Goal: Task Accomplishment & Management: Manage account settings

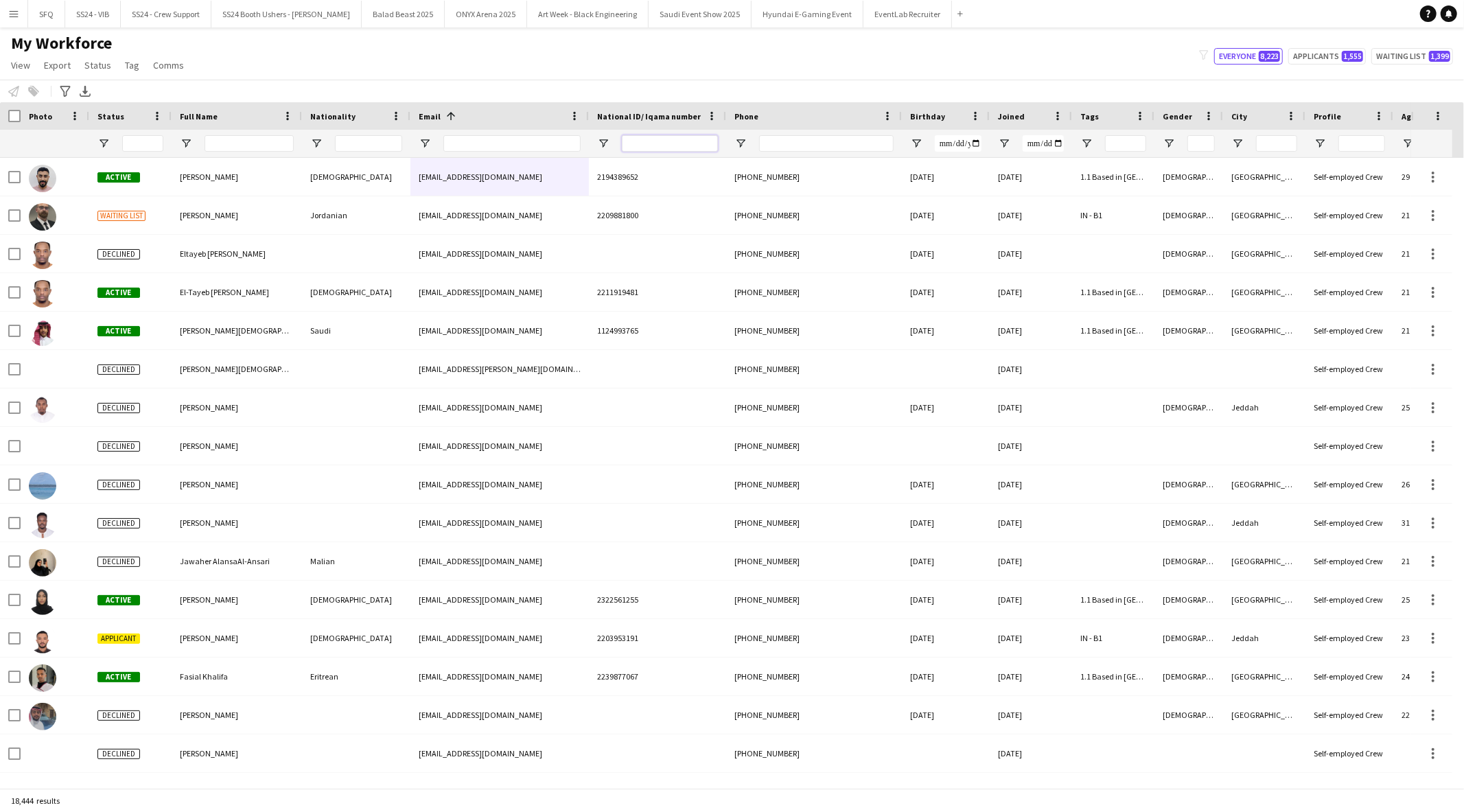
click at [652, 146] on input "National ID/ Iqama number Filter Input" at bounding box center [670, 143] width 96 height 16
paste input "**********"
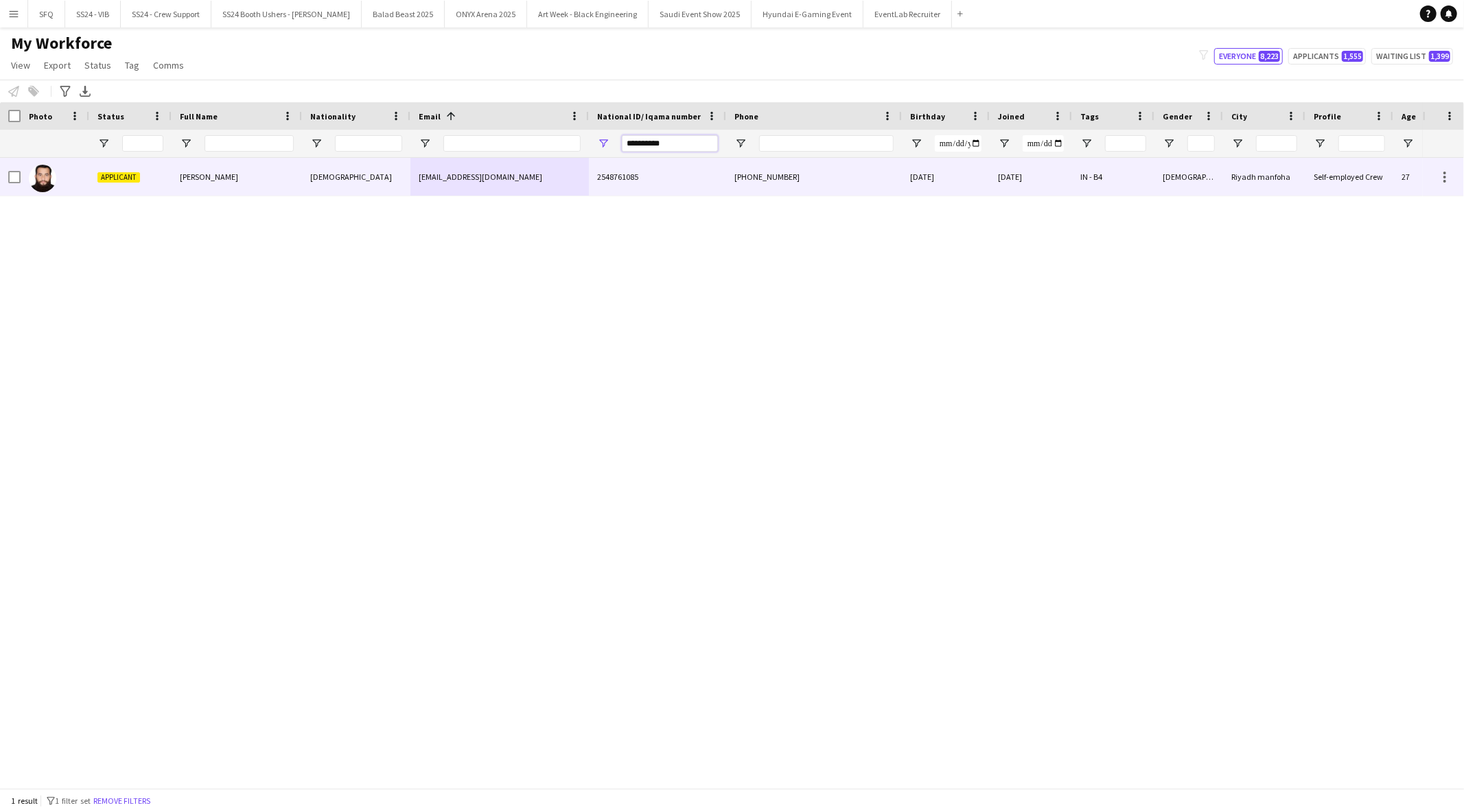
type input "**********"
click at [214, 190] on div "[PERSON_NAME]" at bounding box center [236, 177] width 130 height 38
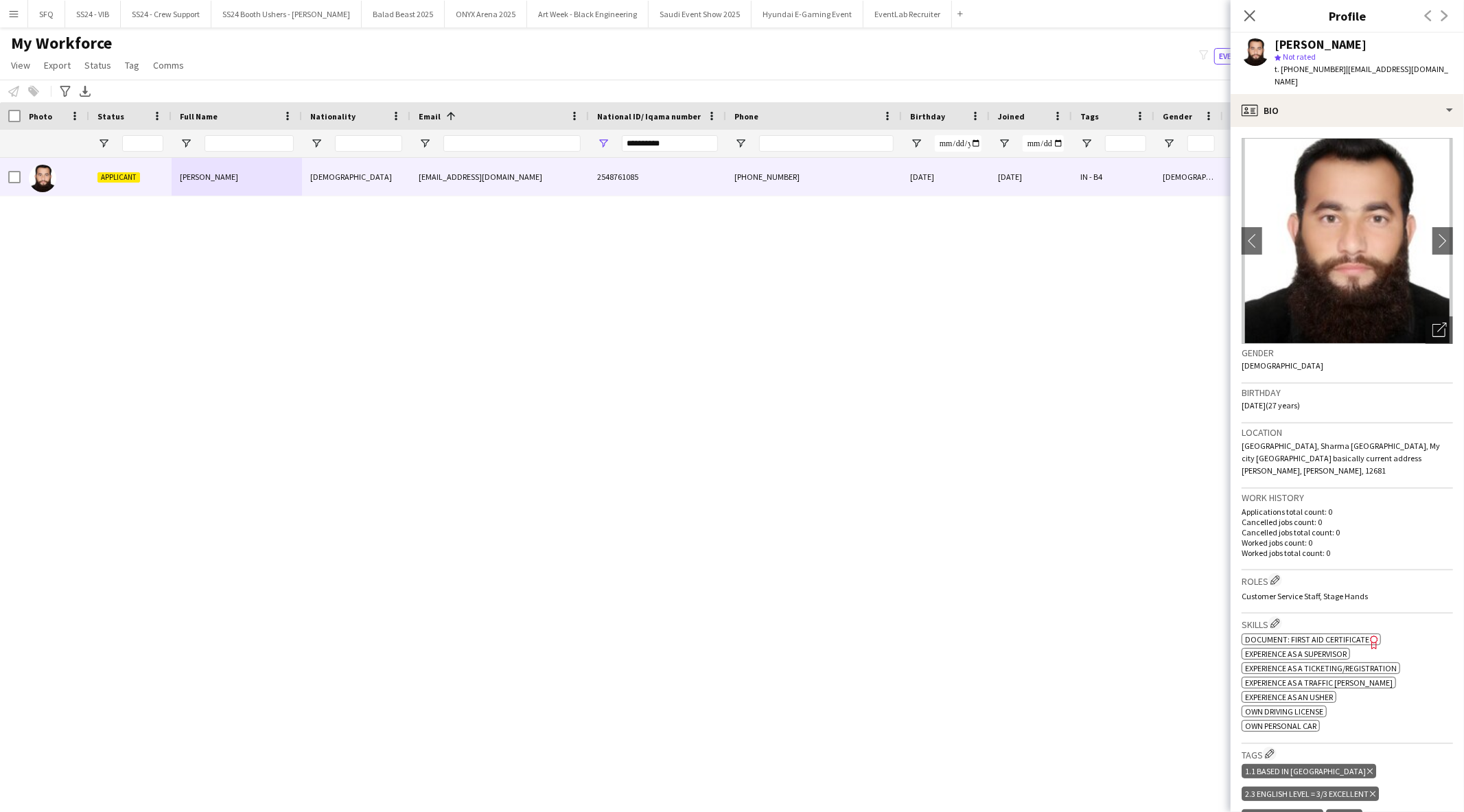
click at [1326, 127] on app-crew-profile-bio "chevron-left chevron-right Open photos pop-in Gender Male Birthday 04-04-1998 (…" at bounding box center [1348, 469] width 234 height 684
click at [1321, 106] on div "profile Bio" at bounding box center [1348, 110] width 234 height 33
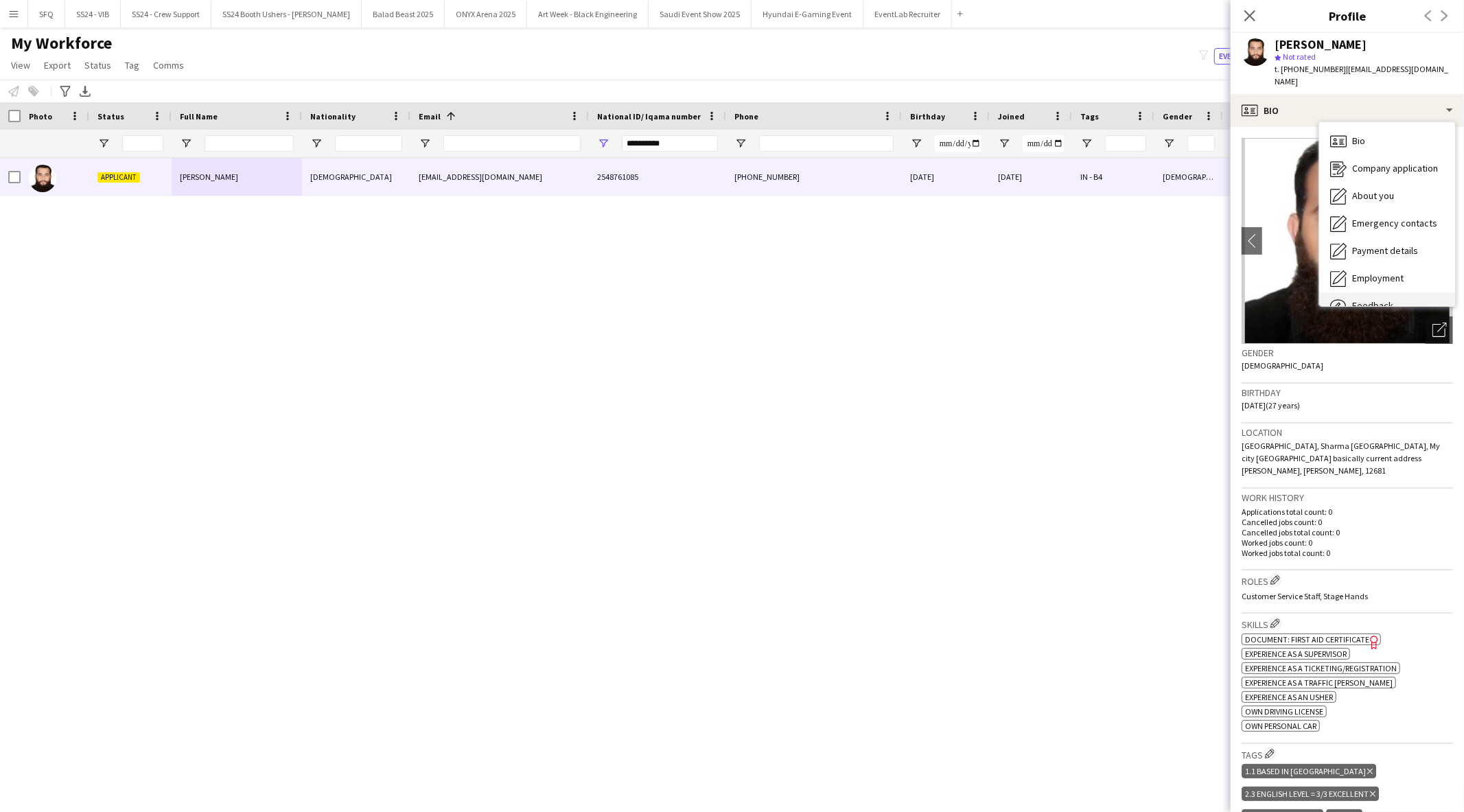
click at [1382, 299] on span "Feedback" at bounding box center [1373, 305] width 41 height 13
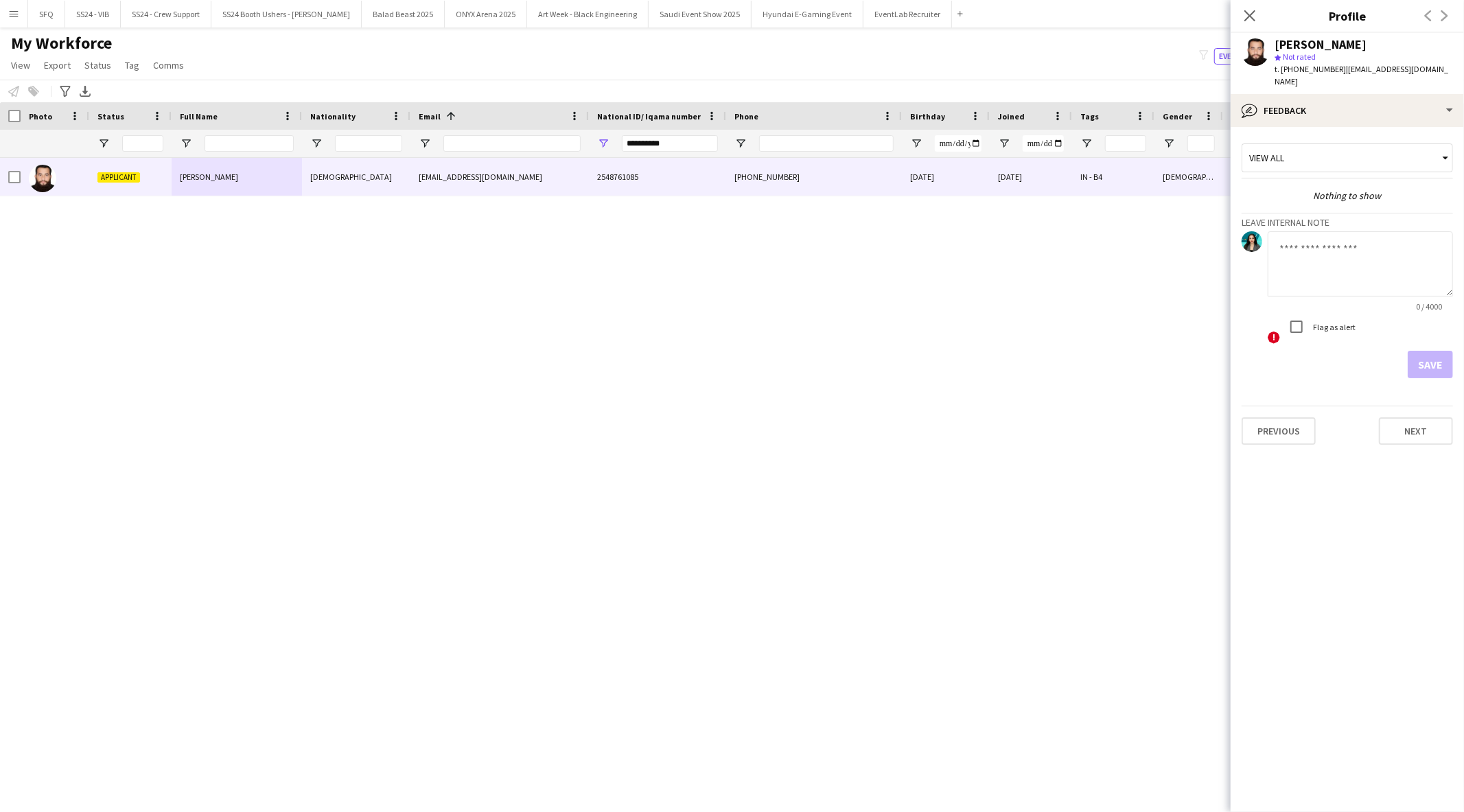
click at [1350, 258] on textarea at bounding box center [1361, 263] width 185 height 66
type textarea "*******"
click at [1433, 350] on button "Save" at bounding box center [1431, 364] width 45 height 28
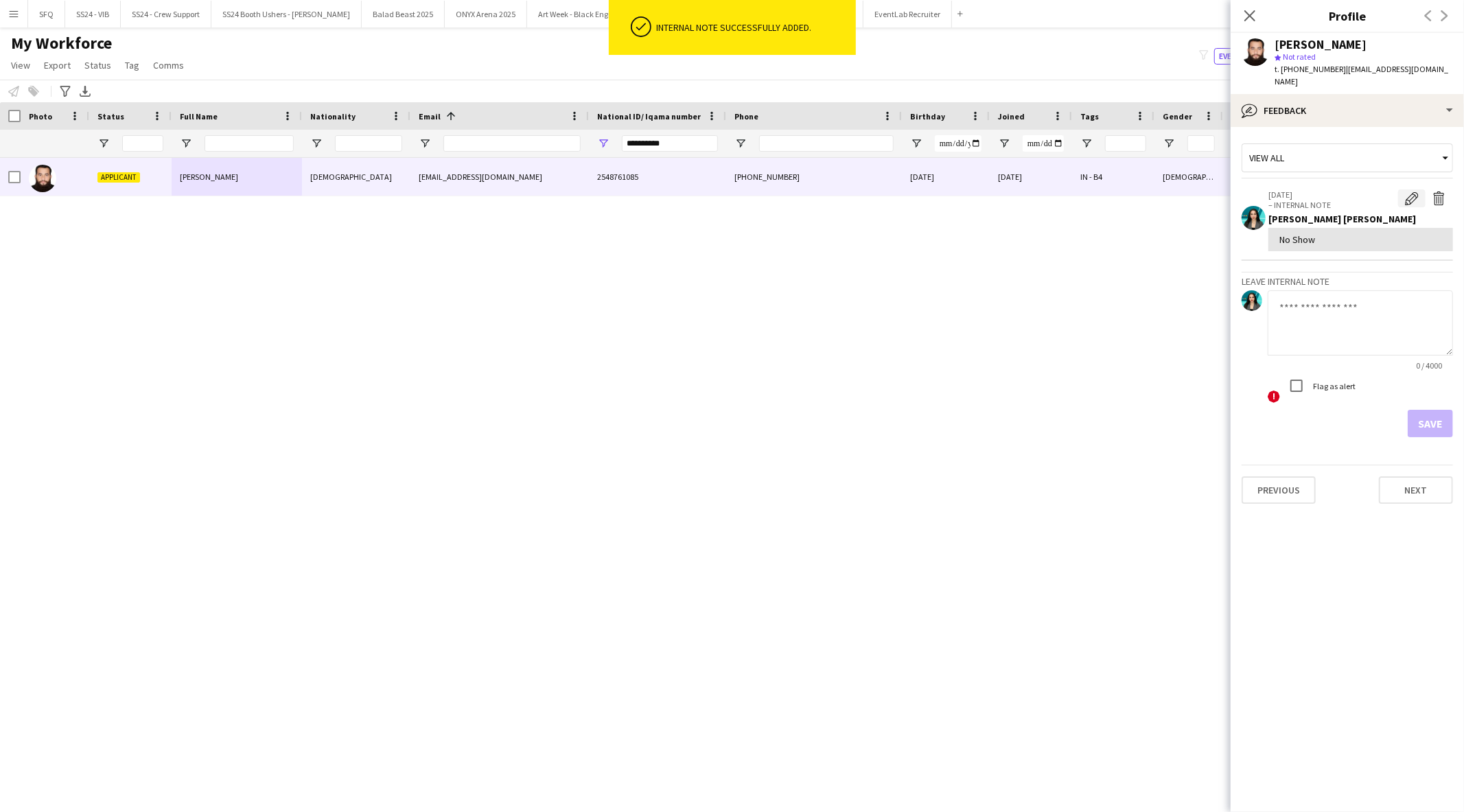
click at [1416, 191] on app-icon "Edit internal note" at bounding box center [1412, 198] width 13 height 13
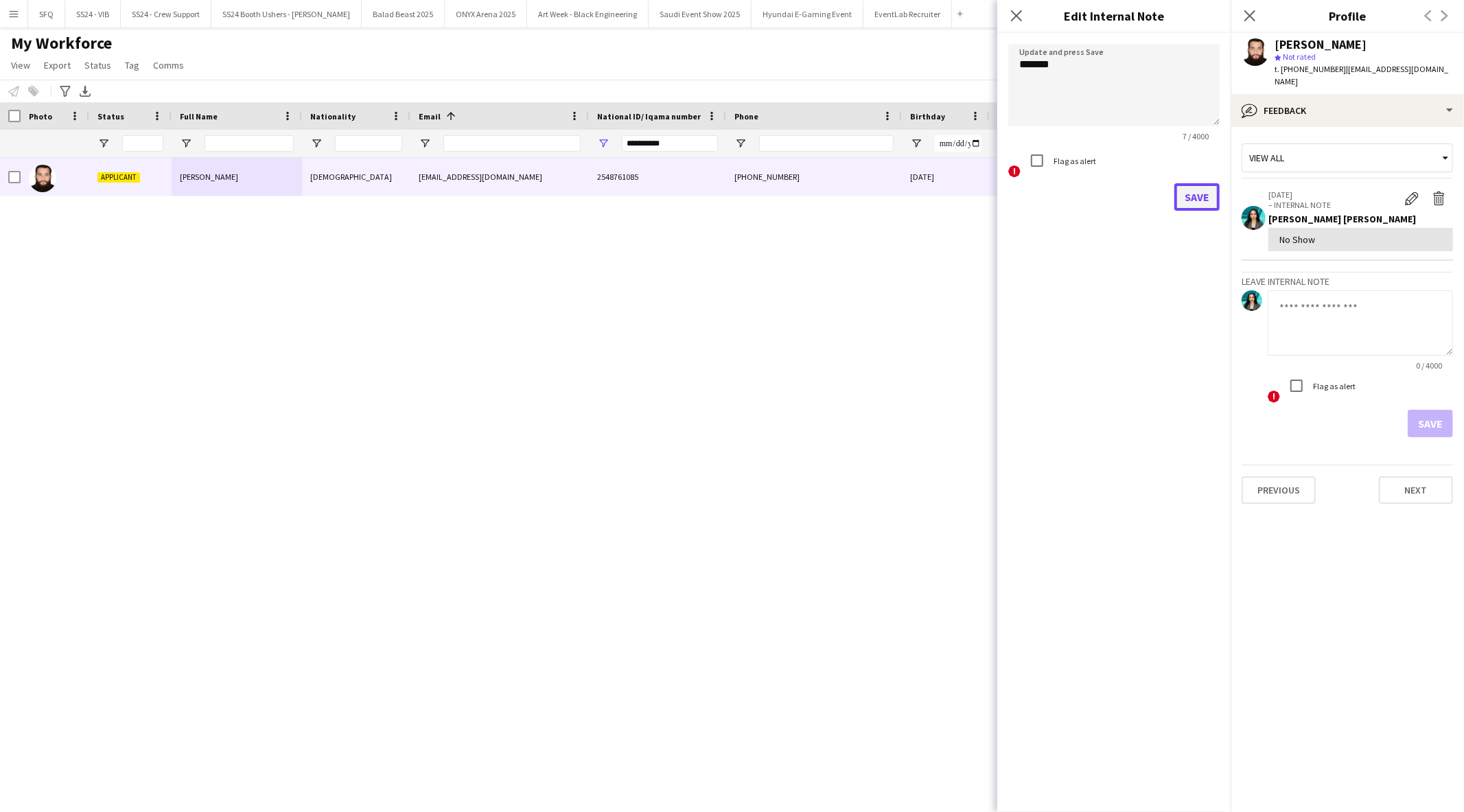
click at [1202, 203] on button "Save" at bounding box center [1197, 197] width 45 height 28
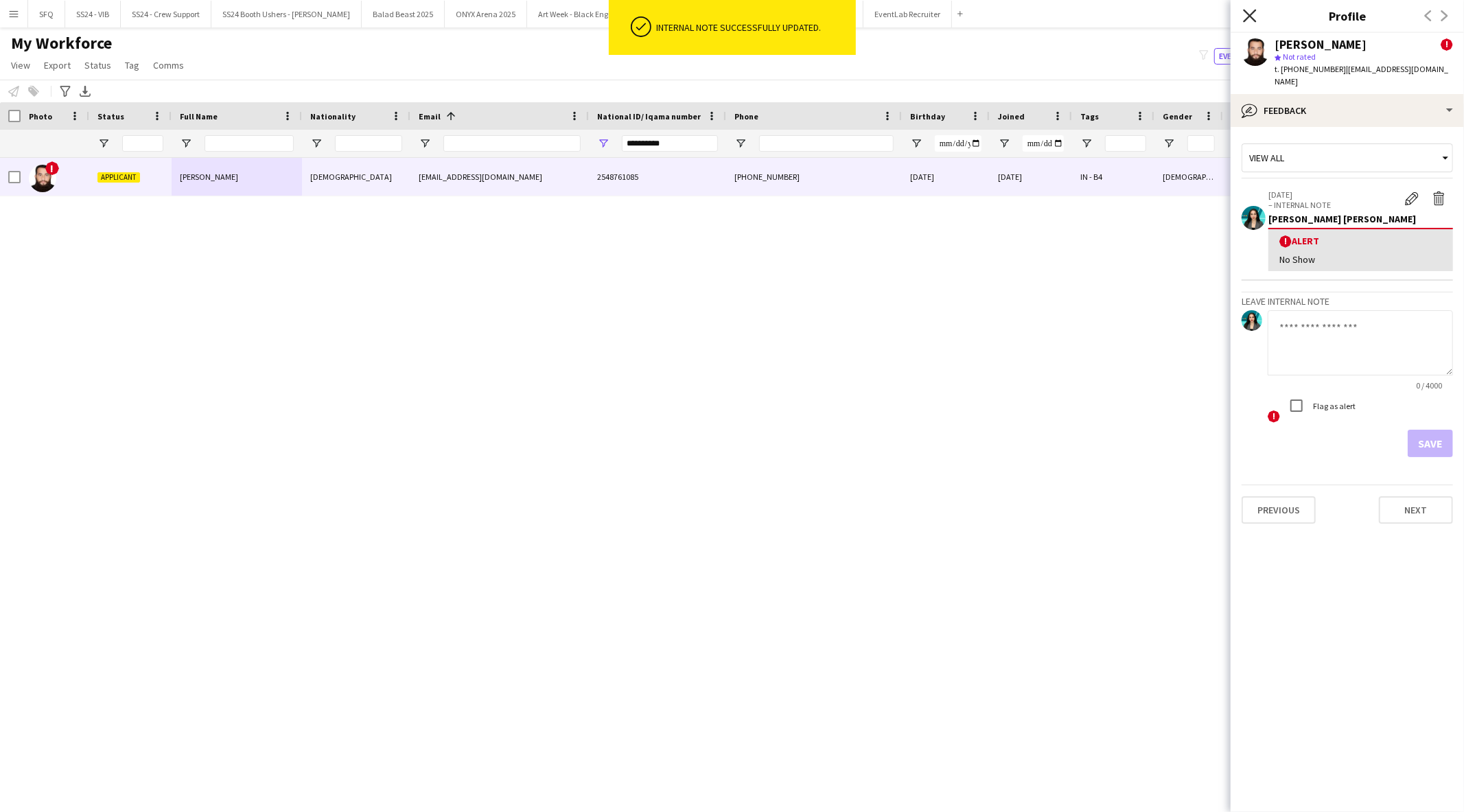
click at [1252, 22] on icon "Close pop-in" at bounding box center [1249, 15] width 13 height 13
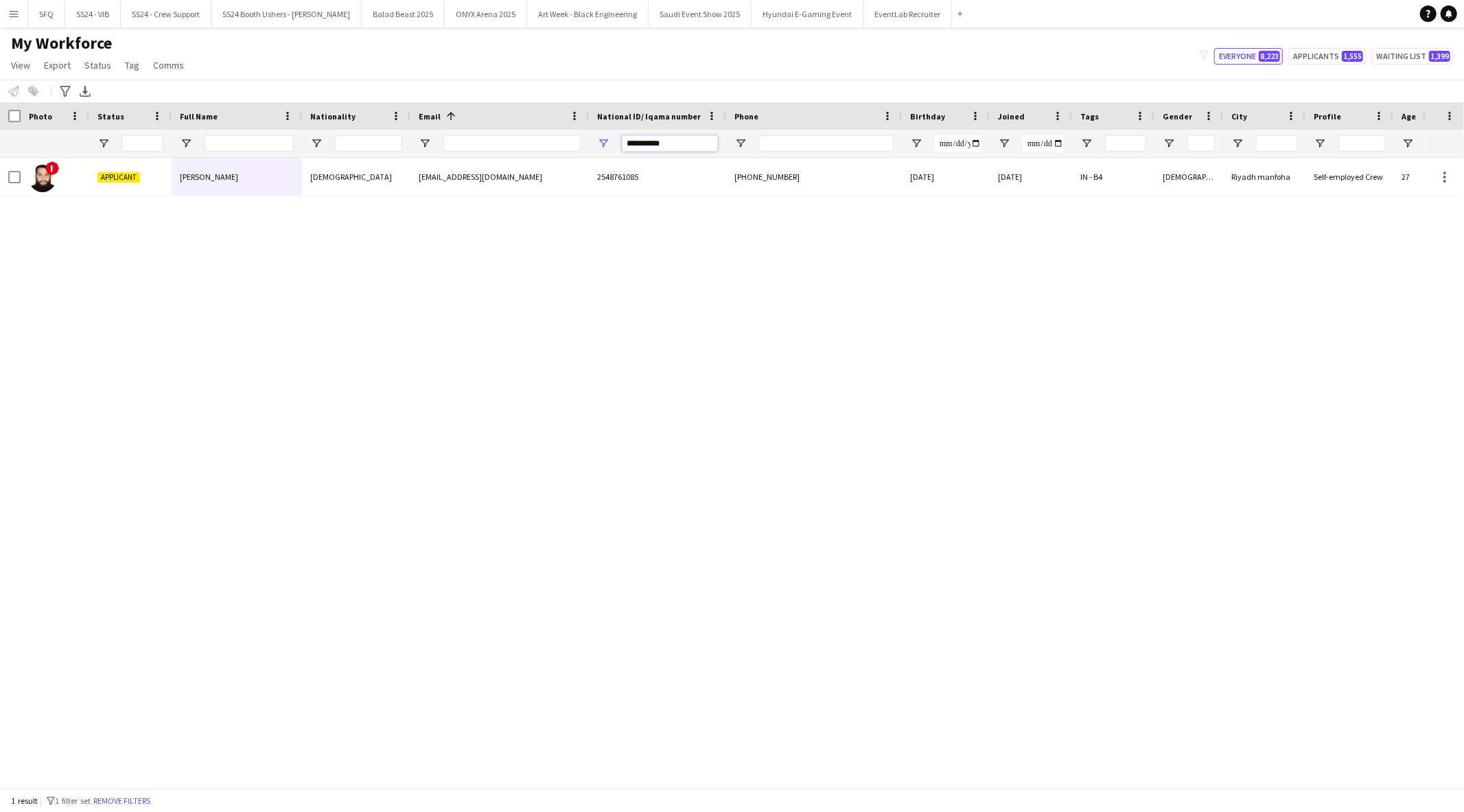
click at [655, 143] on input "**********" at bounding box center [670, 143] width 96 height 16
paste input "National ID/ Iqama number Filter Input"
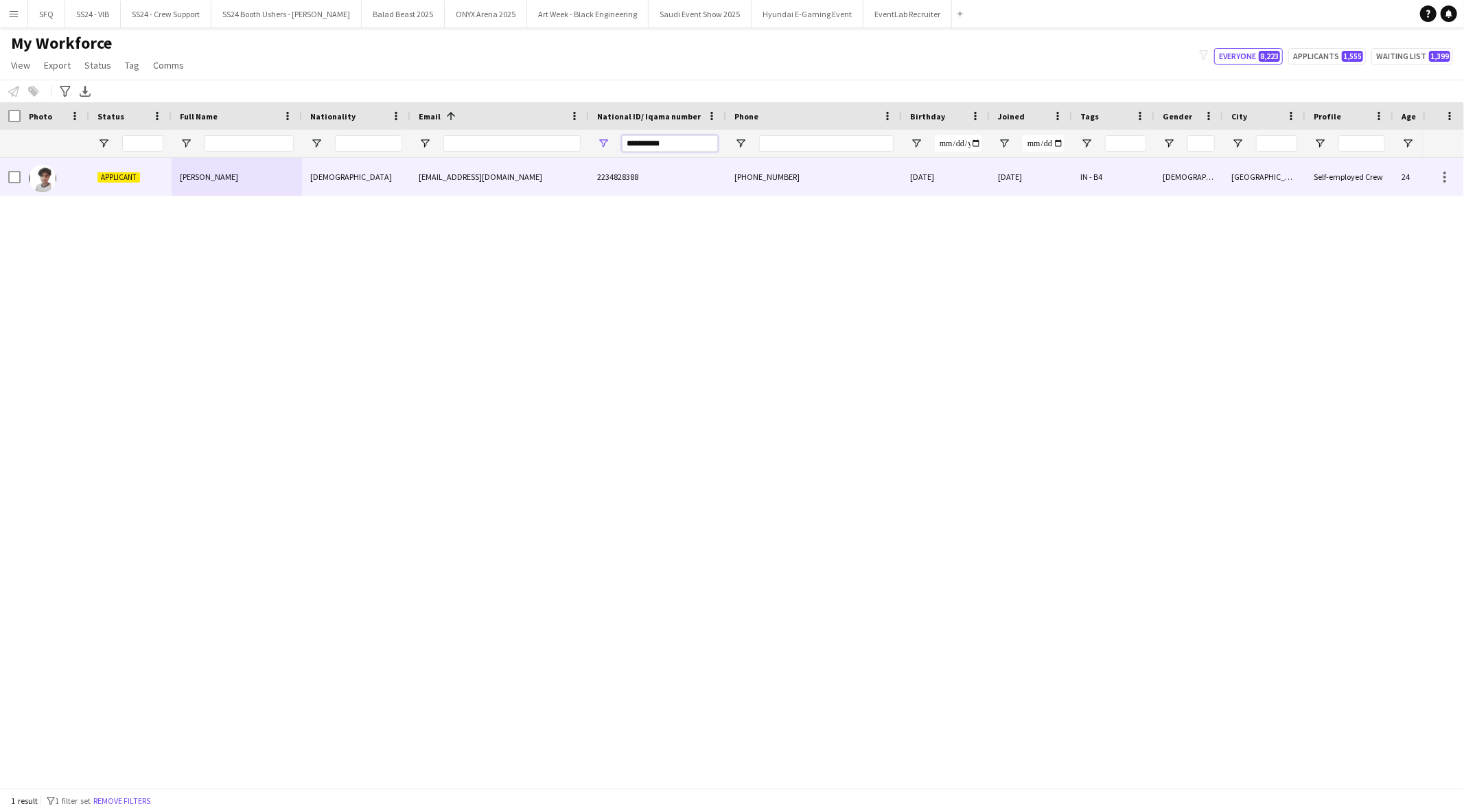
type input "**********"
click at [571, 193] on div "[EMAIL_ADDRESS][DOMAIN_NAME]" at bounding box center [500, 177] width 179 height 38
click at [546, 181] on div "[EMAIL_ADDRESS][DOMAIN_NAME]" at bounding box center [500, 177] width 179 height 38
click at [981, 183] on div "21-04-2001" at bounding box center [946, 177] width 88 height 38
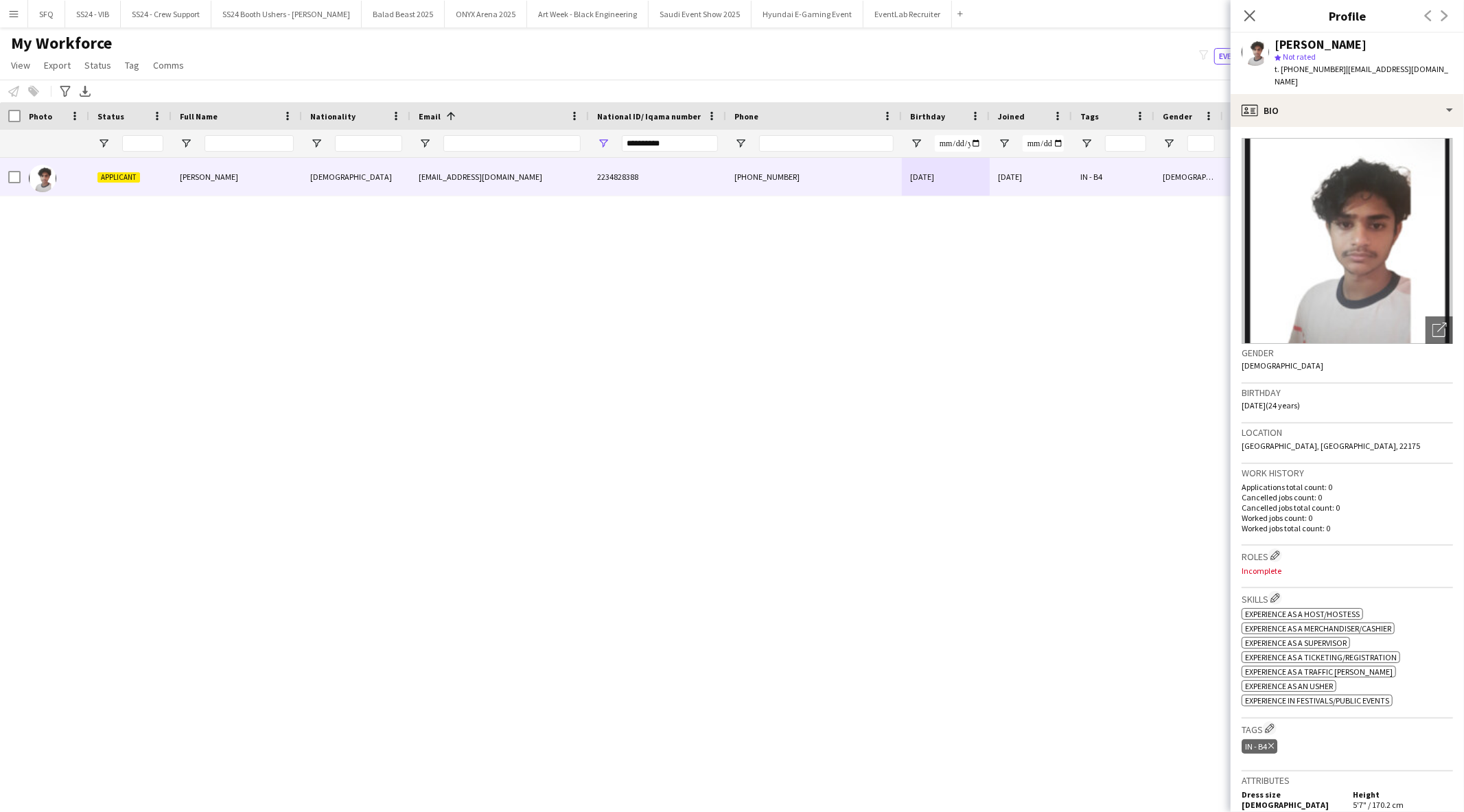
click at [1388, 47] on div "[PERSON_NAME]" at bounding box center [1363, 45] width 179 height 13
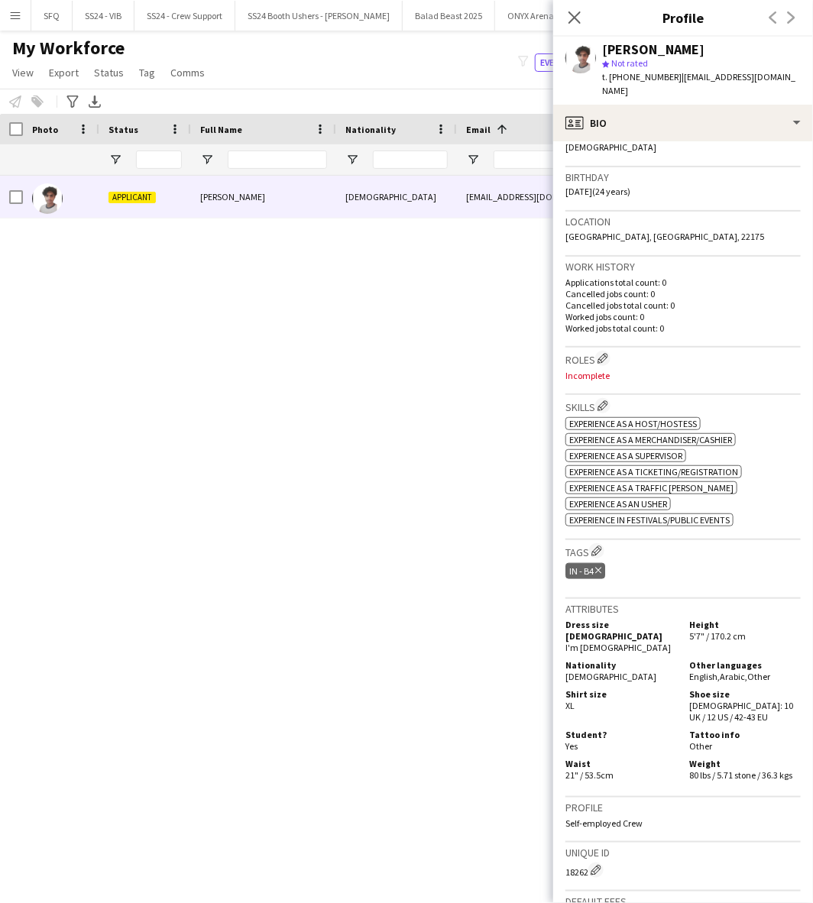
scroll to position [339, 0]
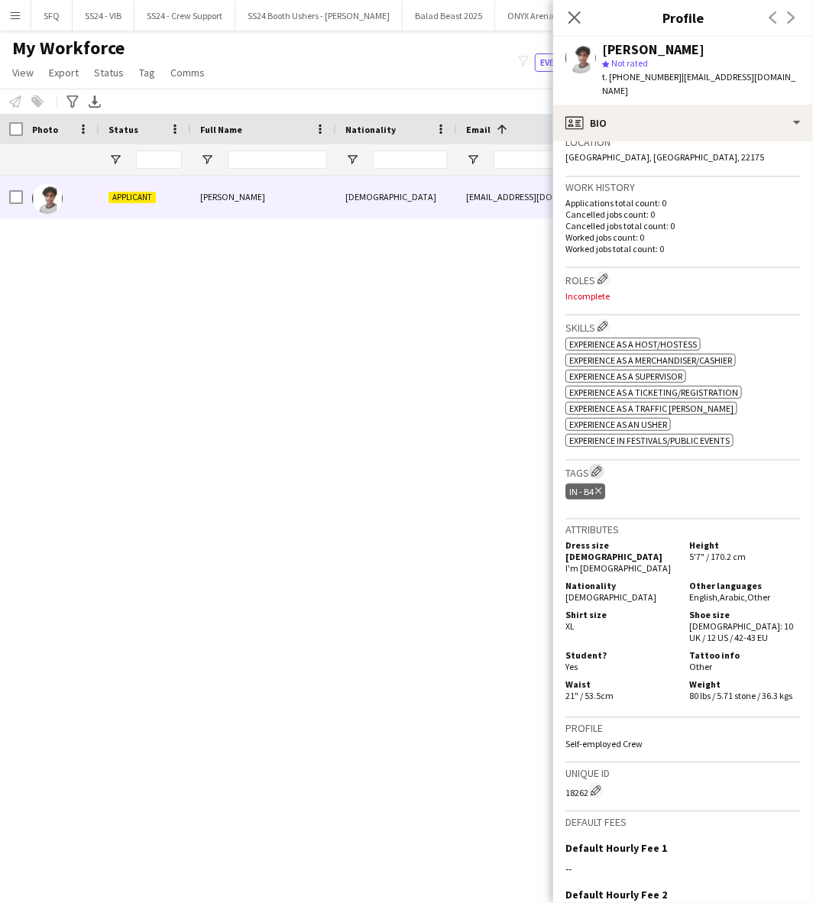
click at [596, 466] on app-icon "Edit crew company tags" at bounding box center [596, 471] width 11 height 11
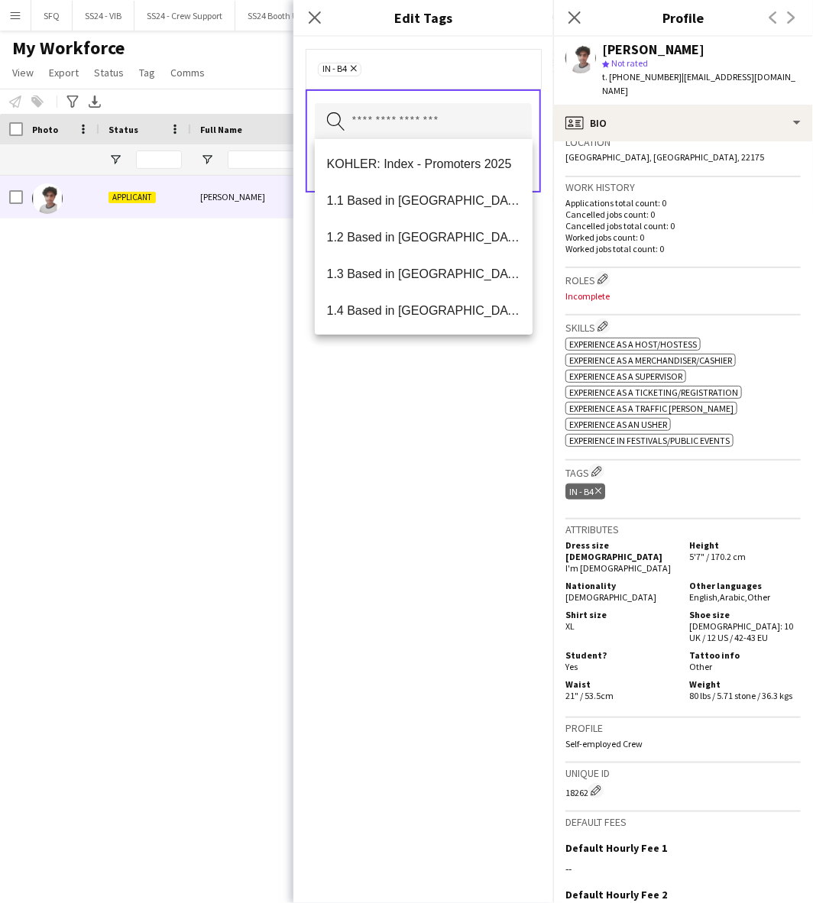
click at [414, 117] on input "text" at bounding box center [423, 122] width 217 height 38
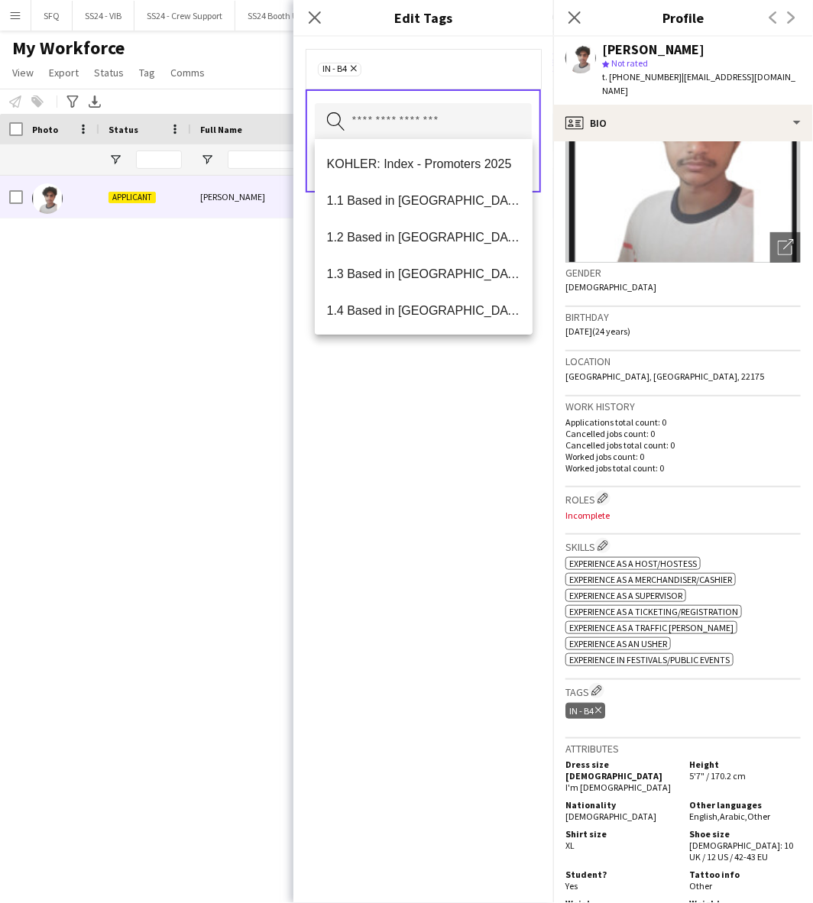
scroll to position [0, 0]
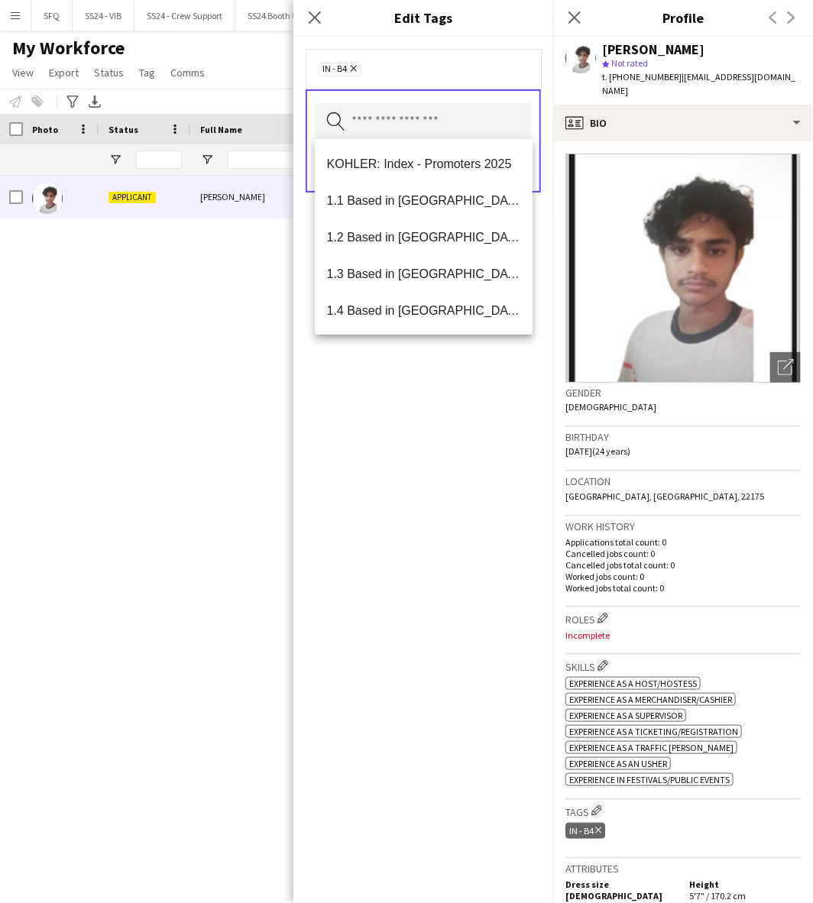
click at [452, 399] on div "IN - B4 Remove Search by tag name Save" at bounding box center [423, 470] width 260 height 866
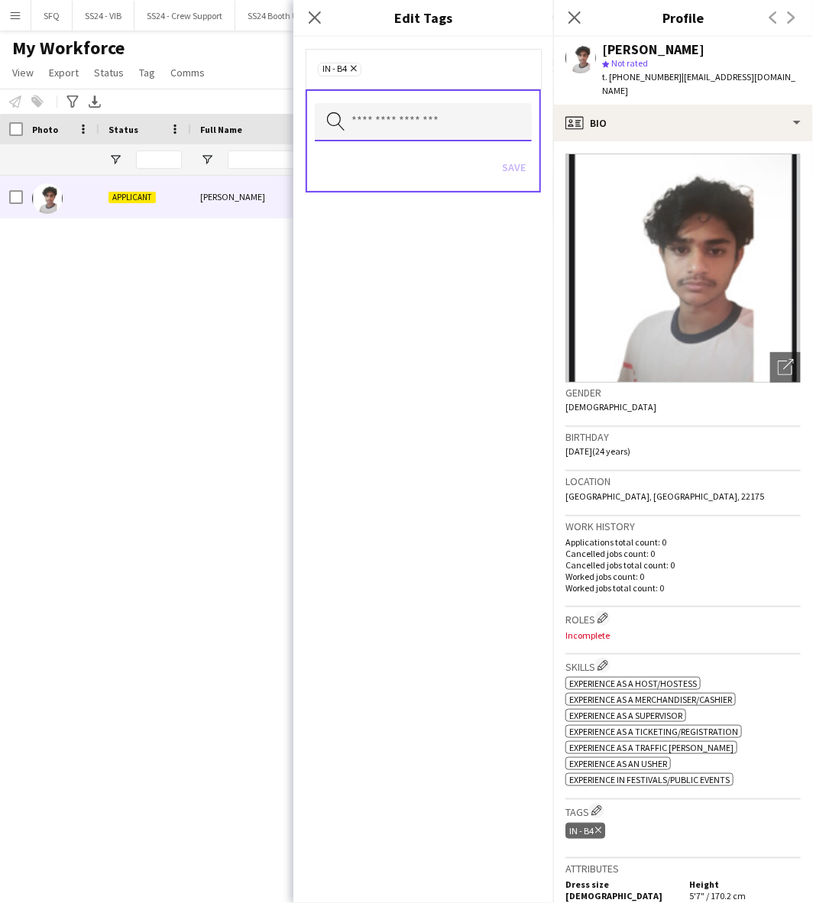
click at [422, 111] on input "text" at bounding box center [423, 122] width 217 height 38
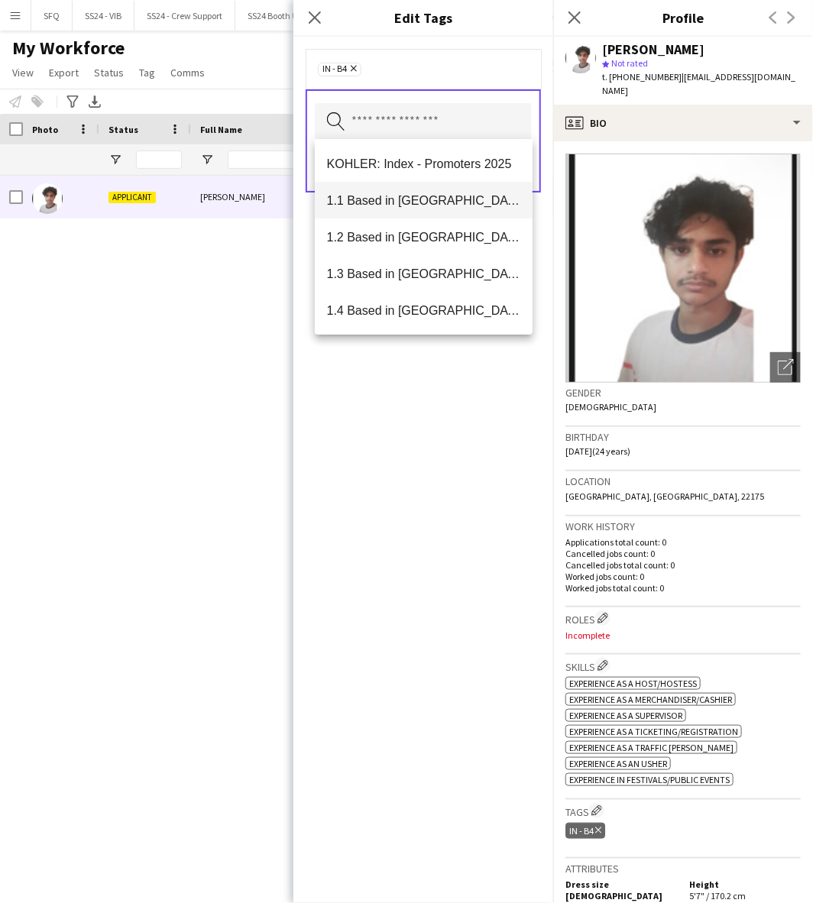
click at [464, 205] on span "1.1 Based in [GEOGRAPHIC_DATA]" at bounding box center [424, 200] width 194 height 15
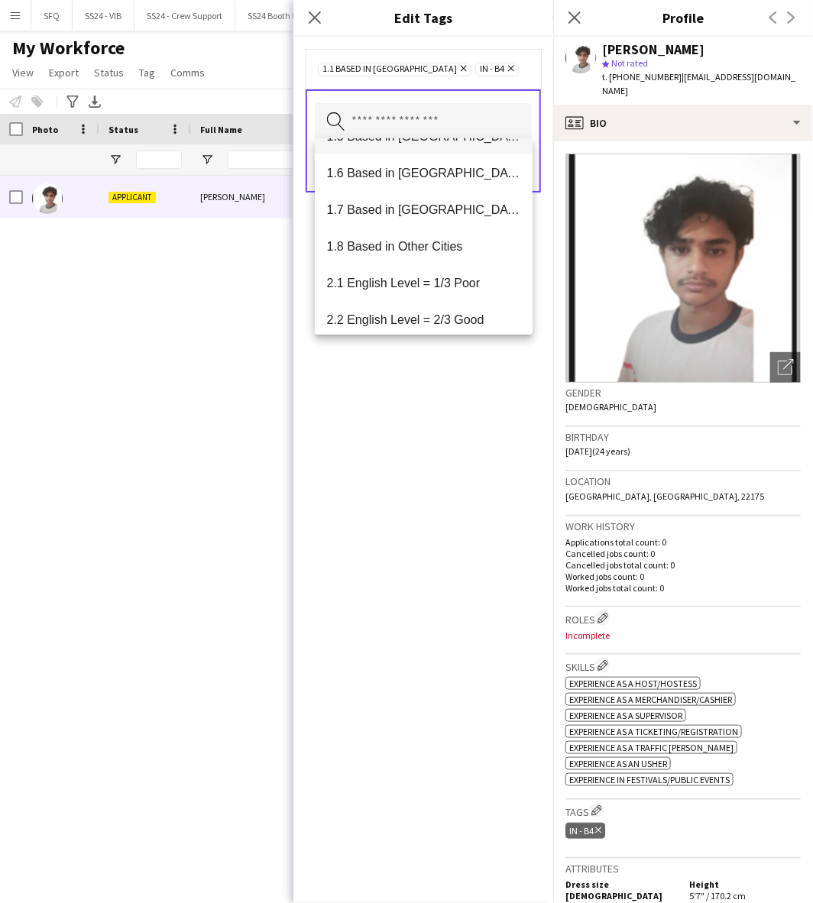
scroll to position [254, 0]
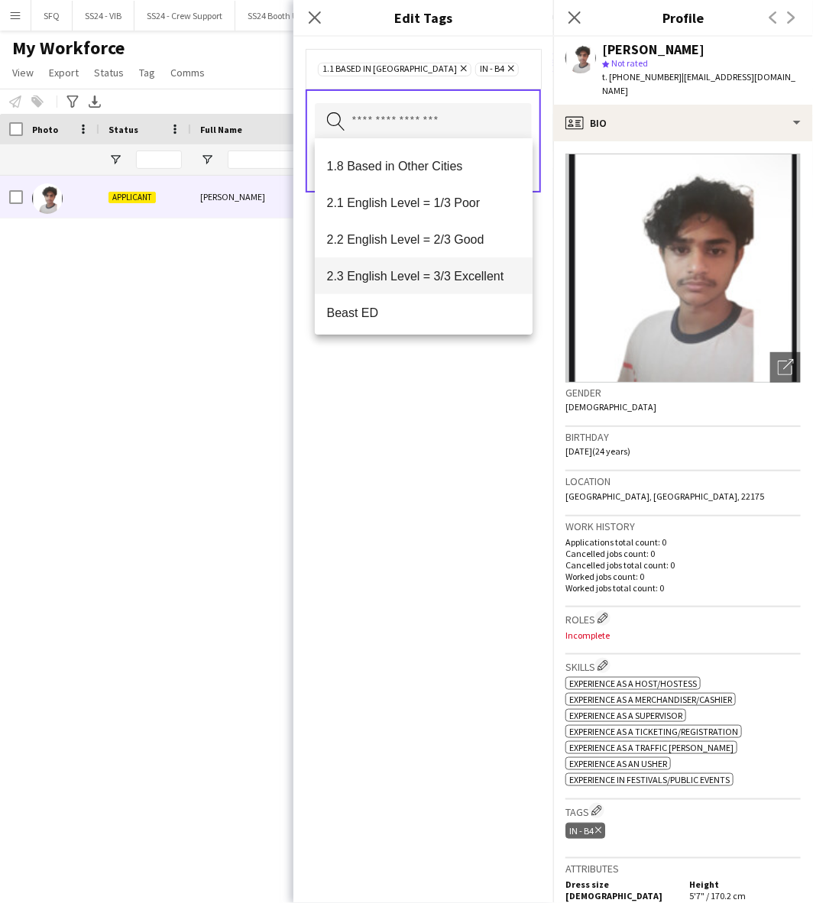
click at [423, 278] on span "2.3 English Level = 3/3 Excellent" at bounding box center [424, 276] width 194 height 15
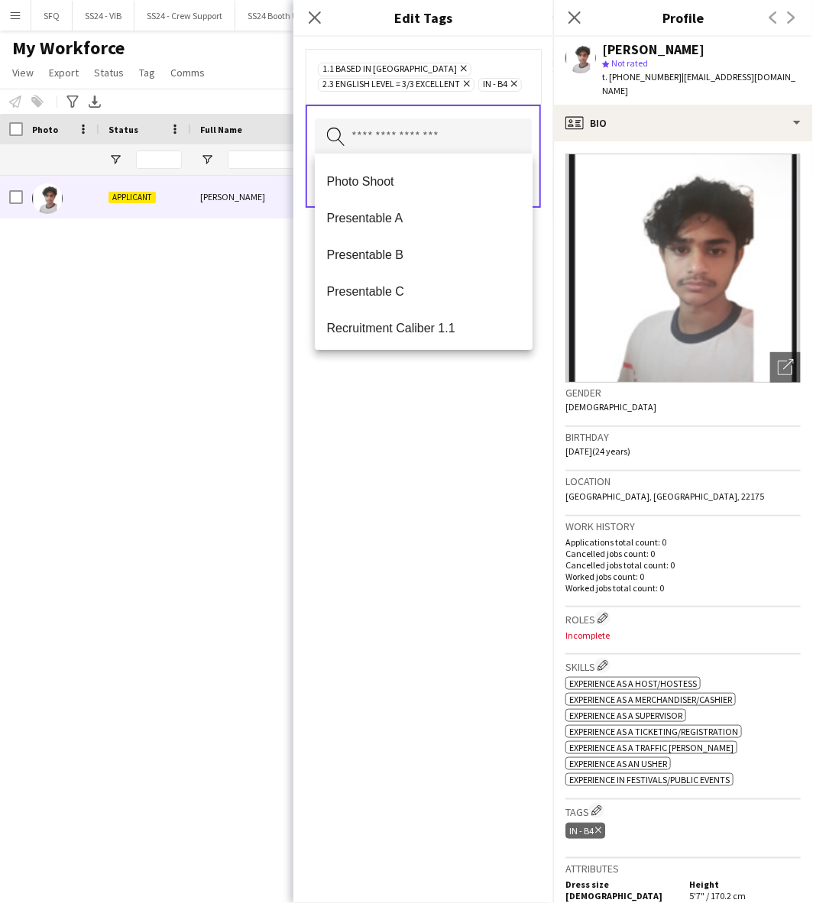
scroll to position [2036, 0]
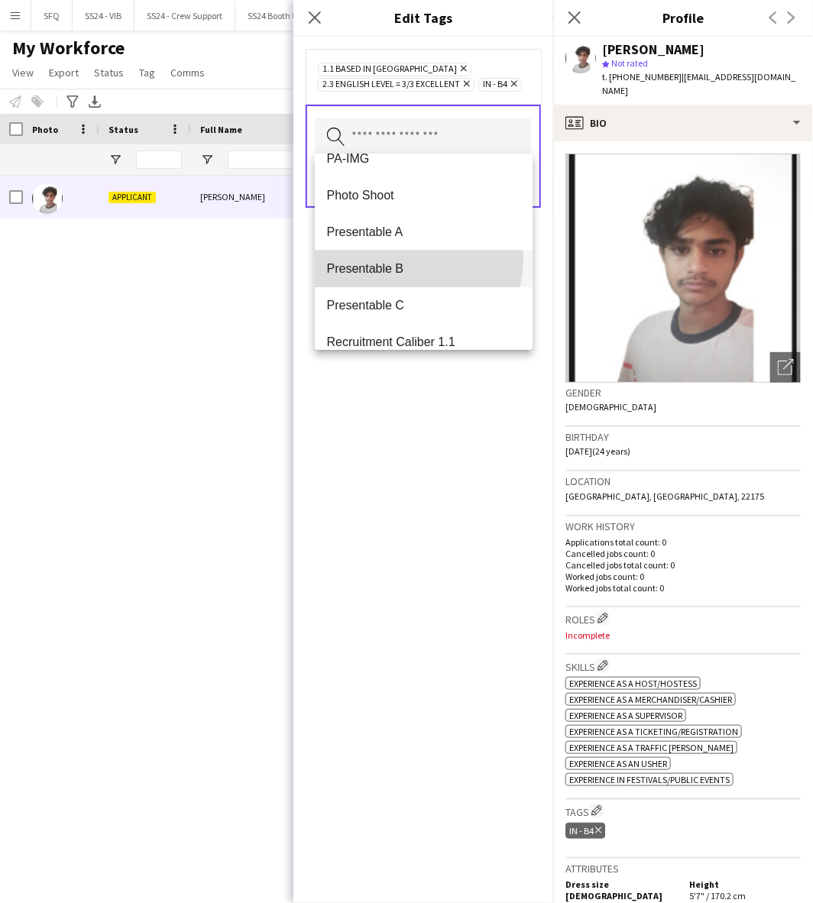
click at [406, 257] on mat-option "Presentable B" at bounding box center [424, 269] width 218 height 37
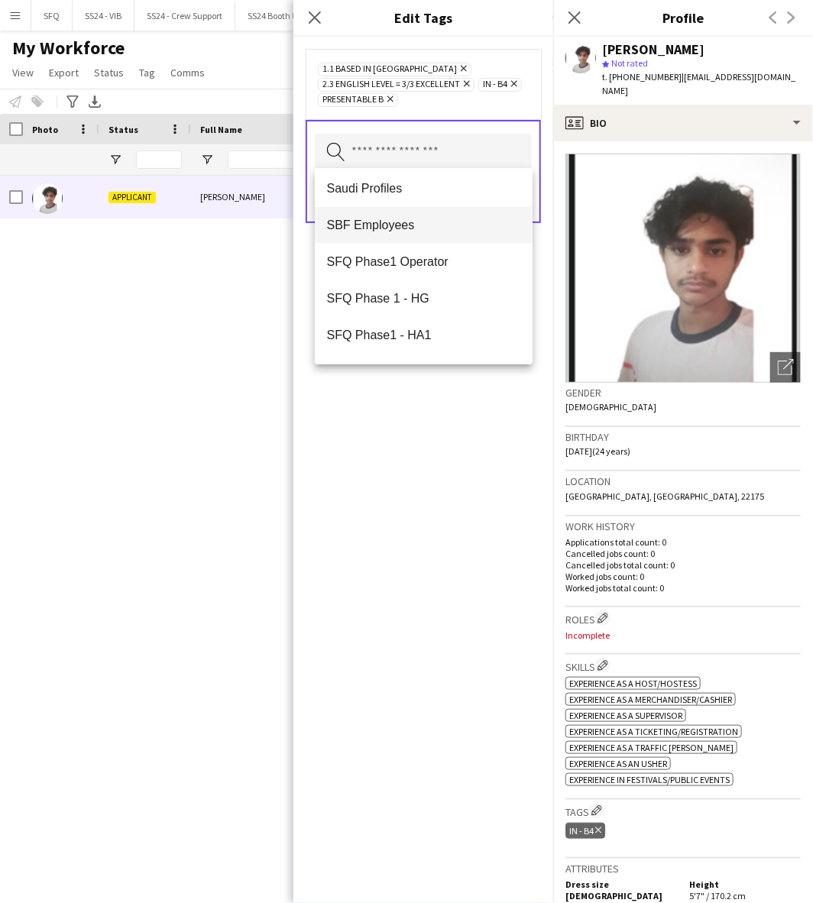
scroll to position [2565, 0]
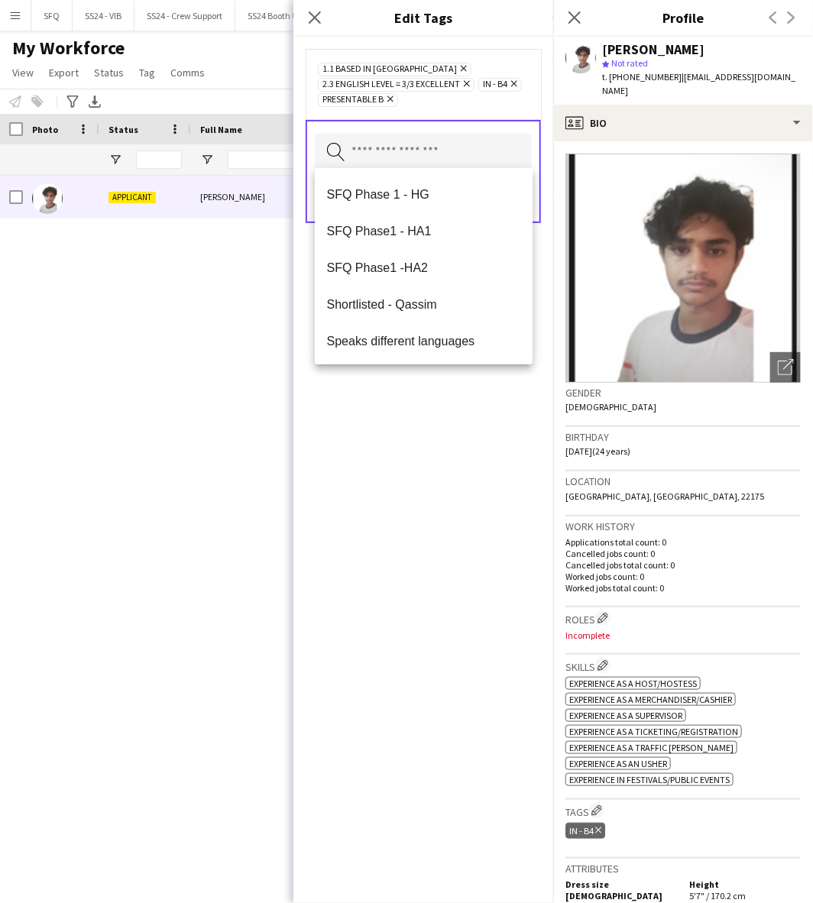
click at [409, 467] on div "1.1 Based in Riyadh Remove 2.3 English Level = 3/3 Excellent Remove IN - B4 Rem…" at bounding box center [423, 470] width 260 height 866
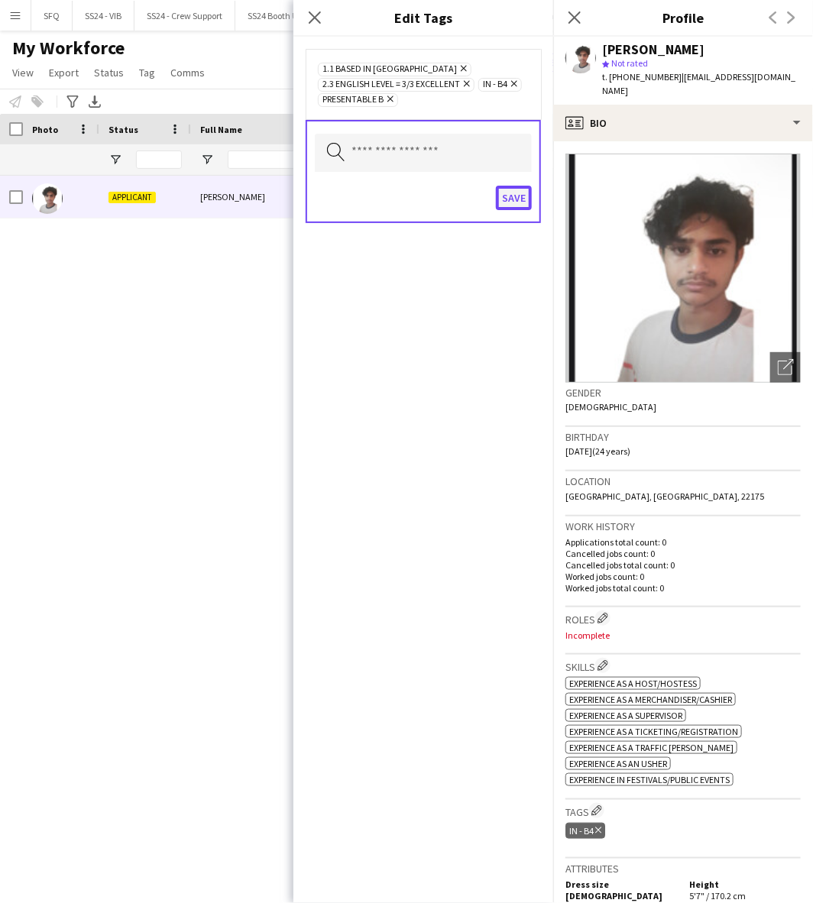
click at [505, 196] on button "Save" at bounding box center [514, 198] width 36 height 24
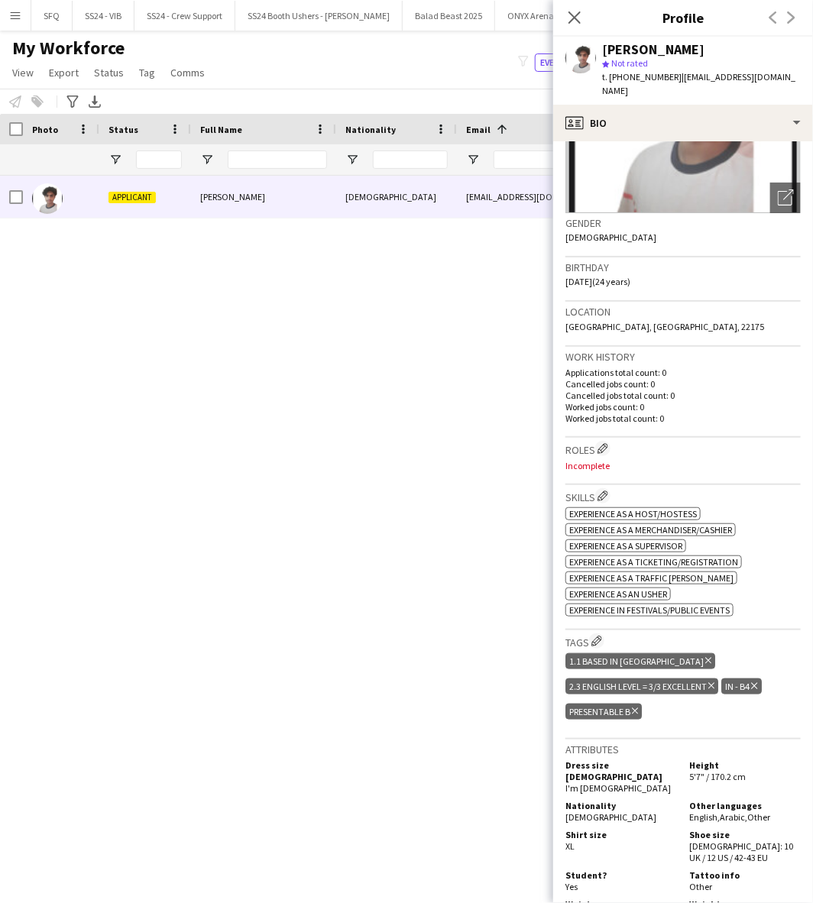
scroll to position [254, 0]
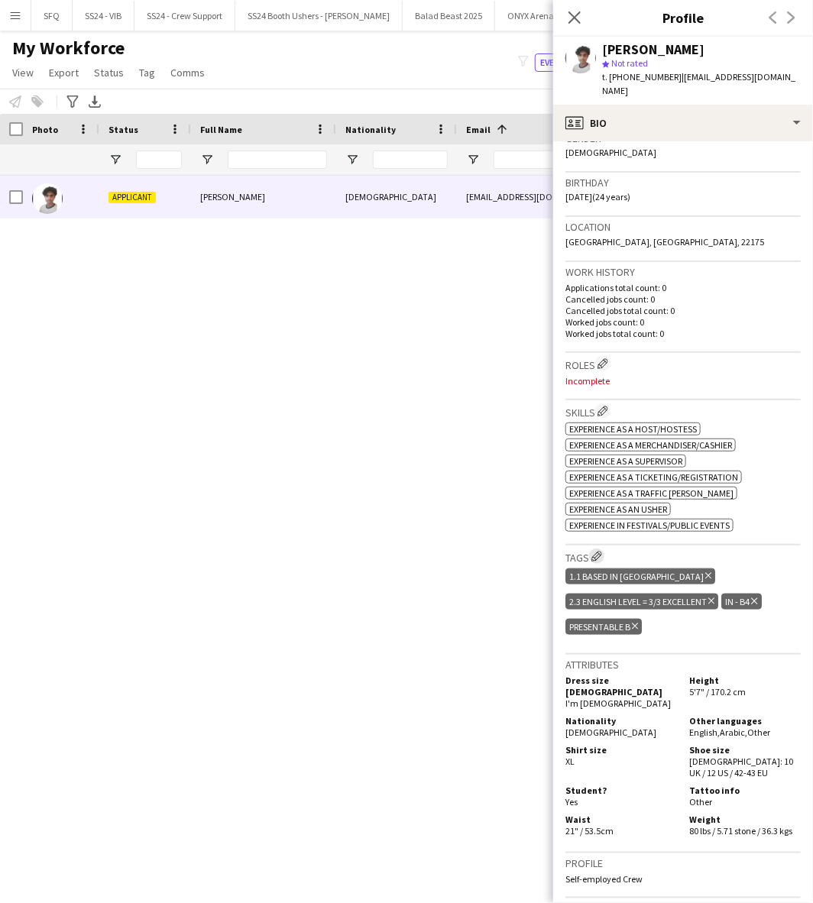
click at [592, 548] on button "Edit crew company tags" at bounding box center [596, 555] width 15 height 15
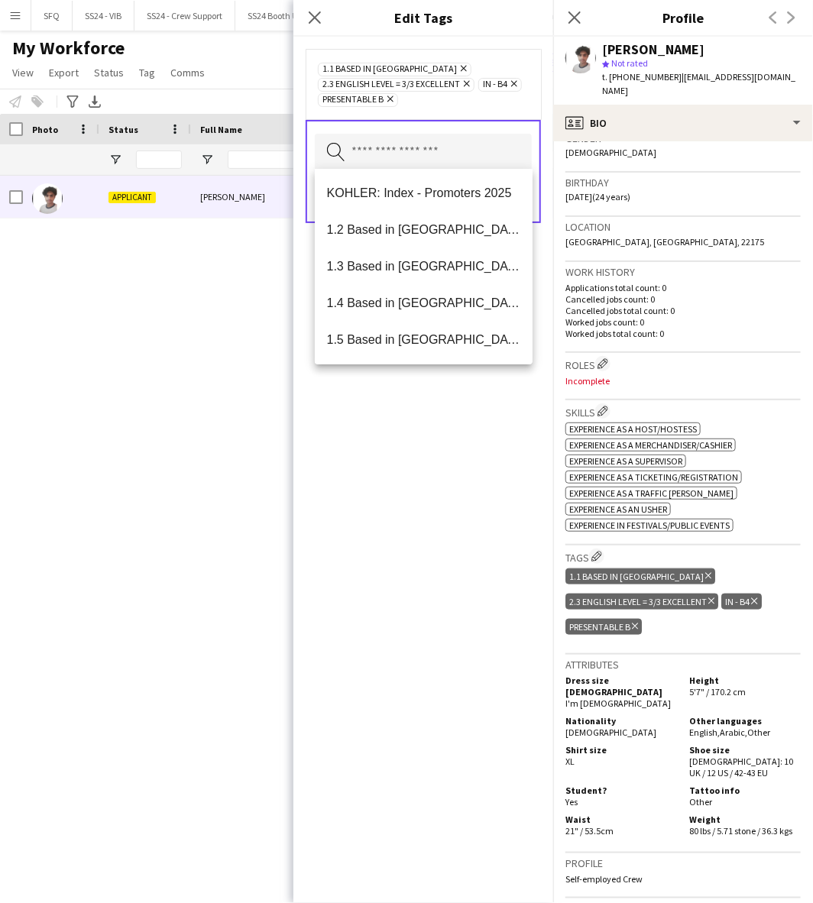
click at [361, 148] on input "text" at bounding box center [423, 153] width 217 height 38
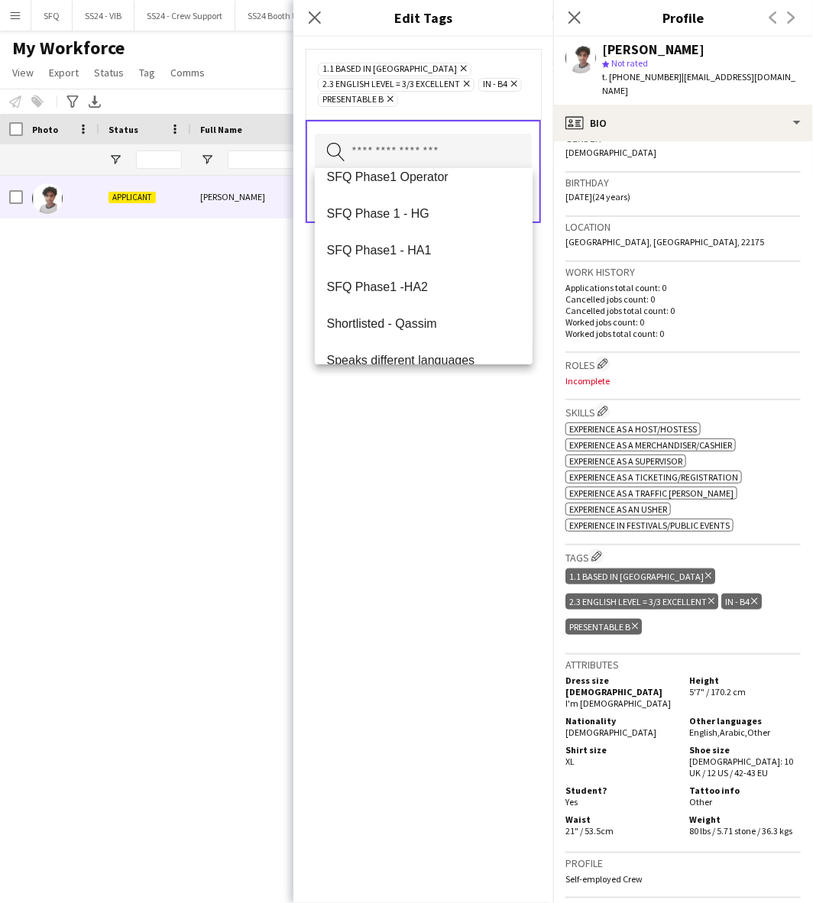
scroll to position [2565, 0]
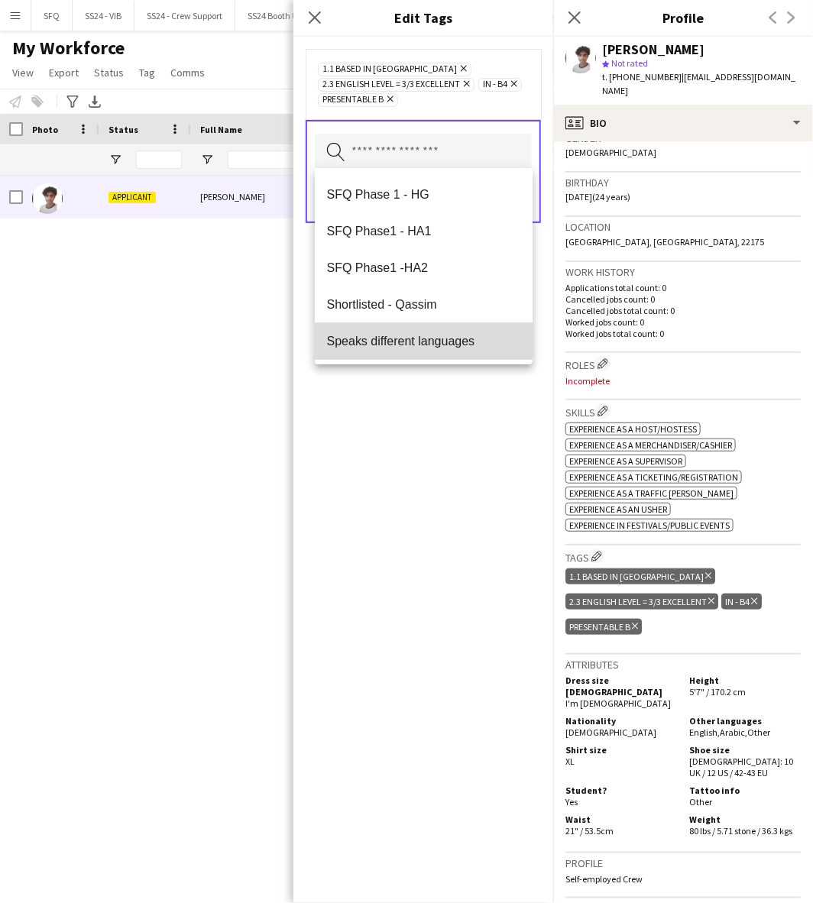
click at [440, 341] on span "Speaks different languages" at bounding box center [424, 341] width 194 height 15
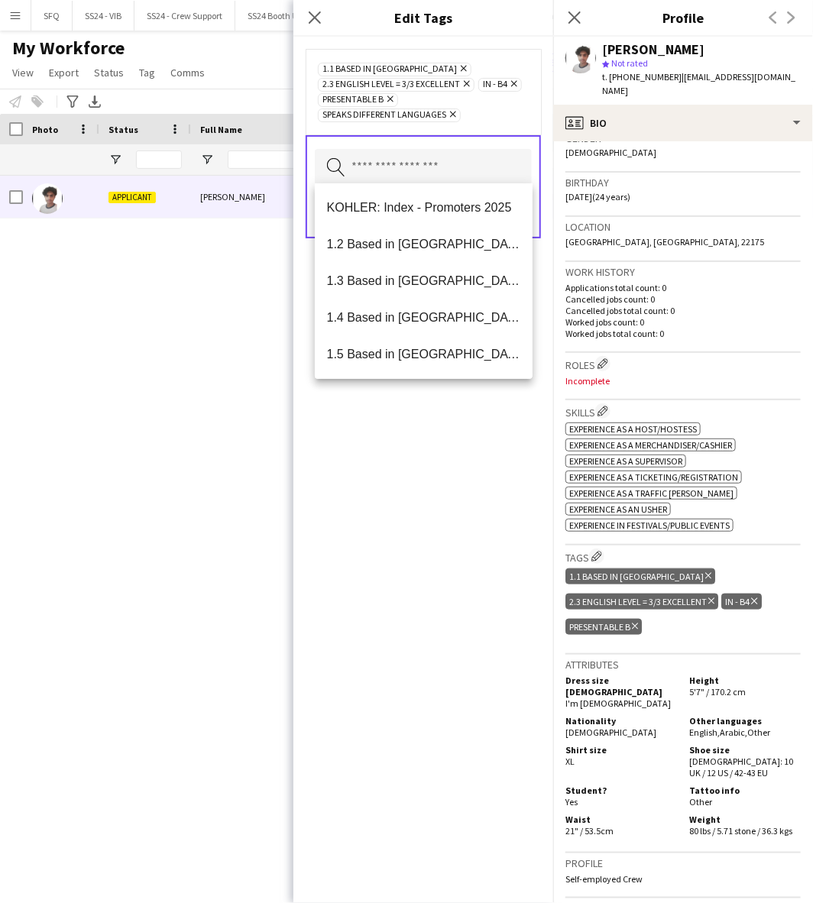
click at [430, 451] on div "1.1 Based in Riyadh Remove 2.3 English Level = 3/3 Excellent Remove IN - B4 Rem…" at bounding box center [423, 470] width 260 height 866
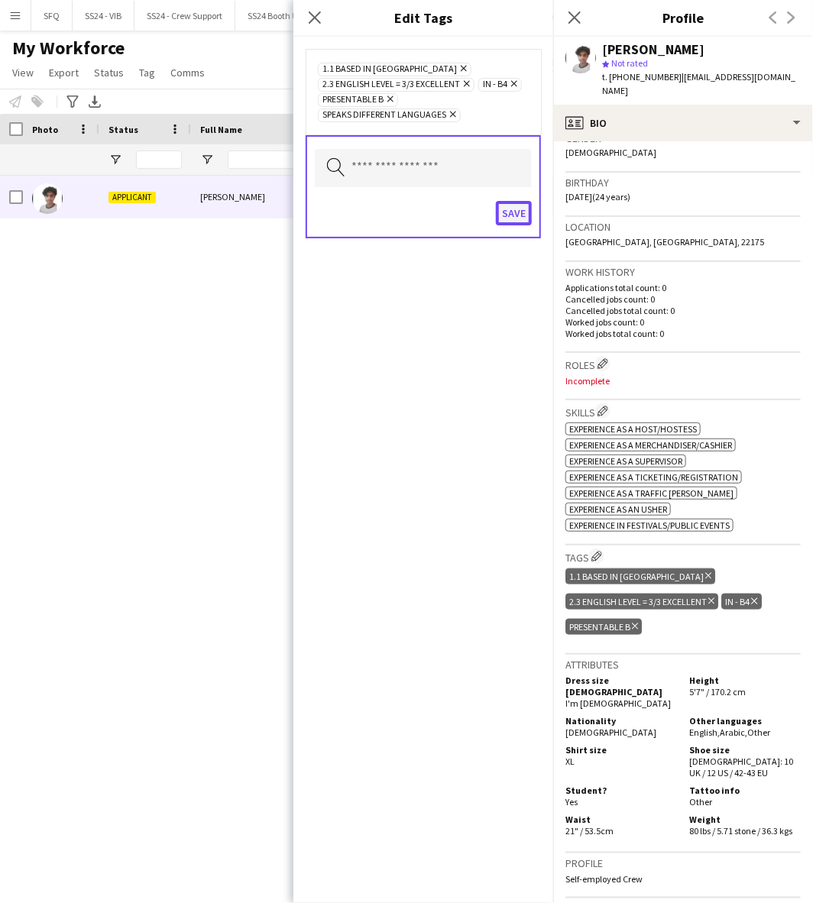
click at [516, 207] on button "Save" at bounding box center [514, 213] width 36 height 24
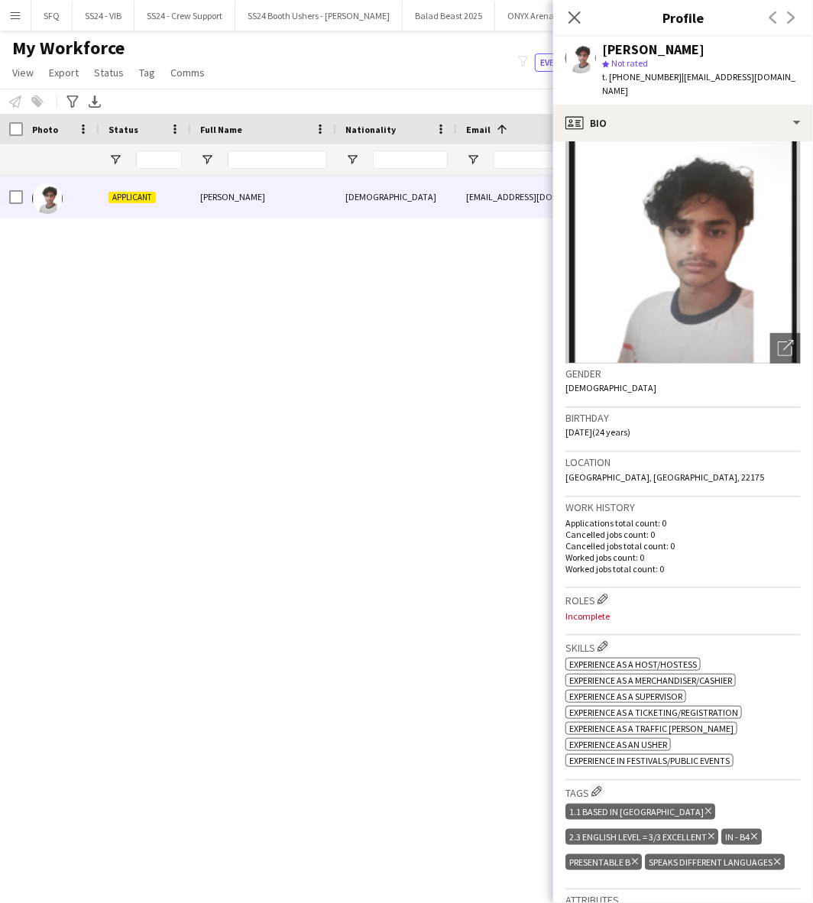
scroll to position [0, 0]
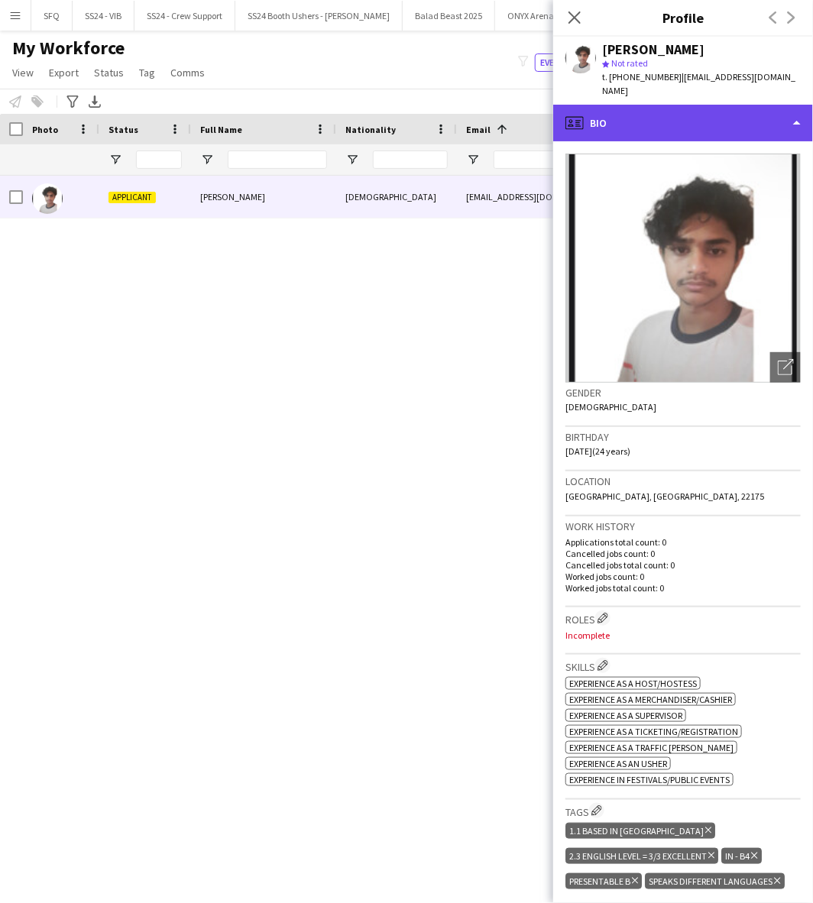
click at [642, 105] on div "profile Bio" at bounding box center [683, 123] width 260 height 37
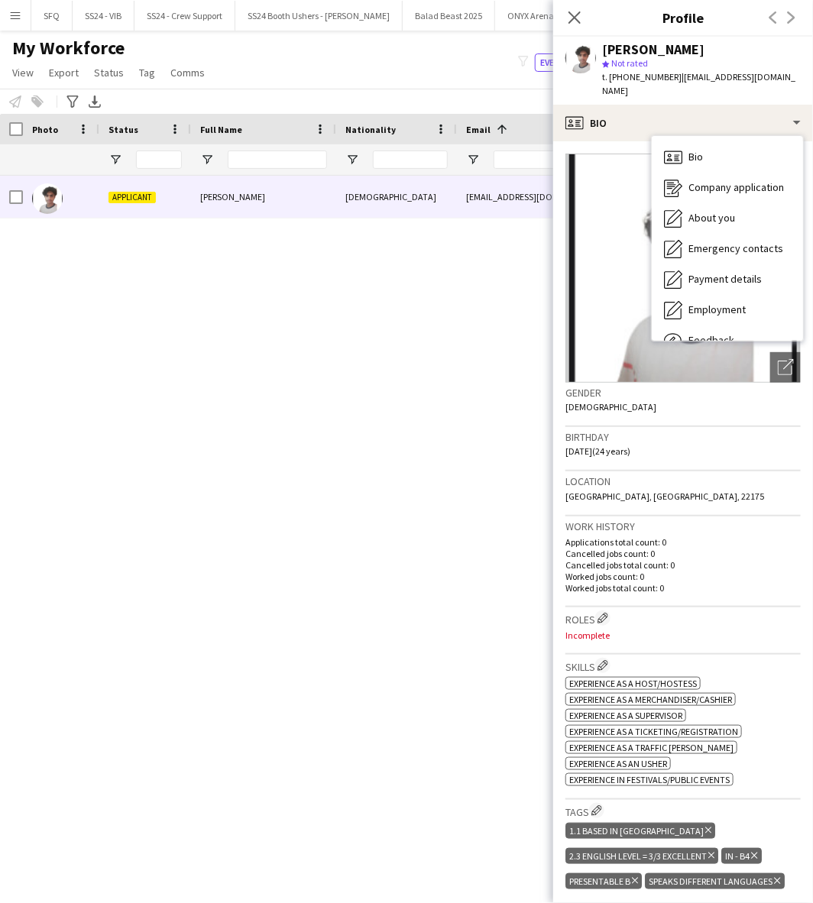
click at [602, 607] on div "Roles Edit crew company roles Incomplete" at bounding box center [682, 630] width 235 height 47
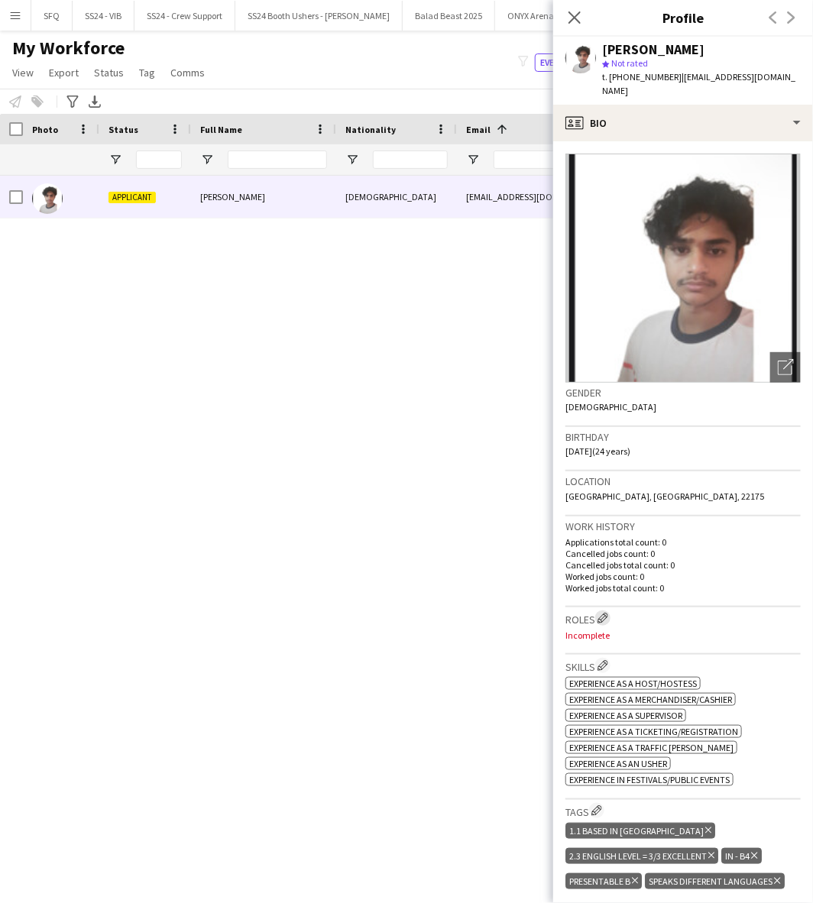
click at [603, 613] on app-icon "Edit crew company roles" at bounding box center [602, 618] width 11 height 11
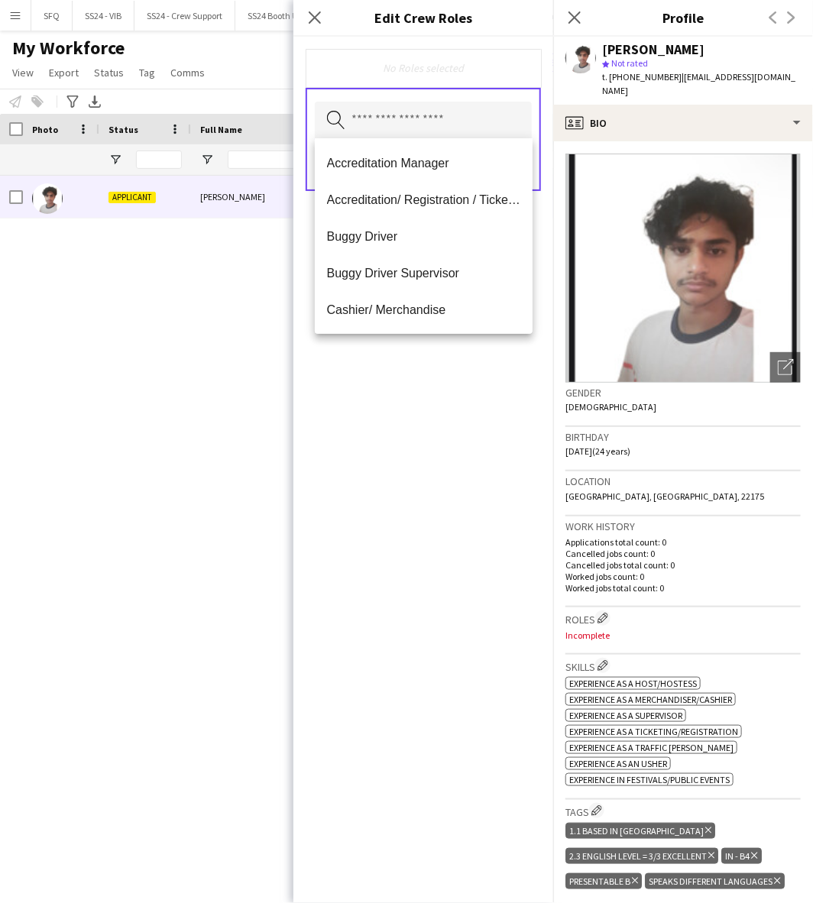
click at [451, 105] on input "text" at bounding box center [423, 121] width 217 height 38
click at [441, 211] on mat-option "Accreditation/ Registration / Ticketing" at bounding box center [424, 199] width 218 height 37
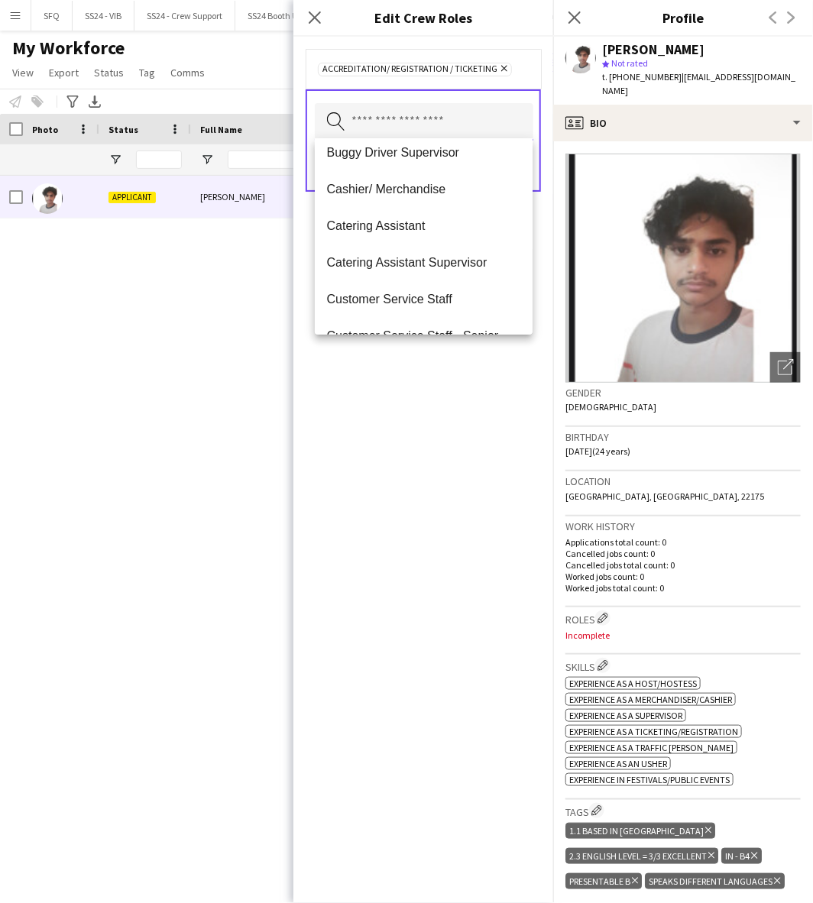
scroll to position [170, 0]
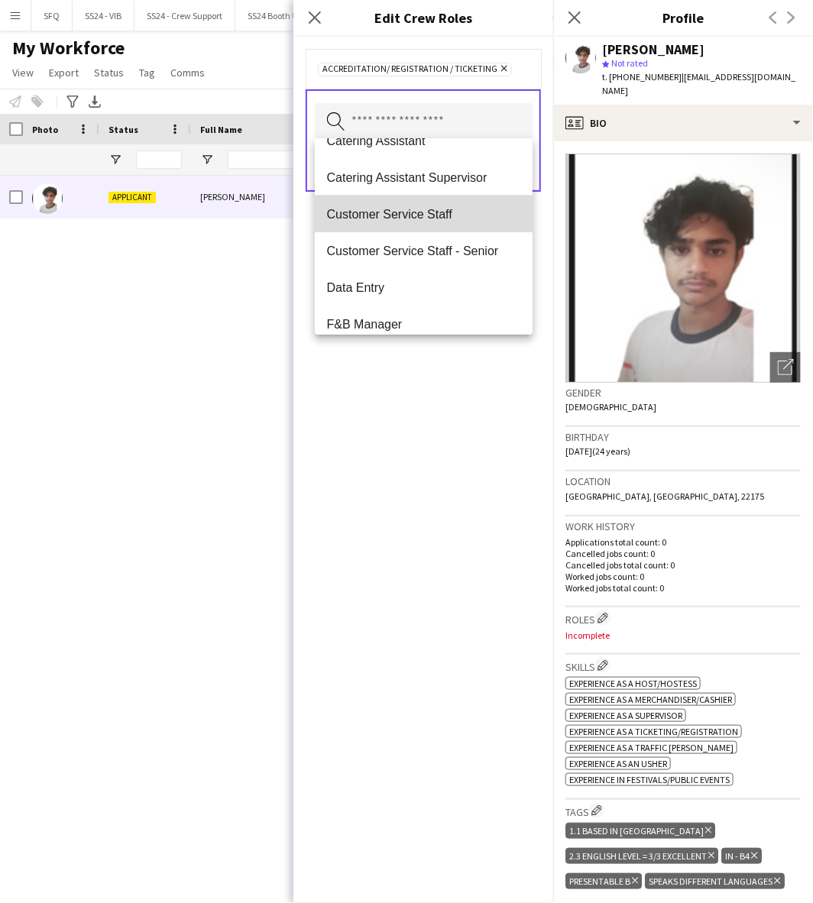
click at [439, 222] on mat-option "Customer Service Staff" at bounding box center [424, 214] width 218 height 37
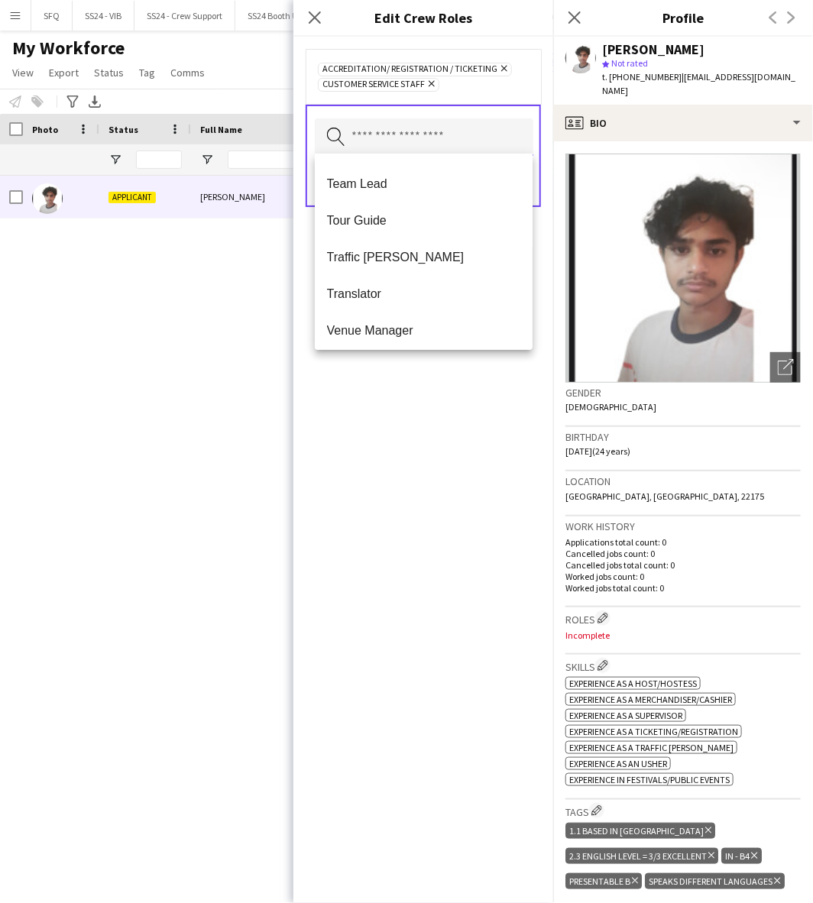
scroll to position [1465, 0]
click at [438, 246] on span "Traffic [PERSON_NAME]" at bounding box center [424, 253] width 194 height 15
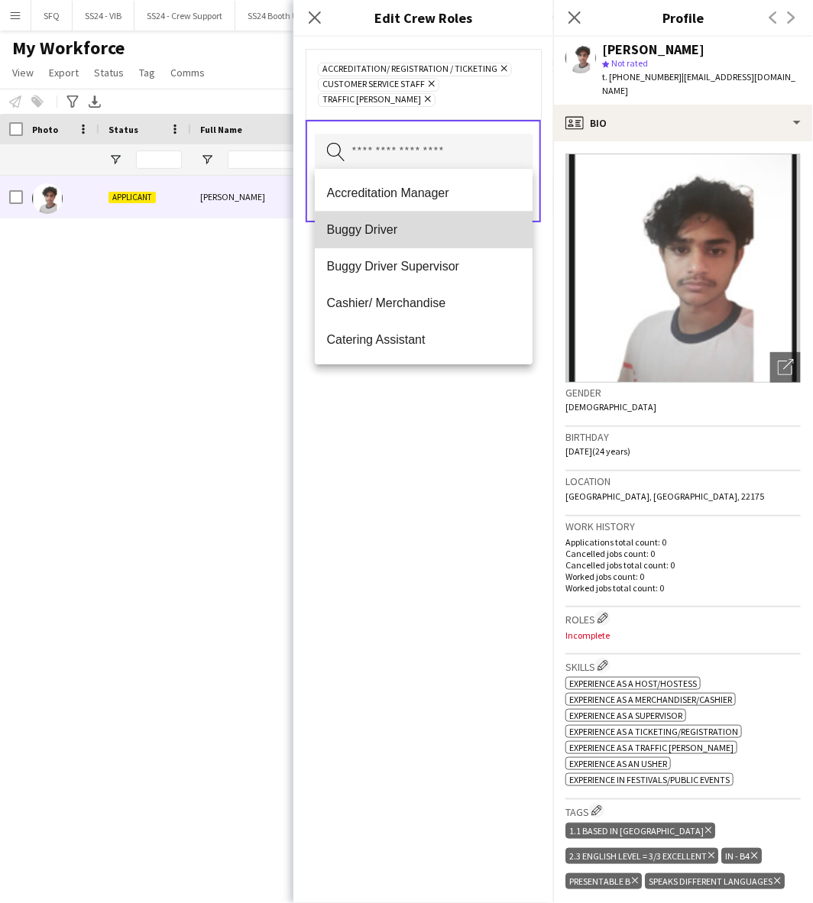
click at [438, 244] on mat-option "Buggy Driver" at bounding box center [424, 230] width 218 height 37
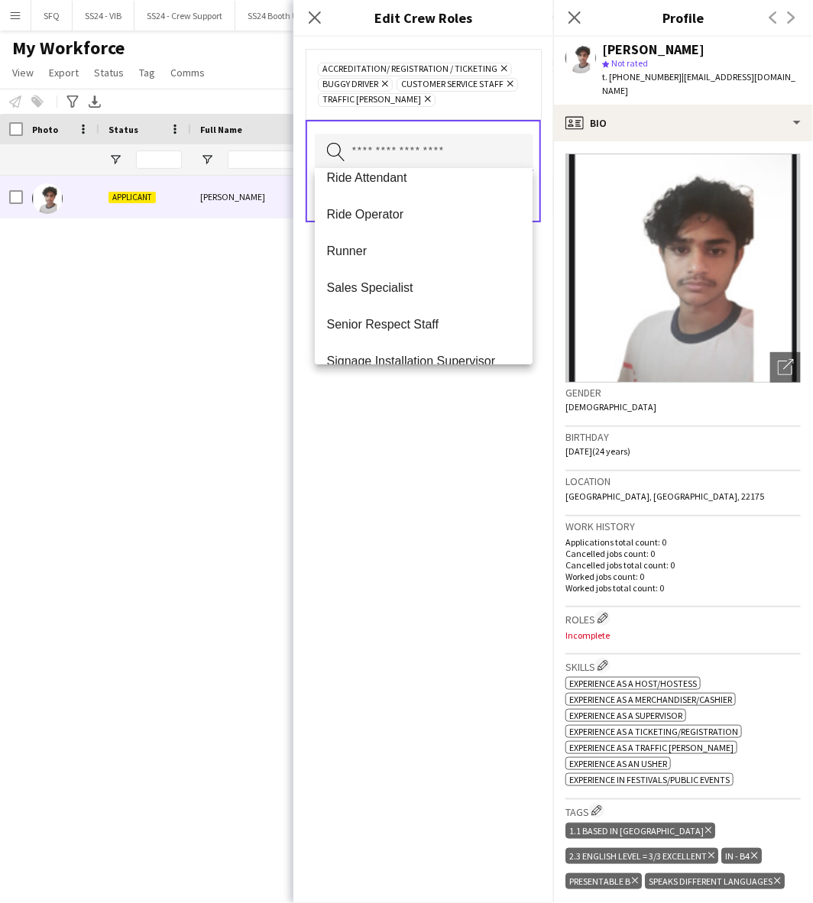
scroll to position [883, 0]
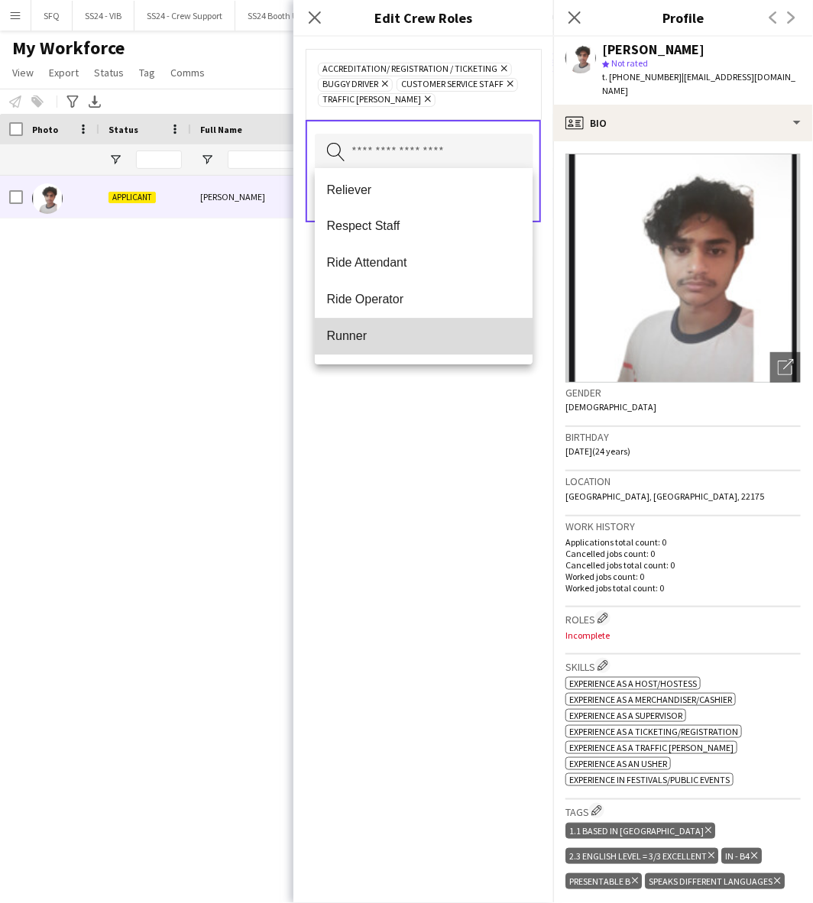
click at [428, 327] on mat-option "Runner" at bounding box center [424, 337] width 218 height 37
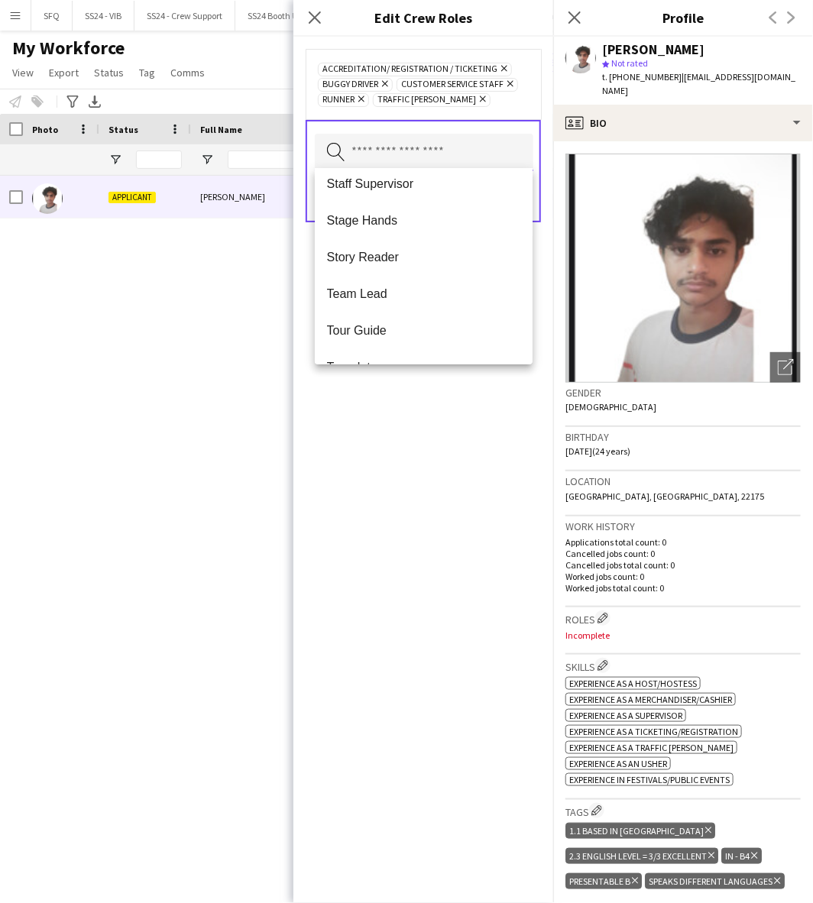
scroll to position [1356, 0]
click at [384, 451] on div "Accreditation/ Registration / Ticketing Remove Buggy Driver Remove Customer Ser…" at bounding box center [423, 470] width 260 height 866
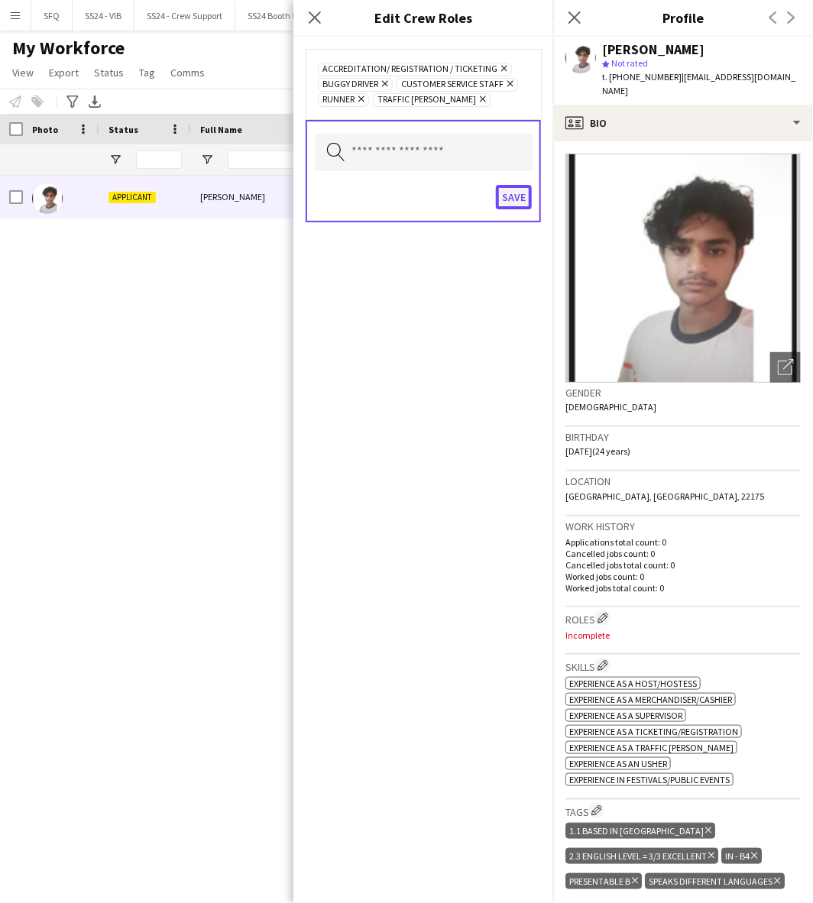
click at [515, 186] on button "Save" at bounding box center [514, 197] width 36 height 24
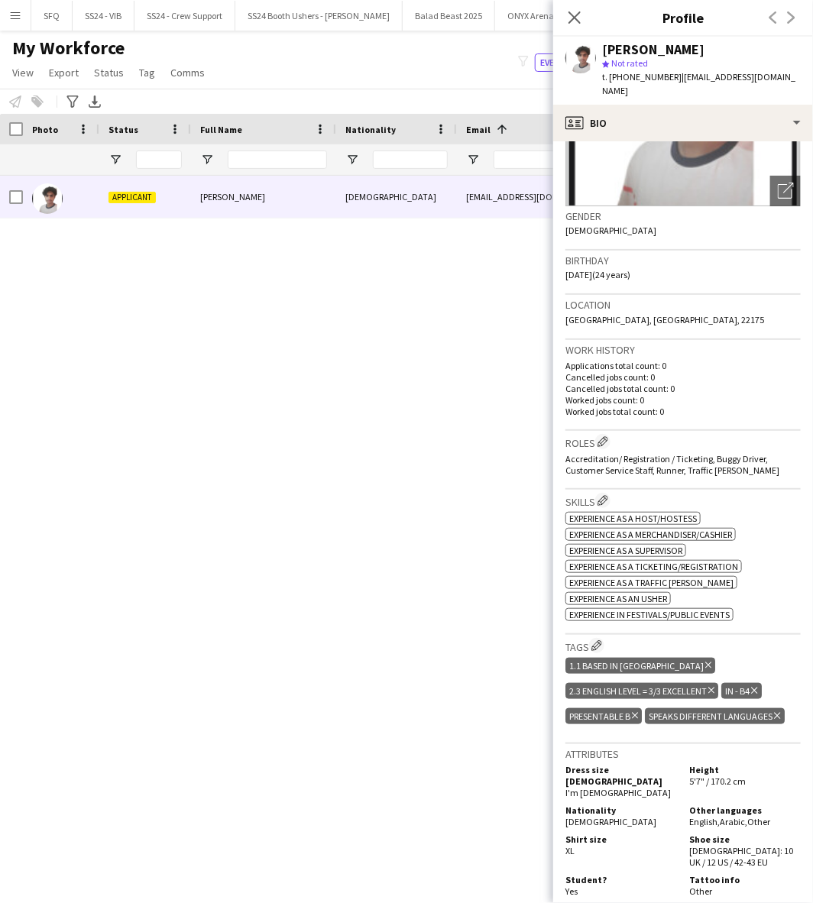
scroll to position [0, 0]
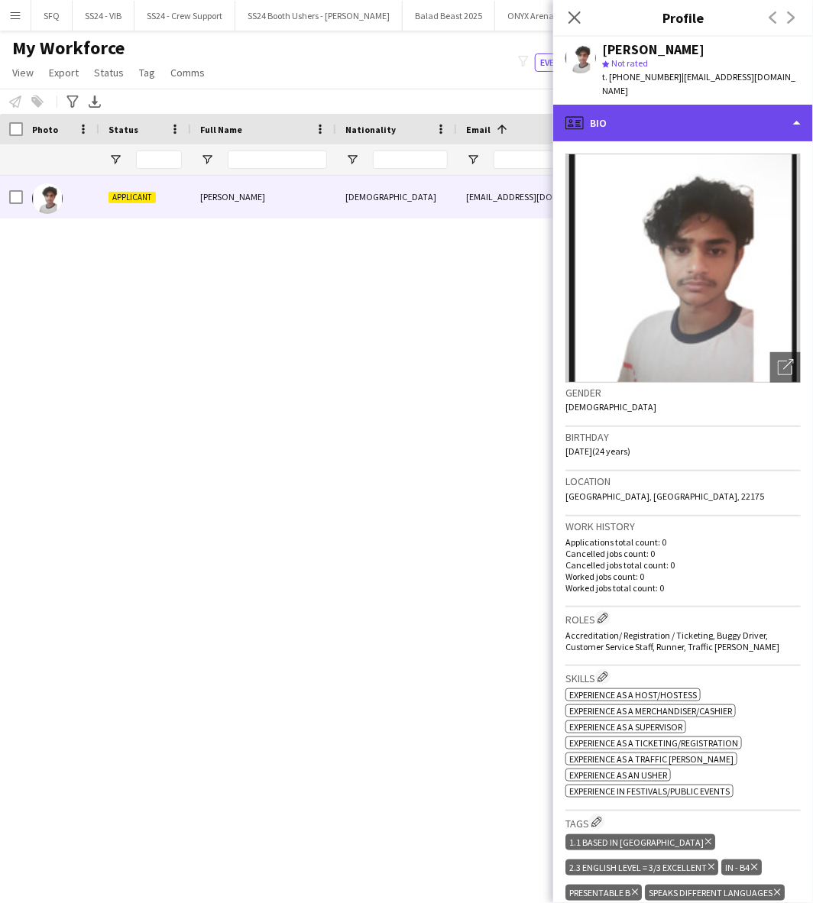
click at [600, 105] on div "profile Bio" at bounding box center [683, 123] width 260 height 37
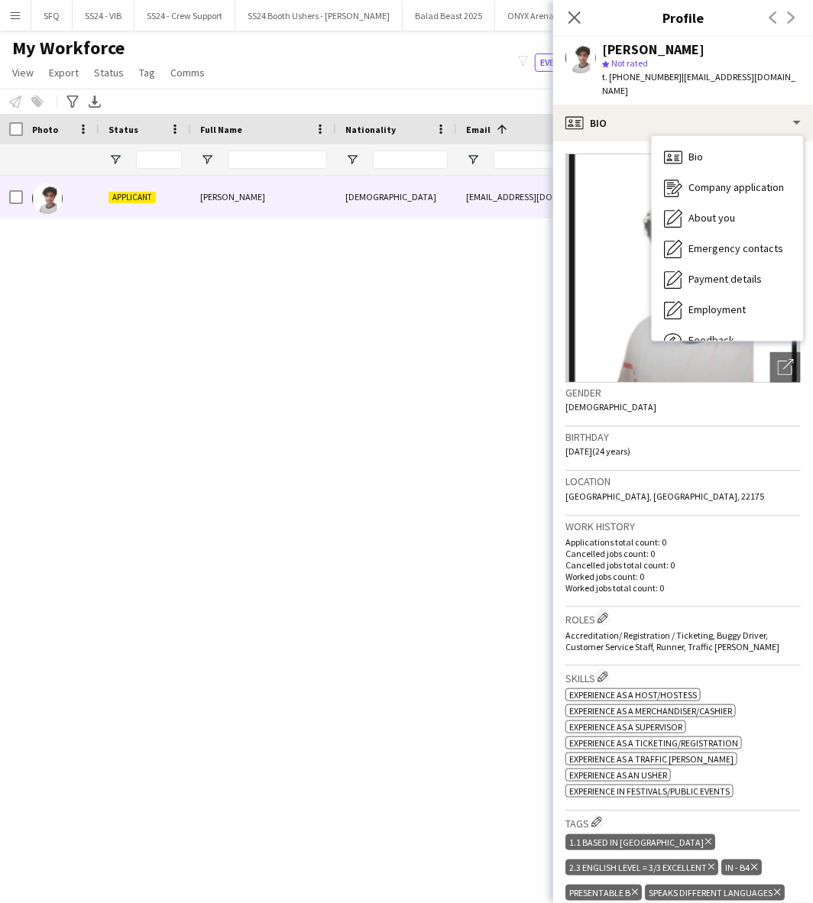
drag, startPoint x: 661, startPoint y: 393, endPoint x: 659, endPoint y: 380, distance: 13.1
click at [659, 387] on div "Gender Male" at bounding box center [682, 405] width 235 height 44
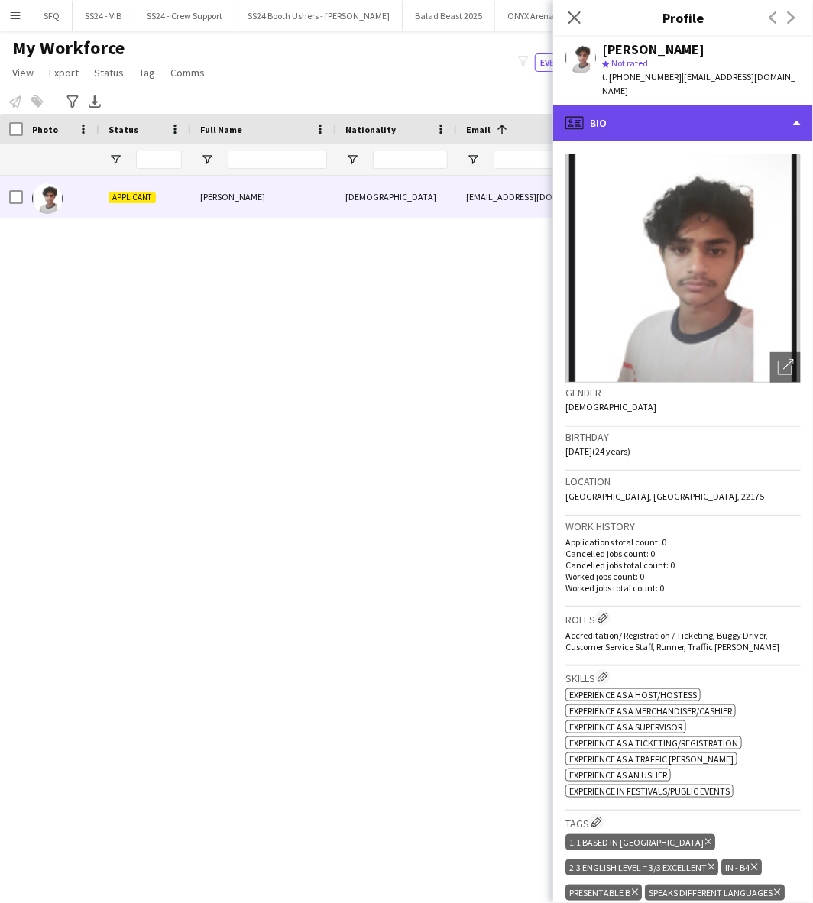
click at [691, 105] on div "profile Bio" at bounding box center [683, 123] width 260 height 37
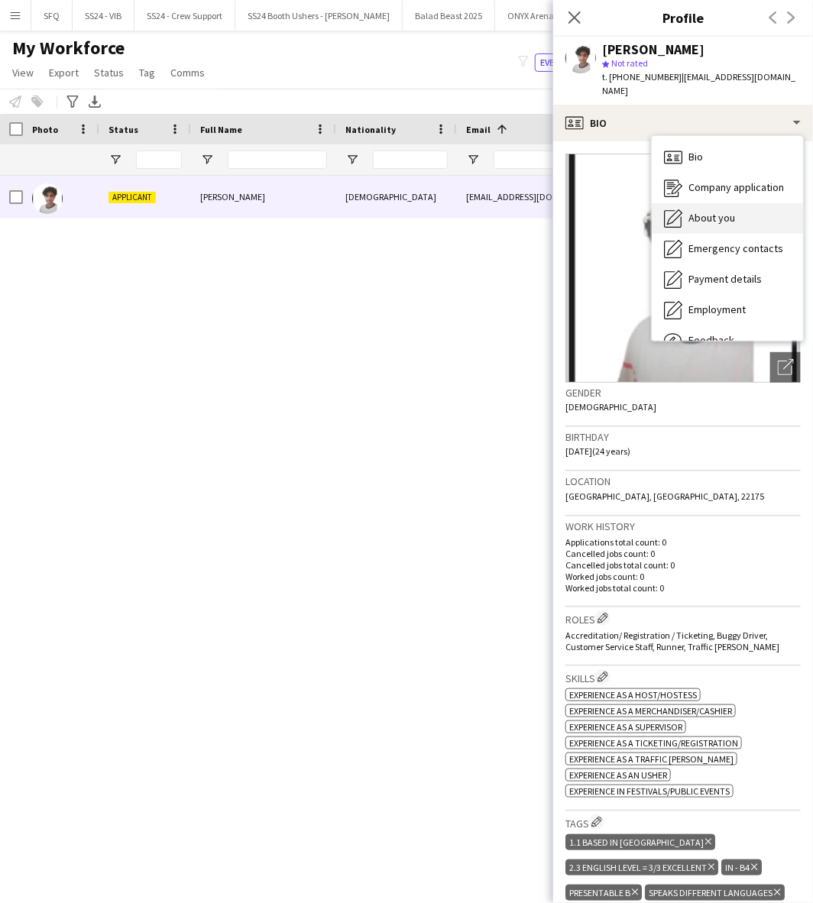
click at [755, 203] on div "About you About you" at bounding box center [727, 218] width 151 height 31
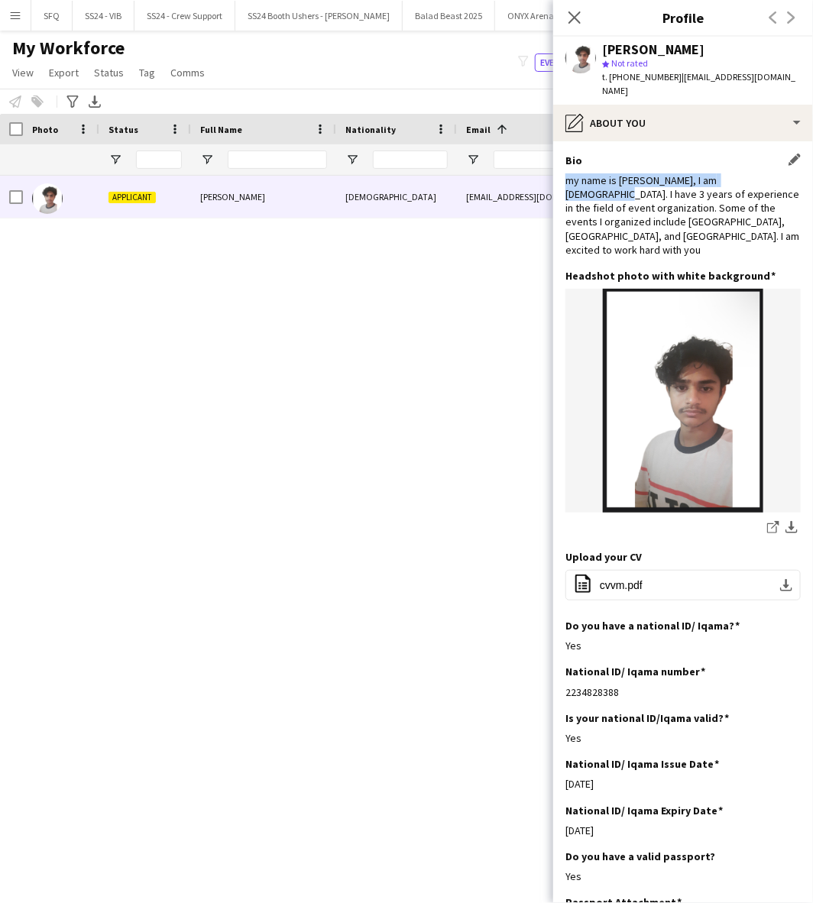
drag, startPoint x: 566, startPoint y: 167, endPoint x: 779, endPoint y: 173, distance: 213.2
click at [779, 173] on div "my name is Mohammed Omar, I am 24 years old. I have 3 years of experience in th…" at bounding box center [682, 214] width 235 height 83
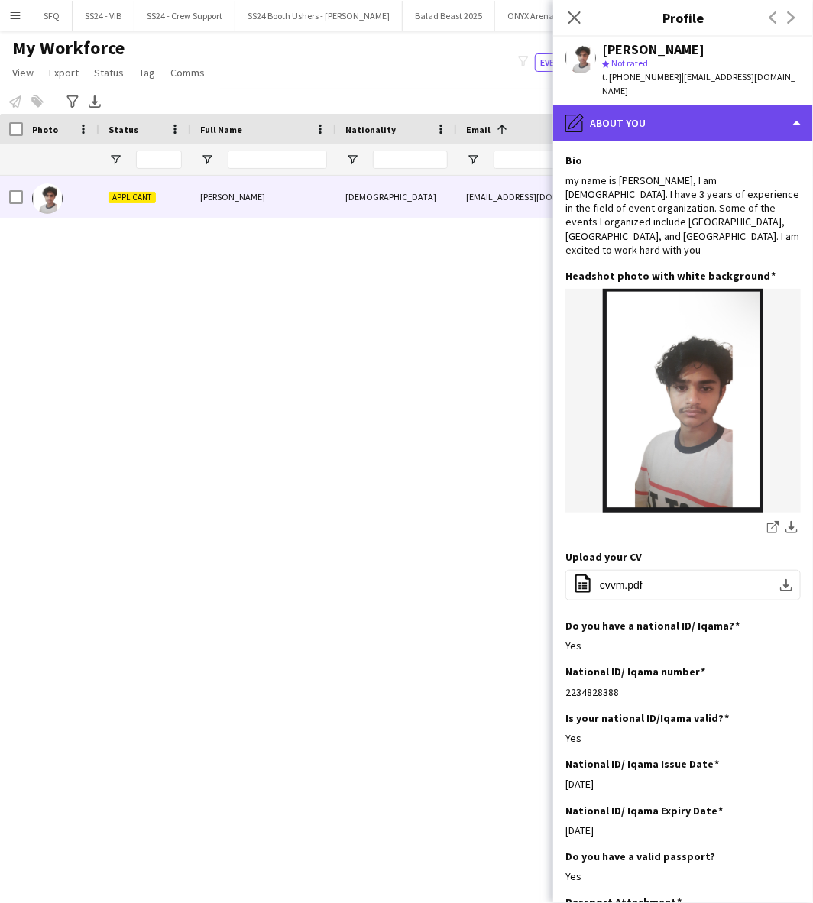
click at [632, 109] on div "pencil4 About you" at bounding box center [683, 123] width 260 height 37
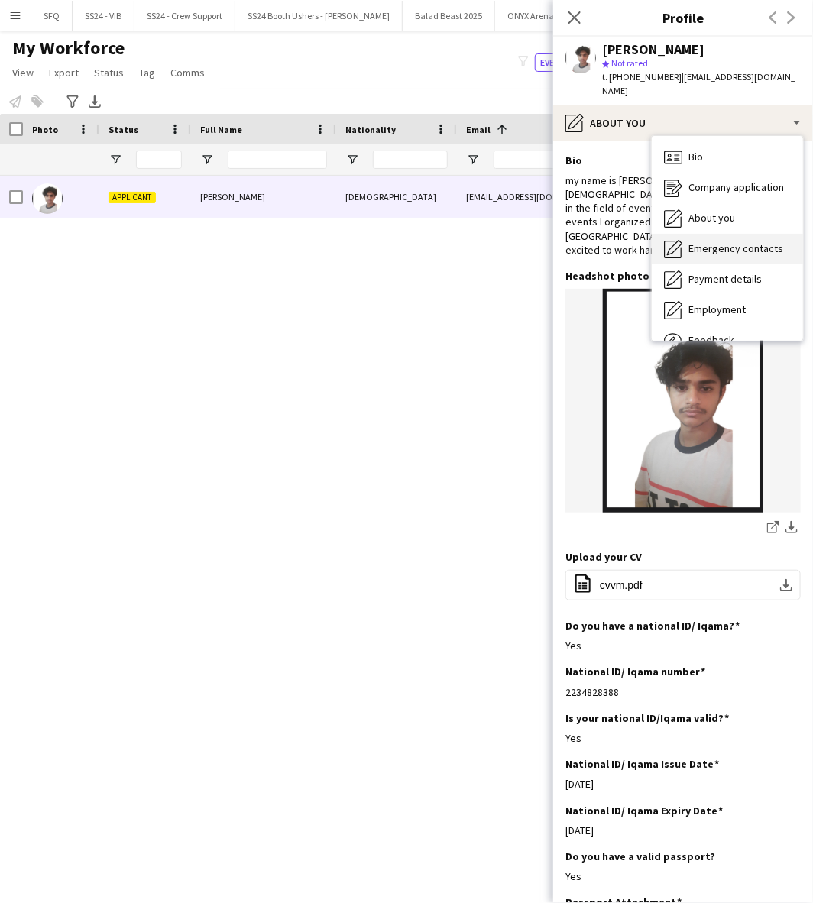
click at [729, 241] on span "Emergency contacts" at bounding box center [735, 248] width 95 height 14
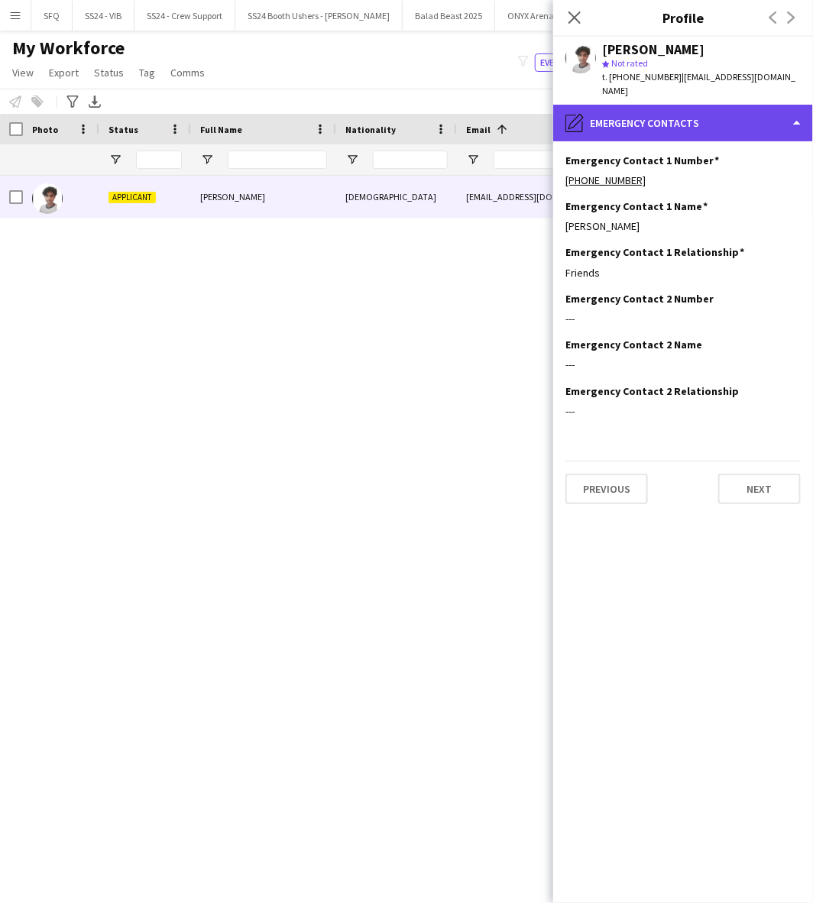
click at [693, 105] on div "pencil4 Emergency contacts" at bounding box center [683, 123] width 260 height 37
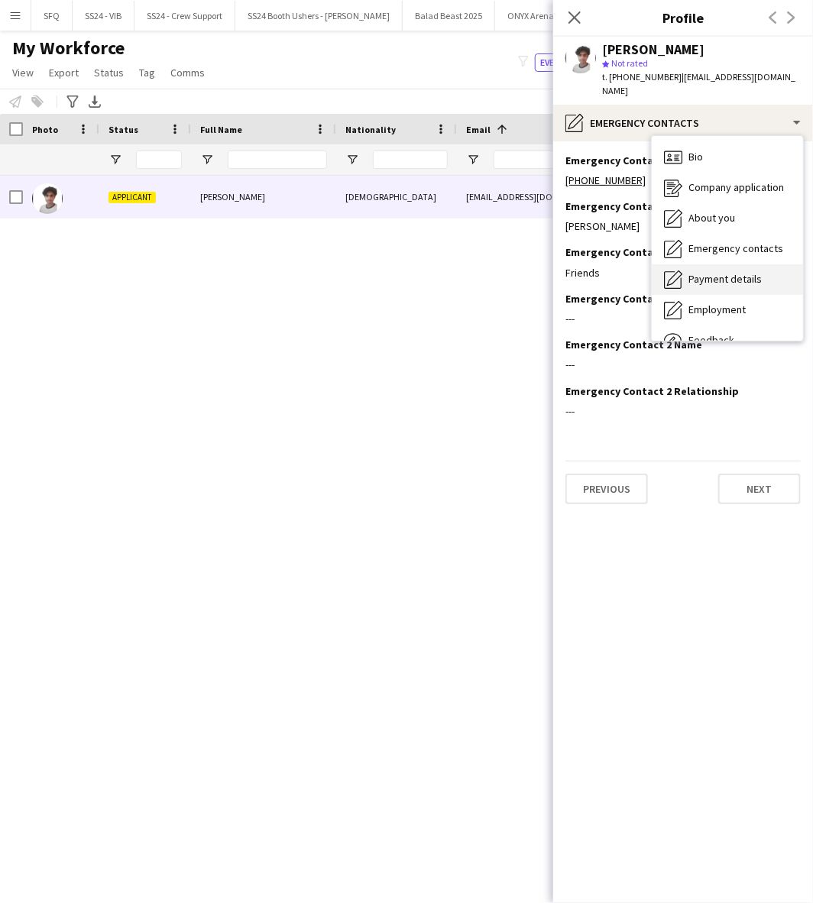
click at [732, 264] on div "Payment details Payment details" at bounding box center [727, 279] width 151 height 31
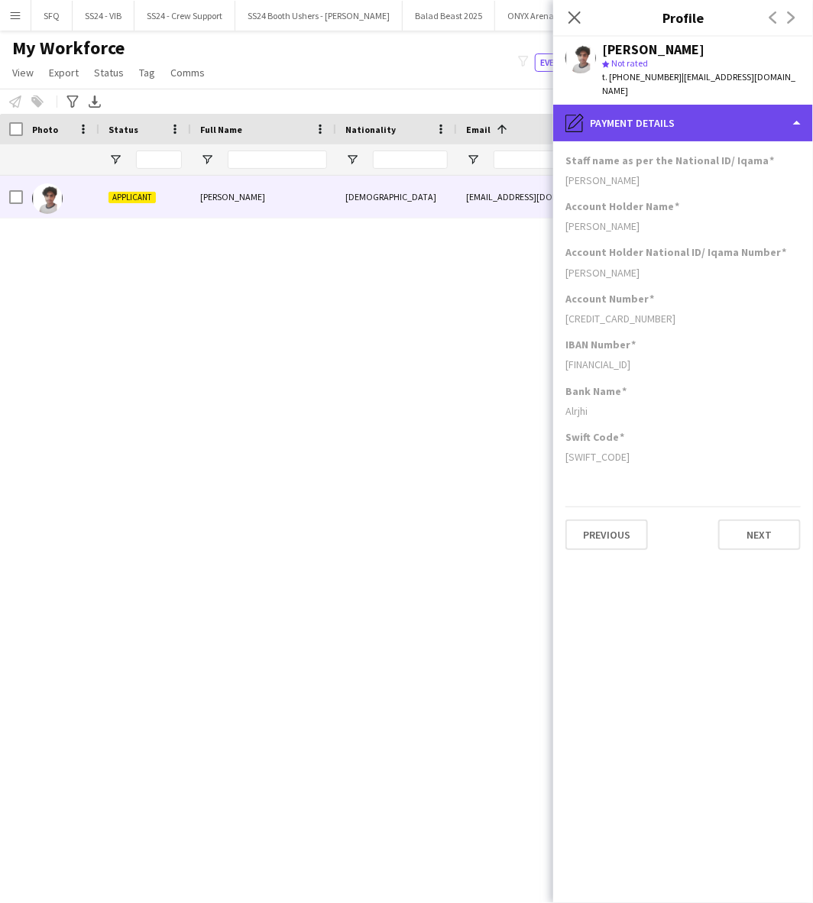
click at [684, 112] on div "pencil4 Payment details" at bounding box center [683, 123] width 260 height 37
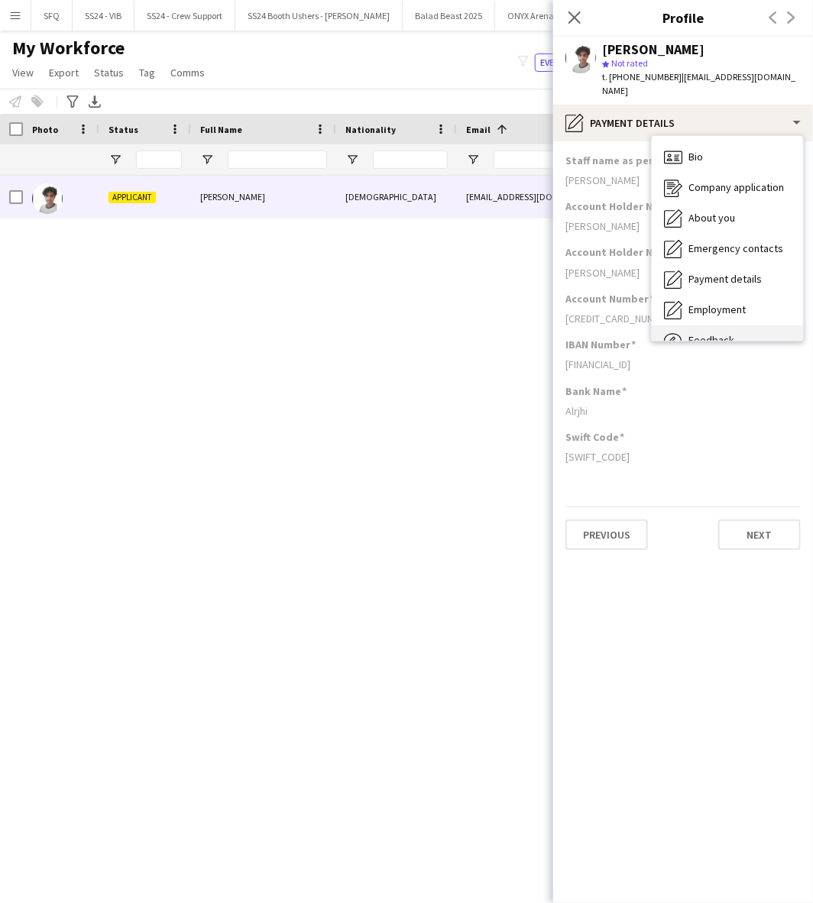
click at [708, 325] on div "Feedback Feedback" at bounding box center [727, 340] width 151 height 31
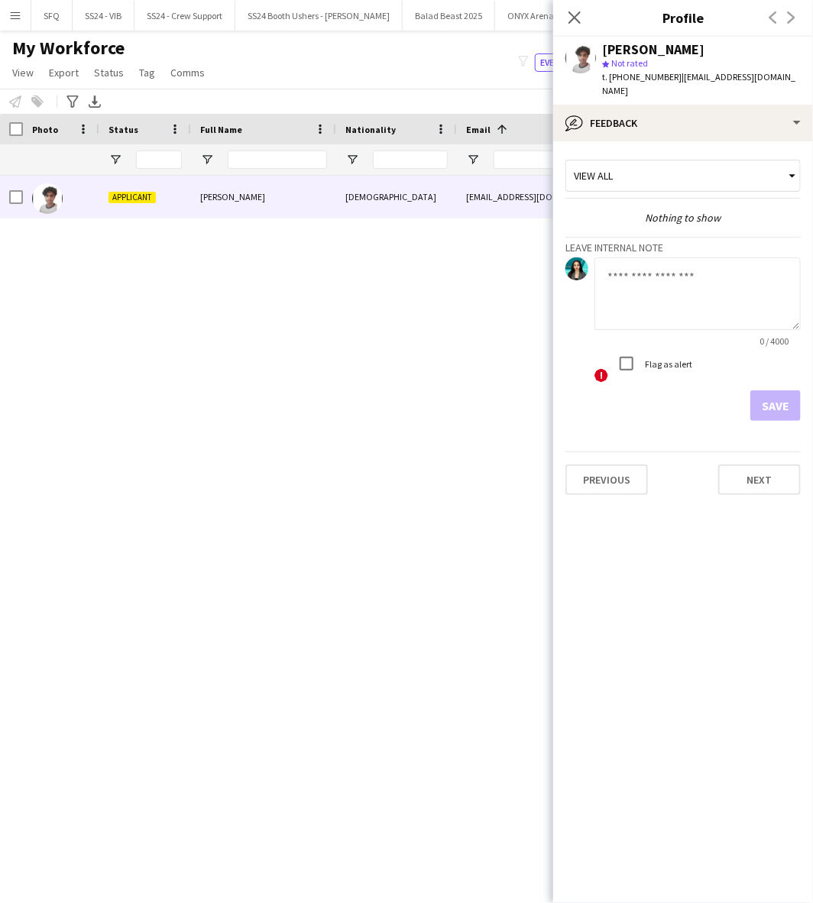
click at [670, 287] on textarea at bounding box center [697, 293] width 206 height 73
type textarea "*"
drag, startPoint x: 666, startPoint y: 281, endPoint x: 576, endPoint y: 256, distance: 93.6
click at [576, 257] on div "**********" at bounding box center [682, 320] width 235 height 127
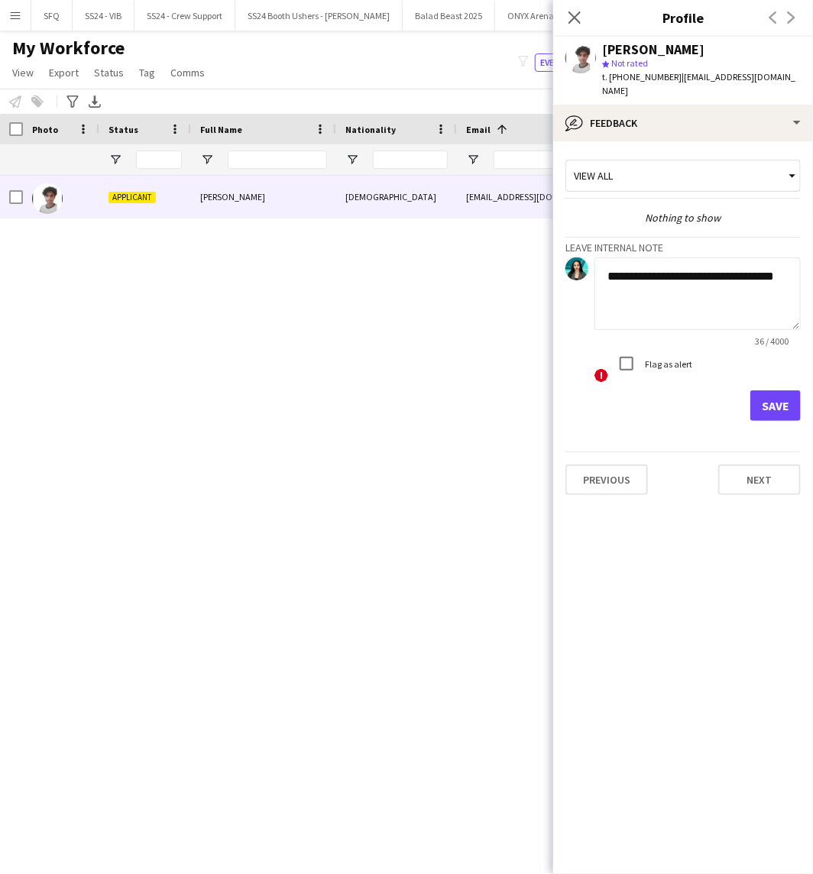
paste textarea "***"
type textarea "**********"
click at [674, 358] on label "Flag as alert" at bounding box center [667, 363] width 50 height 11
click at [765, 392] on button "Save" at bounding box center [775, 405] width 50 height 31
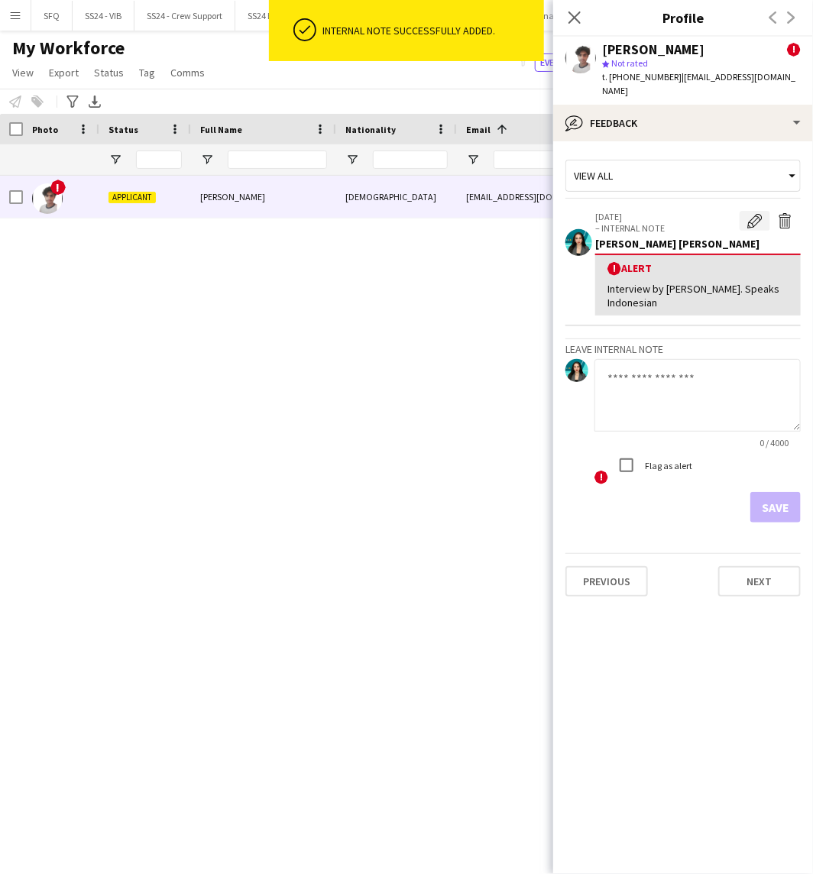
click at [747, 213] on app-icon "Edit alert" at bounding box center [754, 220] width 15 height 15
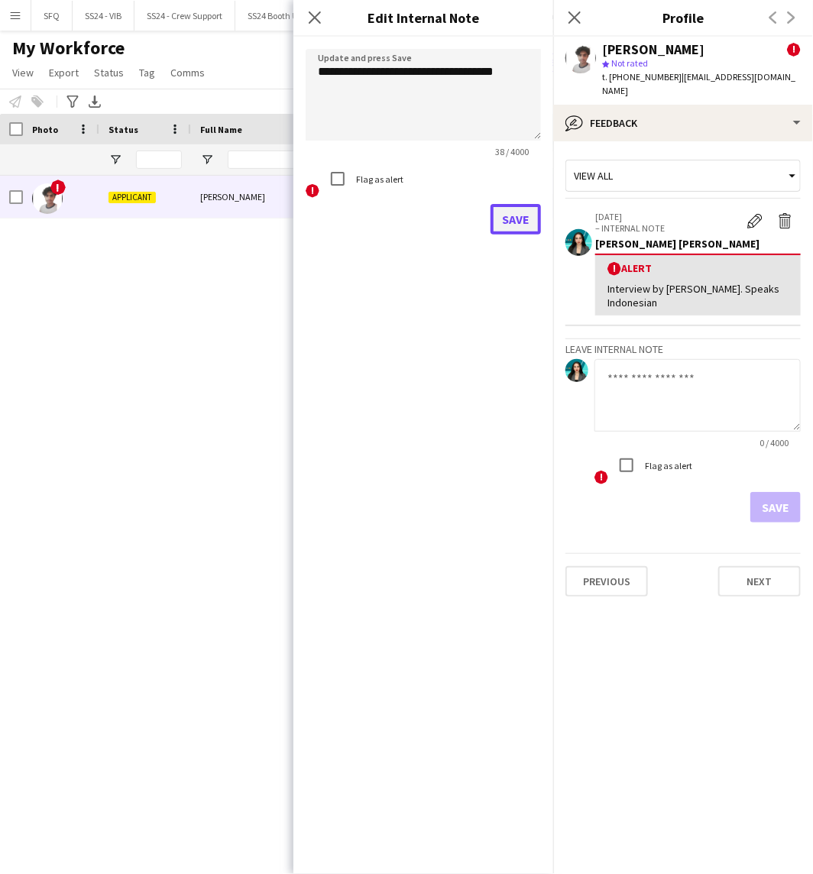
click at [499, 225] on button "Save" at bounding box center [515, 219] width 50 height 31
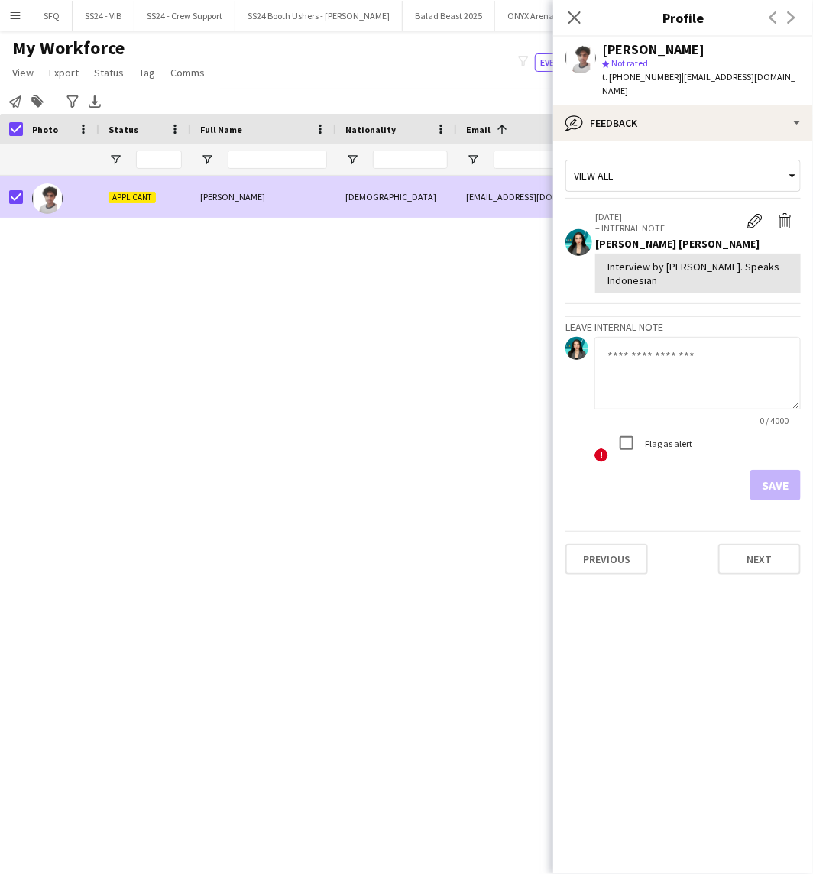
click at [591, 19] on div "Close pop-in" at bounding box center [574, 17] width 43 height 35
click at [575, 17] on icon at bounding box center [574, 17] width 15 height 15
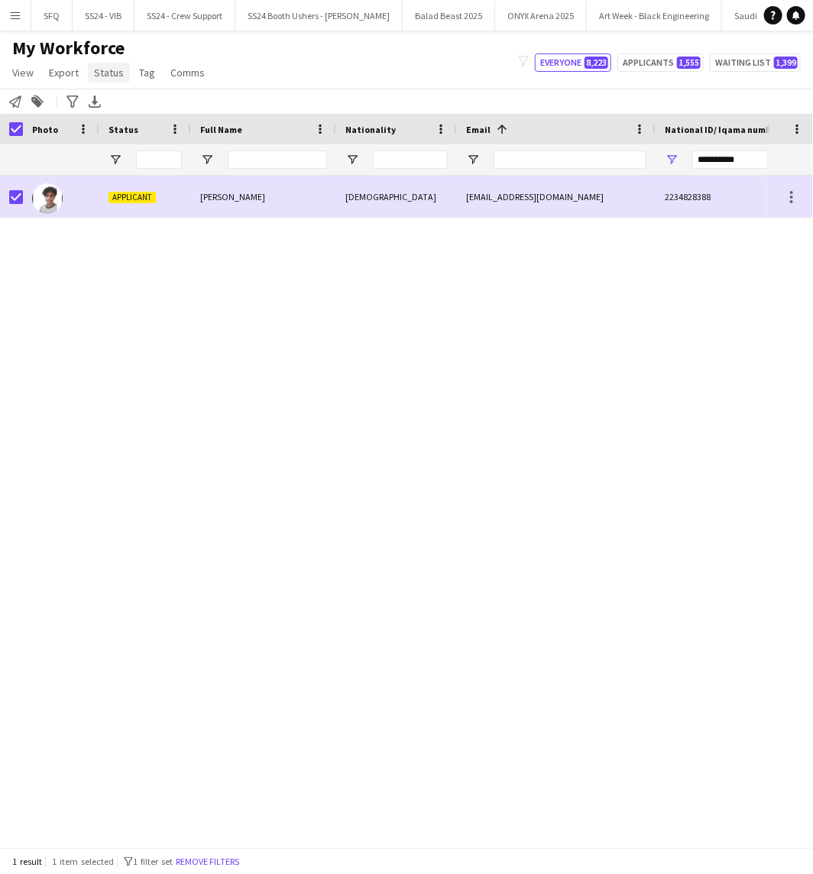
click at [108, 79] on link "Status" at bounding box center [109, 73] width 42 height 20
click at [145, 117] on link "Edit" at bounding box center [141, 105] width 107 height 32
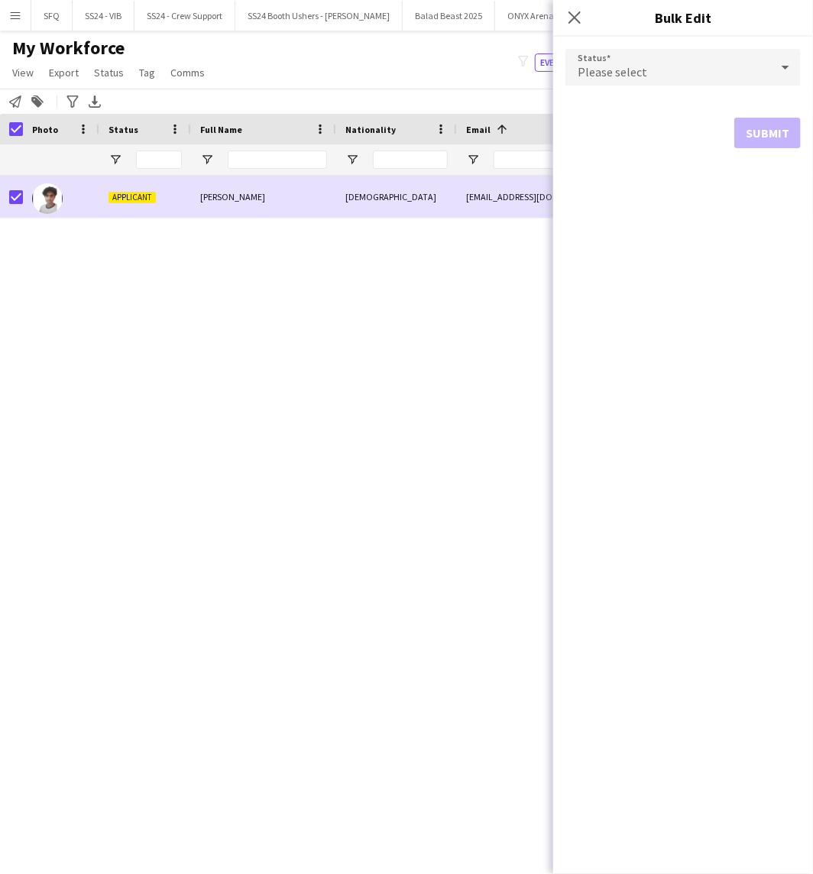
click at [629, 70] on span "Please select" at bounding box center [612, 71] width 70 height 15
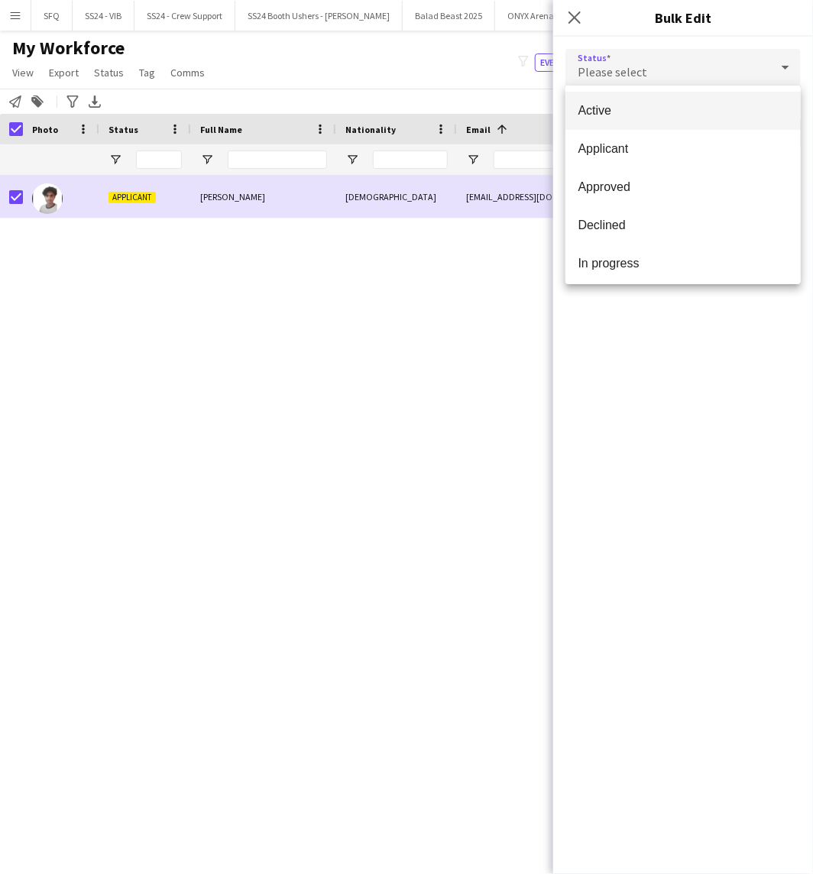
click at [661, 119] on mat-option "Active" at bounding box center [682, 111] width 235 height 38
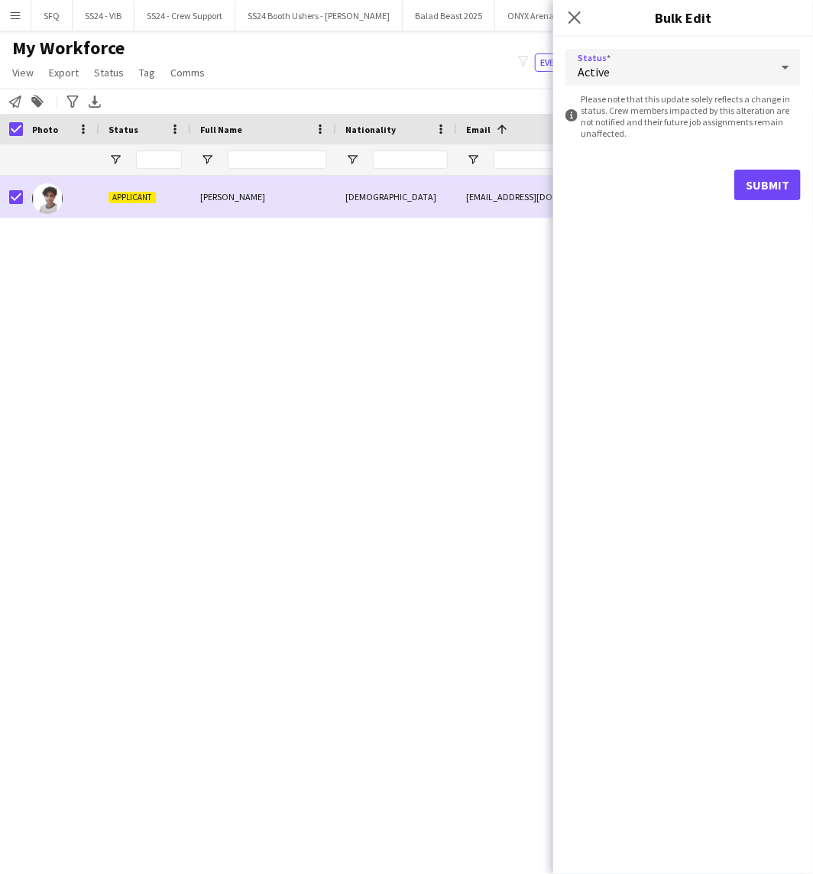
click at [731, 173] on div "Submit" at bounding box center [682, 185] width 235 height 31
click at [746, 182] on button "Submit" at bounding box center [767, 185] width 66 height 31
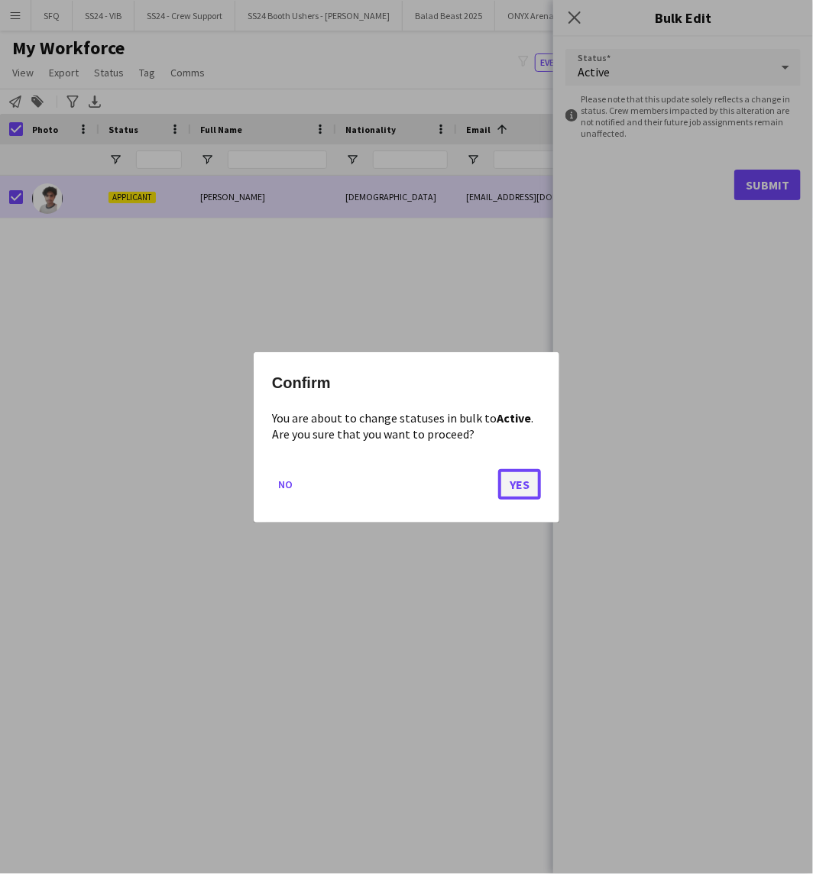
click at [517, 486] on button "Yes" at bounding box center [519, 483] width 43 height 31
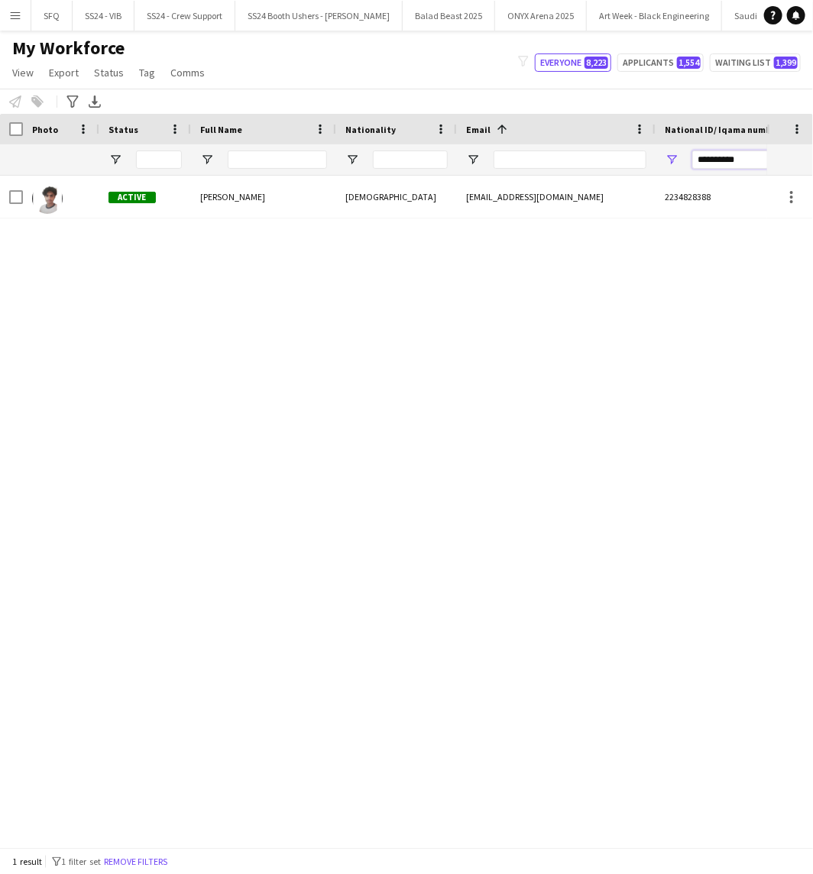
click at [729, 162] on input "**********" at bounding box center [745, 159] width 107 height 18
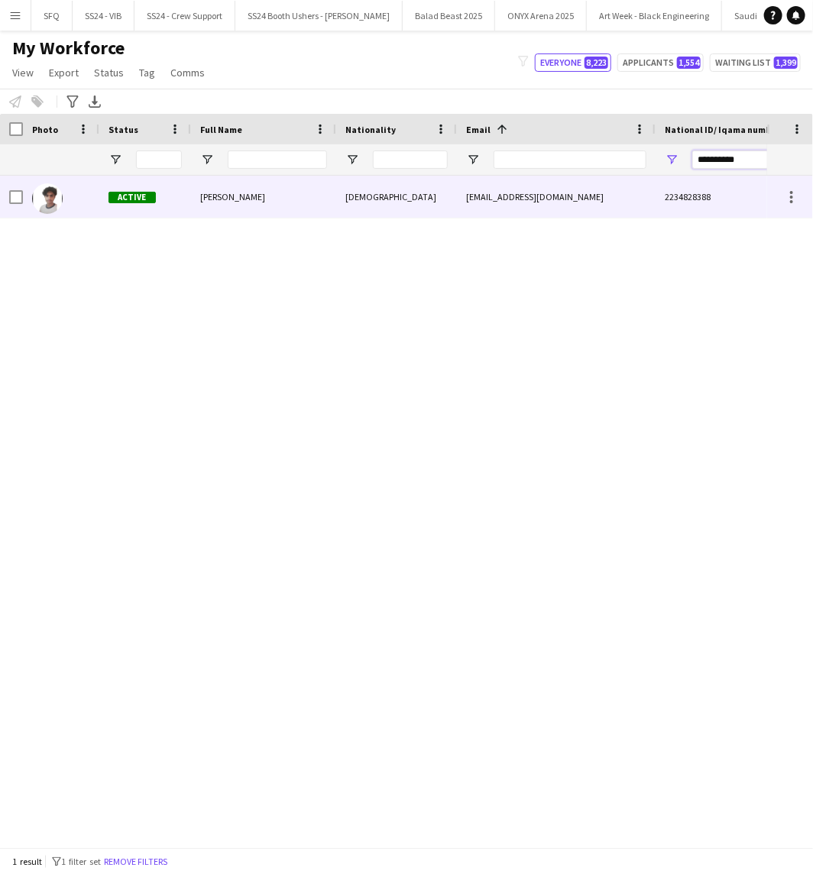
paste input "National ID/ Iqama number Filter Input"
type input "*********"
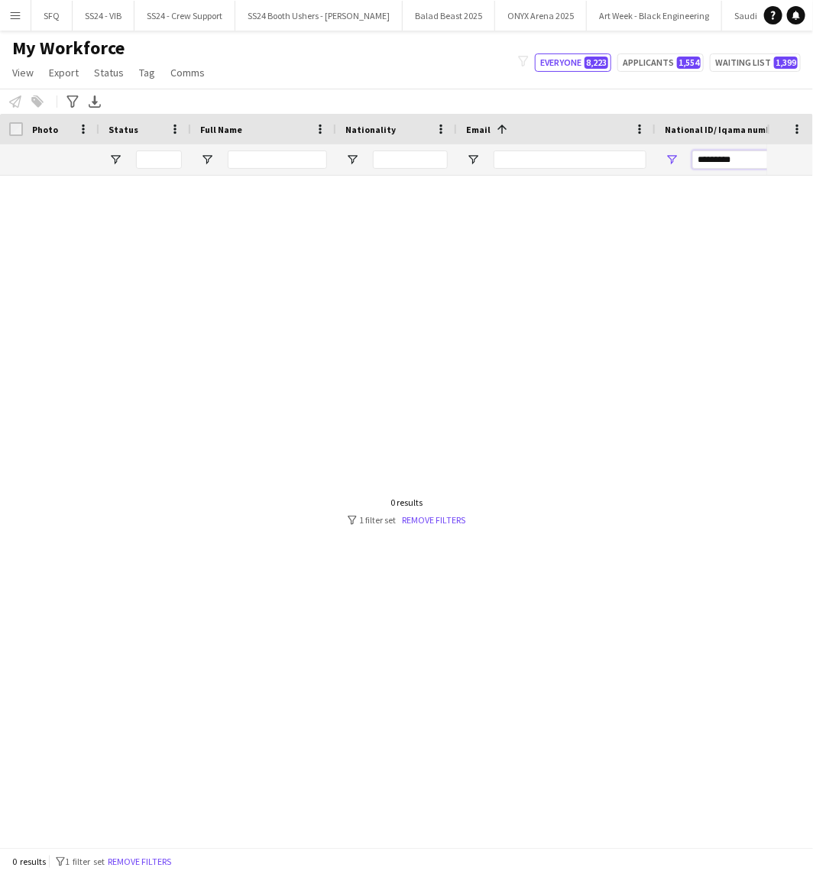
click at [754, 157] on input "*********" at bounding box center [745, 159] width 107 height 18
click at [692, 150] on input "National ID/ Iqama number Filter Input" at bounding box center [745, 159] width 107 height 18
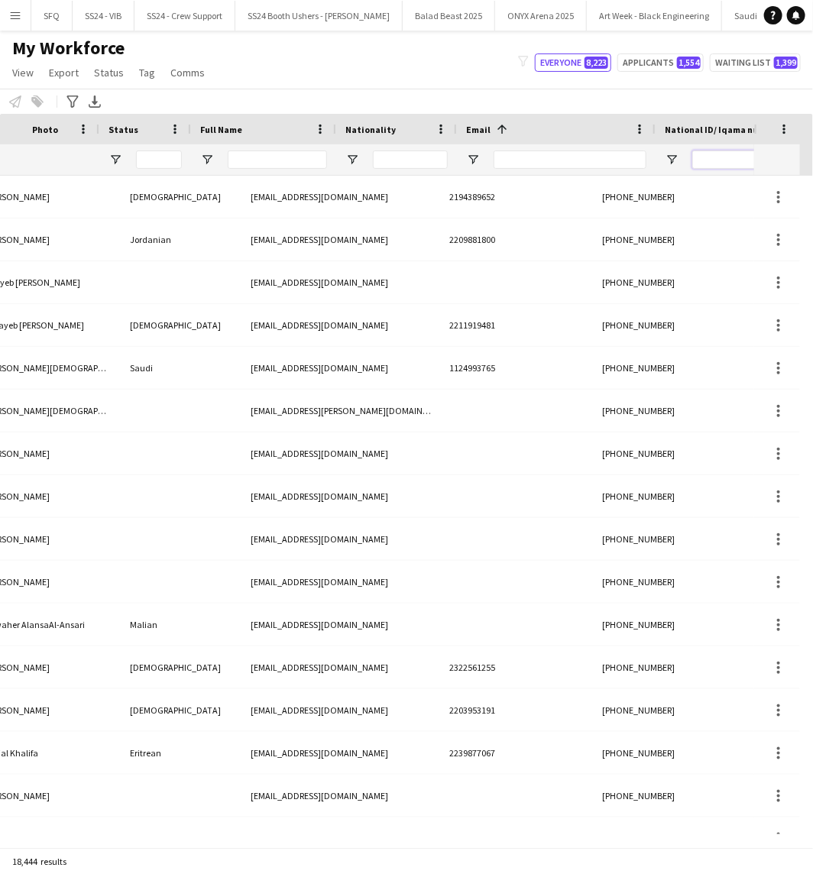
scroll to position [0, 215]
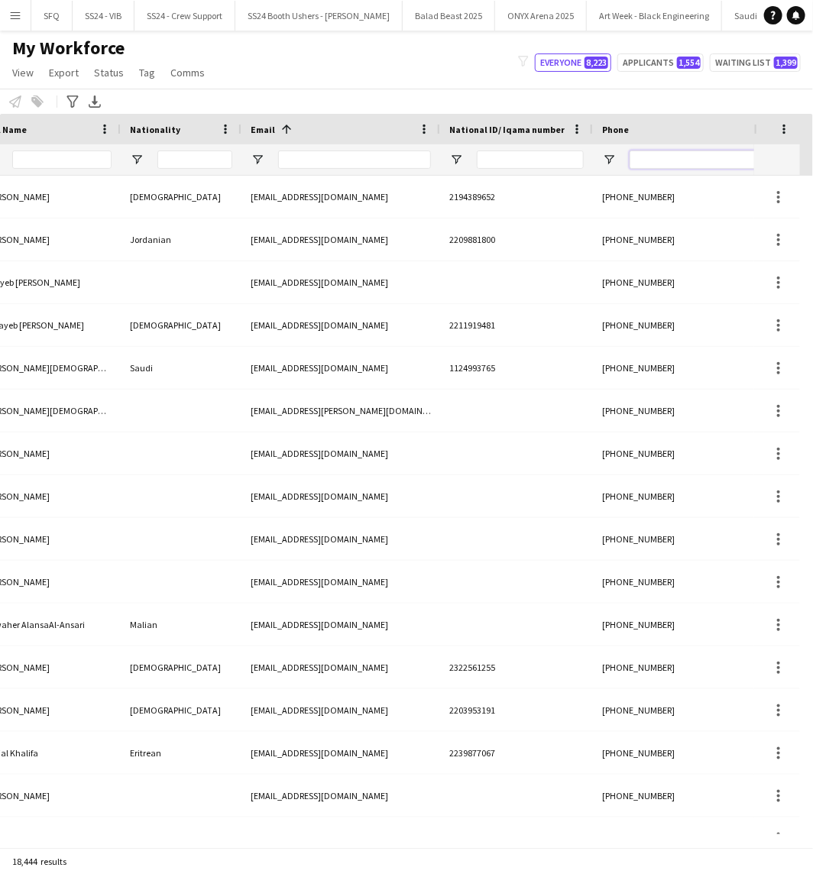
click at [707, 156] on input "Phone Filter Input" at bounding box center [704, 159] width 150 height 18
paste input "*********"
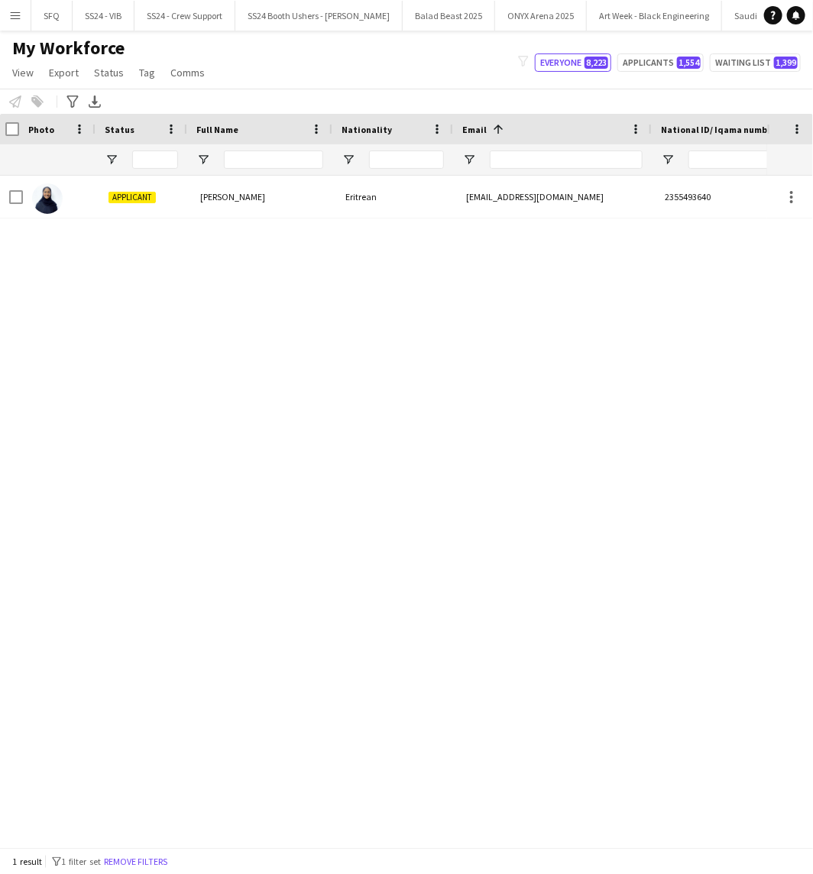
scroll to position [0, 0]
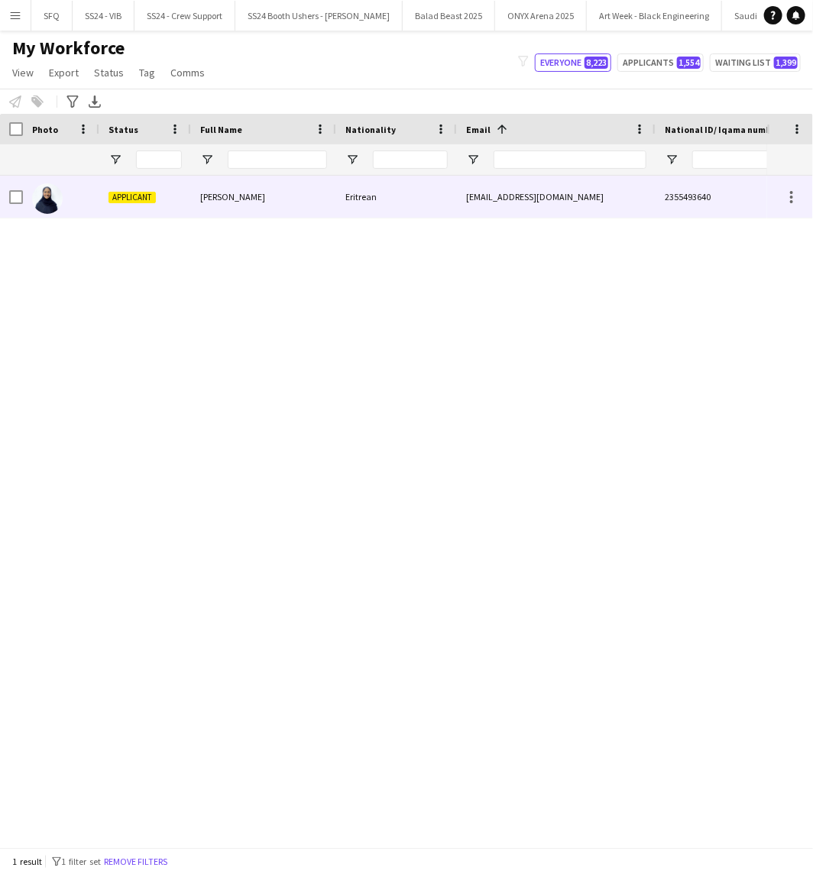
type input "*********"
click at [43, 204] on img at bounding box center [47, 198] width 31 height 31
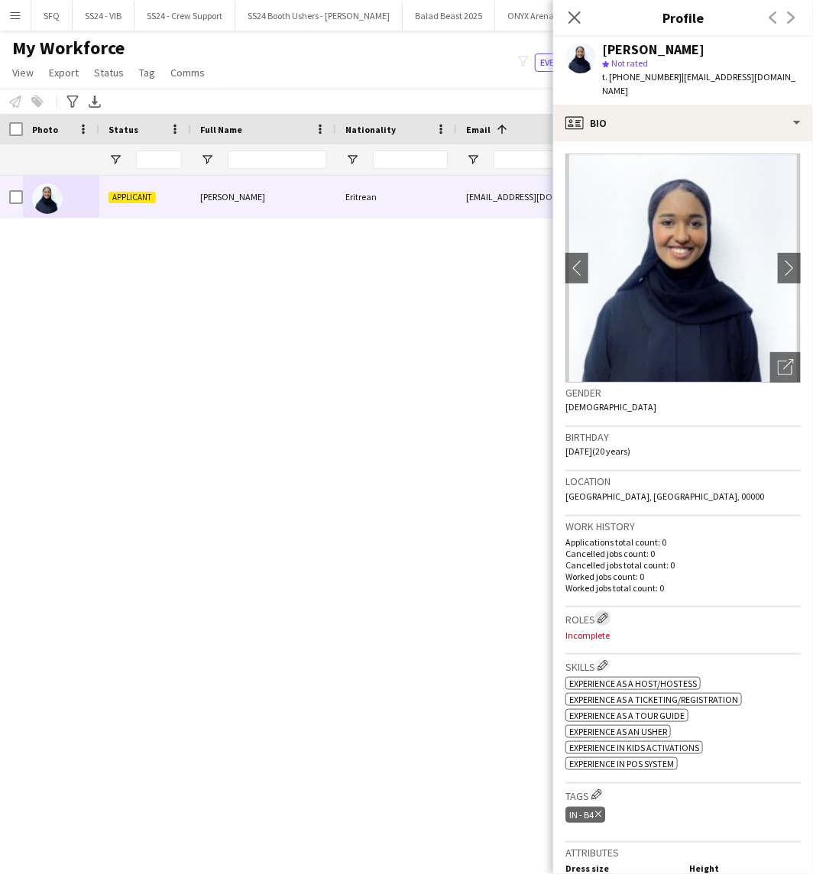
click at [601, 619] on app-icon "Edit crew company roles" at bounding box center [602, 618] width 11 height 11
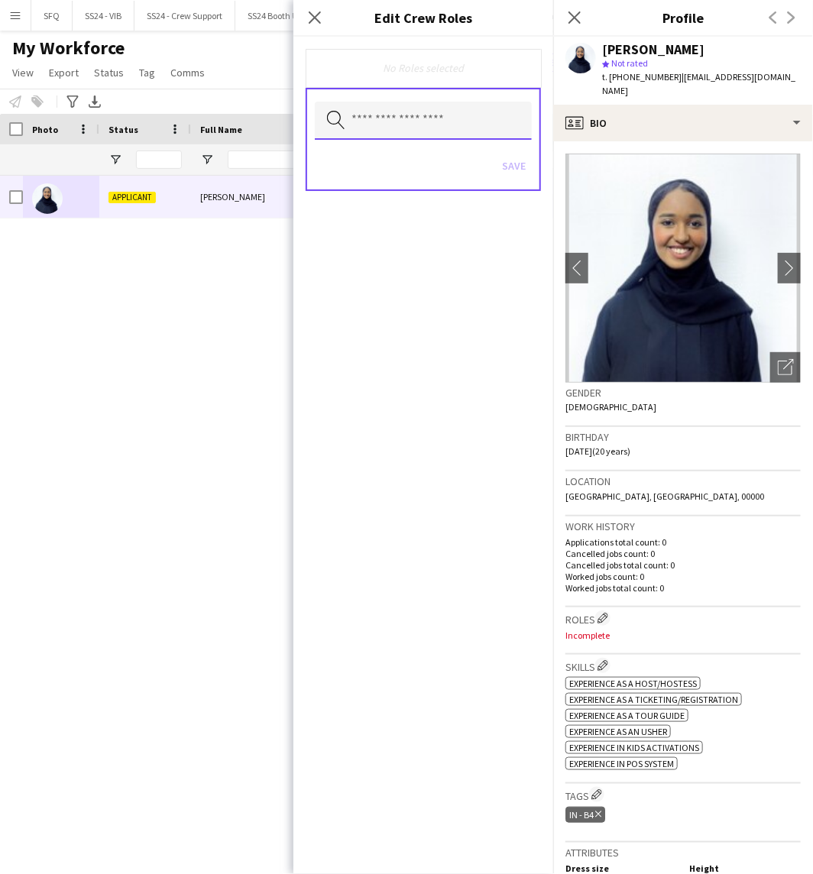
click at [399, 120] on input "text" at bounding box center [423, 121] width 217 height 38
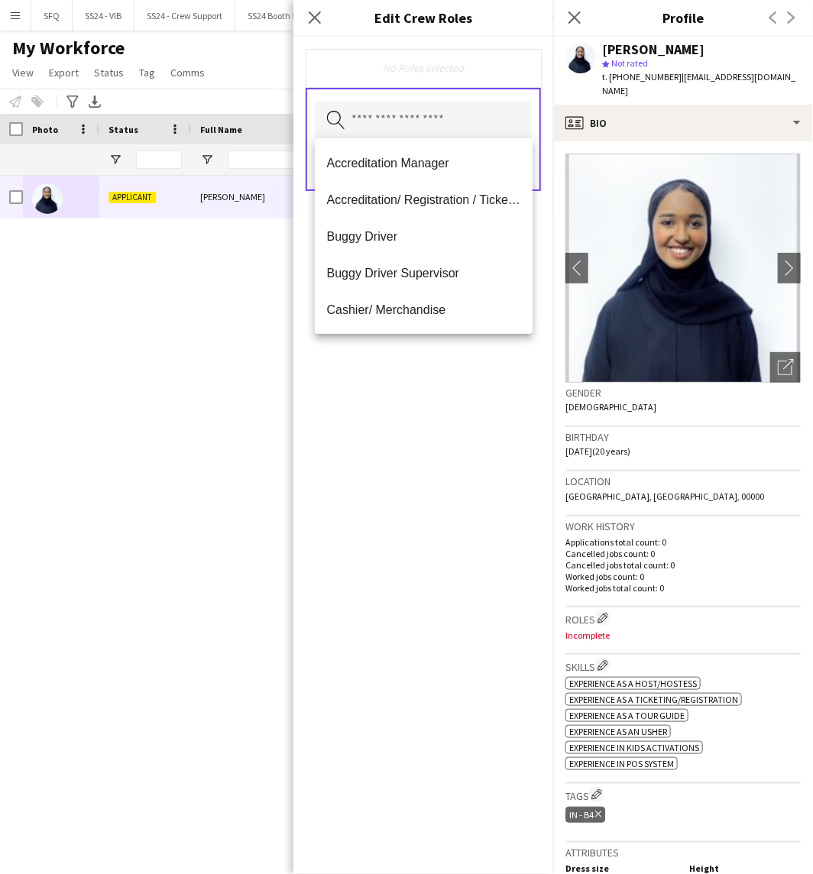
scroll to position [339, 0]
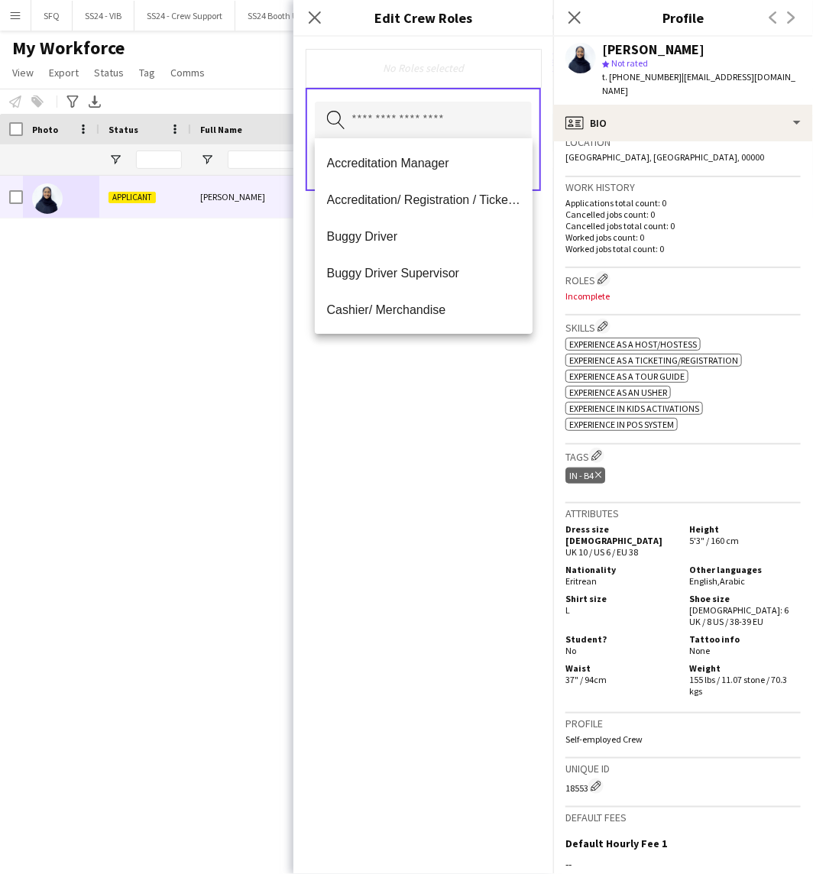
click at [480, 370] on div "No Roles selected Search by role type Save" at bounding box center [423, 455] width 260 height 837
click at [440, 128] on input "text" at bounding box center [423, 121] width 217 height 38
click at [426, 201] on span "Accreditation/ Registration / Ticketing" at bounding box center [424, 199] width 194 height 15
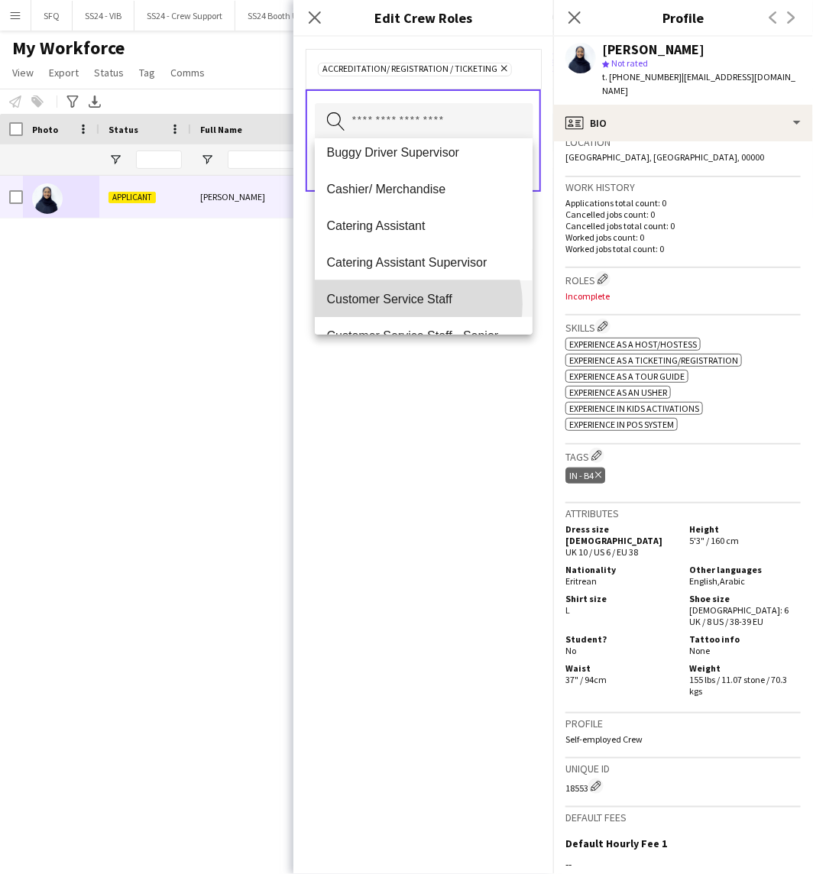
click at [415, 304] on span "Customer Service Staff" at bounding box center [424, 299] width 194 height 15
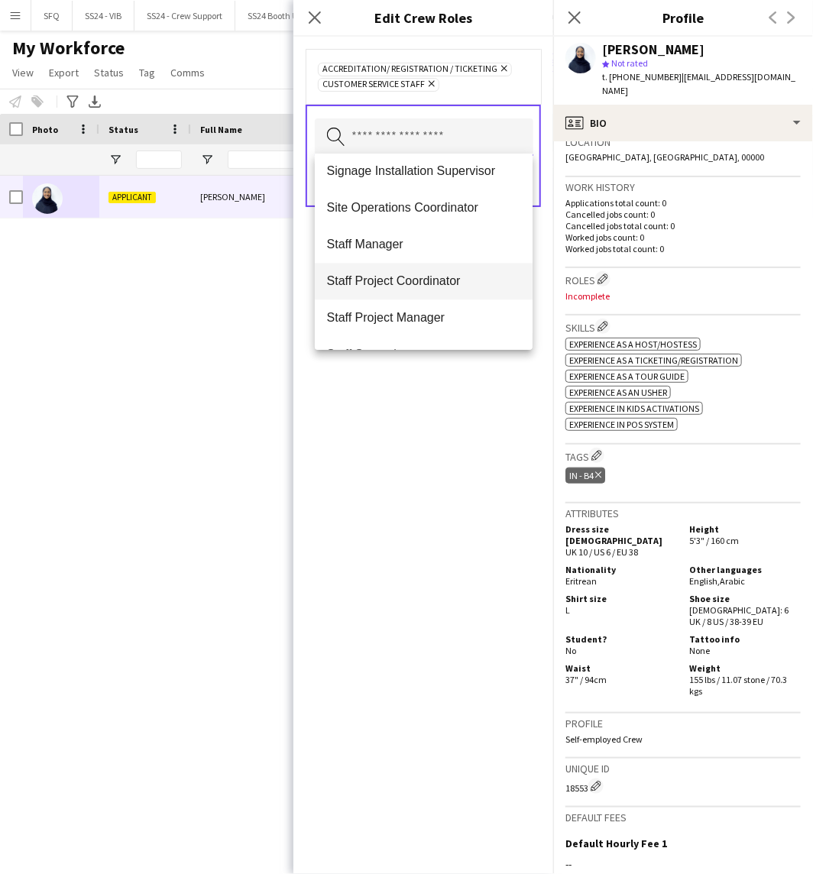
scroll to position [1273, 0]
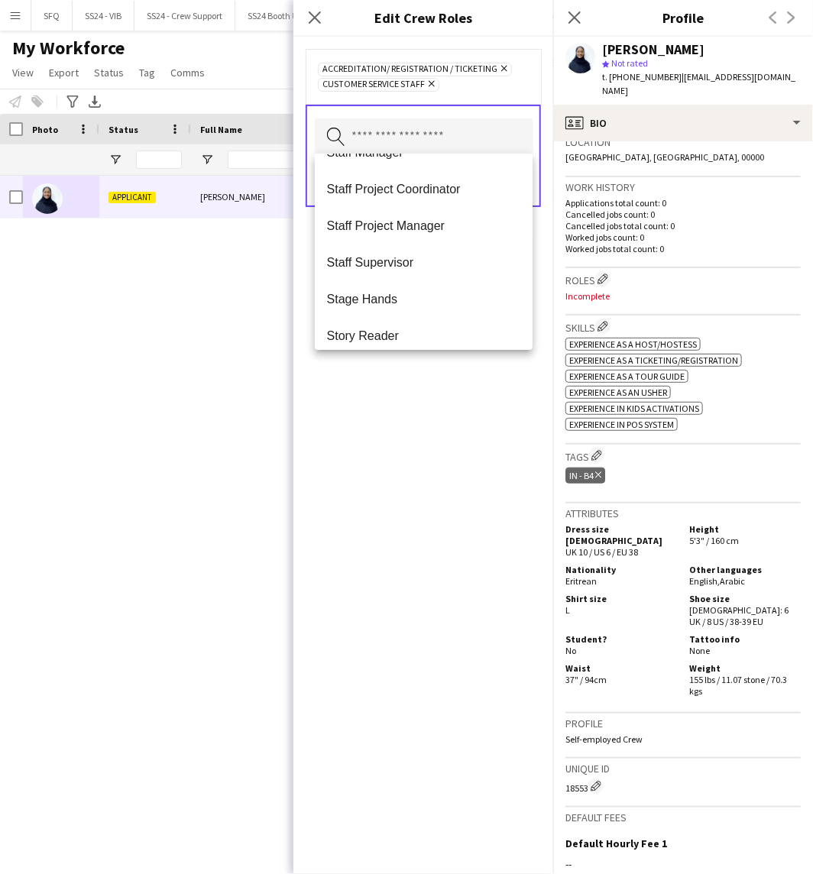
click at [435, 458] on div "Accreditation/ Registration / Ticketing Remove Customer Service Staff Remove Se…" at bounding box center [423, 455] width 260 height 837
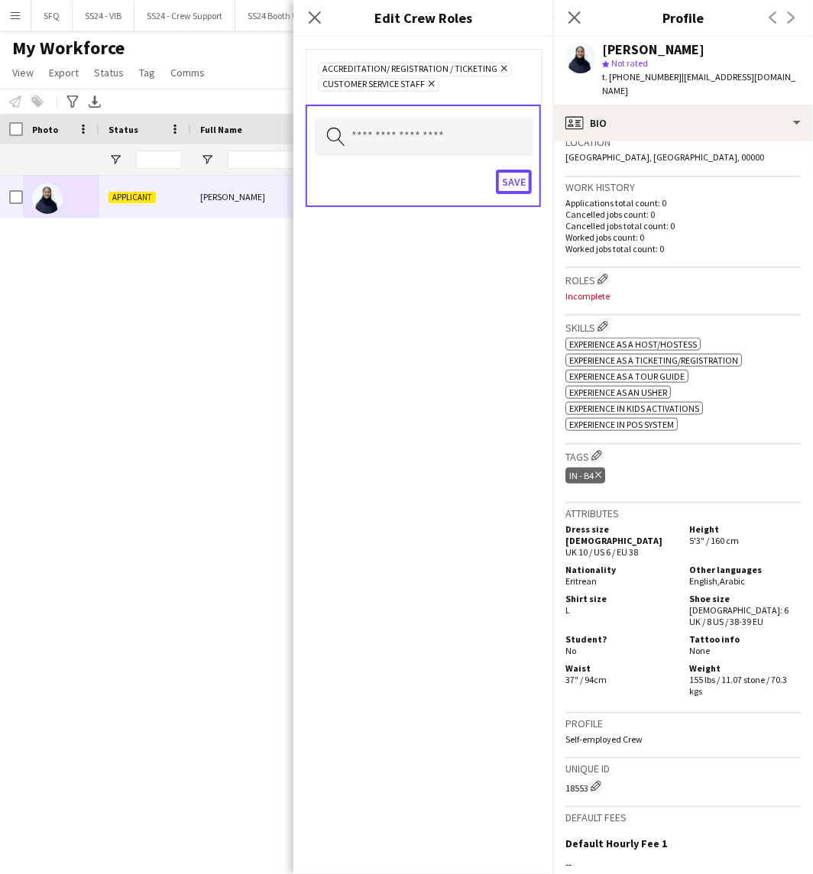
drag, startPoint x: 520, startPoint y: 186, endPoint x: 550, endPoint y: 249, distance: 69.4
click at [519, 186] on button "Save" at bounding box center [514, 182] width 36 height 24
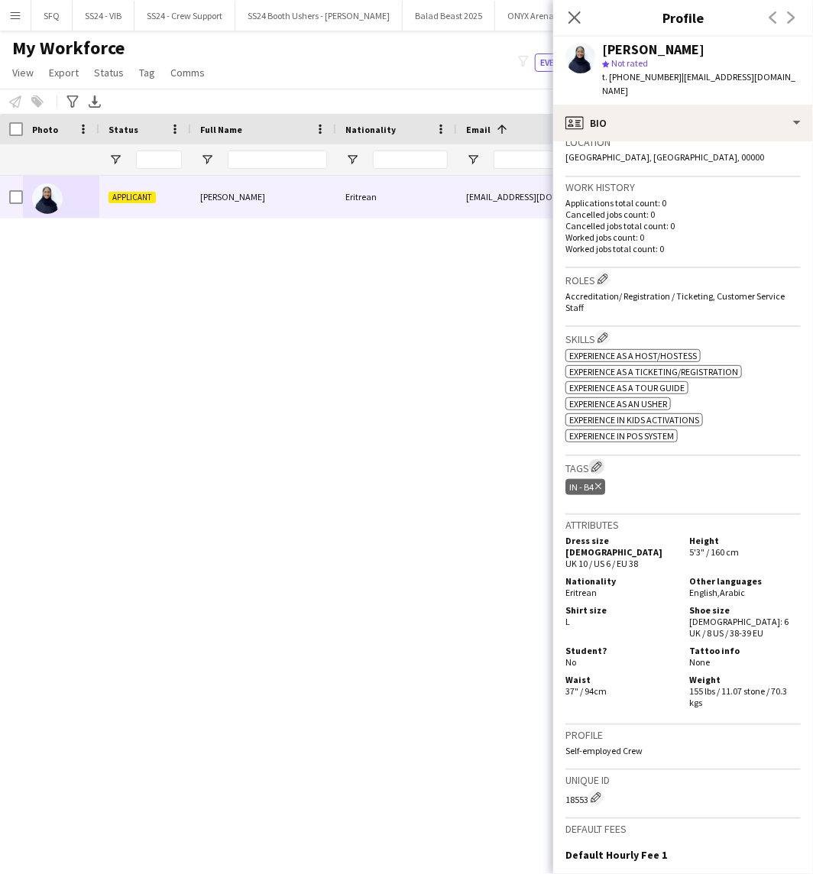
click at [591, 469] on button "Edit crew company tags" at bounding box center [596, 466] width 15 height 15
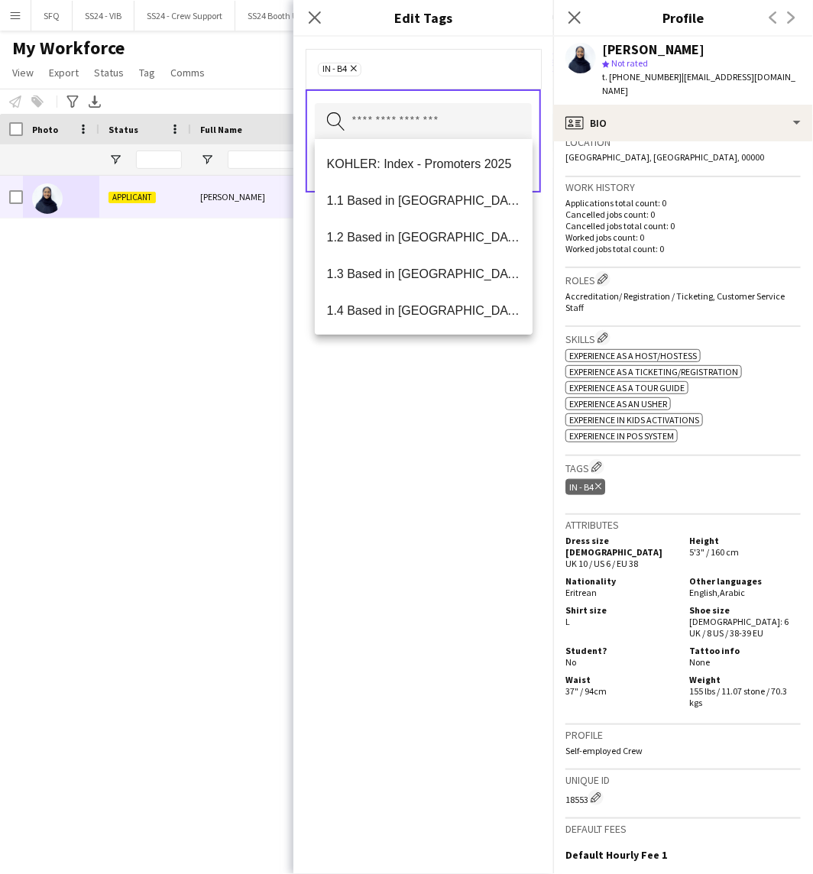
click at [383, 128] on input "text" at bounding box center [423, 122] width 217 height 38
click at [386, 208] on mat-option "1.1 Based in [GEOGRAPHIC_DATA]" at bounding box center [424, 200] width 218 height 37
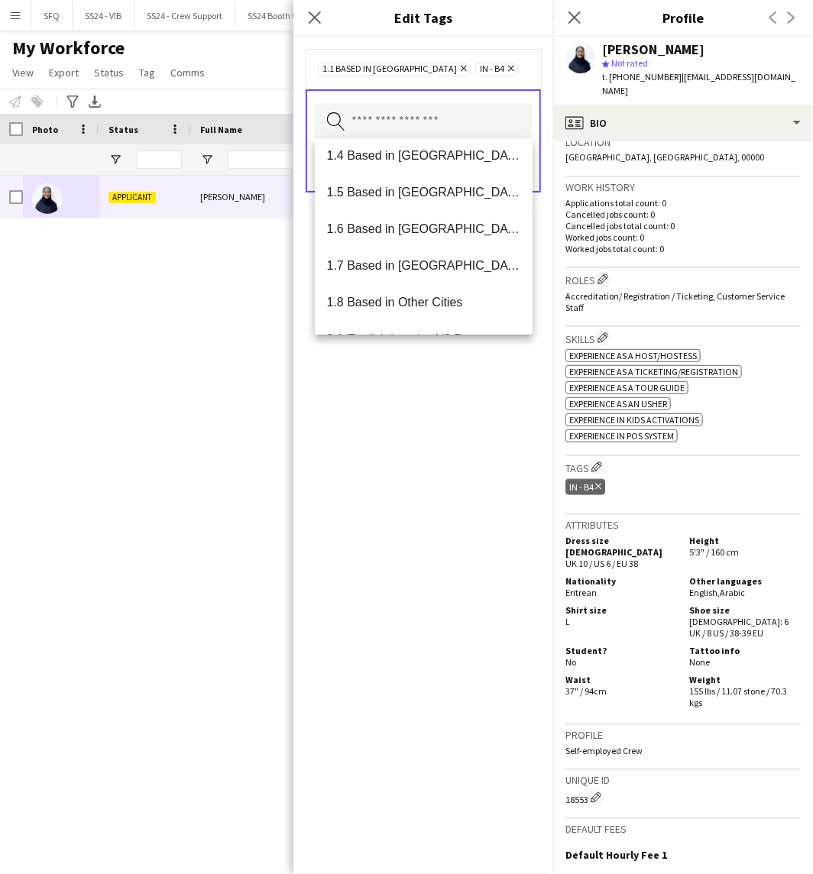
scroll to position [254, 0]
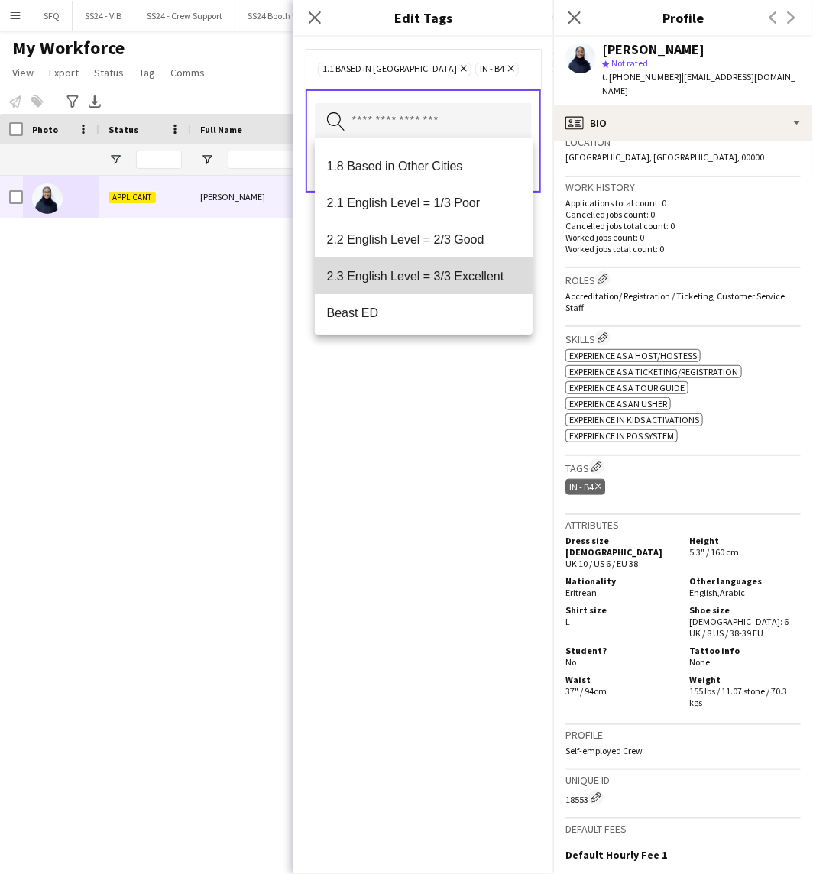
click at [451, 278] on span "2.3 English Level = 3/3 Excellent" at bounding box center [424, 276] width 194 height 15
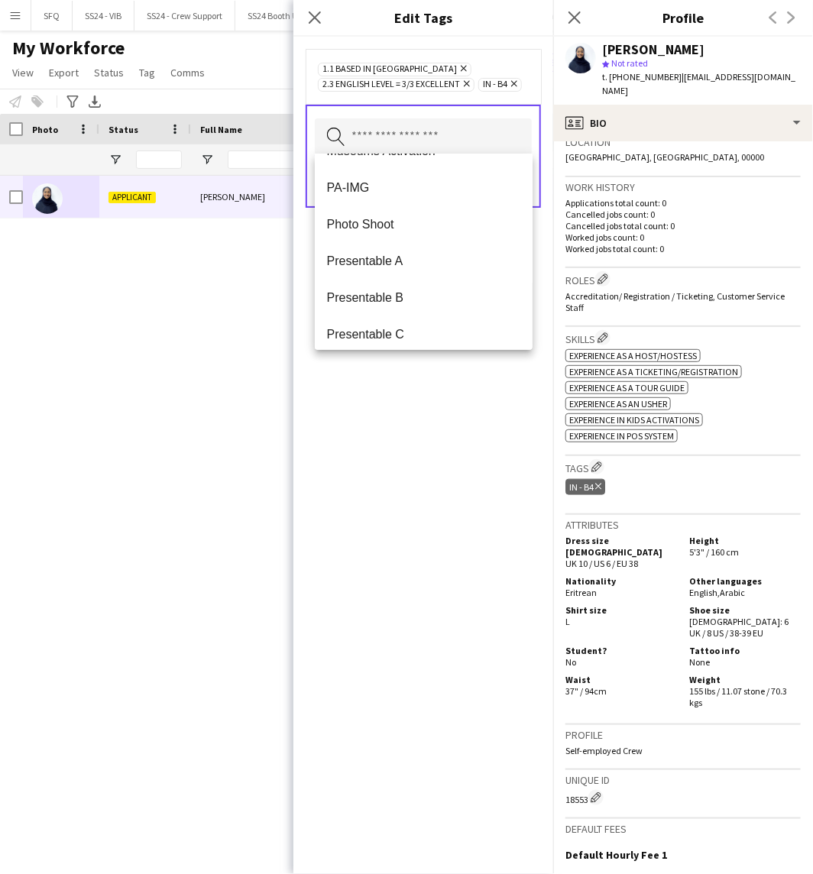
scroll to position [2093, 0]
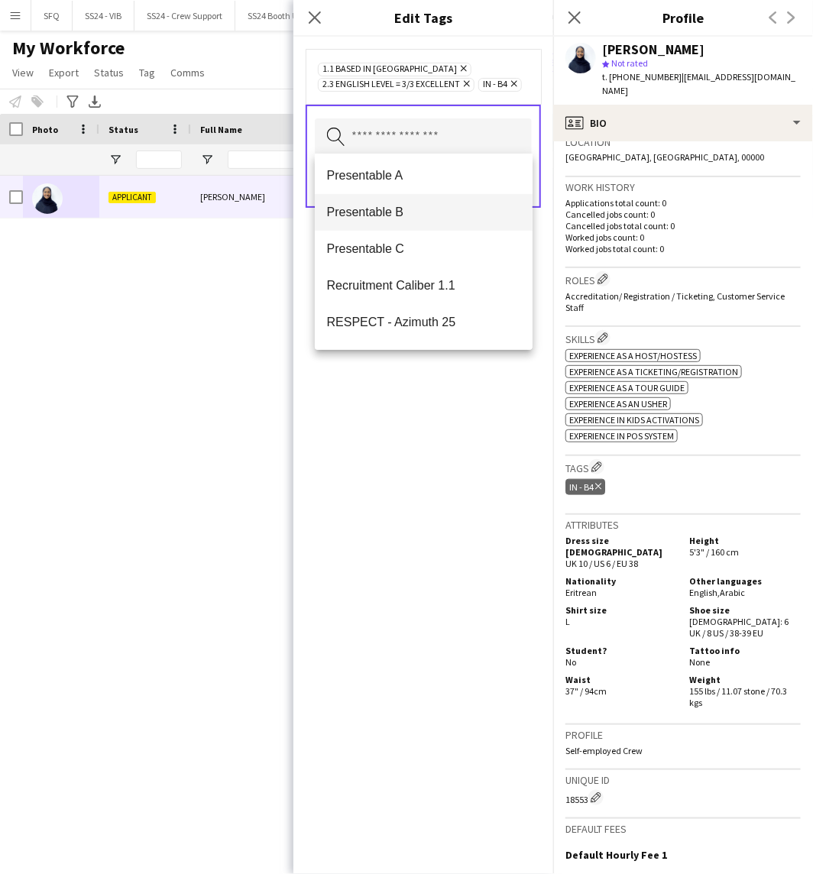
click at [428, 223] on mat-option "Presentable B" at bounding box center [424, 212] width 218 height 37
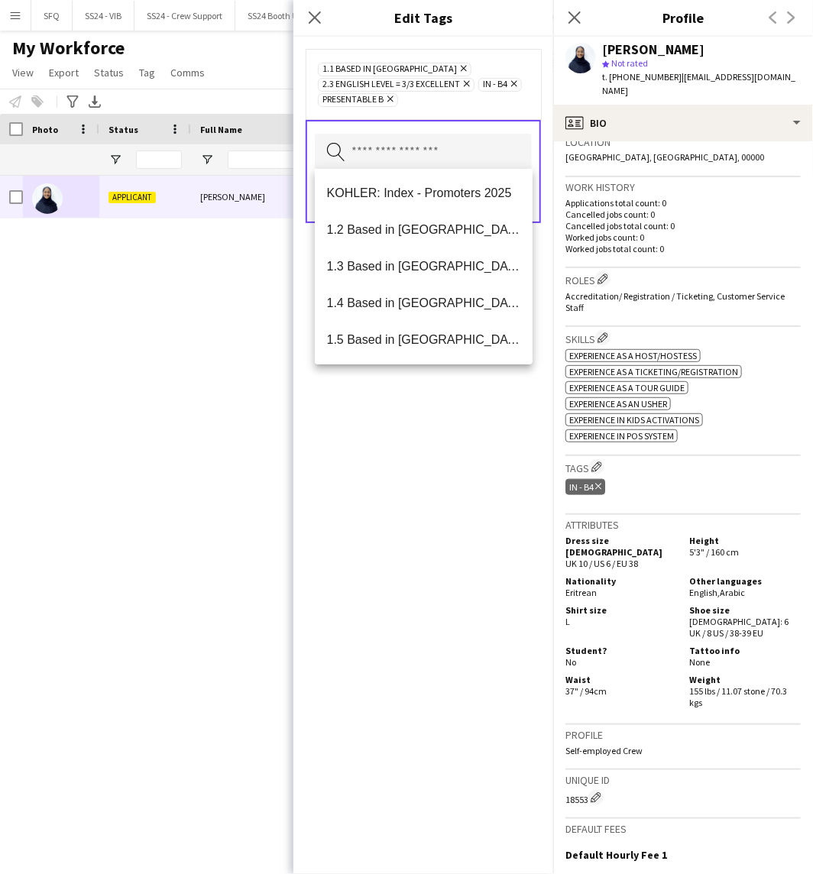
click at [471, 448] on div "1.1 Based in Riyadh Remove 2.3 English Level = 3/3 Excellent Remove IN - B4 Rem…" at bounding box center [423, 455] width 260 height 837
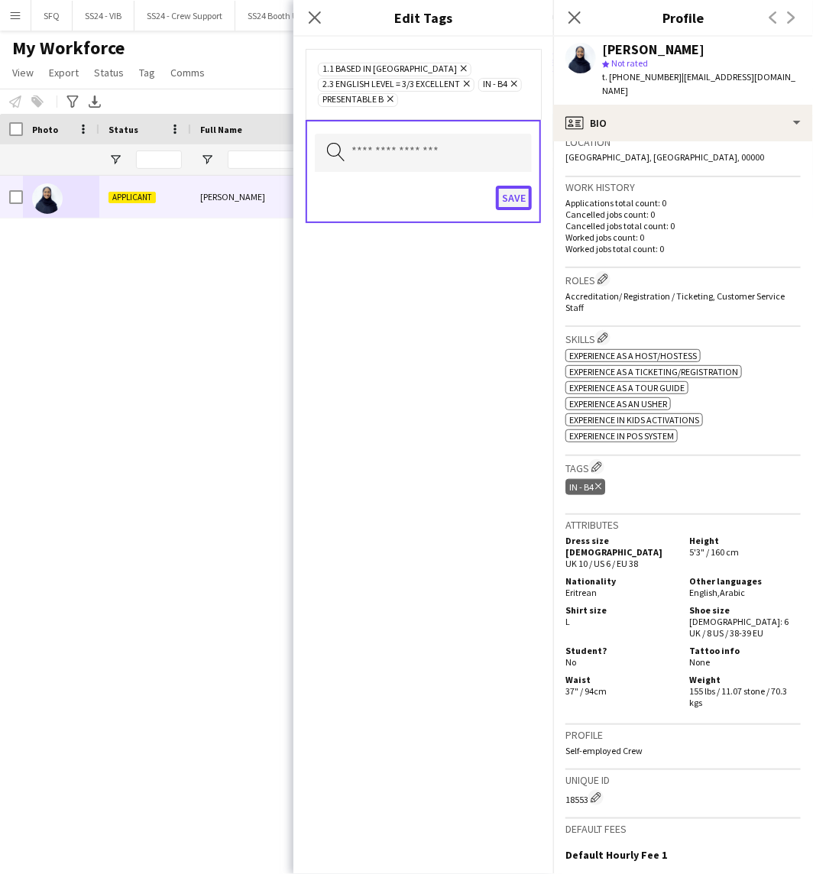
click at [507, 192] on button "Save" at bounding box center [514, 198] width 36 height 24
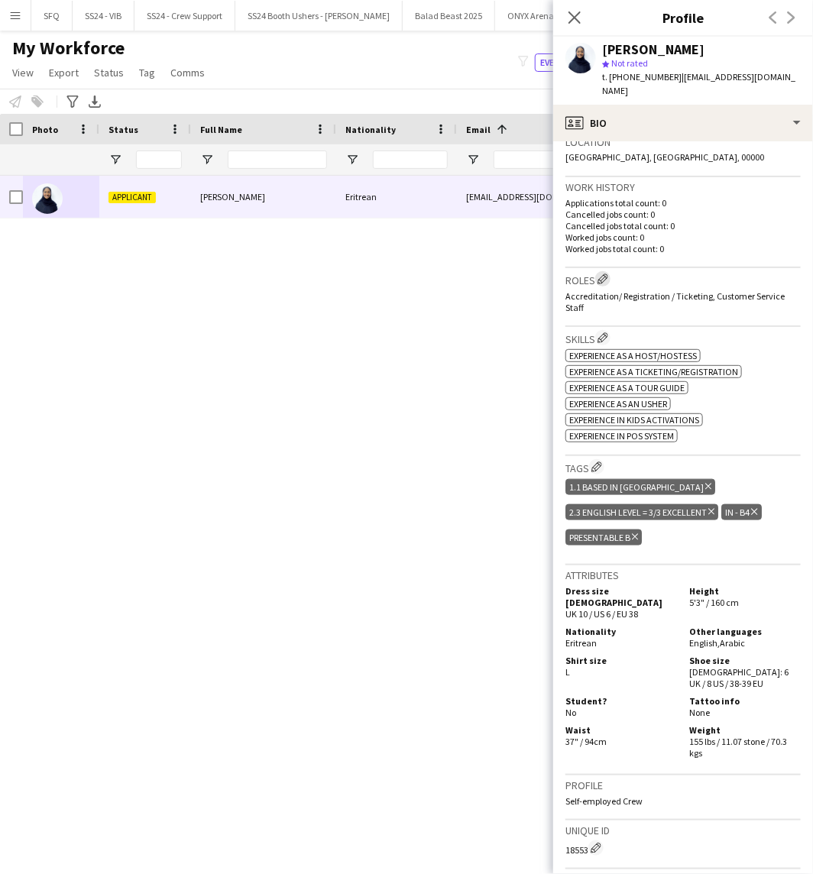
click at [604, 276] on app-icon "Edit crew company roles" at bounding box center [602, 278] width 11 height 11
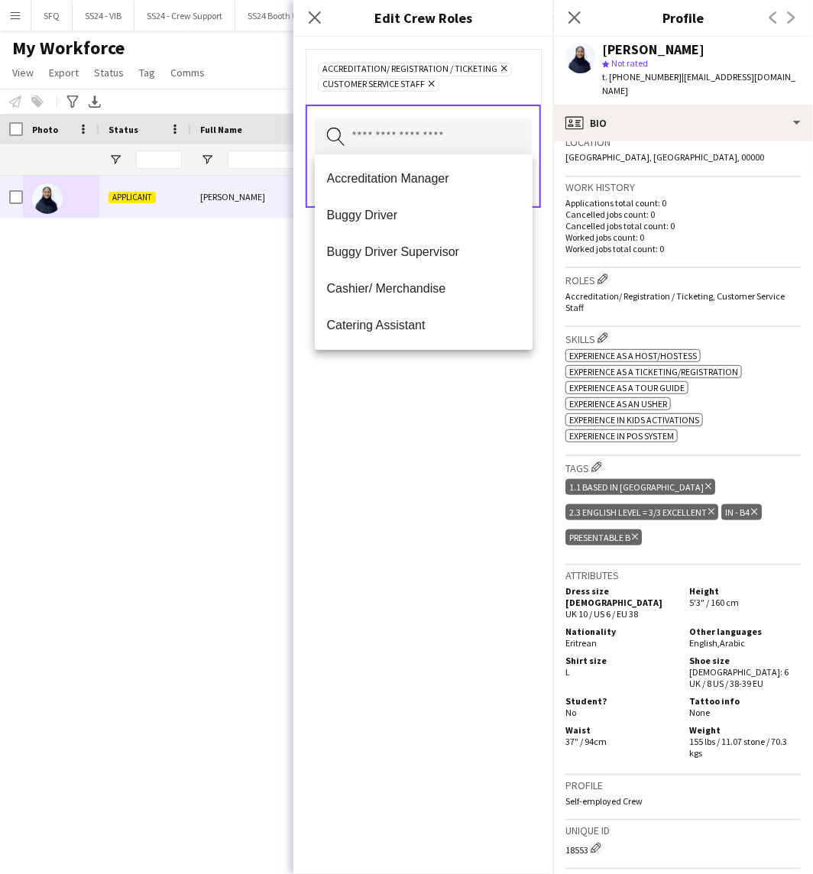
click at [398, 126] on input "text" at bounding box center [423, 137] width 217 height 38
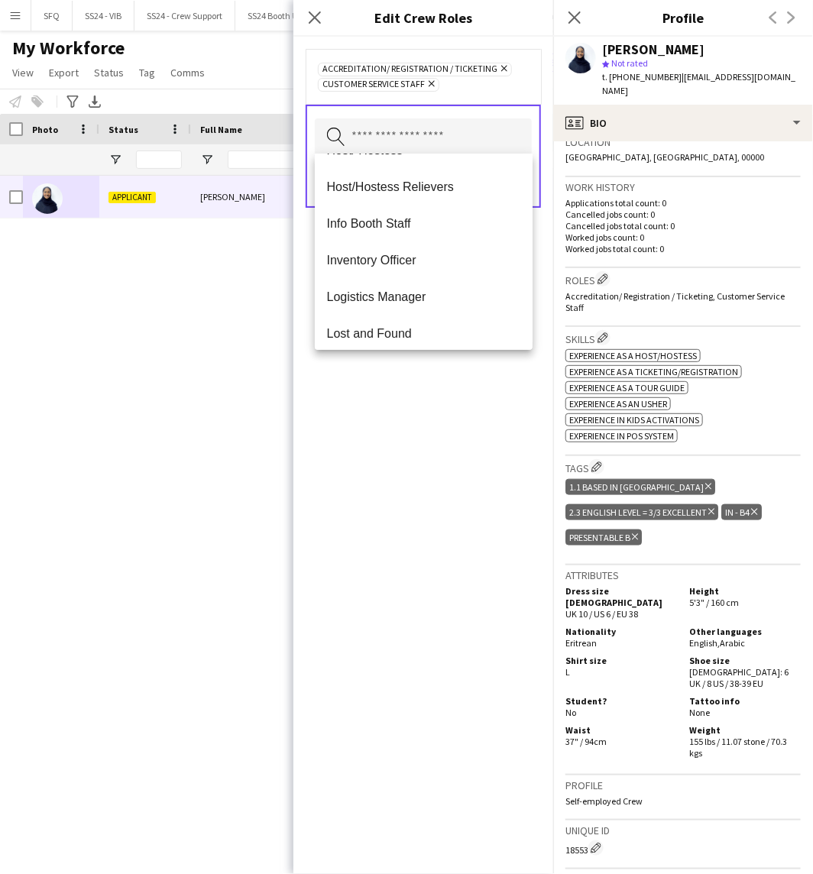
scroll to position [424, 0]
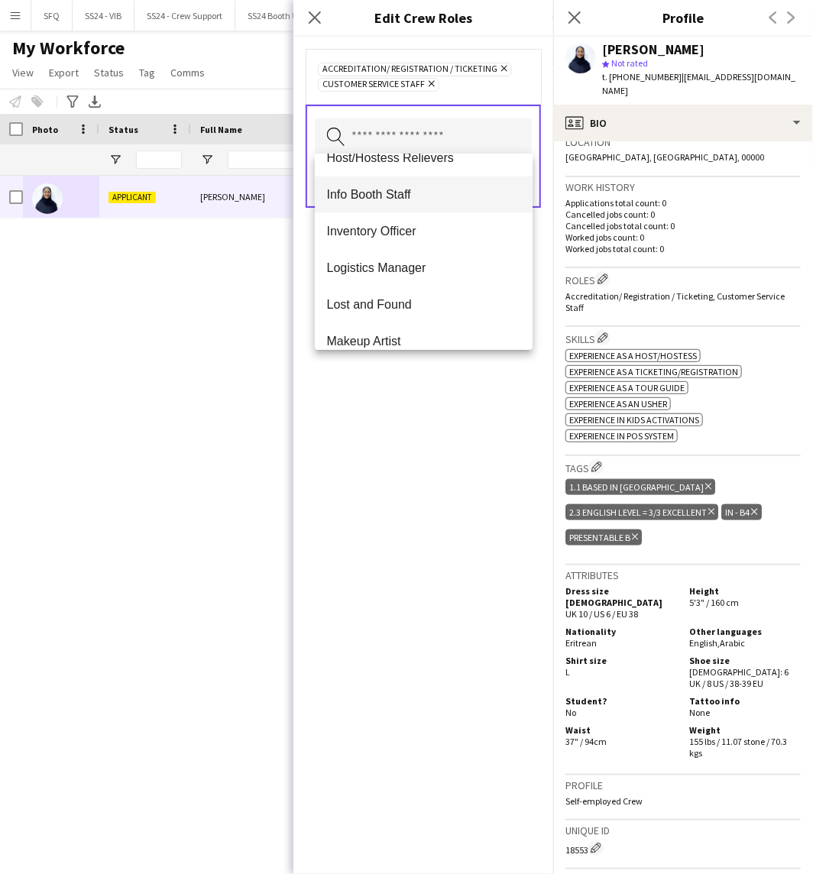
click at [393, 192] on span "Info Booth Staff" at bounding box center [424, 194] width 194 height 15
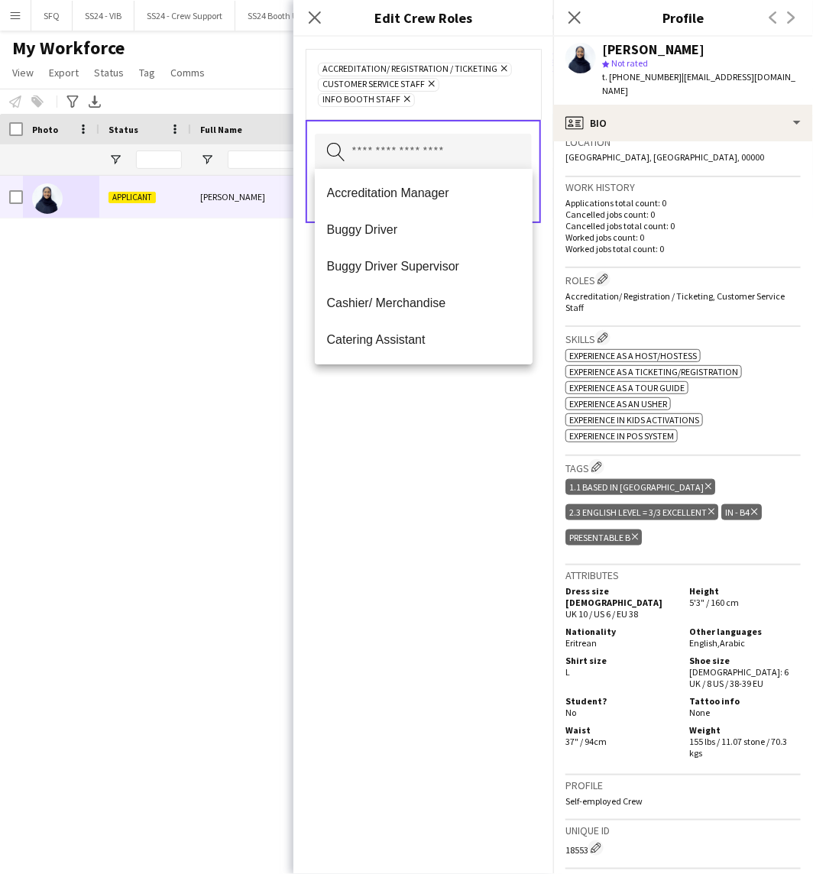
click at [408, 386] on div "Accreditation/ Registration / Ticketing Remove Customer Service Staff Remove In…" at bounding box center [423, 455] width 260 height 837
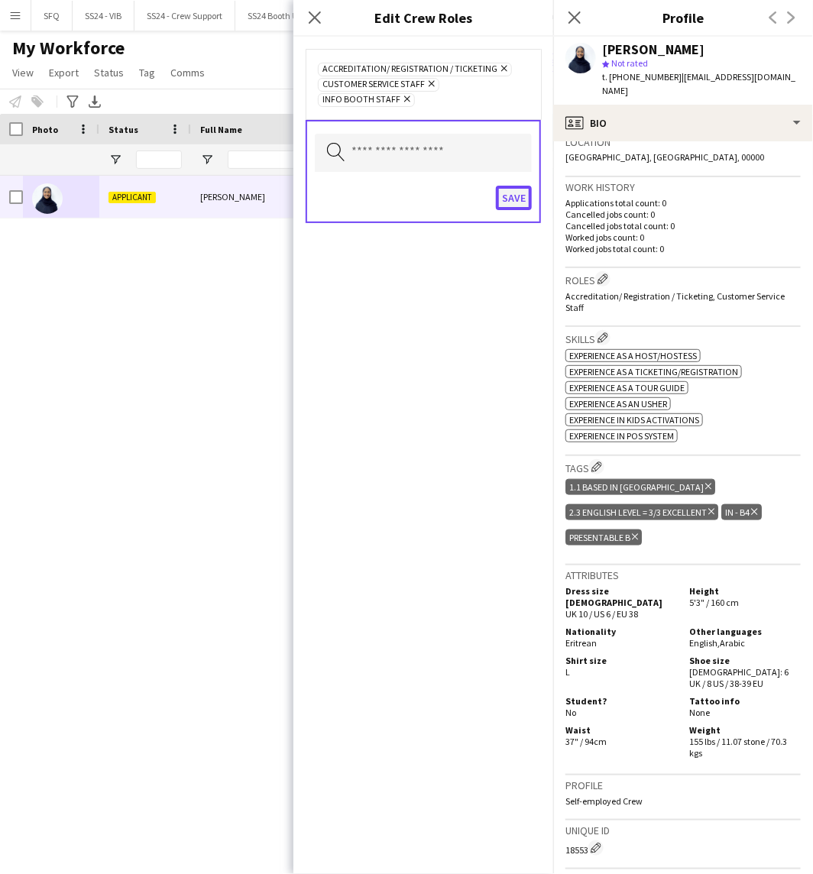
click at [521, 194] on button "Save" at bounding box center [514, 198] width 36 height 24
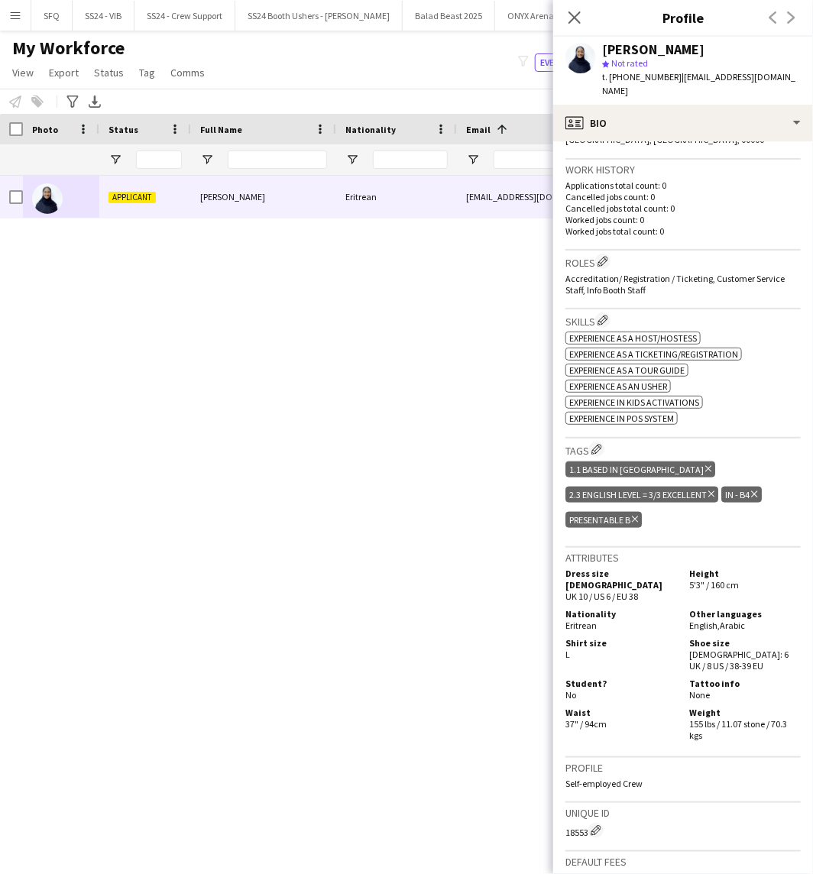
scroll to position [253, 0]
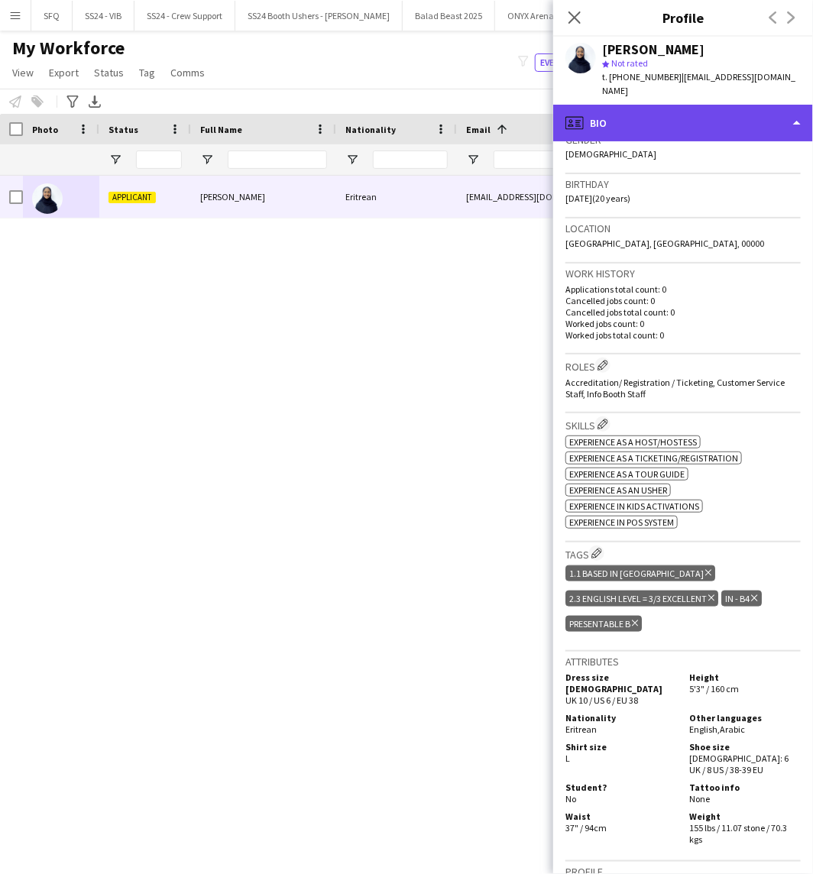
click at [642, 132] on div "profile Bio" at bounding box center [683, 123] width 260 height 37
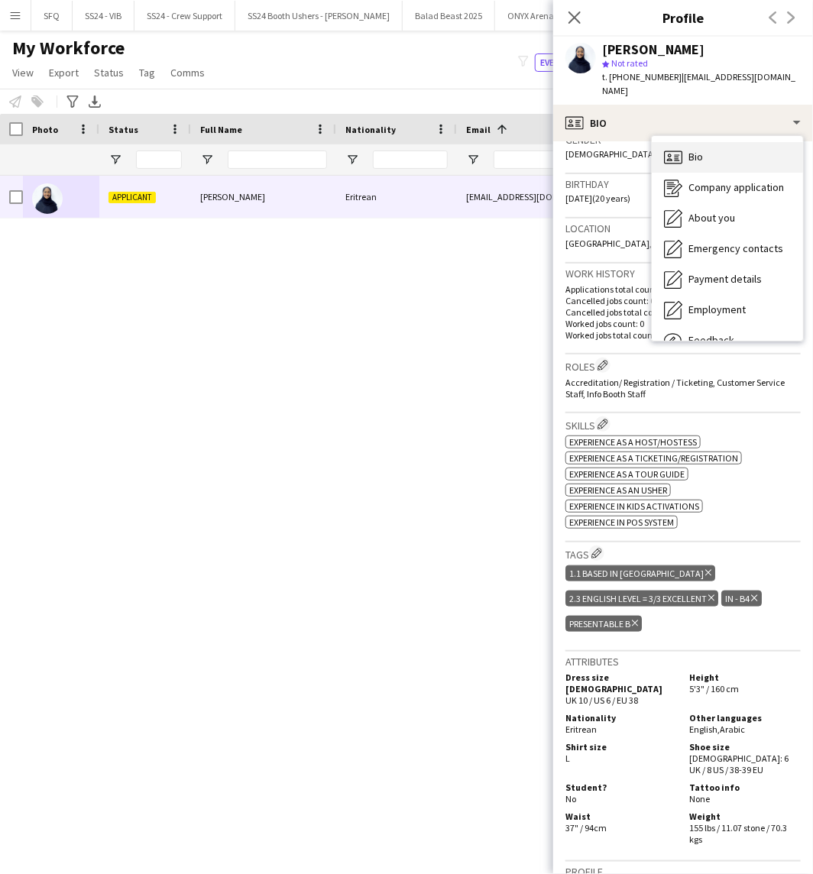
click at [674, 150] on icon "Bio" at bounding box center [673, 157] width 18 height 18
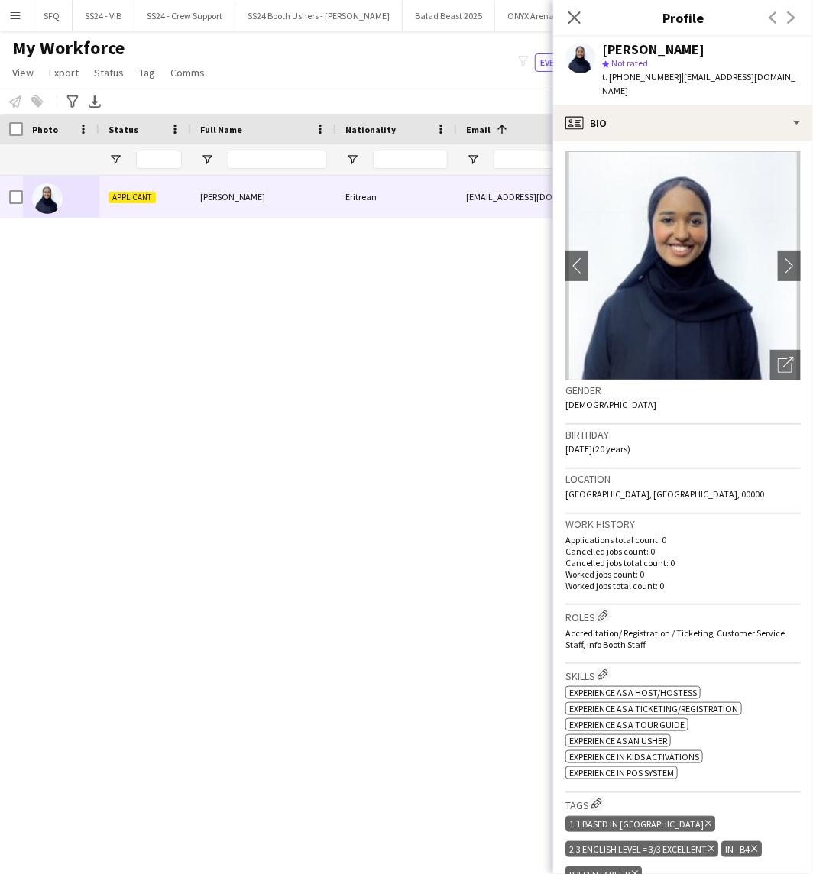
scroll to position [0, 0]
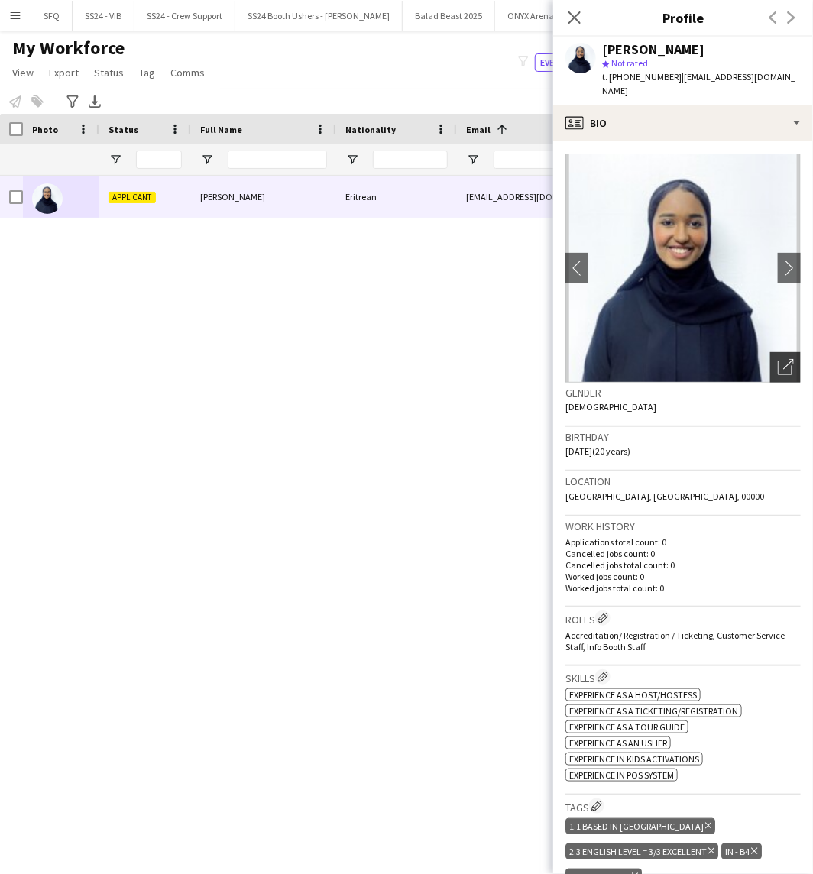
click at [778, 367] on icon "Open photos pop-in" at bounding box center [786, 367] width 16 height 16
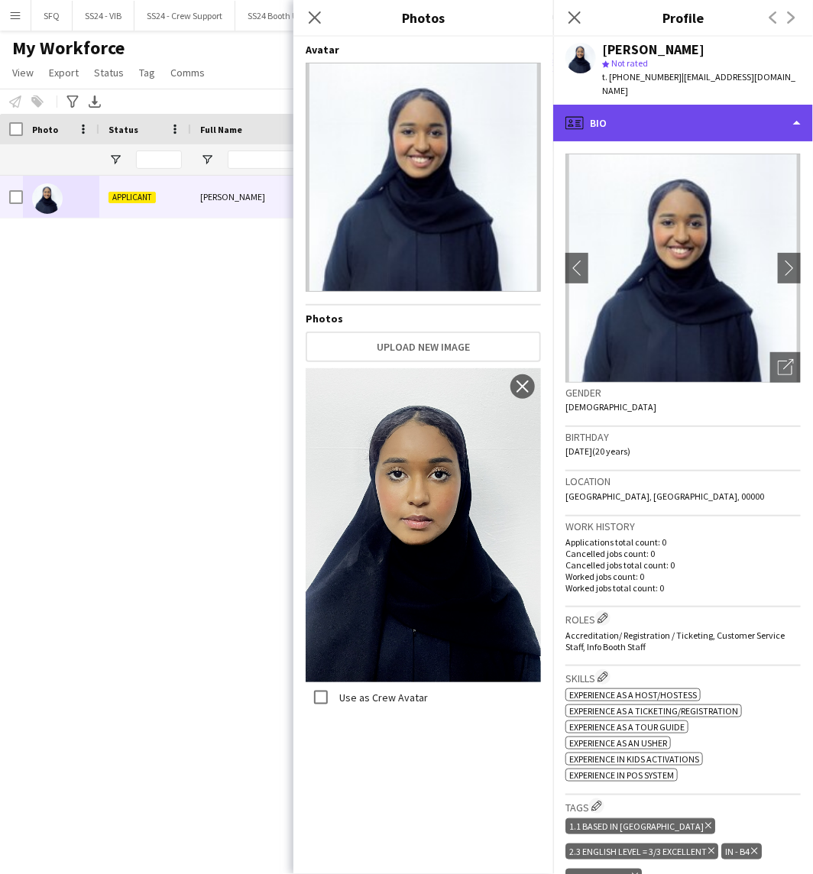
click at [599, 125] on div "profile Bio" at bounding box center [683, 123] width 260 height 37
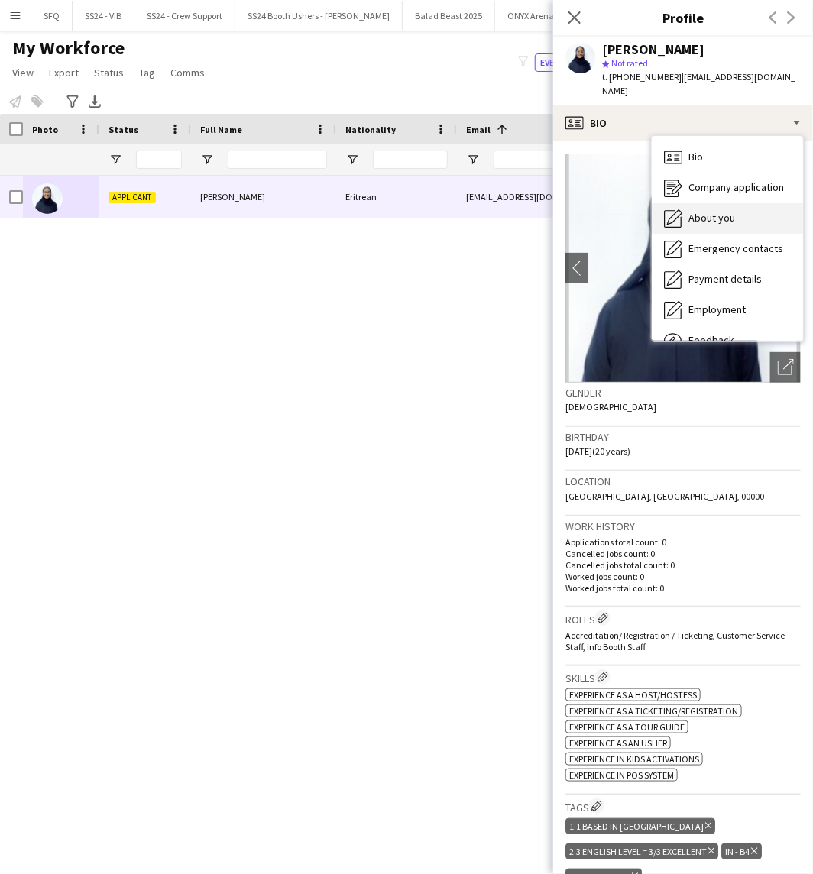
click at [706, 219] on span "About you" at bounding box center [711, 218] width 47 height 14
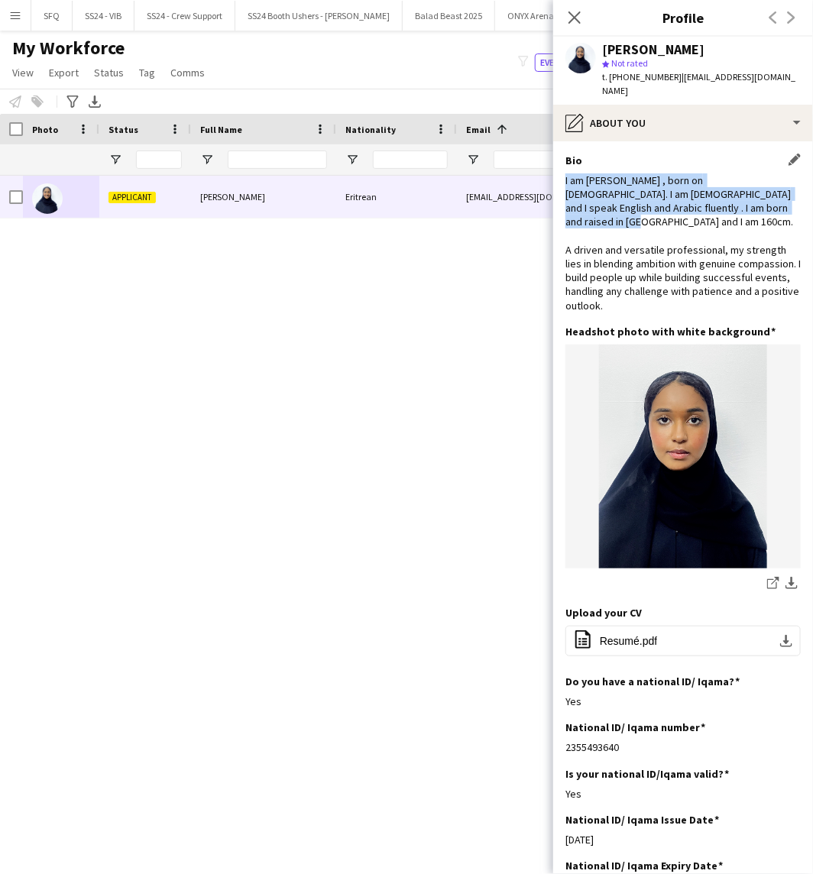
drag, startPoint x: 561, startPoint y: 177, endPoint x: 787, endPoint y: 211, distance: 229.3
click at [787, 211] on app-section-data-types "Bio Edit this field I am Manal Ahmed , born on 17th nov, 2004. I am Eritrean an…" at bounding box center [683, 507] width 260 height 733
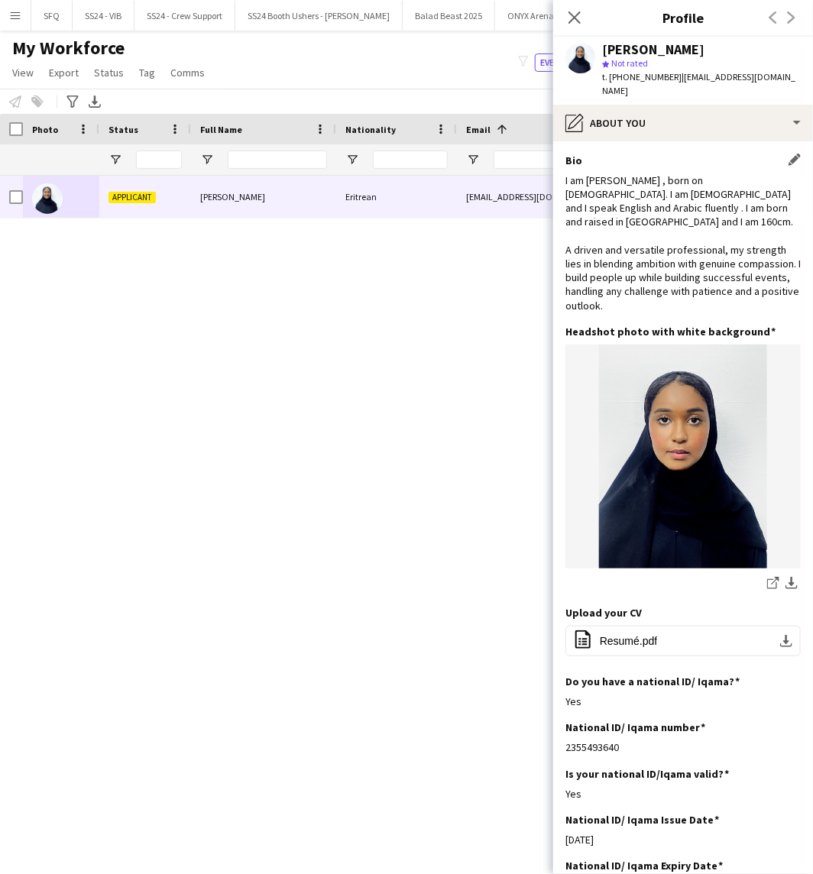
click at [665, 222] on div "I am Manal Ahmed , born on 17th nov, 2004. I am Eritrean and I speak English an…" at bounding box center [682, 242] width 235 height 139
drag, startPoint x: 596, startPoint y: 197, endPoint x: 731, endPoint y: 205, distance: 135.4
click at [731, 205] on div "I am Manal Ahmed , born on 17th nov, 2004. I am Eritrean and I speak English an…" at bounding box center [682, 242] width 235 height 139
drag, startPoint x: 622, startPoint y: 264, endPoint x: 704, endPoint y: 292, distance: 87.0
click at [704, 293] on div "I am Manal Ahmed , born on 17th nov, 2004. I am Eritrean and I speak English an…" at bounding box center [682, 242] width 235 height 139
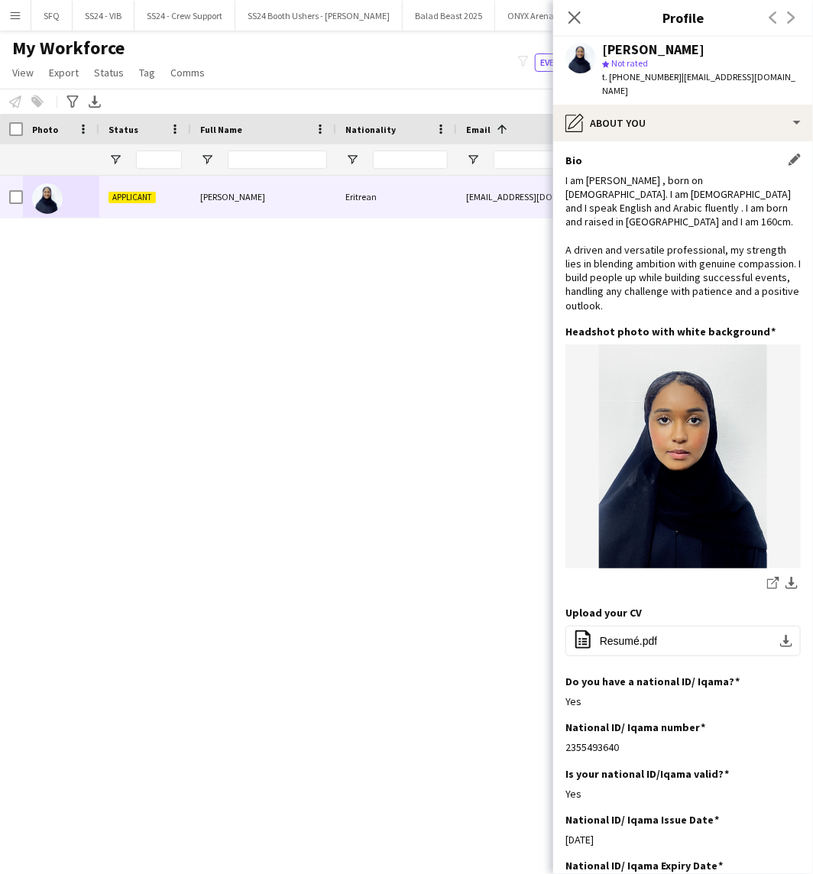
drag, startPoint x: 720, startPoint y: 285, endPoint x: 687, endPoint y: 257, distance: 43.3
click at [720, 283] on div "I am Manal Ahmed , born on 17th nov, 2004. I am Eritrean and I speak English an…" at bounding box center [682, 242] width 235 height 139
click at [647, 237] on div "I am Manal Ahmed , born on 17th nov, 2004. I am Eritrean and I speak English an…" at bounding box center [682, 242] width 235 height 139
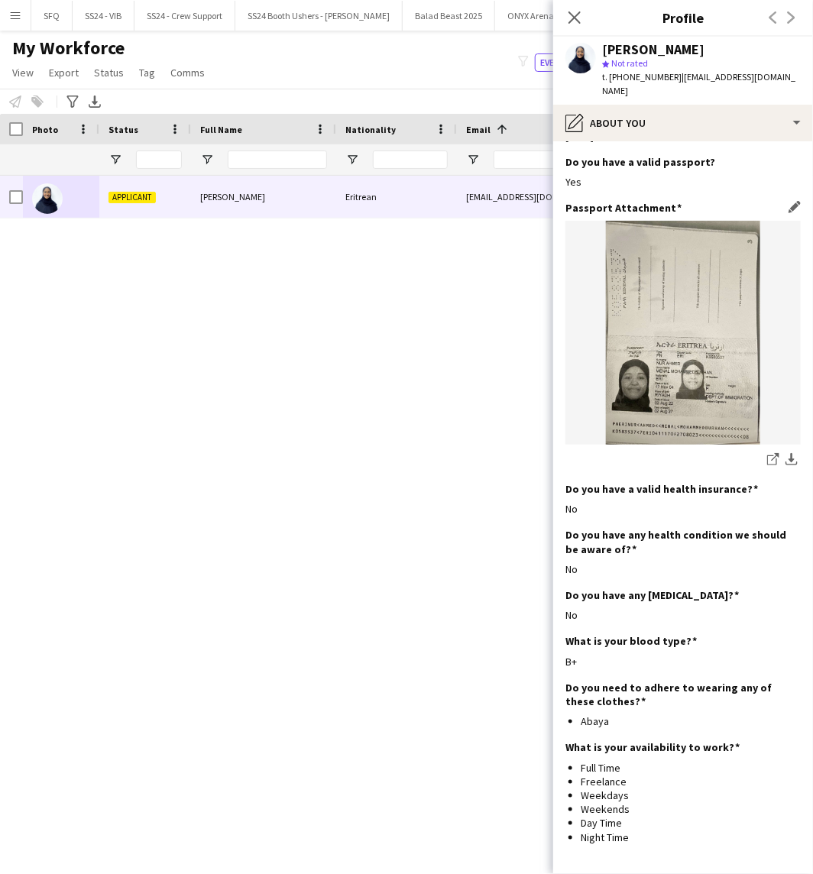
scroll to position [802, 0]
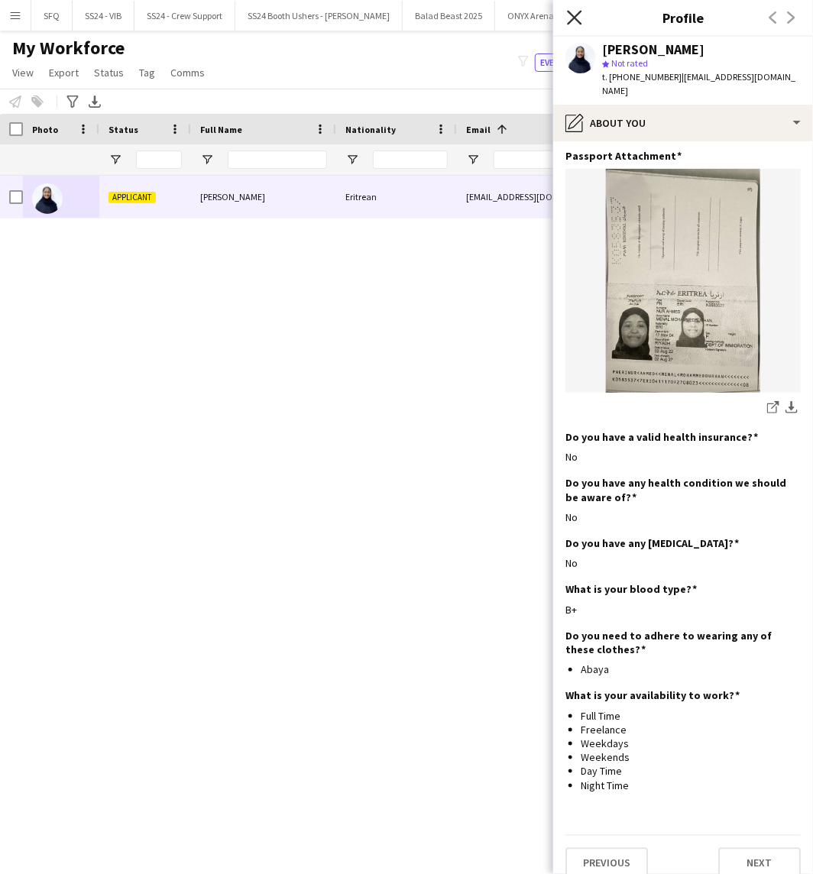
click at [576, 19] on icon at bounding box center [574, 17] width 15 height 15
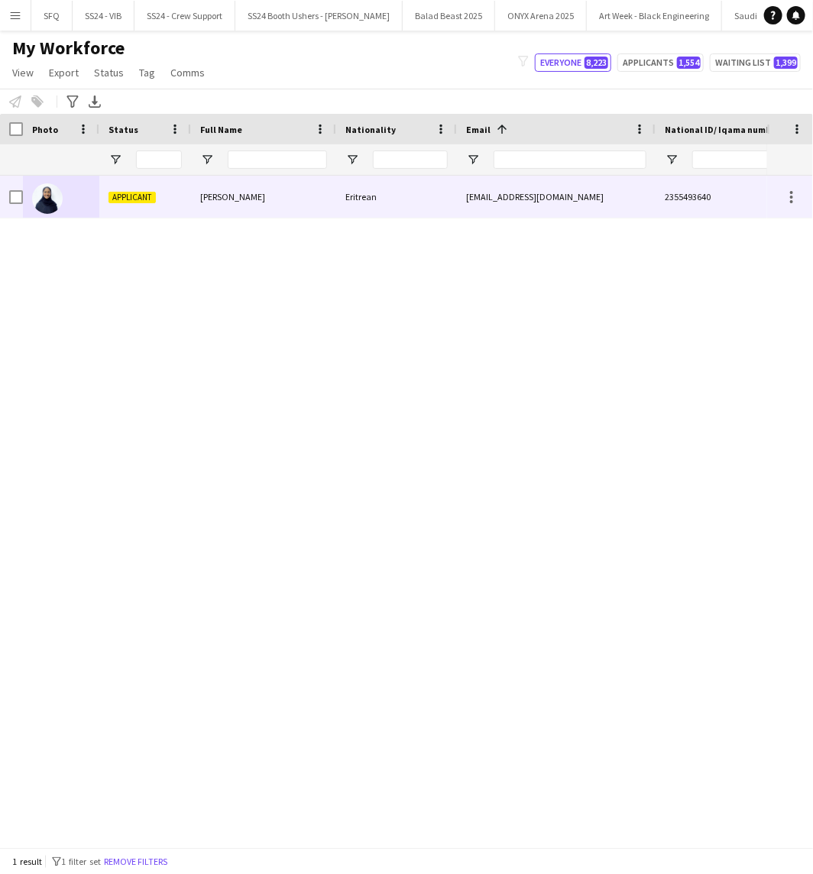
click at [16, 204] on div at bounding box center [16, 197] width 14 height 43
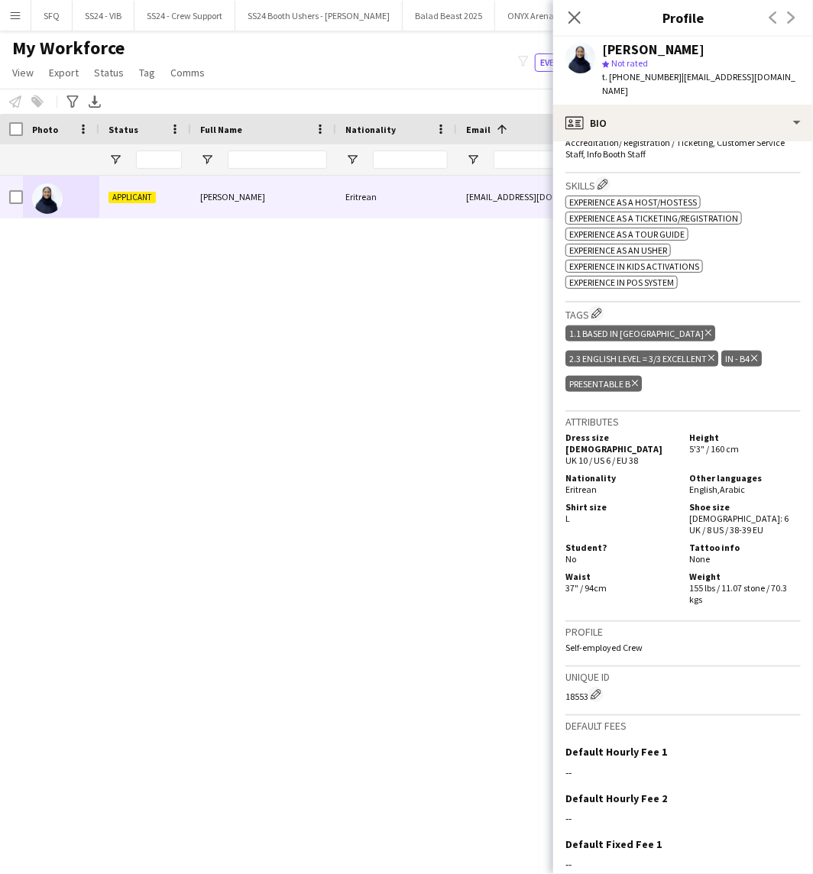
scroll to position [592, 0]
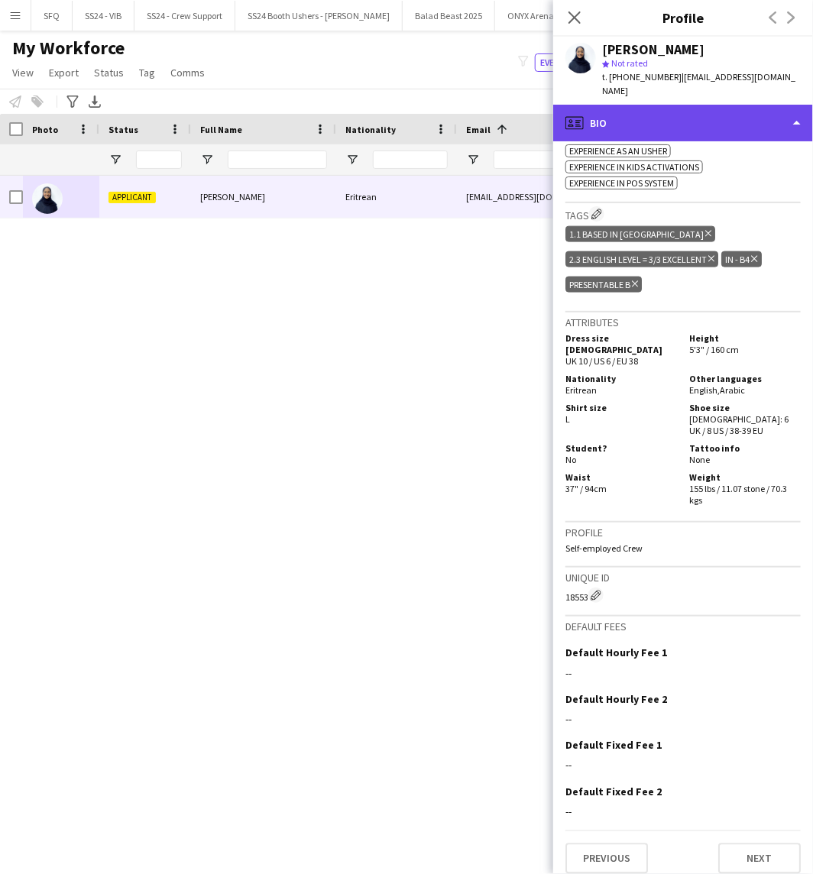
click at [638, 126] on div "profile Bio" at bounding box center [683, 123] width 260 height 37
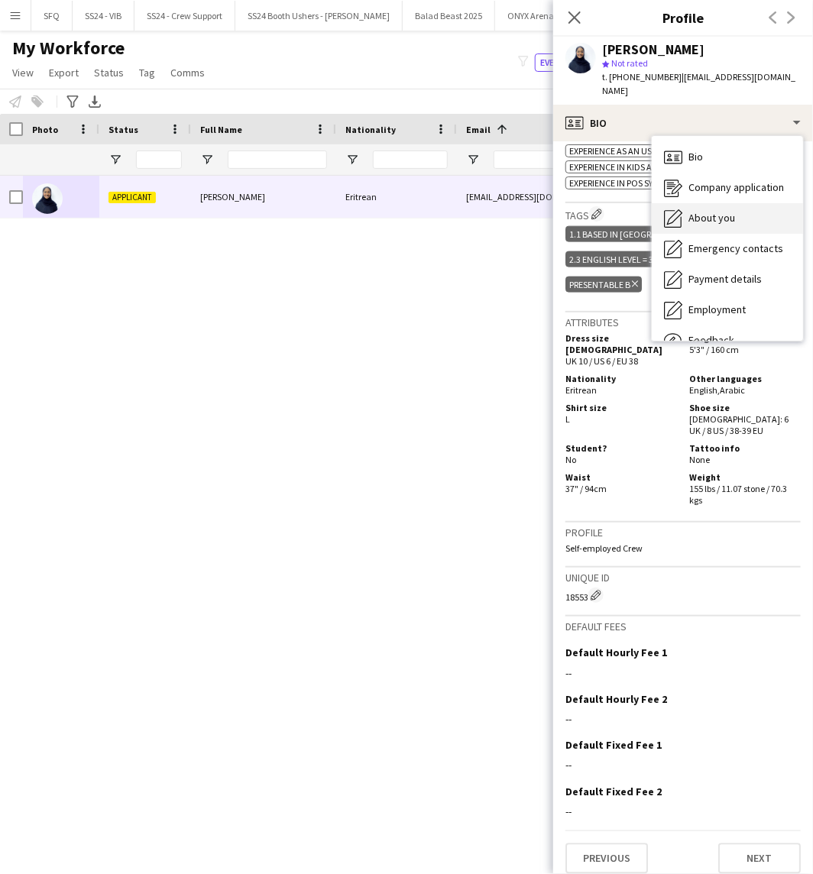
click at [683, 218] on div "About you About you" at bounding box center [727, 218] width 151 height 31
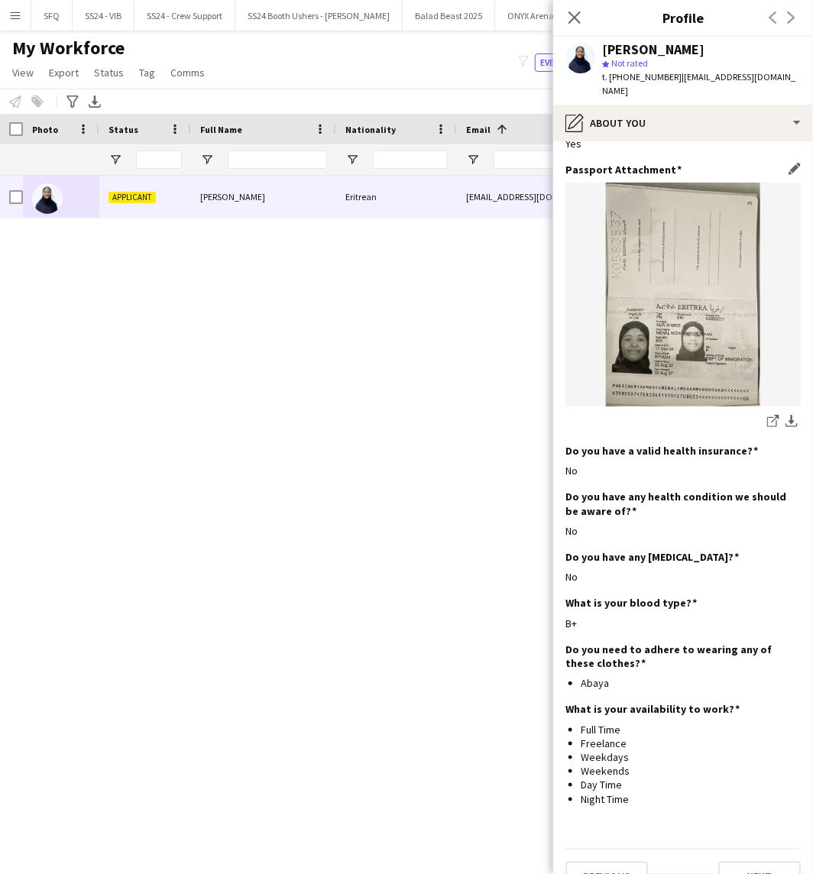
scroll to position [802, 0]
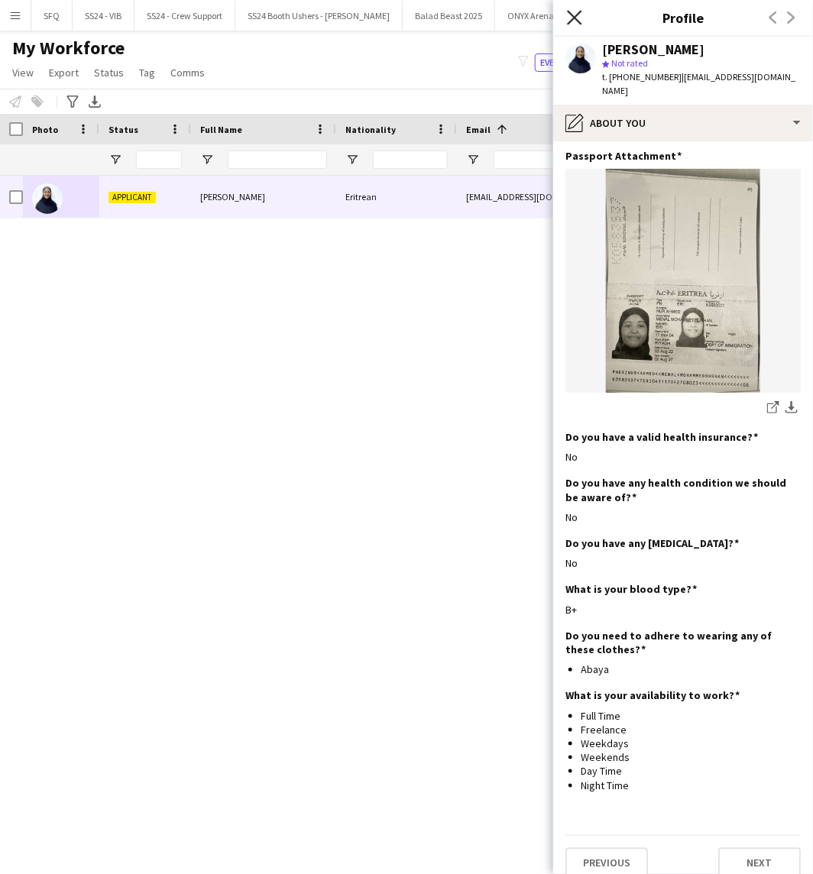
click at [571, 10] on icon "Close pop-in" at bounding box center [574, 17] width 15 height 15
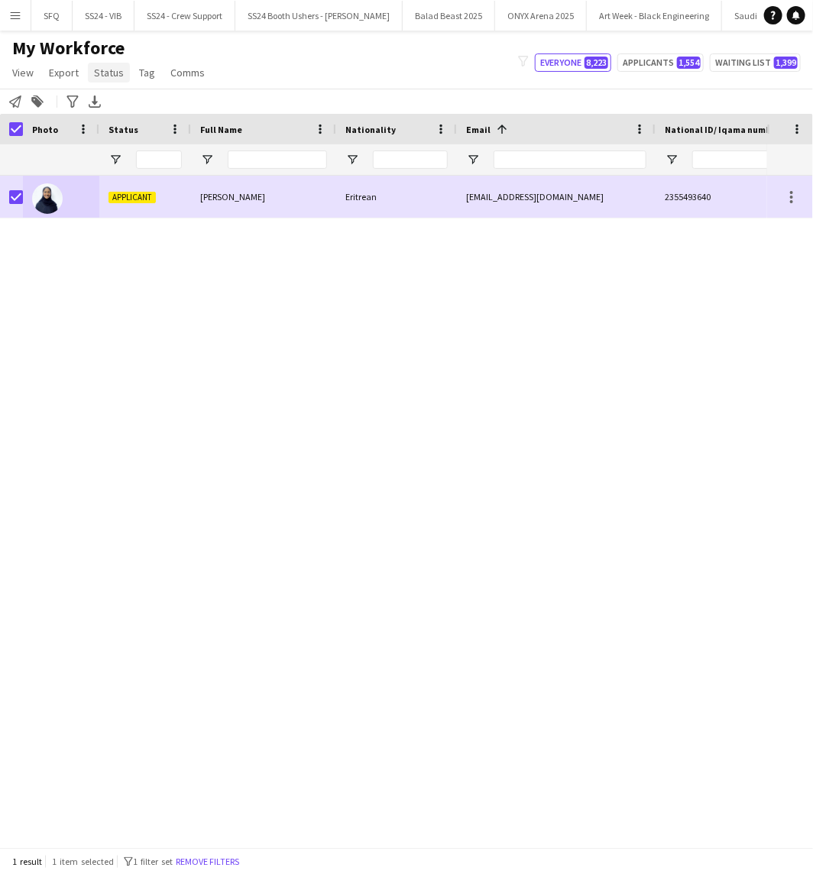
click at [109, 73] on span "Status" at bounding box center [109, 73] width 30 height 14
click at [142, 66] on span "Tag" at bounding box center [147, 73] width 16 height 14
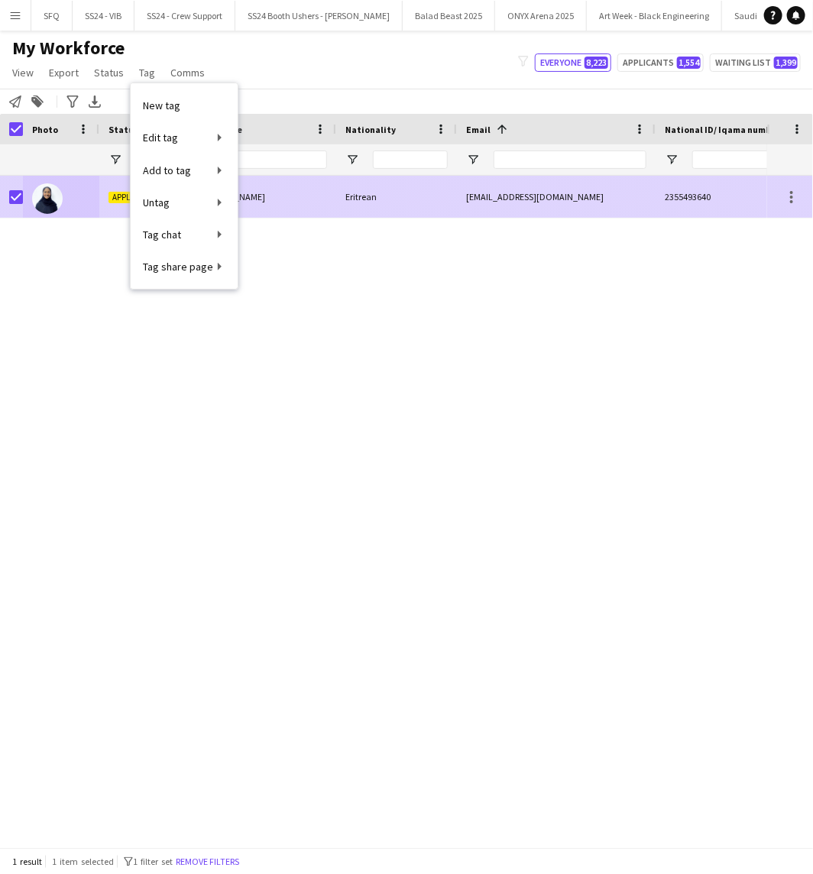
click at [89, 202] on div at bounding box center [61, 197] width 76 height 42
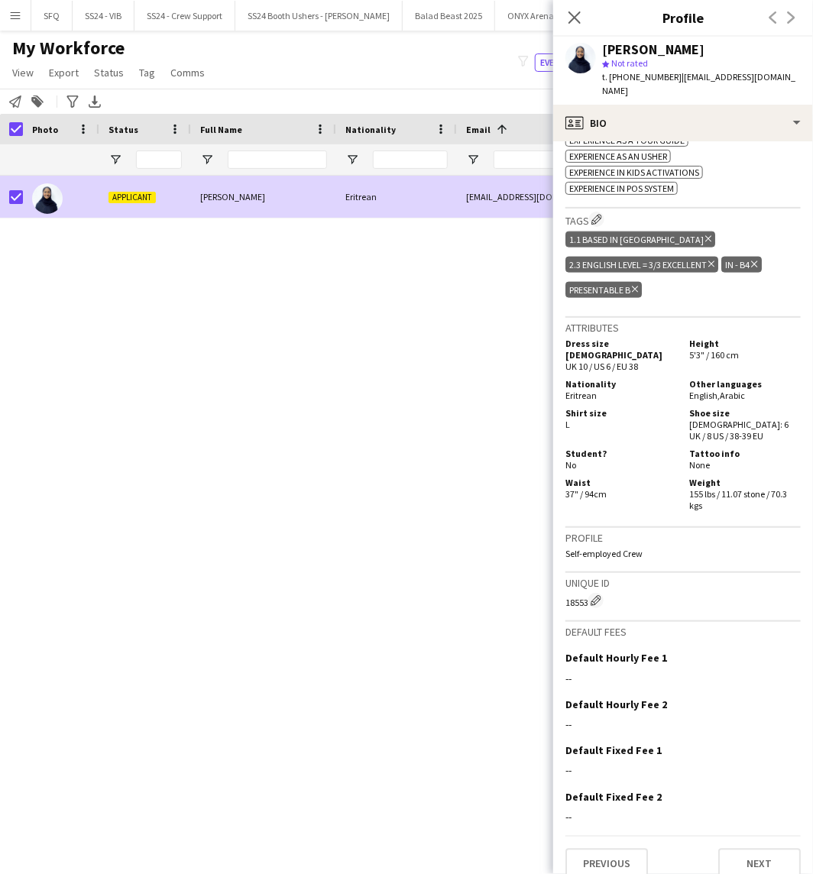
scroll to position [592, 0]
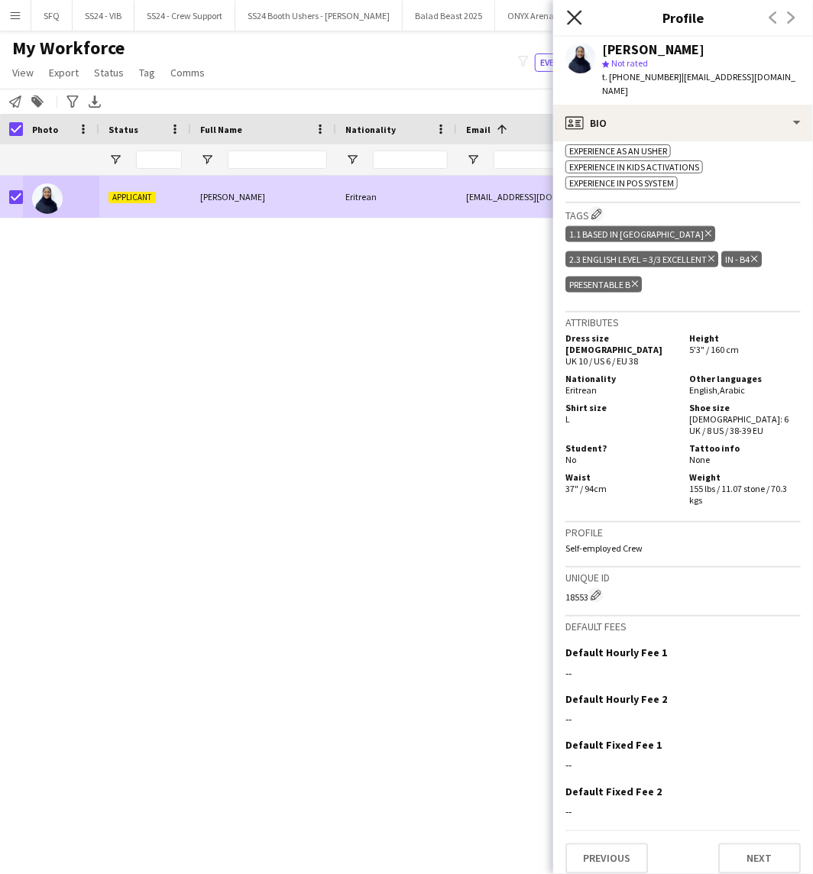
click at [573, 18] on icon "Close pop-in" at bounding box center [574, 17] width 15 height 15
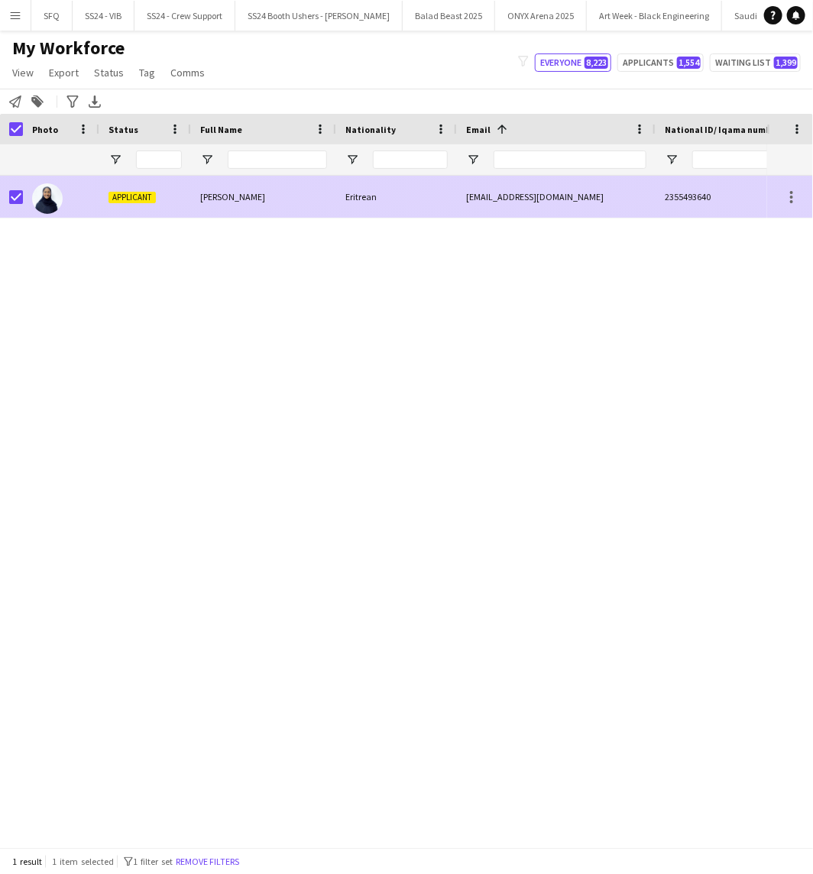
click at [189, 199] on div "Applicant" at bounding box center [145, 197] width 92 height 42
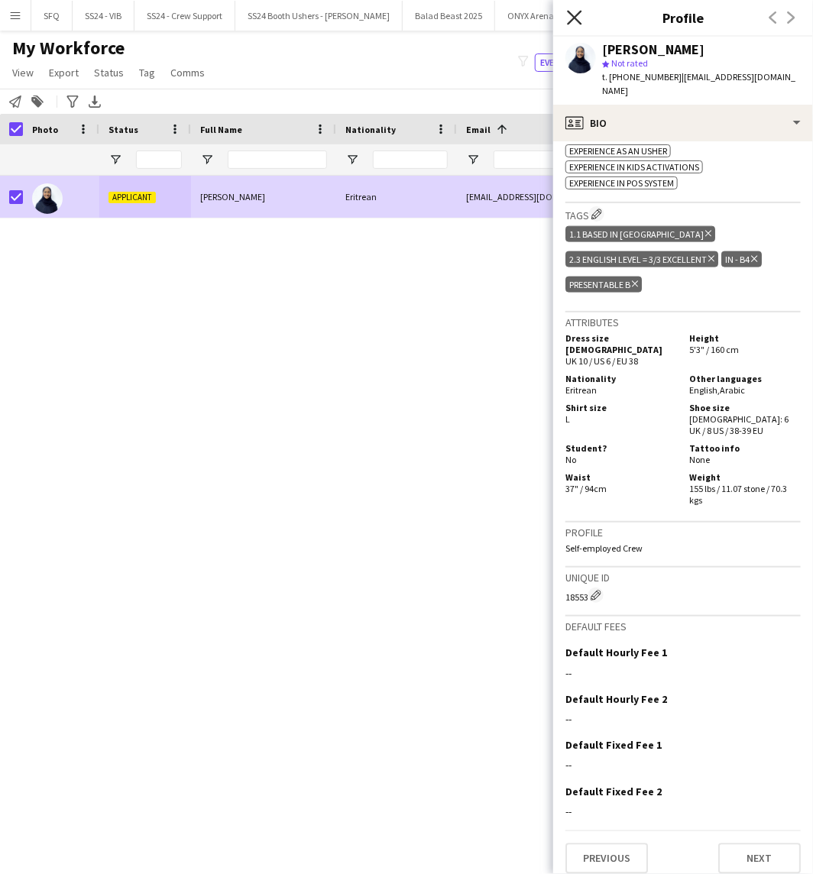
click at [575, 18] on icon at bounding box center [574, 17] width 15 height 15
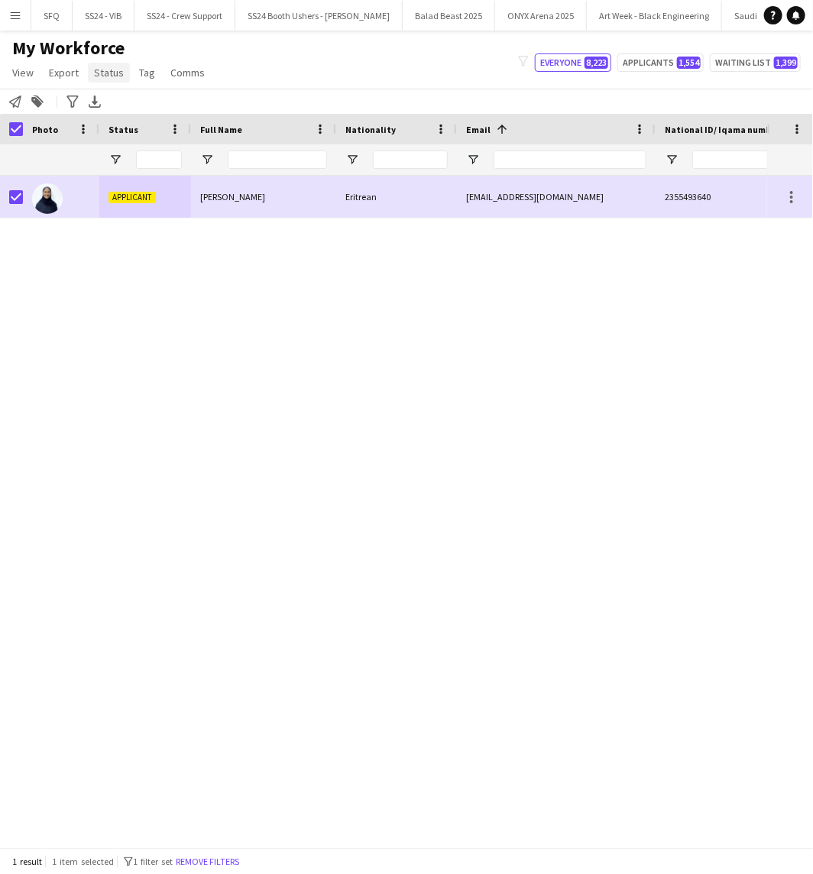
click at [108, 70] on span "Status" at bounding box center [109, 73] width 30 height 14
click at [151, 104] on link "Edit" at bounding box center [141, 105] width 107 height 32
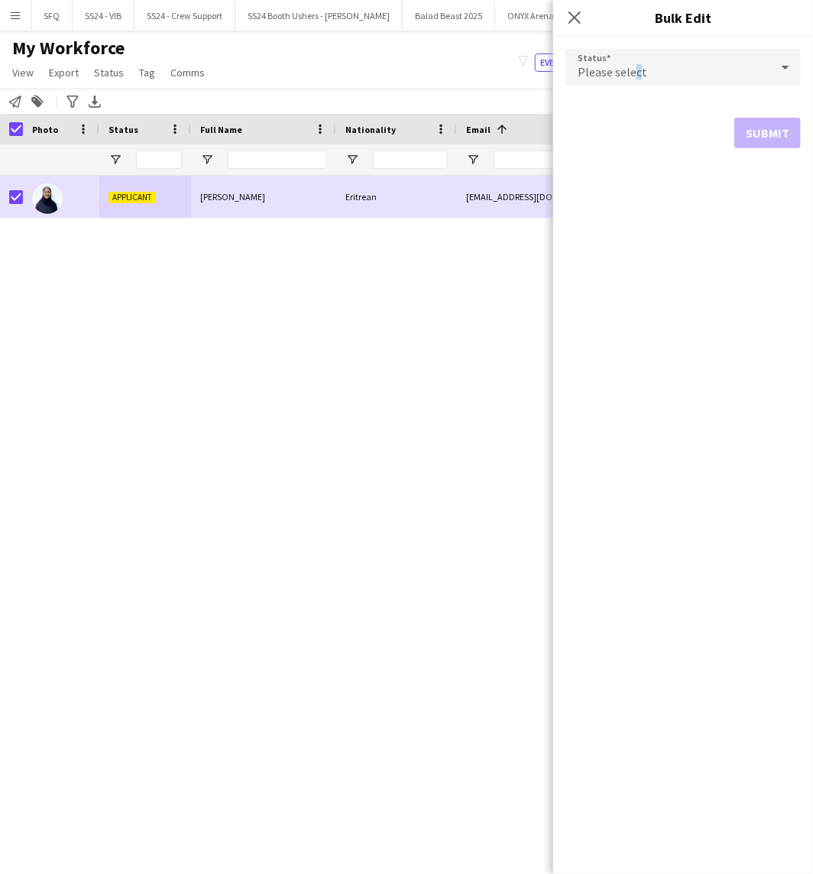
click at [635, 70] on span "Please select" at bounding box center [612, 71] width 70 height 15
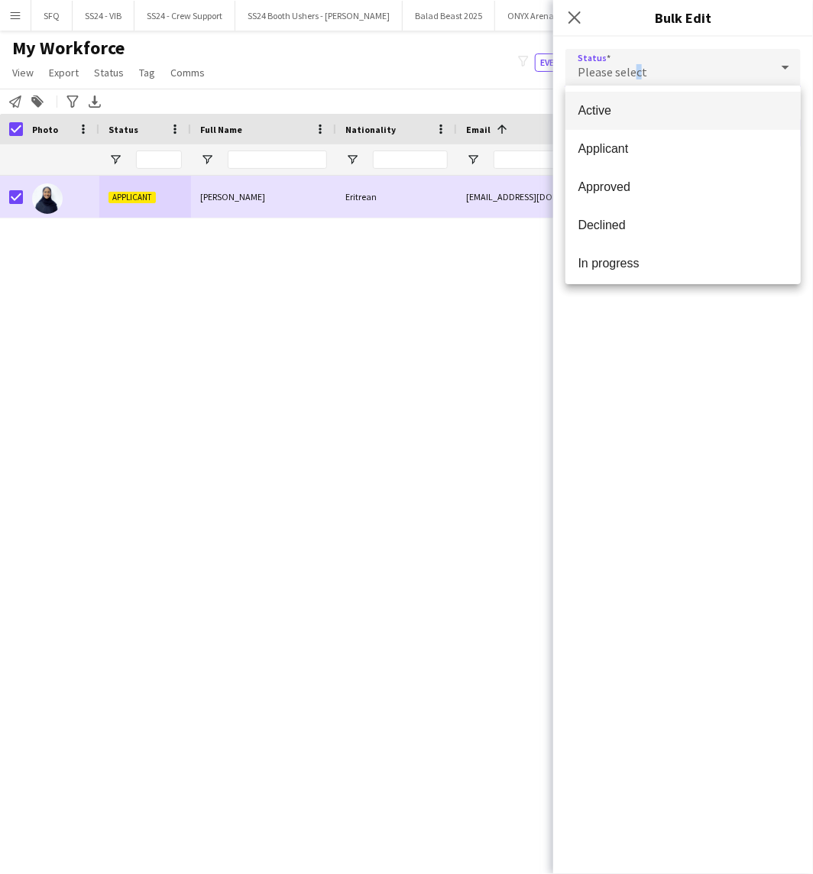
click at [637, 116] on span "Active" at bounding box center [682, 110] width 211 height 15
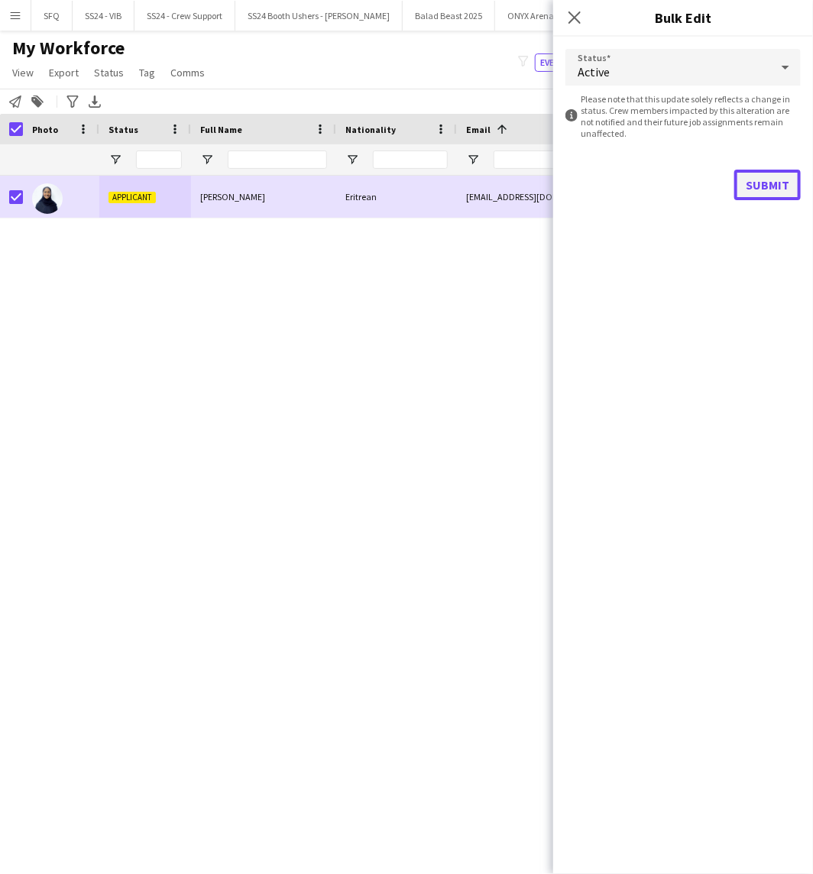
click at [754, 182] on button "Submit" at bounding box center [767, 185] width 66 height 31
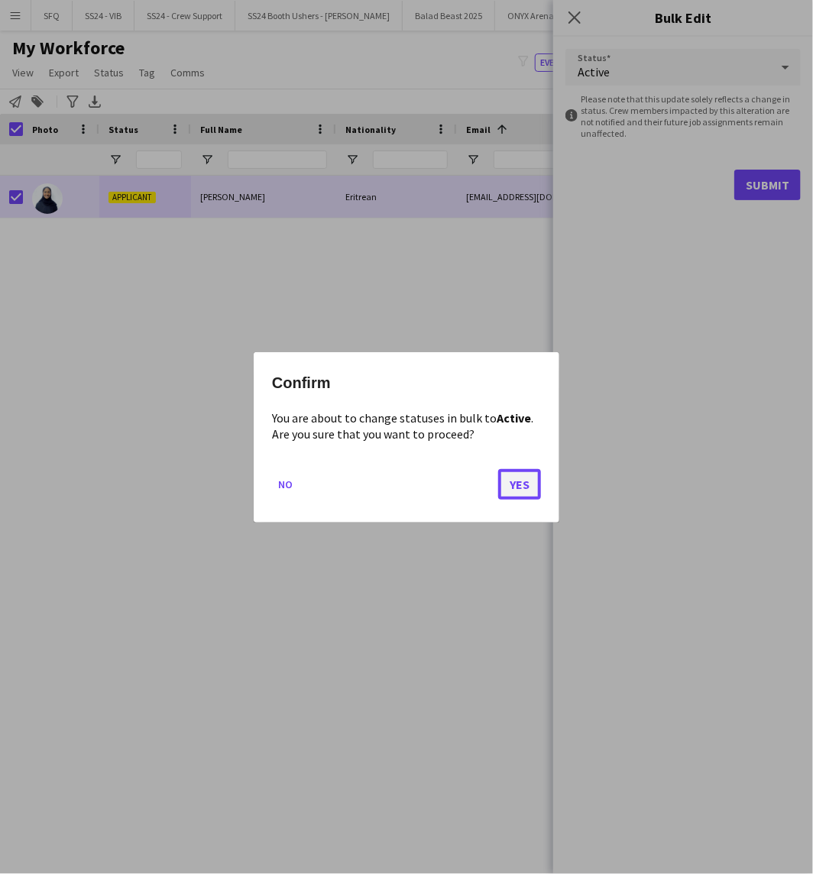
click at [518, 485] on button "Yes" at bounding box center [519, 483] width 43 height 31
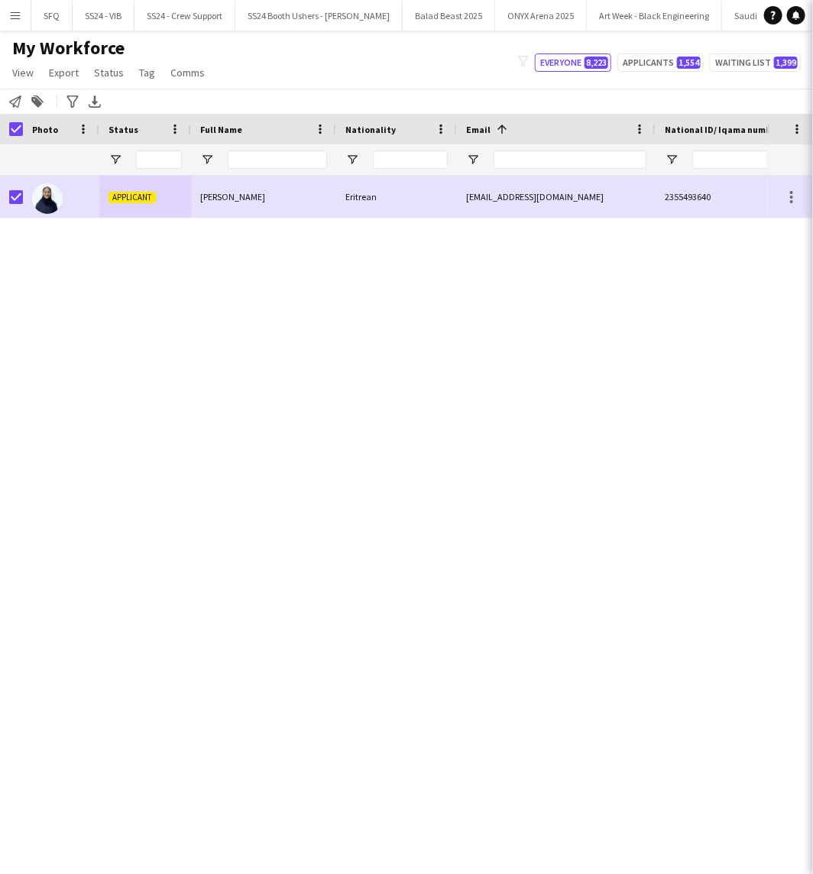
click at [216, 192] on span "[PERSON_NAME]" at bounding box center [232, 196] width 65 height 11
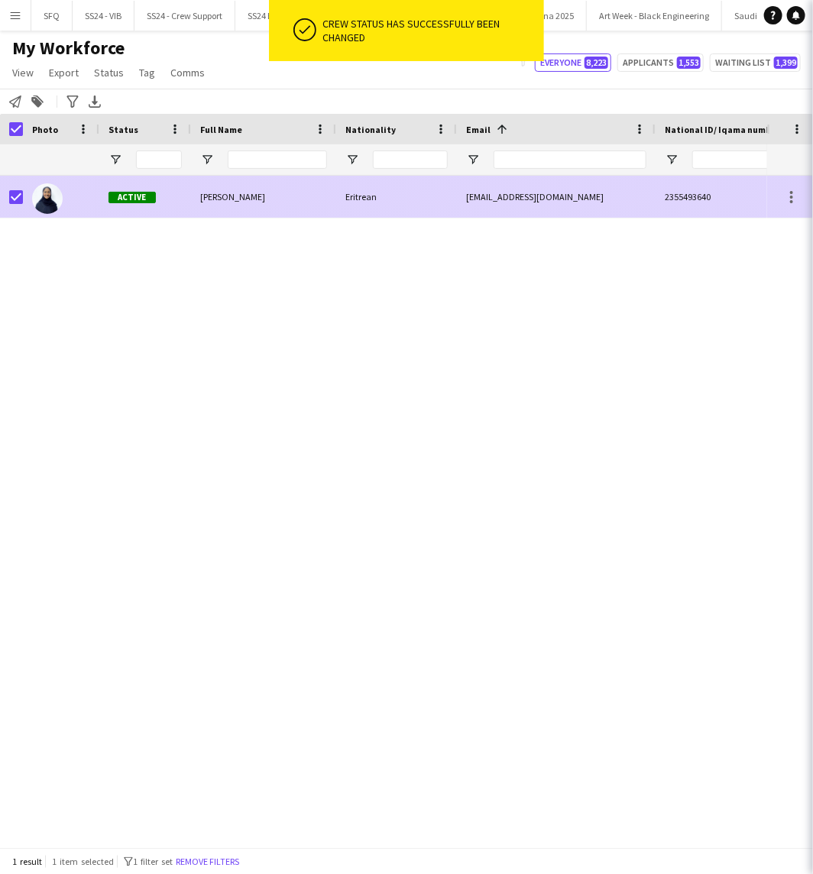
click at [160, 206] on div "Active" at bounding box center [145, 197] width 92 height 42
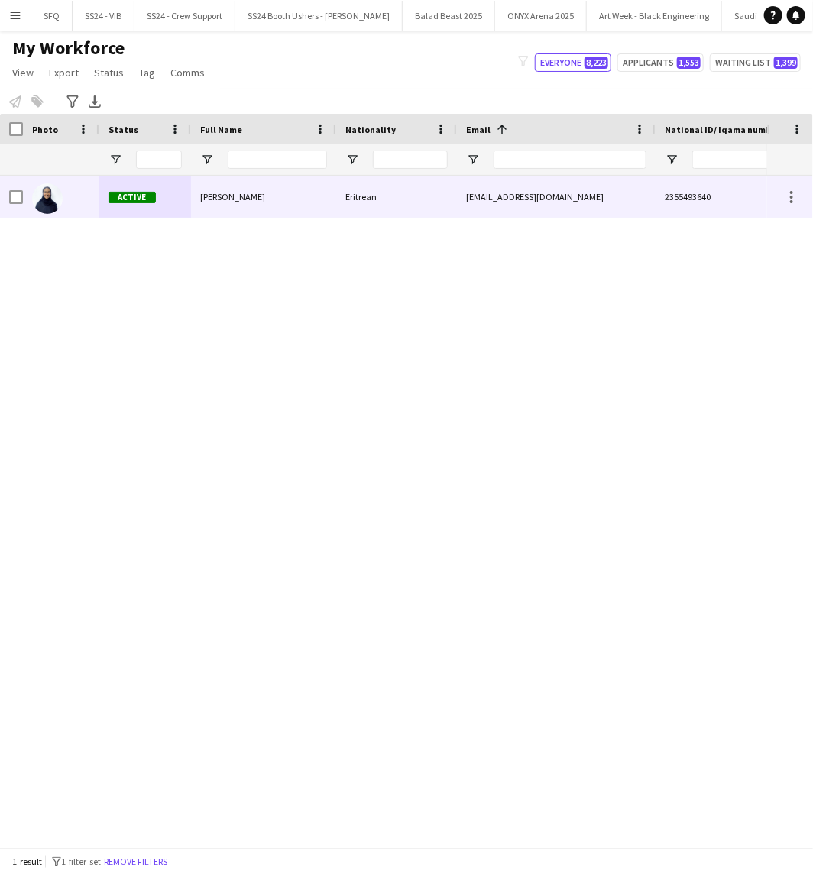
click at [75, 201] on div at bounding box center [61, 197] width 76 height 42
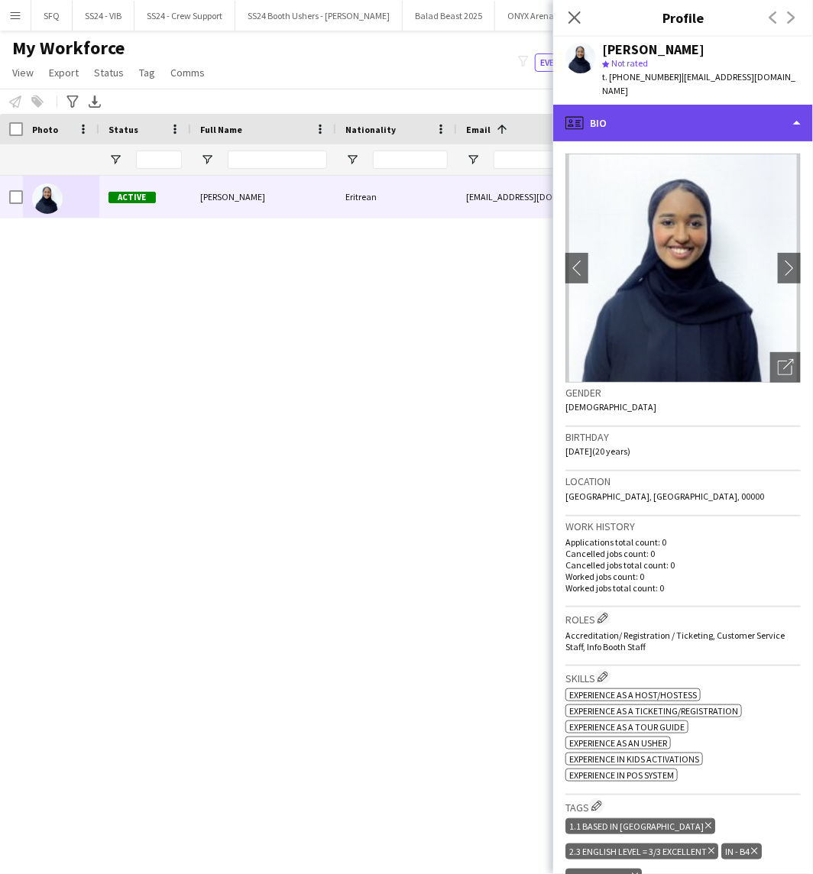
click at [604, 119] on div "profile Bio" at bounding box center [683, 123] width 260 height 37
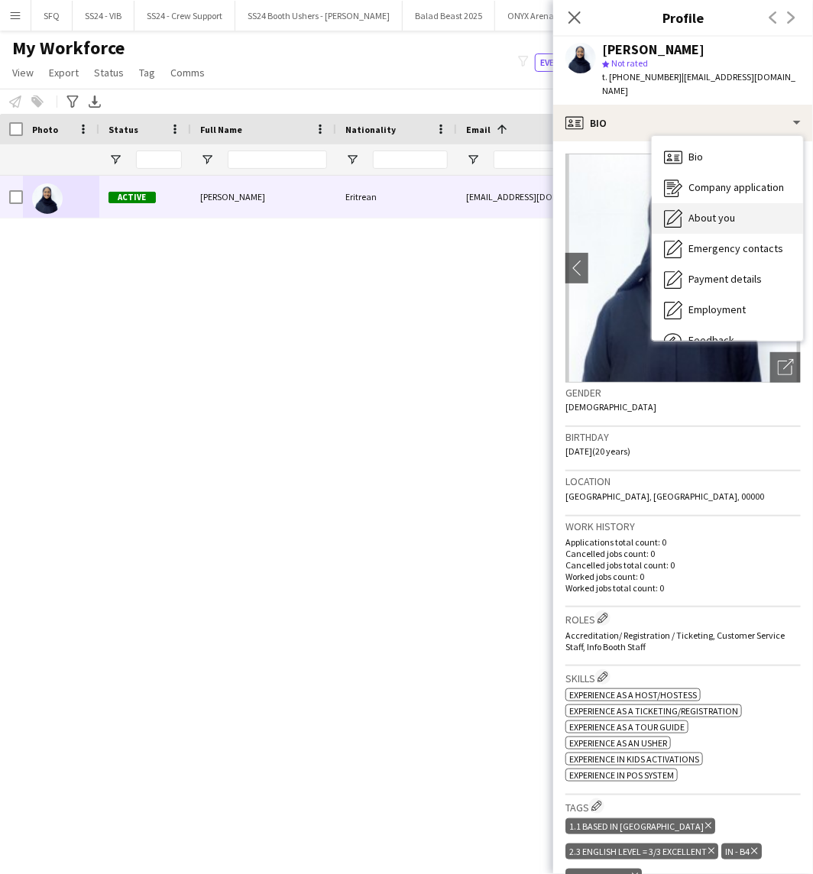
click at [666, 218] on icon "About you" at bounding box center [673, 218] width 18 height 18
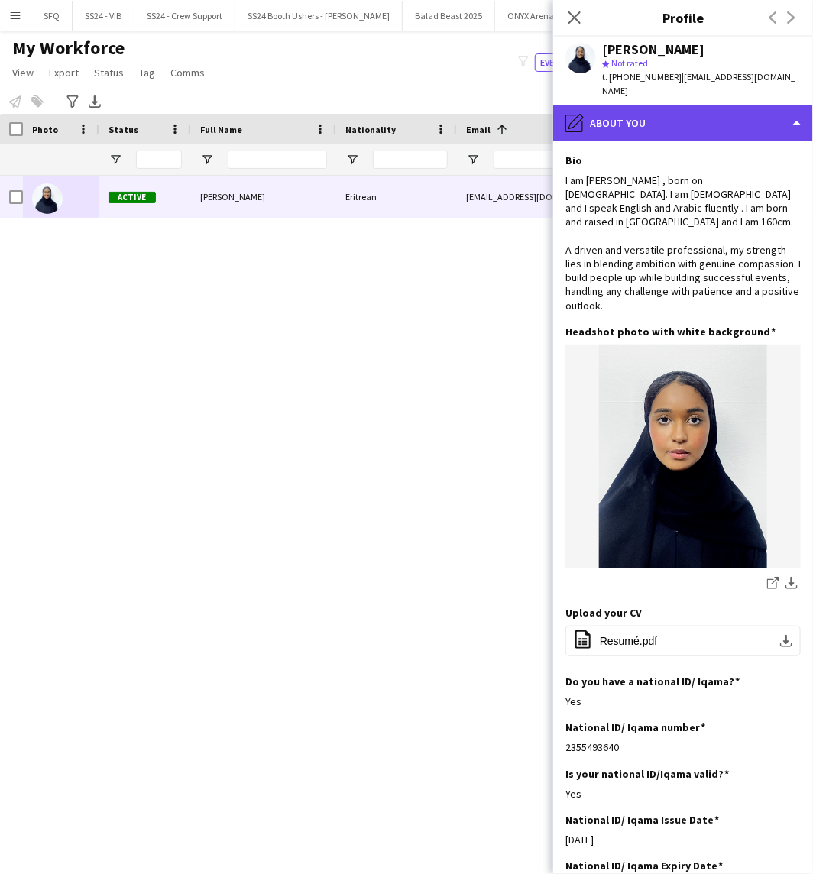
click at [616, 110] on div "pencil4 About you" at bounding box center [683, 123] width 260 height 37
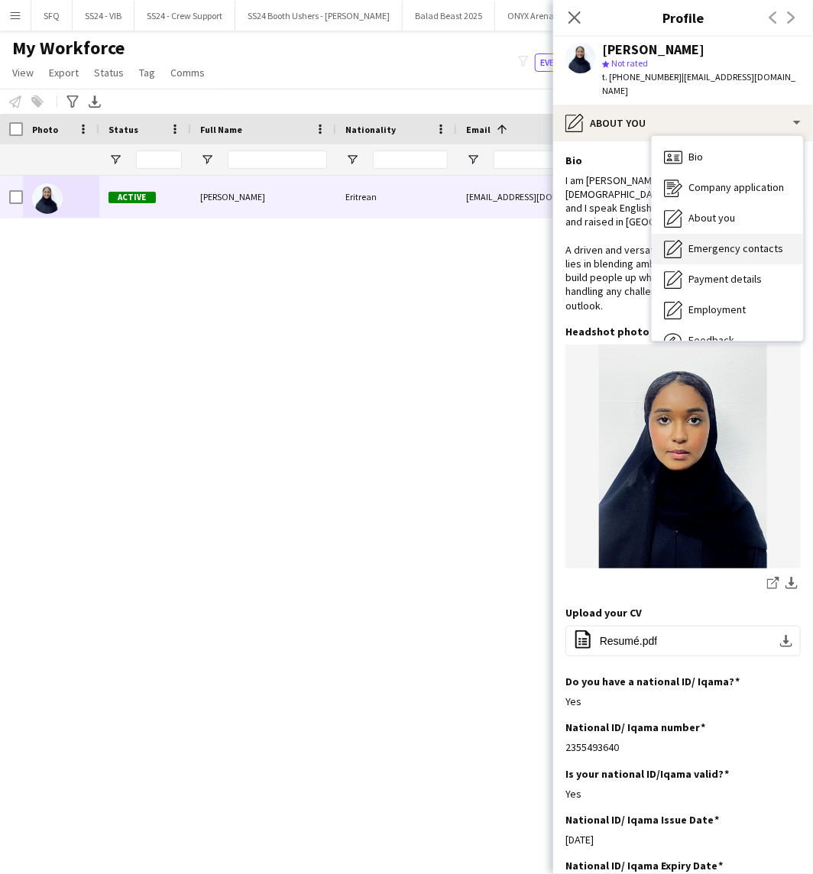
click at [698, 247] on span "Emergency contacts" at bounding box center [735, 248] width 95 height 14
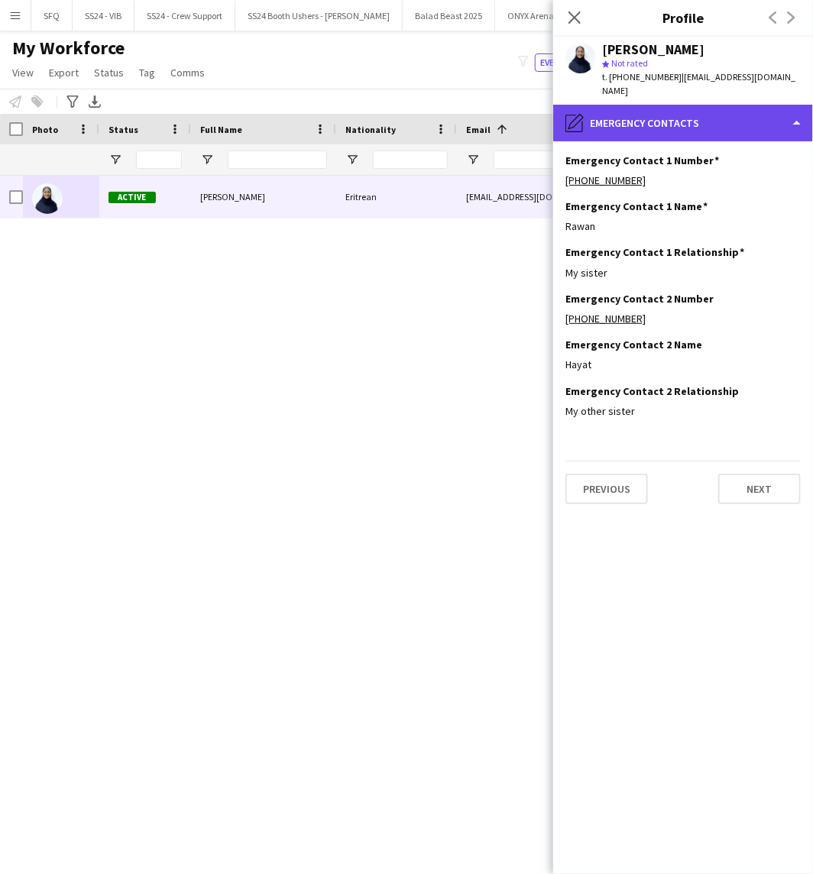
click at [578, 135] on div "pencil4 Emergency contacts" at bounding box center [683, 123] width 260 height 37
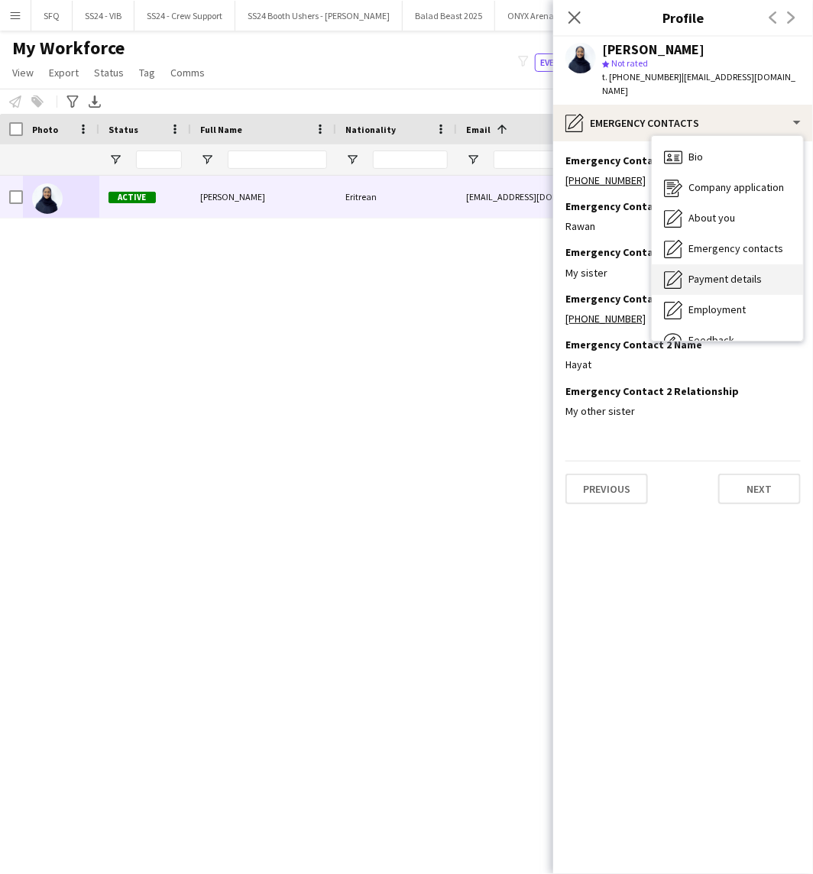
click at [707, 290] on div "Payment details Payment details" at bounding box center [727, 279] width 151 height 31
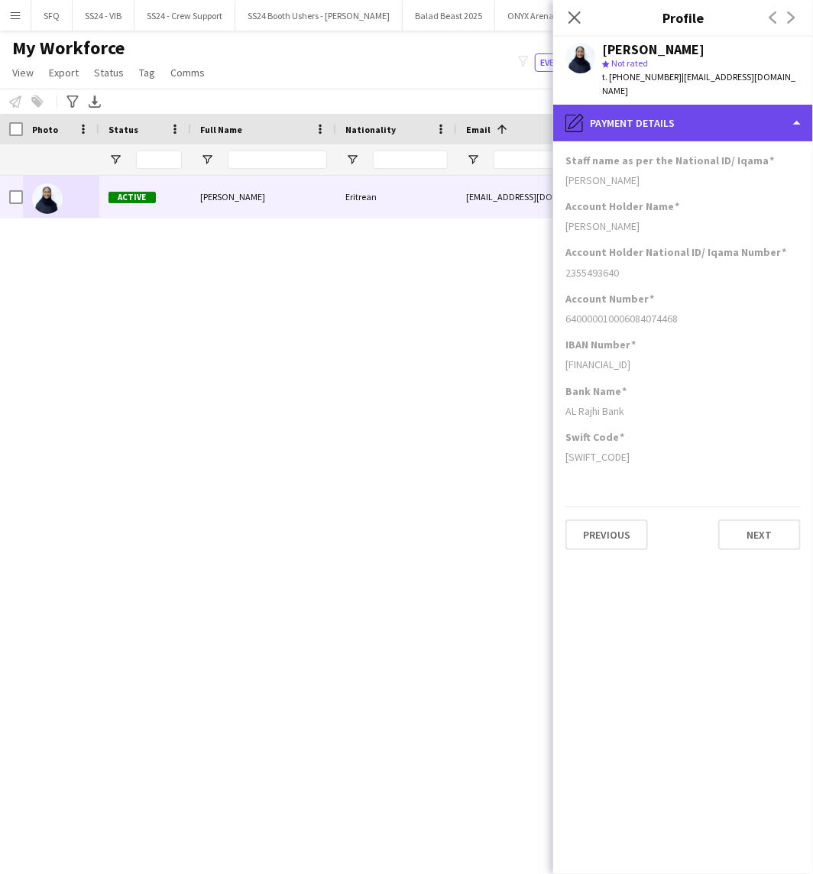
click at [629, 127] on div "pencil4 Payment details" at bounding box center [683, 123] width 260 height 37
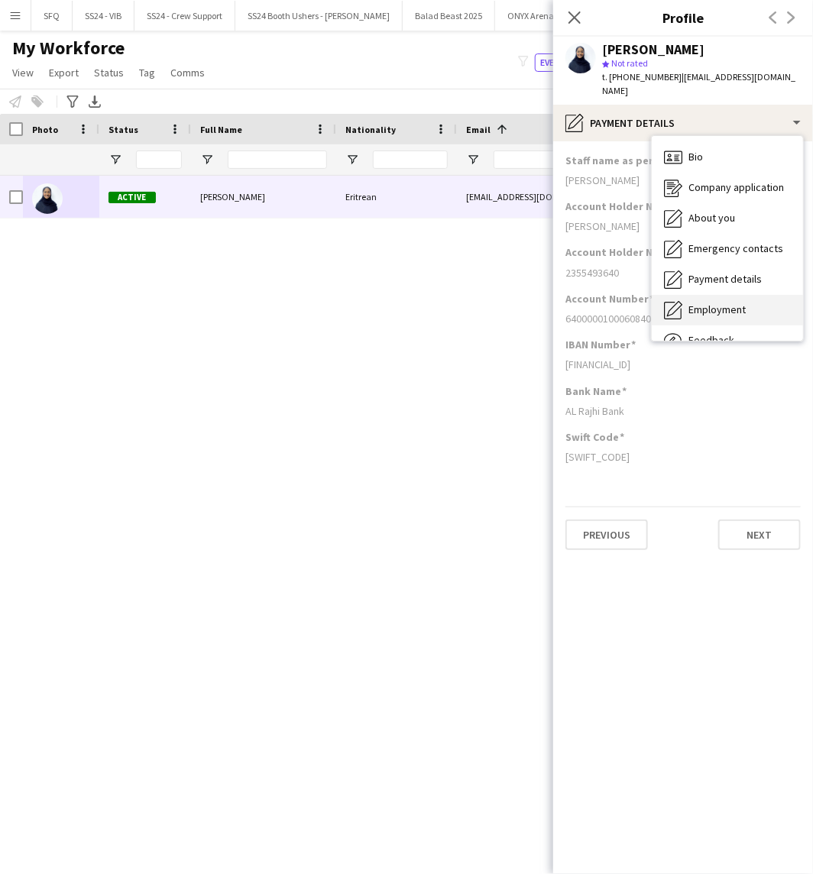
click at [704, 302] on span "Employment" at bounding box center [716, 309] width 57 height 14
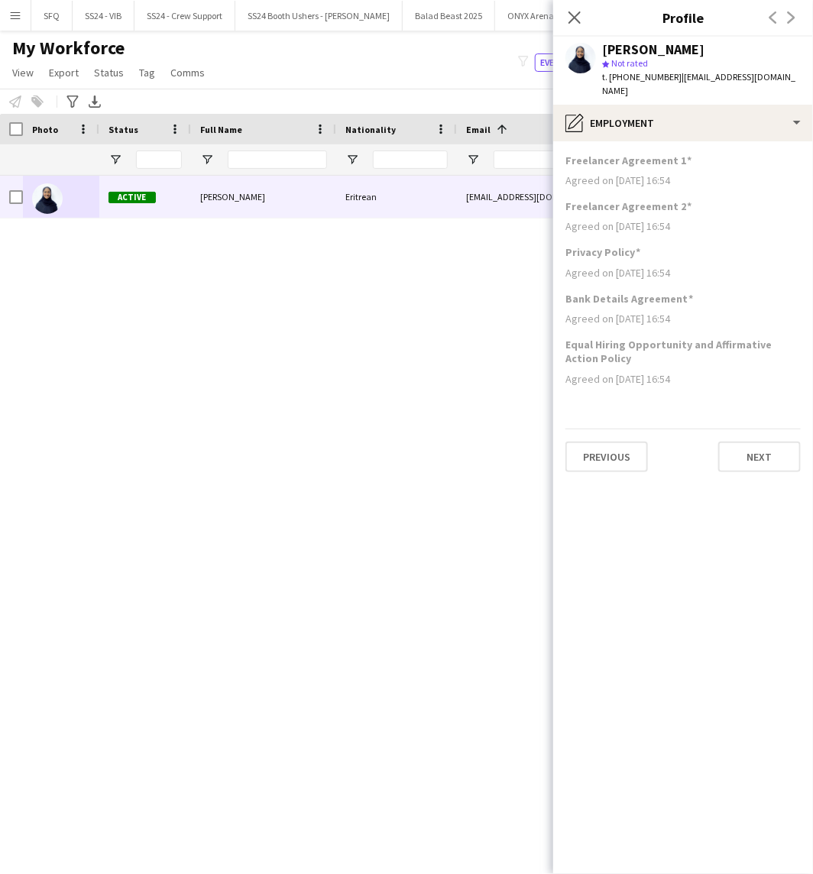
click at [616, 146] on app-section-data-types "Freelancer Agreement 1 Agreed on 27-09-2025 16:54 Freelancer Agreement 2 Agreed…" at bounding box center [683, 507] width 260 height 733
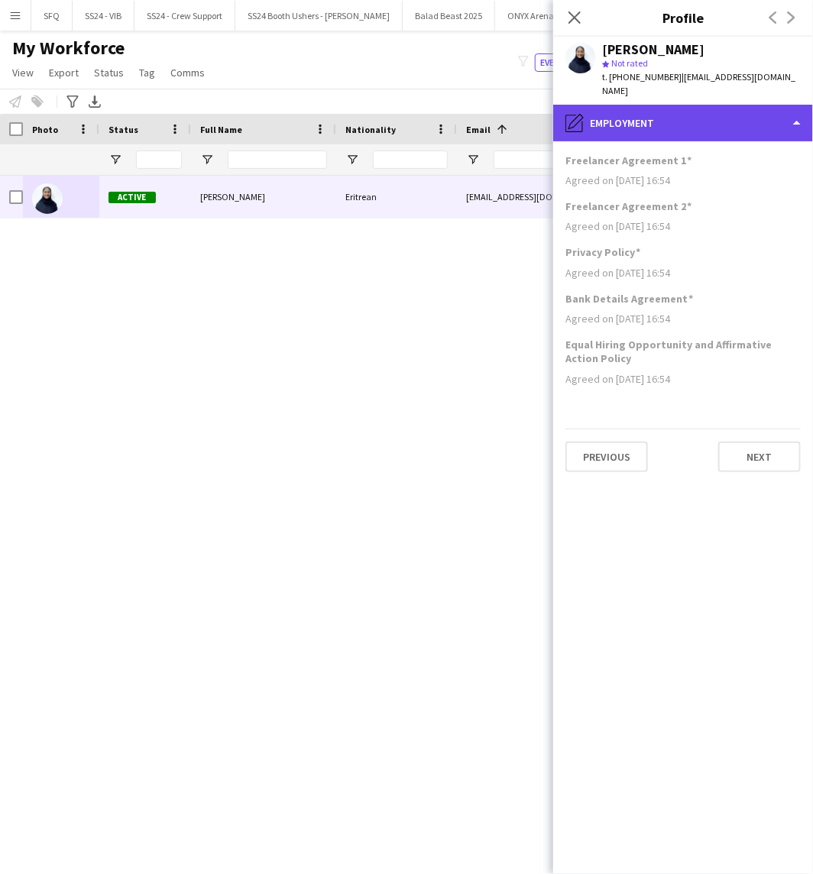
click at [626, 130] on div "pencil4 Employment" at bounding box center [683, 123] width 260 height 37
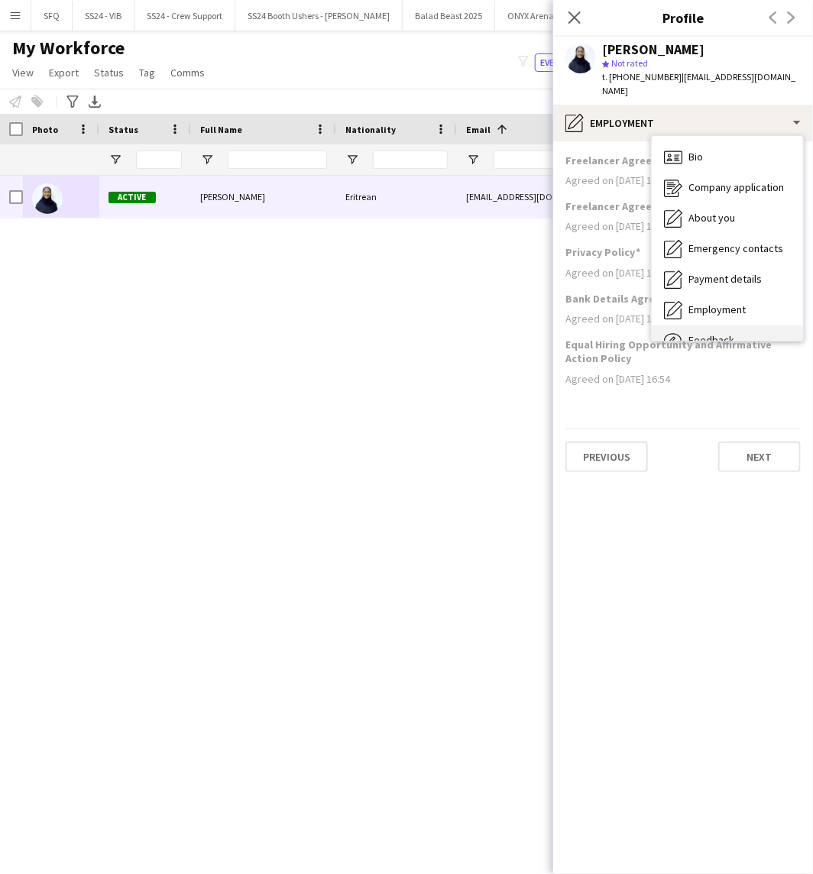
click at [707, 338] on span "Feedback" at bounding box center [711, 340] width 46 height 14
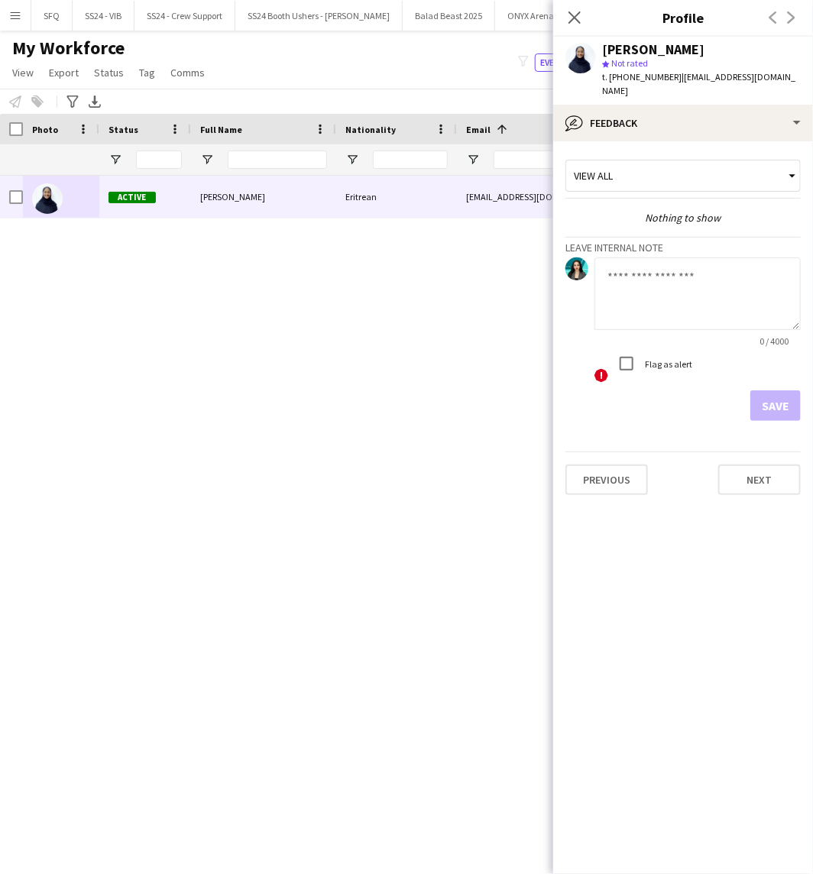
click at [671, 264] on textarea at bounding box center [697, 293] width 206 height 73
paste textarea "*********"
type textarea "*"
type textarea "**********"
click at [774, 409] on button "Save" at bounding box center [775, 405] width 50 height 31
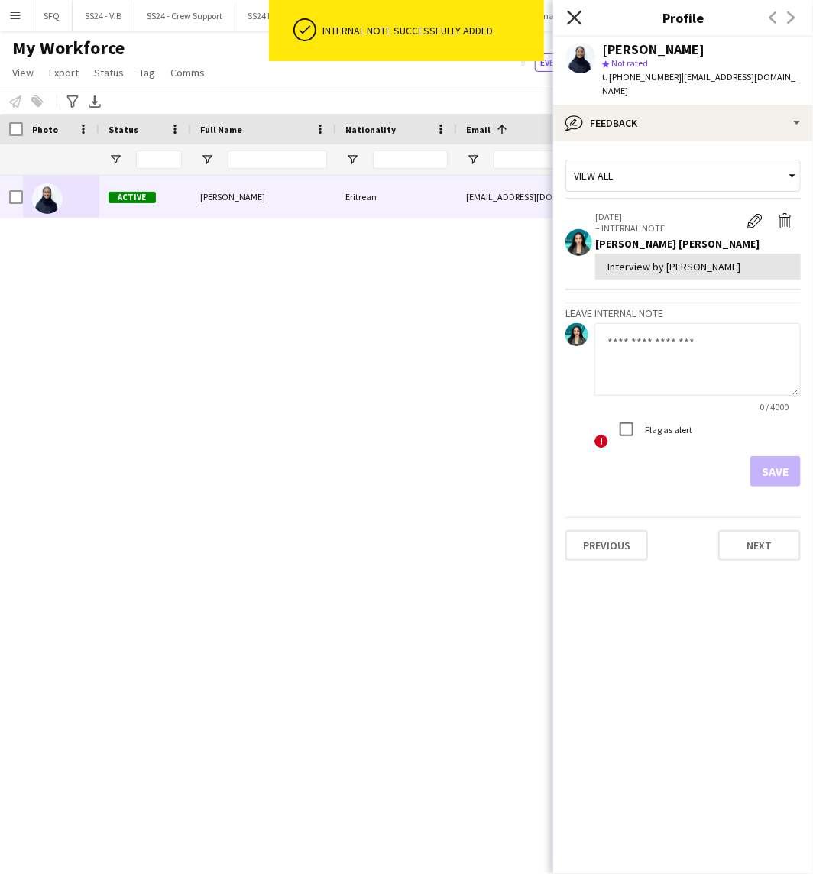
click at [567, 14] on icon "Close pop-in" at bounding box center [574, 17] width 15 height 15
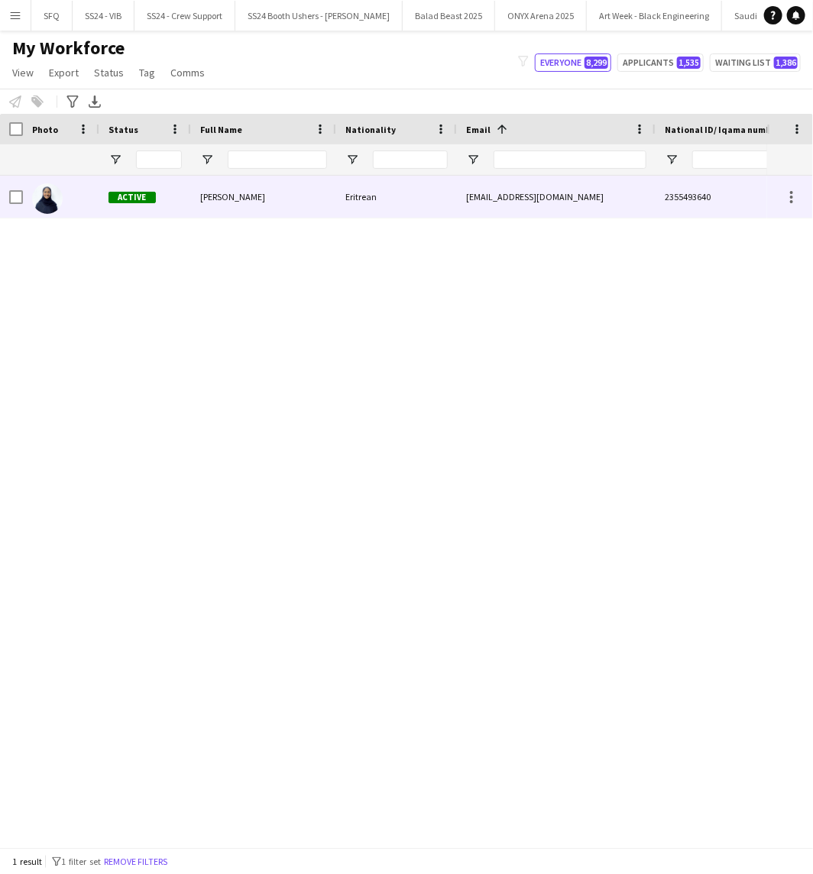
click at [309, 193] on div "[PERSON_NAME]" at bounding box center [263, 197] width 145 height 42
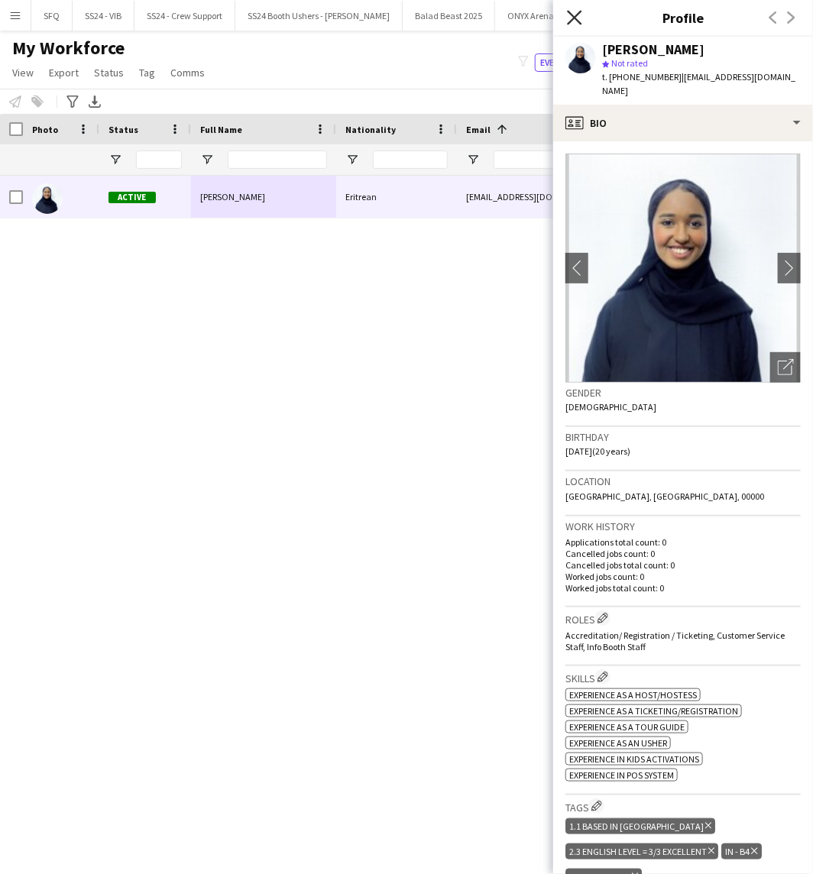
click at [573, 14] on icon "Close pop-in" at bounding box center [574, 17] width 15 height 15
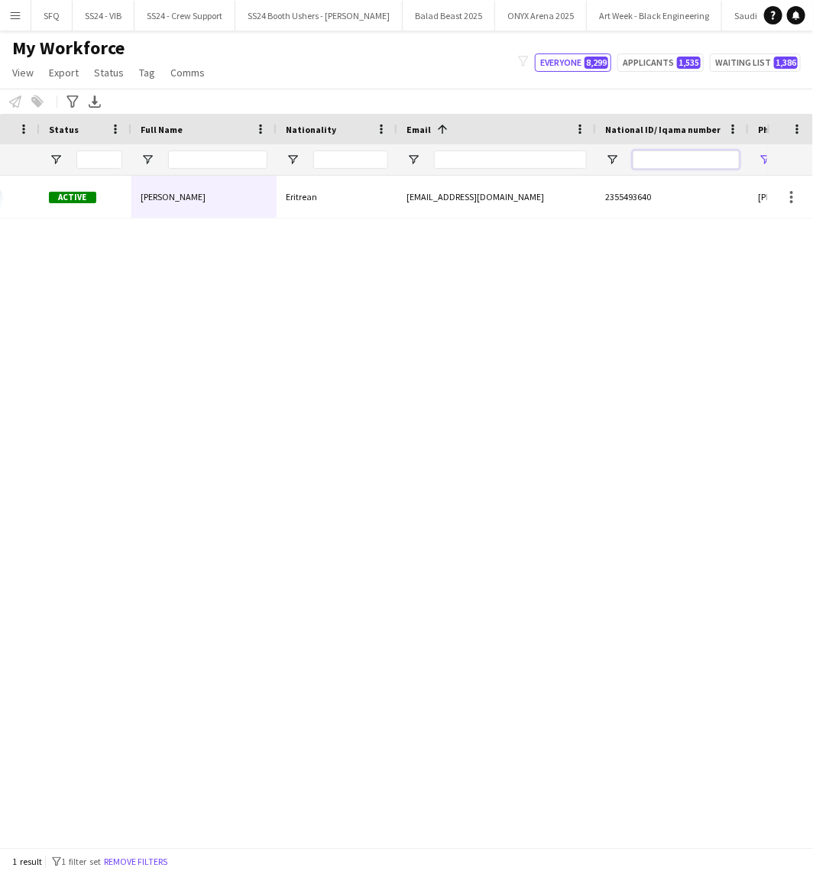
click at [690, 162] on input "National ID/ Iqama number Filter Input" at bounding box center [685, 159] width 107 height 18
paste input "*********"
type input "*********"
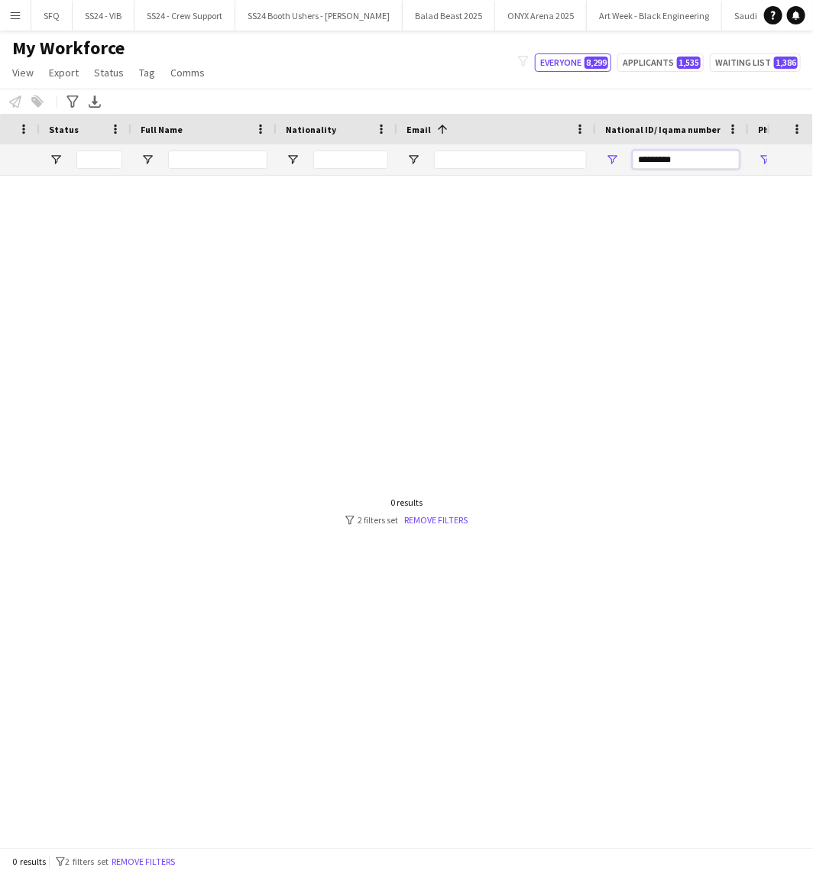
drag, startPoint x: 691, startPoint y: 155, endPoint x: 596, endPoint y: 161, distance: 95.7
click at [596, 161] on div "*********" at bounding box center [672, 159] width 153 height 31
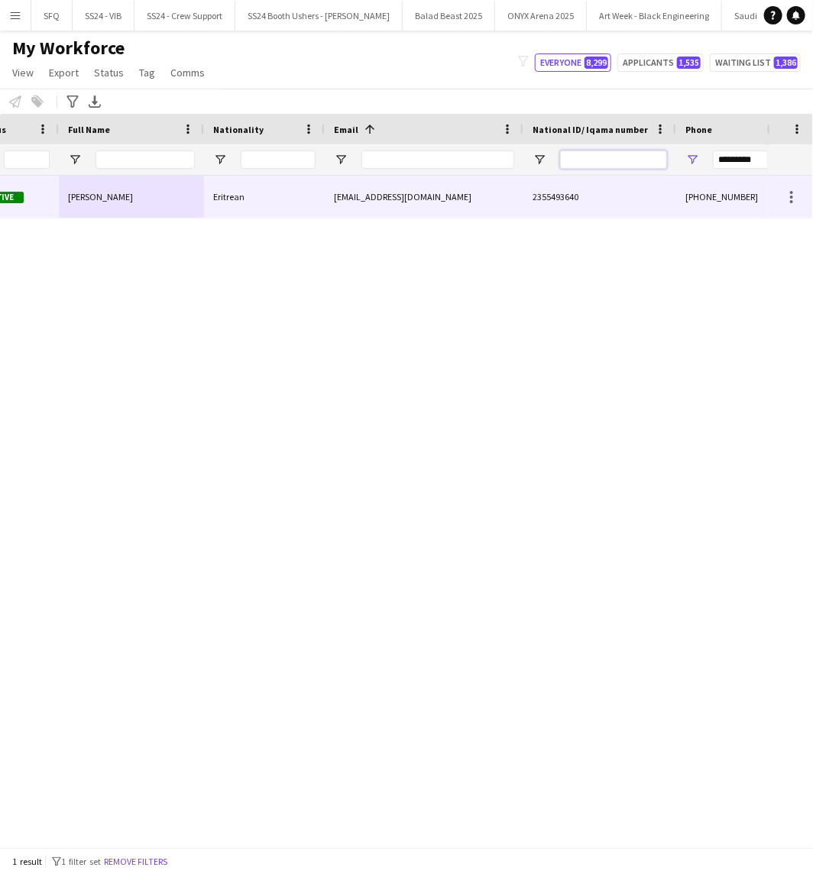
scroll to position [0, 264]
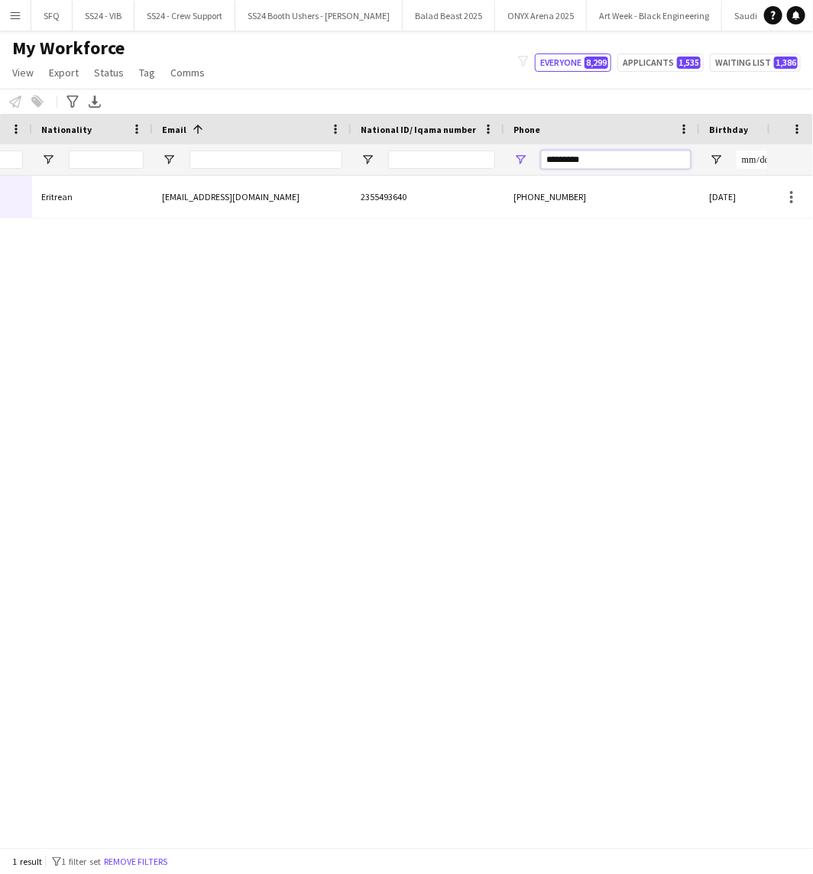
click at [616, 166] on input "*********" at bounding box center [616, 159] width 150 height 18
paste input "Phone Filter Input"
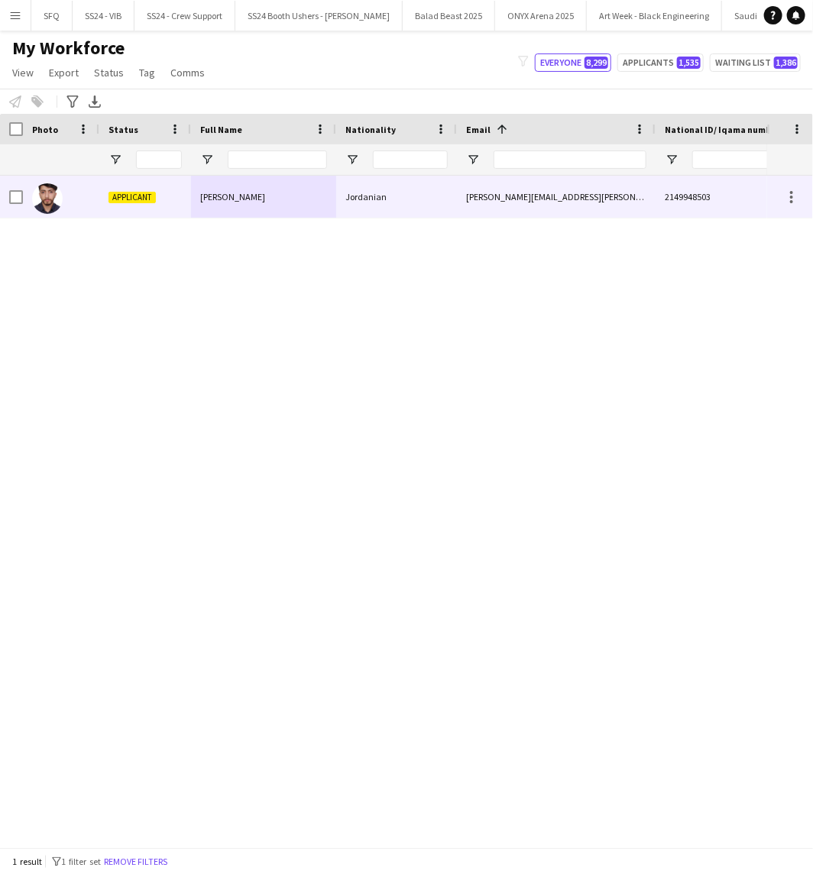
type input "*********"
click at [131, 201] on span "Applicant" at bounding box center [131, 197] width 47 height 11
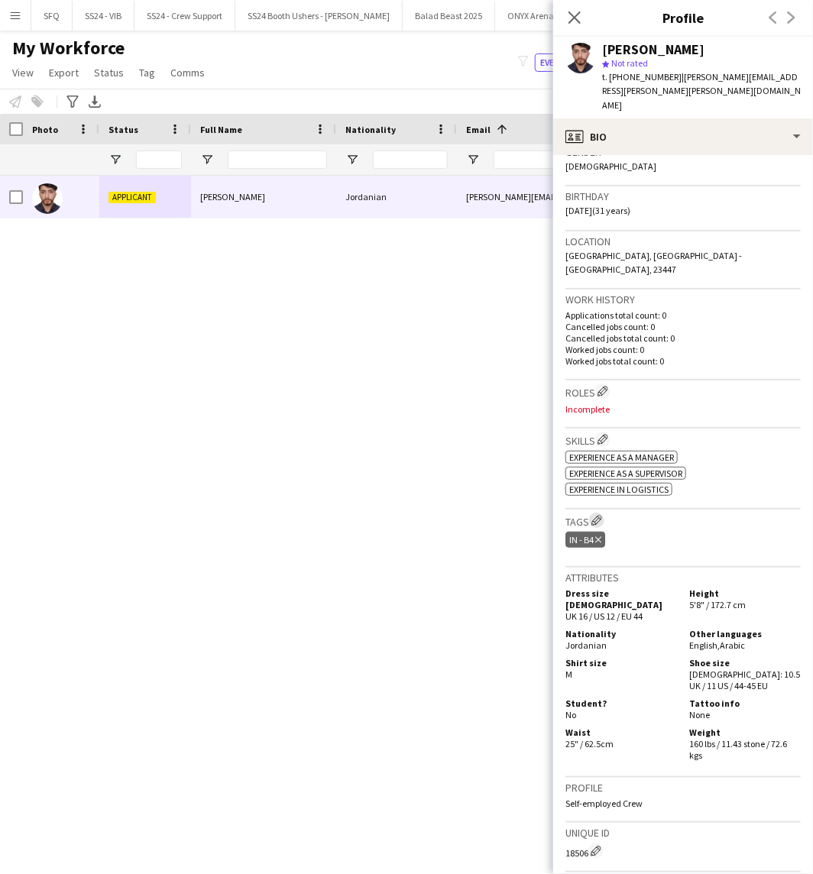
click at [593, 515] on app-icon "Edit crew company tags" at bounding box center [596, 520] width 11 height 11
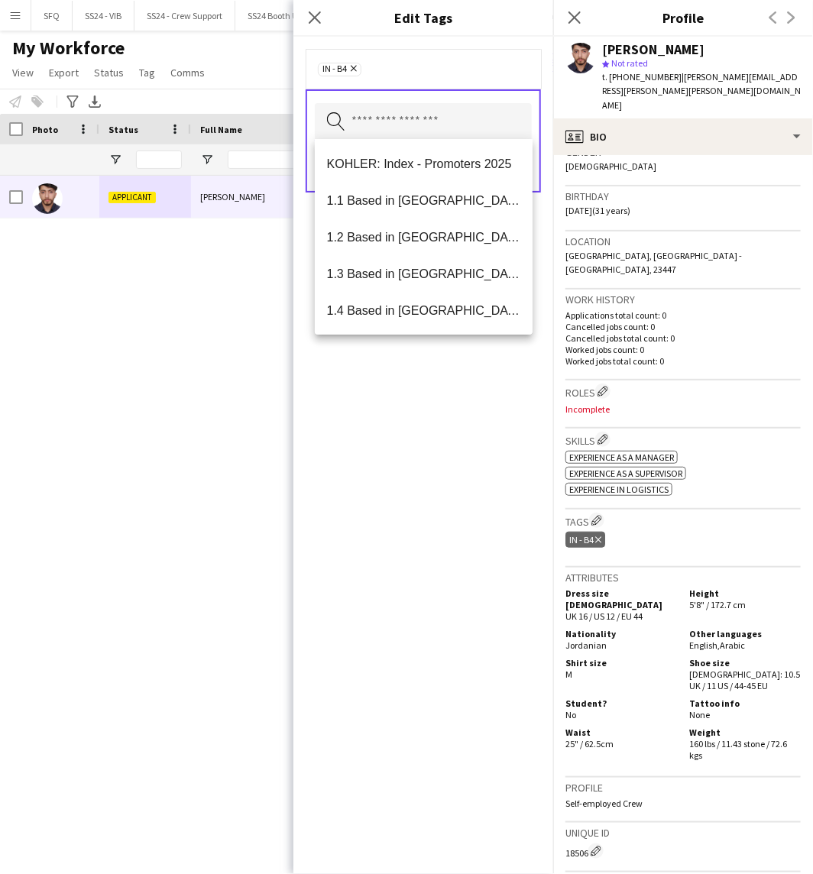
click at [351, 124] on input "text" at bounding box center [423, 122] width 217 height 38
click at [443, 264] on mat-option "1.3 Based in [GEOGRAPHIC_DATA]" at bounding box center [424, 273] width 218 height 37
click at [432, 203] on span "1.1 Based in [GEOGRAPHIC_DATA]" at bounding box center [424, 200] width 194 height 15
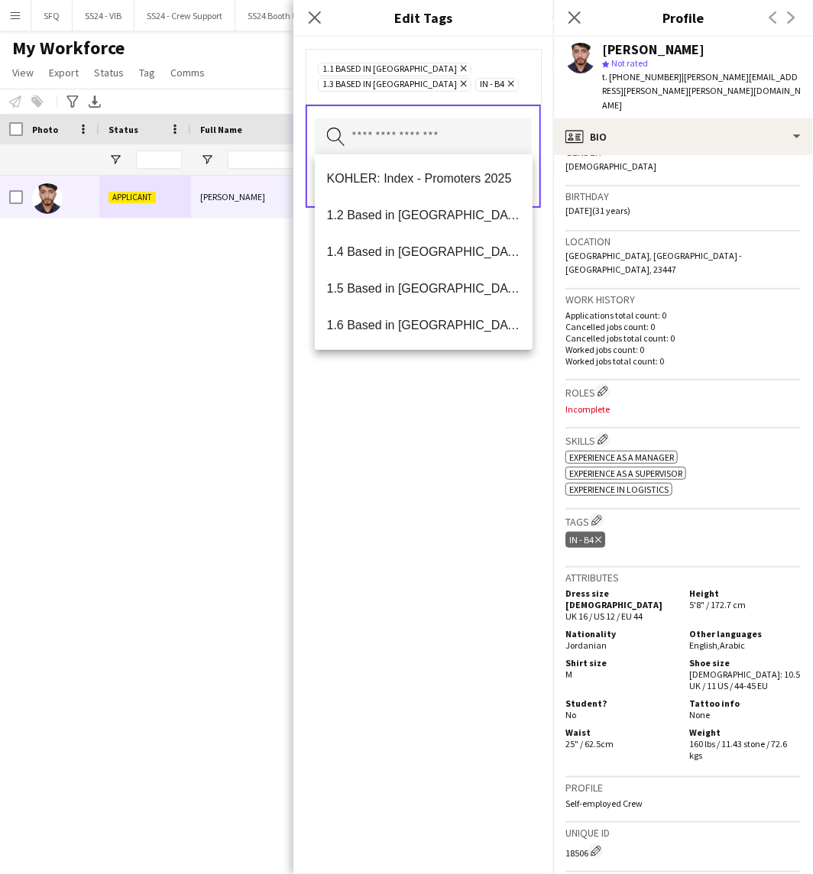
click at [406, 405] on div "1.1 Based in [GEOGRAPHIC_DATA] Remove 1.3 Based in [GEOGRAPHIC_DATA] Remove IN …" at bounding box center [423, 455] width 260 height 837
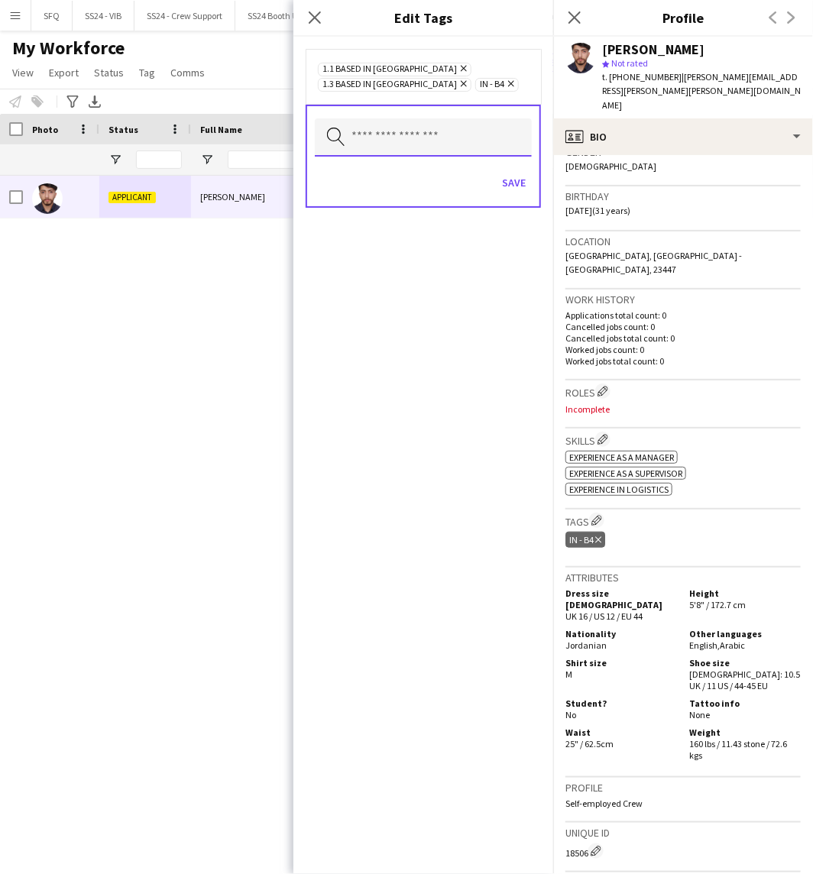
click at [390, 134] on input "text" at bounding box center [423, 137] width 217 height 38
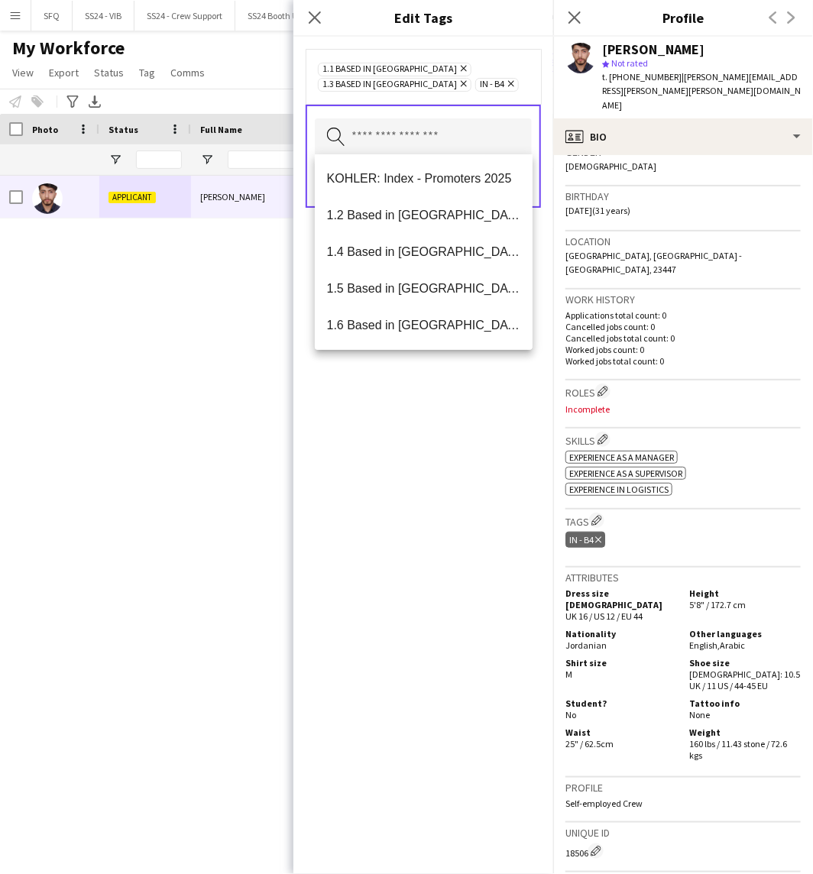
click at [479, 477] on div "1.1 Based in [GEOGRAPHIC_DATA] Remove 1.3 Based in [GEOGRAPHIC_DATA] Remove IN …" at bounding box center [423, 455] width 260 height 837
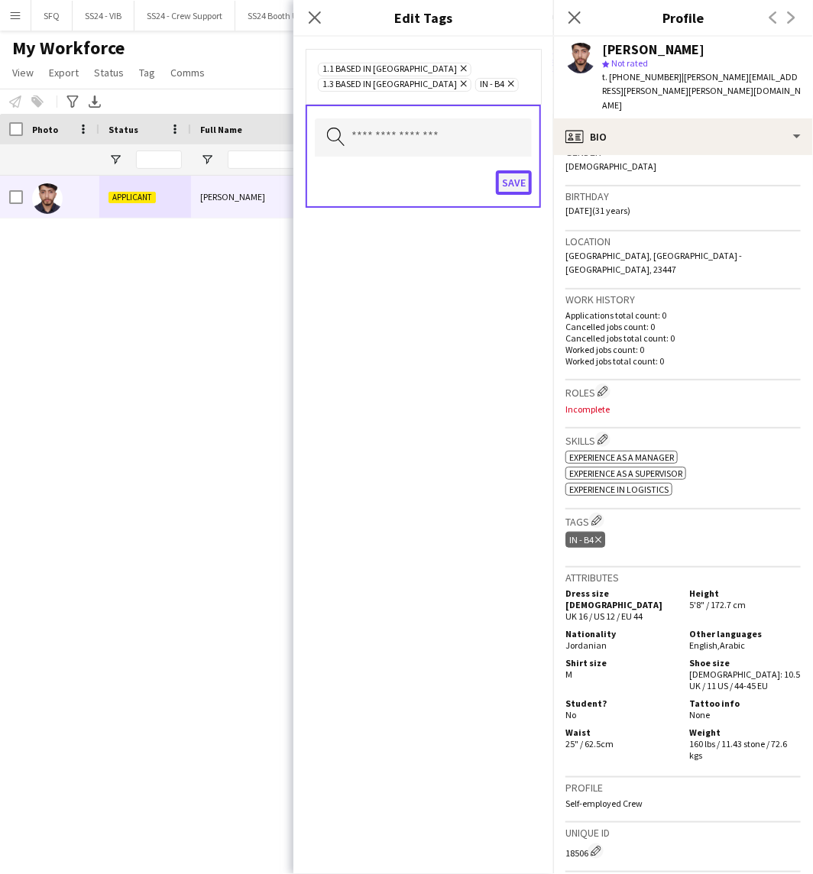
click at [516, 182] on button "Save" at bounding box center [514, 182] width 36 height 24
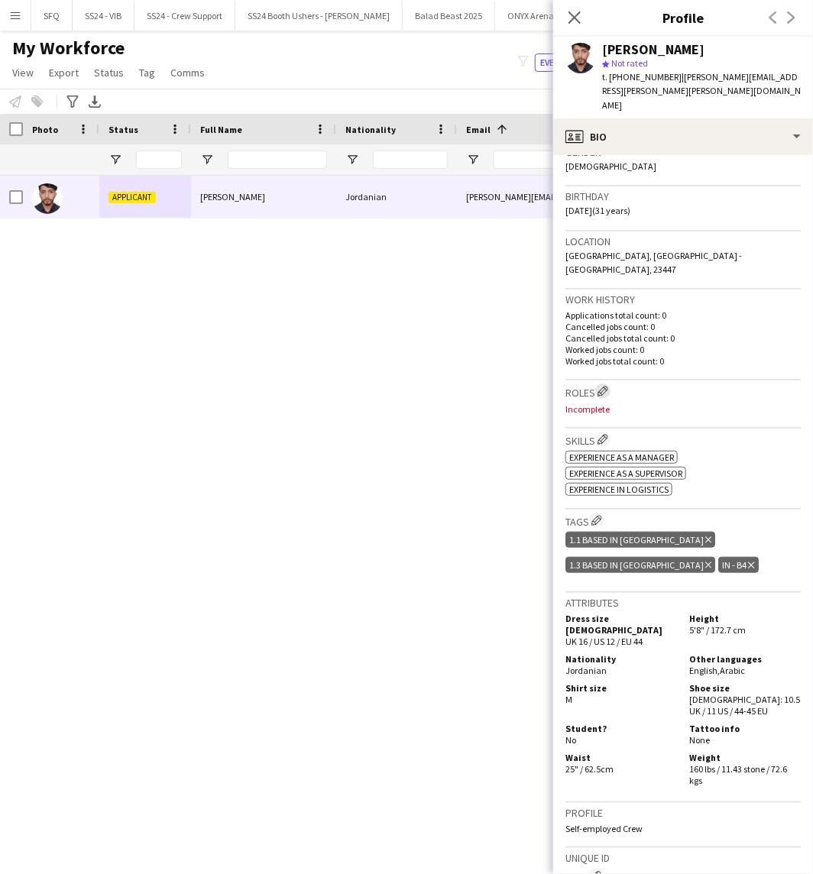
click at [605, 383] on button "Edit crew company roles" at bounding box center [602, 390] width 15 height 15
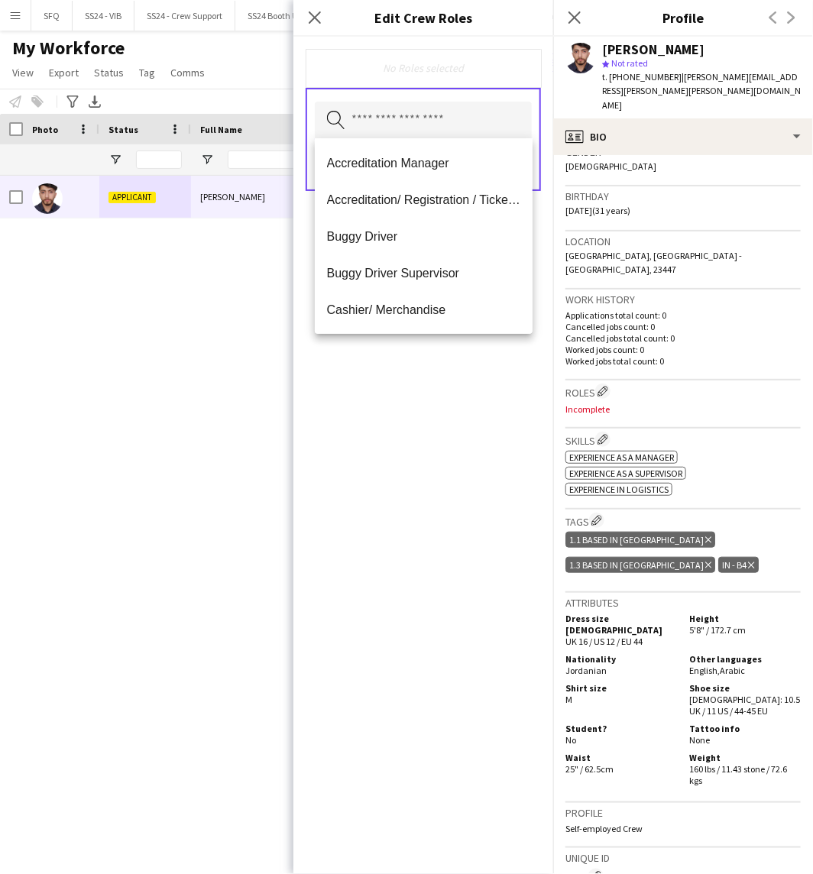
click at [425, 135] on input "text" at bounding box center [423, 121] width 217 height 38
click at [432, 197] on span "Accreditation/ Registration / Ticketing" at bounding box center [424, 199] width 194 height 15
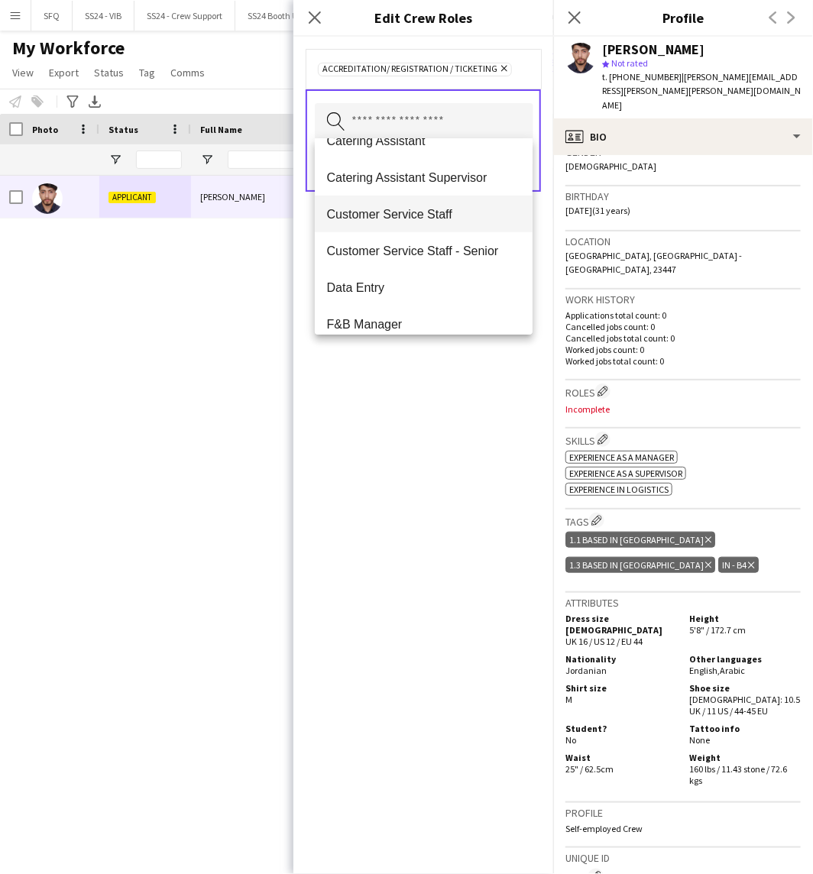
click at [432, 212] on span "Customer Service Staff" at bounding box center [424, 214] width 194 height 15
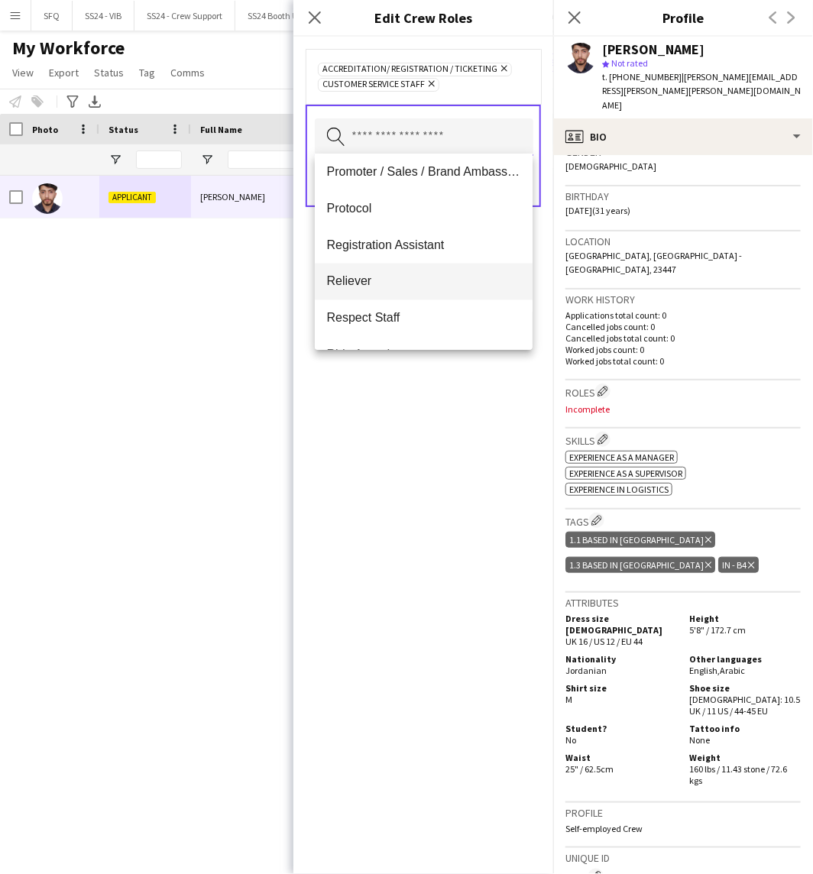
scroll to position [787, 0]
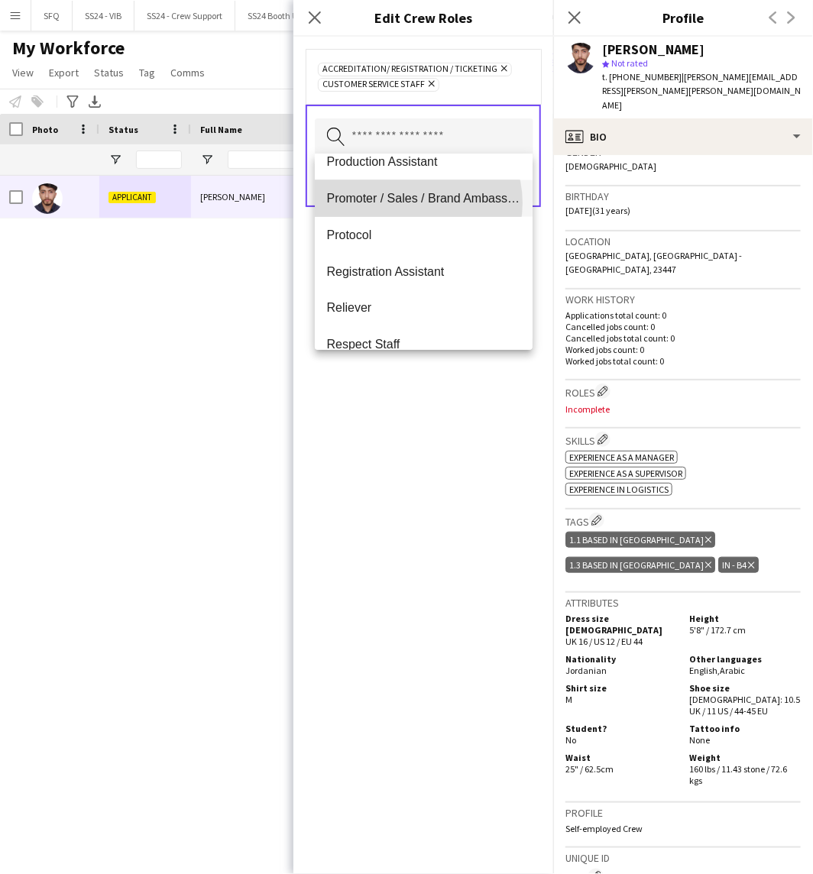
click at [411, 203] on span "Promoter / Sales / Brand Ambassador" at bounding box center [424, 198] width 194 height 15
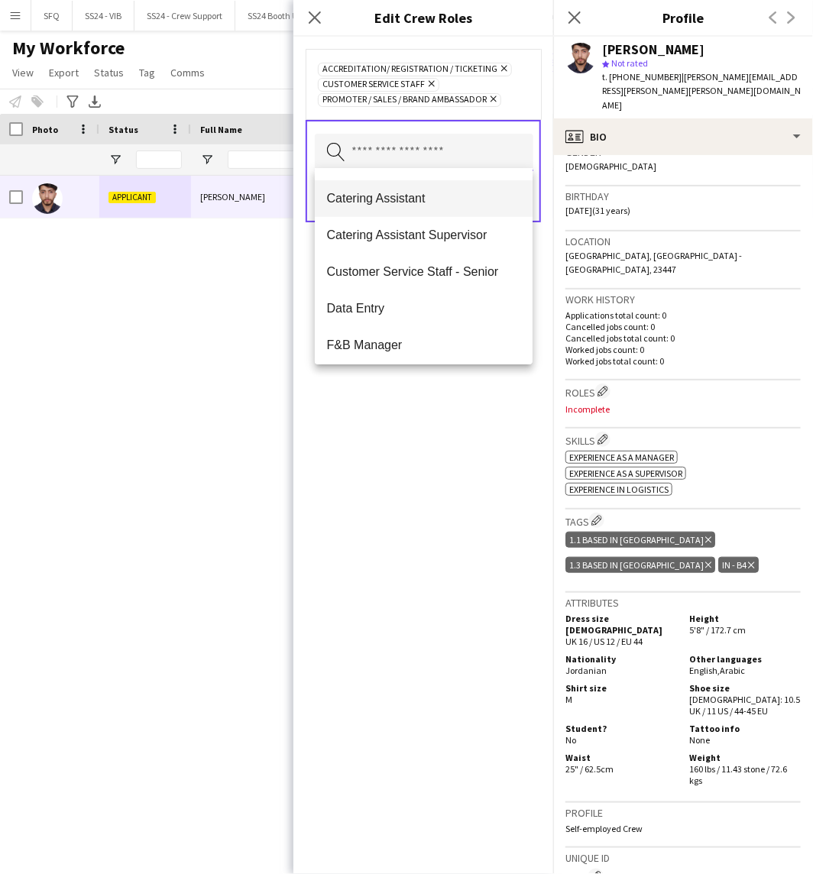
scroll to position [170, 0]
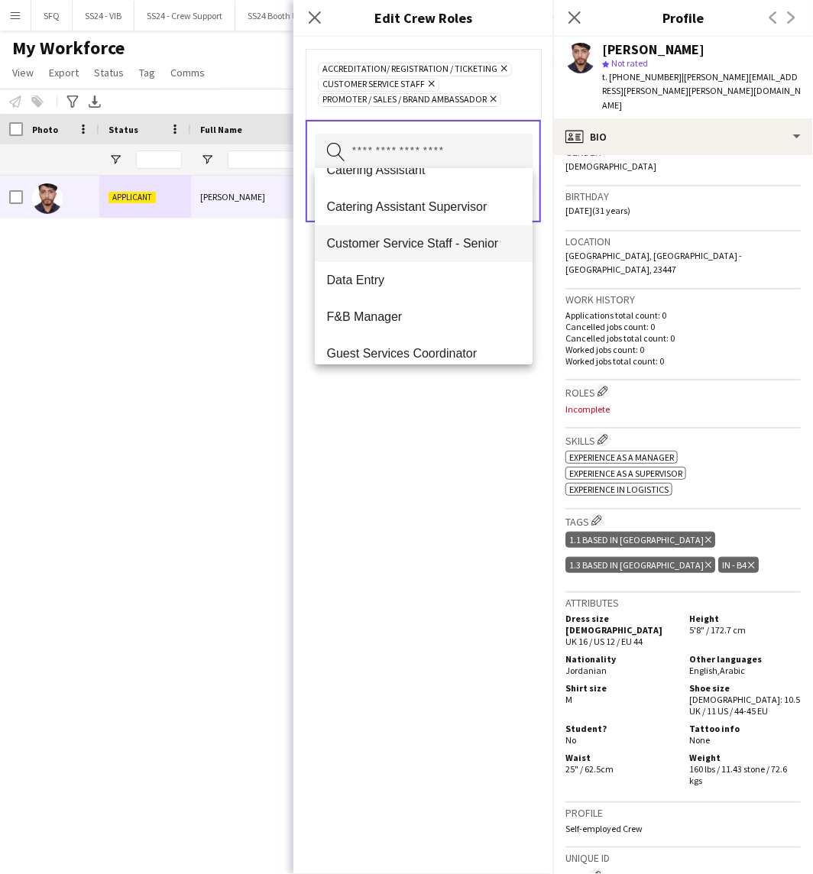
click at [490, 246] on span "Customer Service Staff - Senior" at bounding box center [424, 243] width 194 height 15
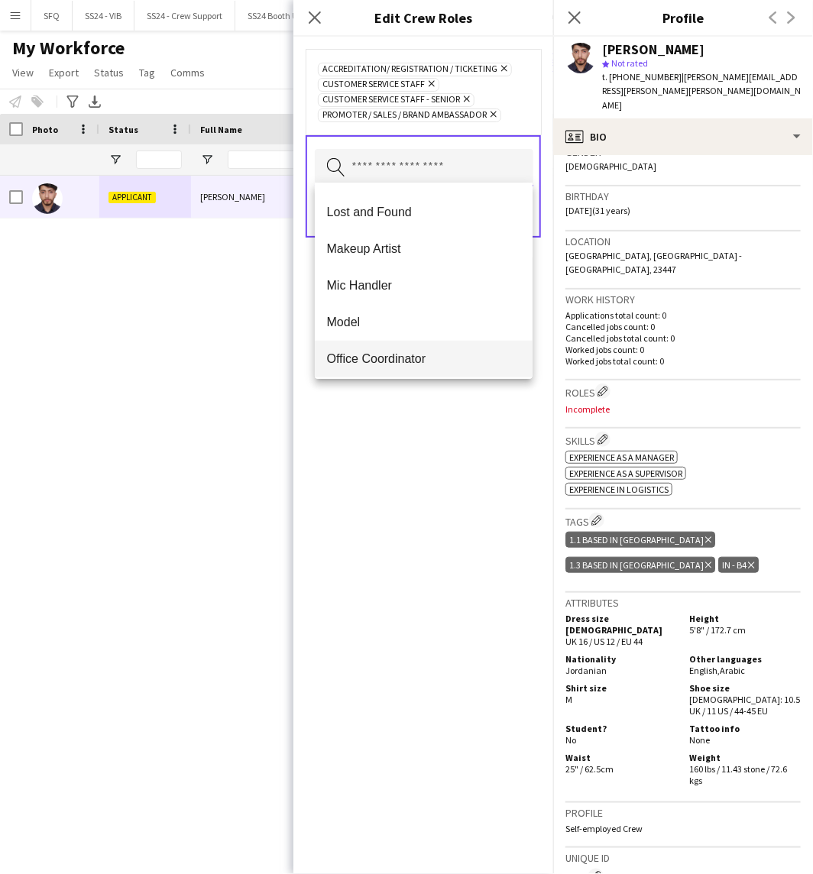
scroll to position [593, 0]
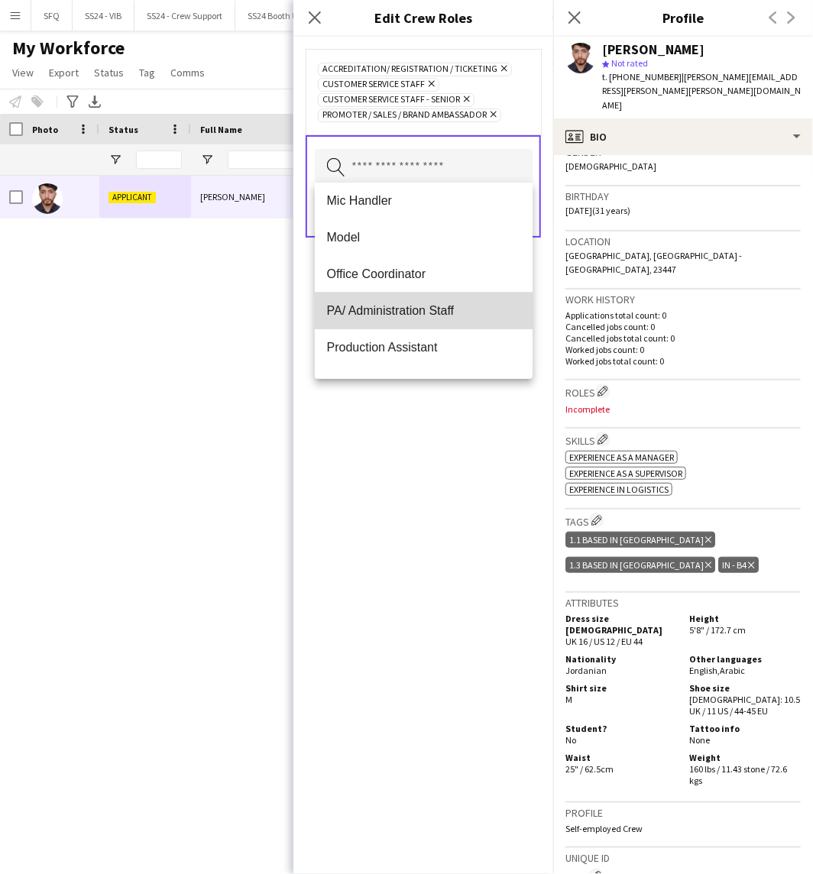
click at [454, 306] on span "PA/ Administration Staff" at bounding box center [424, 310] width 194 height 15
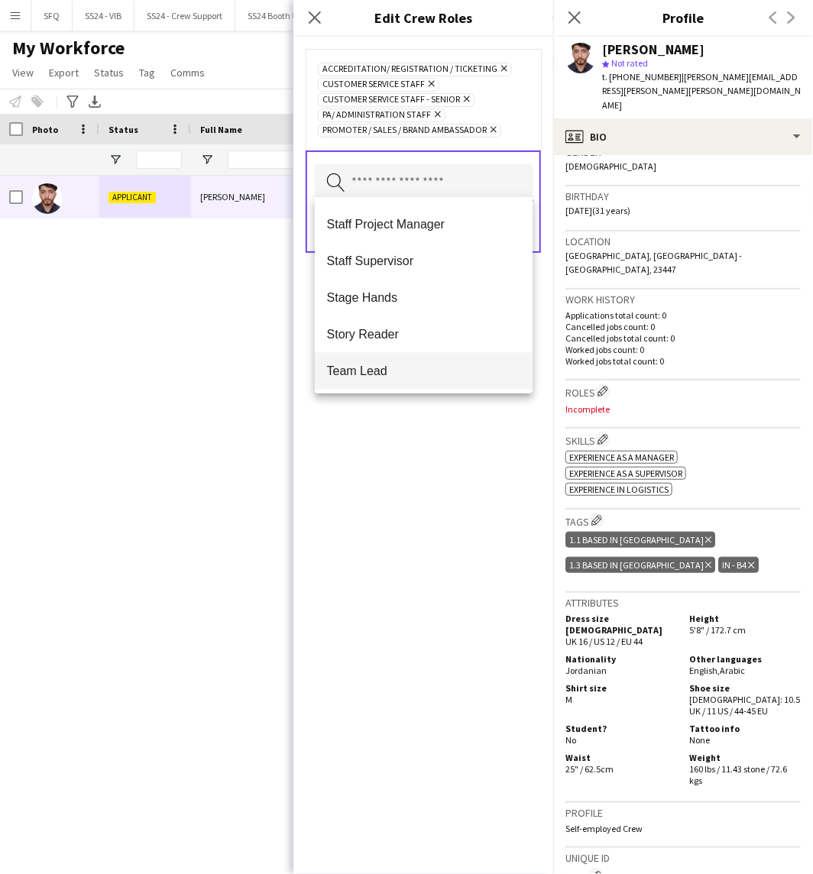
scroll to position [1185, 0]
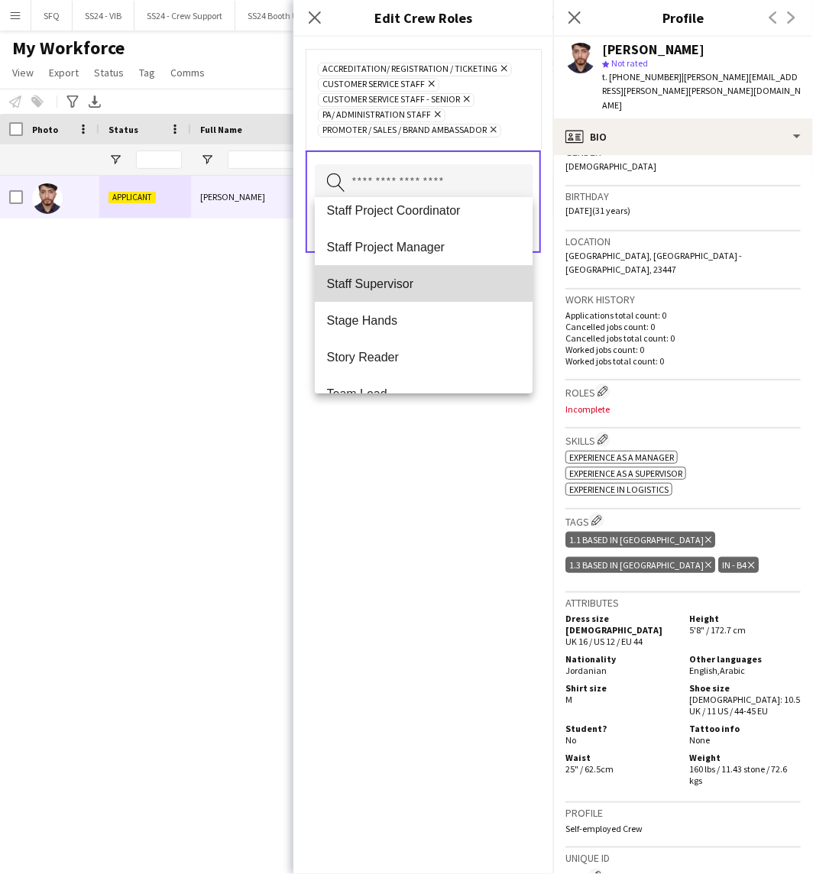
click at [438, 286] on span "Staff Supervisor" at bounding box center [424, 284] width 194 height 15
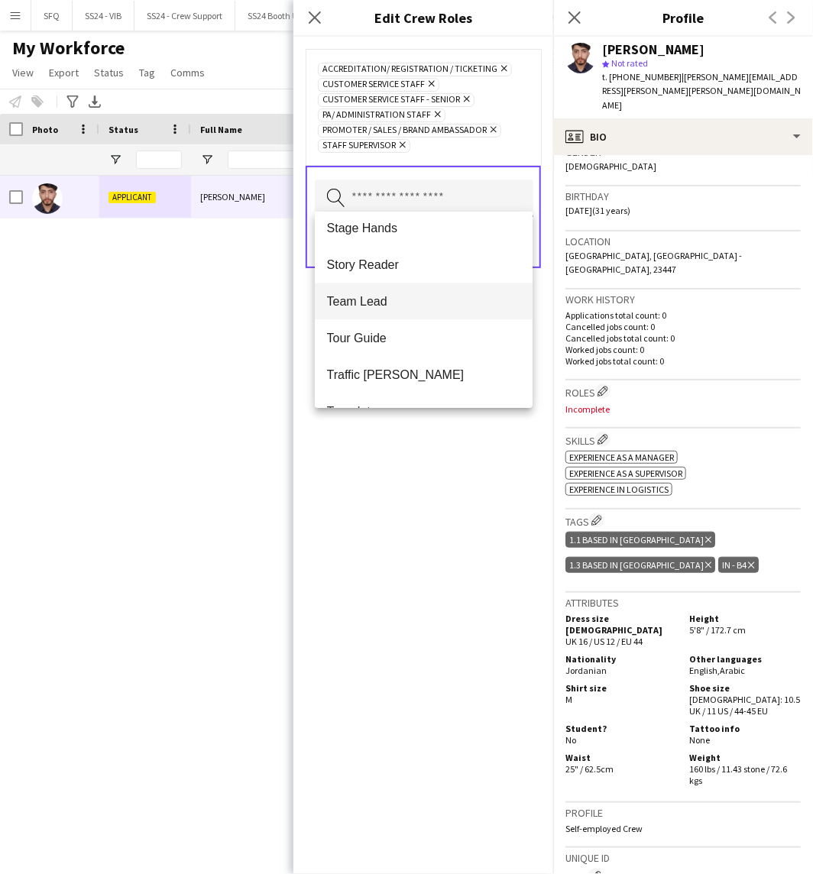
scroll to position [1150, 0]
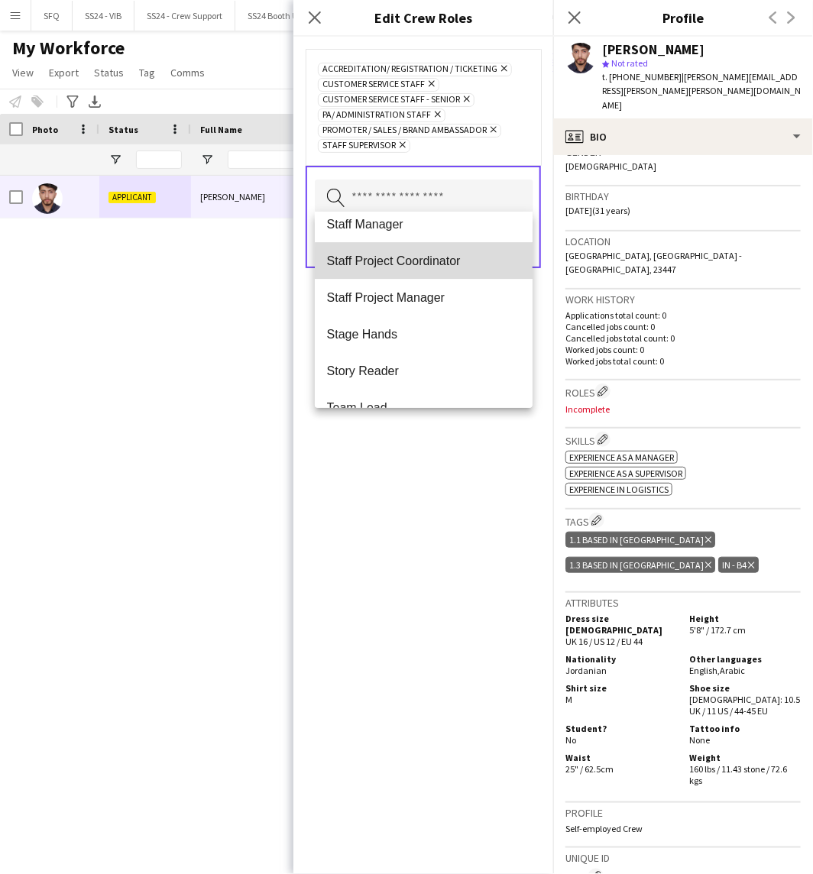
click at [453, 270] on mat-option "Staff Project Coordinator" at bounding box center [424, 260] width 218 height 37
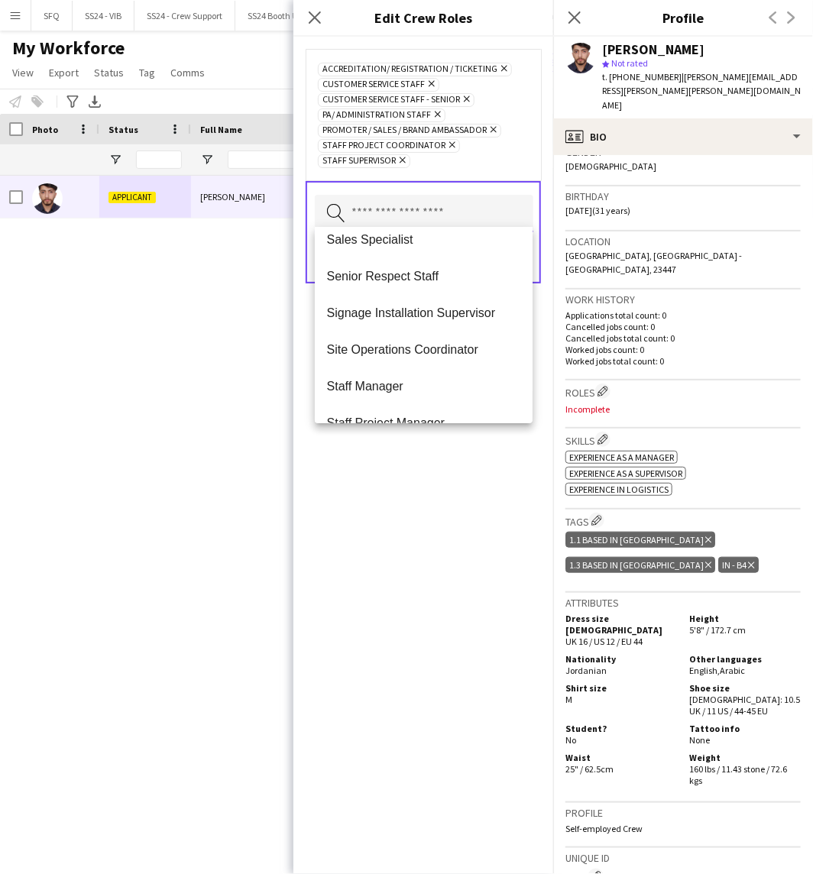
scroll to position [1028, 0]
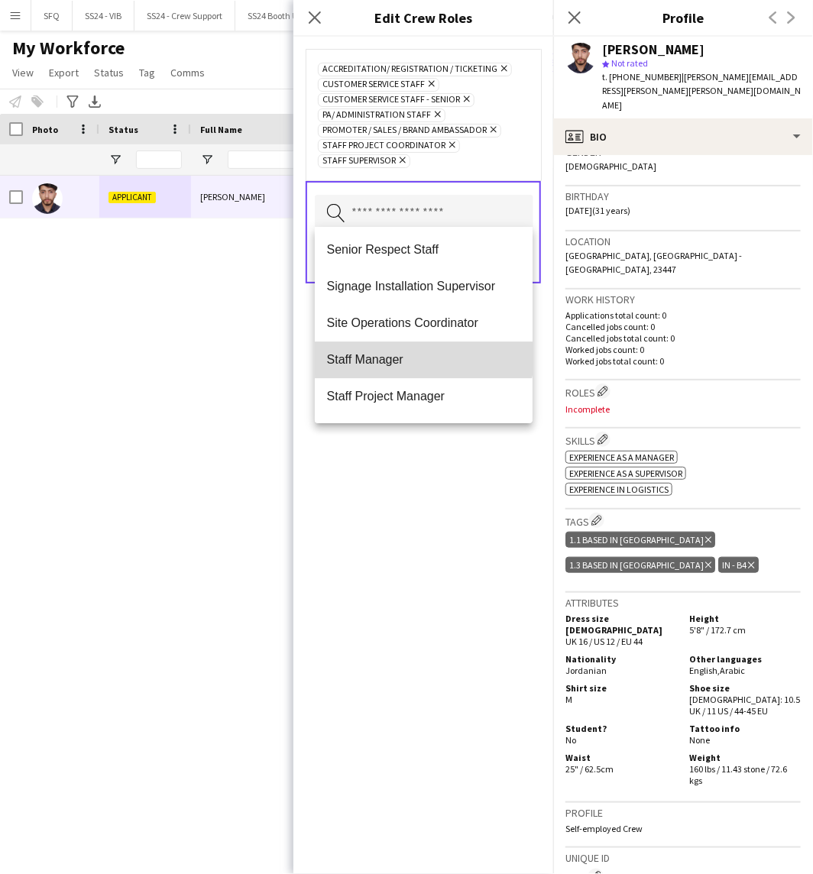
click at [423, 350] on mat-option "Staff Manager" at bounding box center [424, 360] width 218 height 37
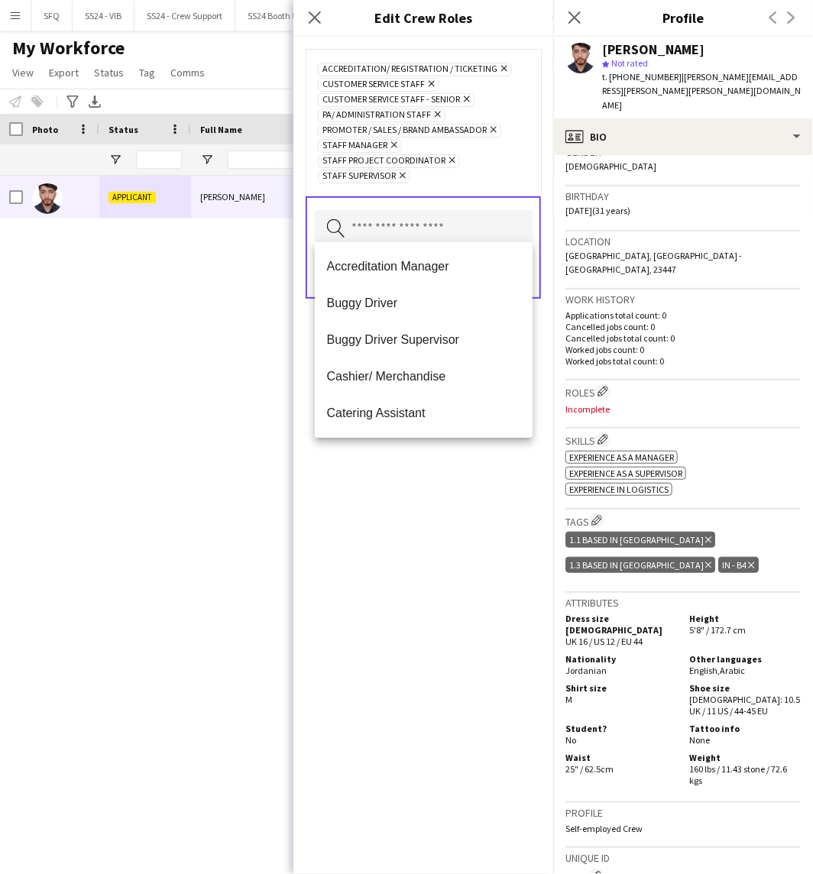
click at [482, 506] on div "Accreditation/ Registration / Ticketing Remove Customer Service Staff Remove Cu…" at bounding box center [423, 455] width 260 height 837
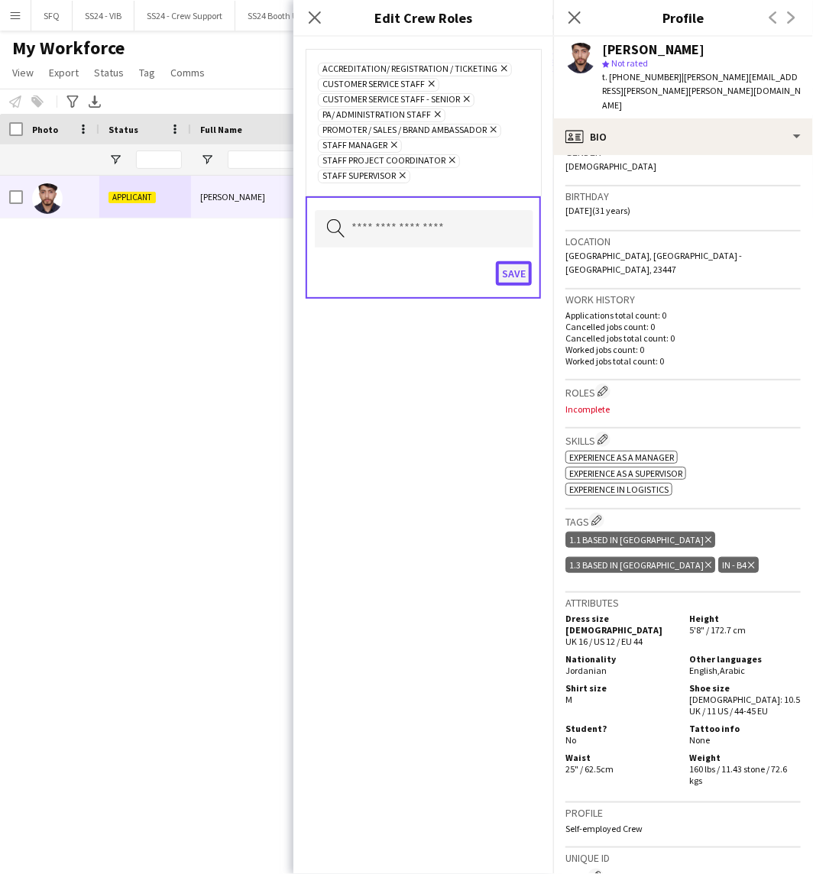
click at [523, 273] on button "Save" at bounding box center [514, 273] width 36 height 24
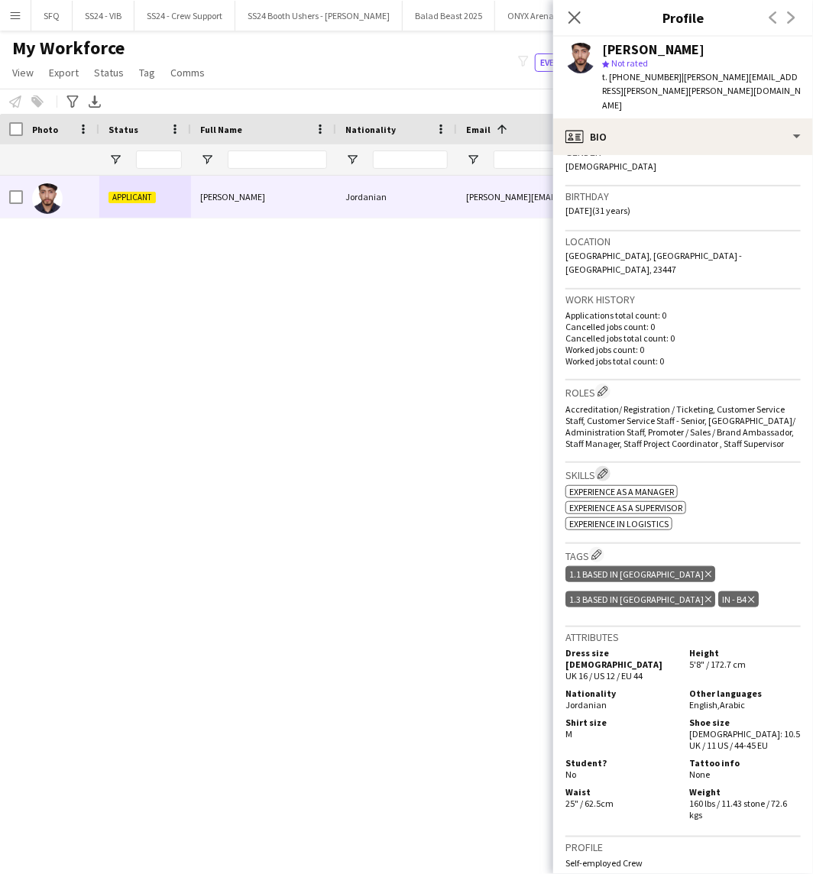
click at [605, 468] on app-icon "Edit crew company skills" at bounding box center [602, 473] width 11 height 11
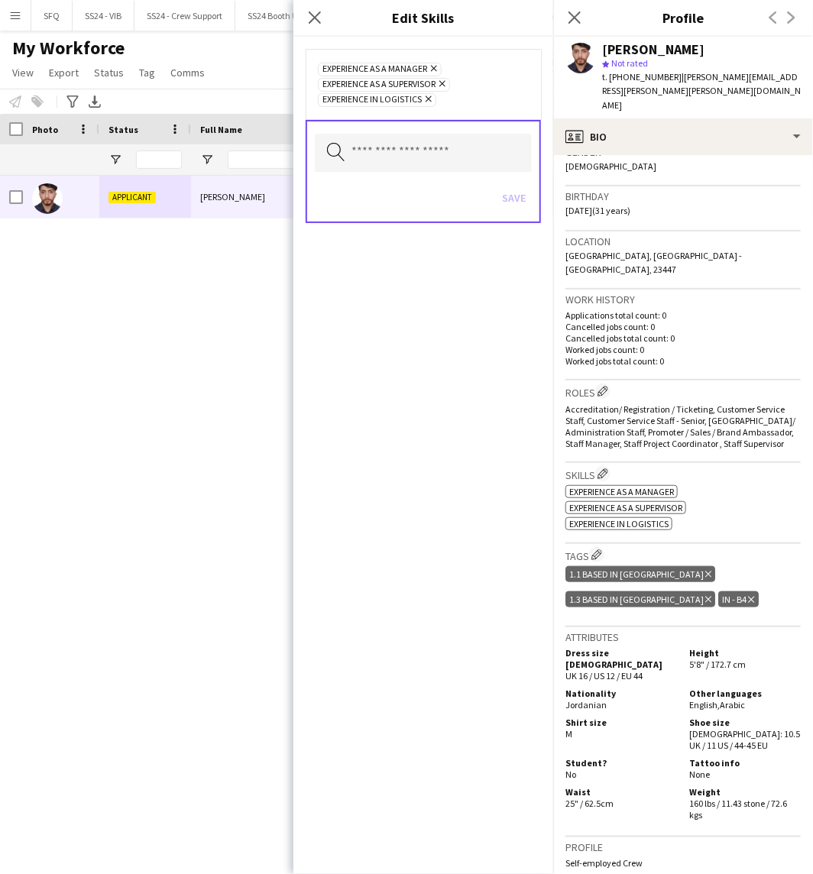
click at [611, 466] on h3 "Skills Edit crew company skills" at bounding box center [682, 474] width 235 height 16
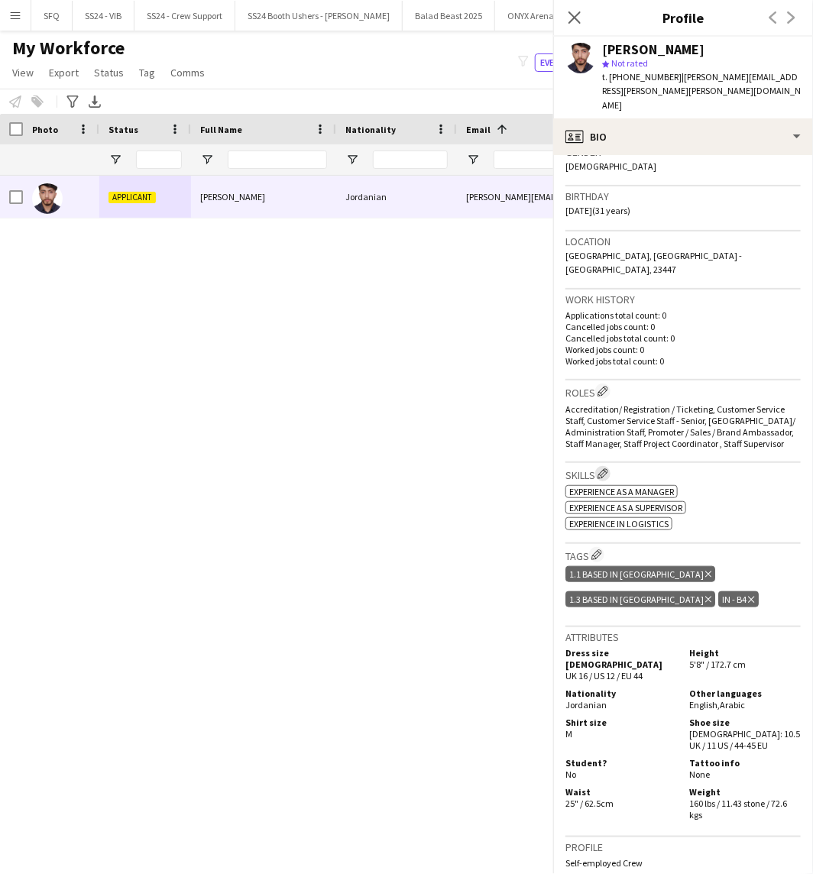
click at [606, 468] on app-icon "Edit crew company skills" at bounding box center [602, 473] width 11 height 11
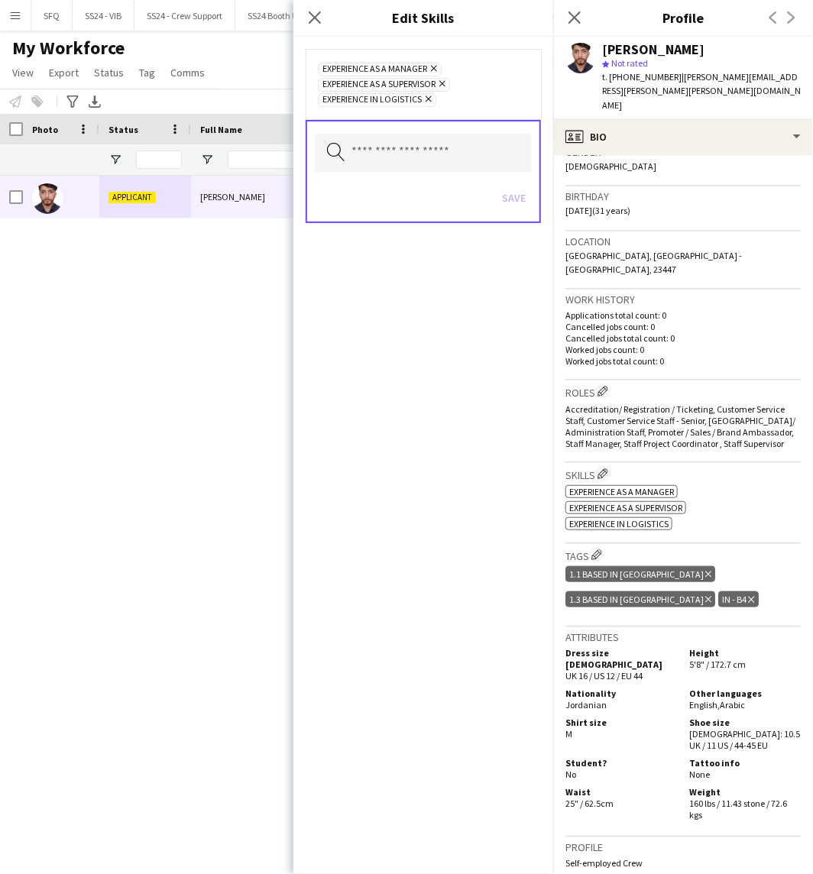
click at [489, 110] on div "Experience as a Manager Remove Experience as a Supervisor Remove Experience in …" at bounding box center [423, 84] width 235 height 70
click at [600, 386] on app-icon "Edit crew company roles" at bounding box center [602, 391] width 11 height 11
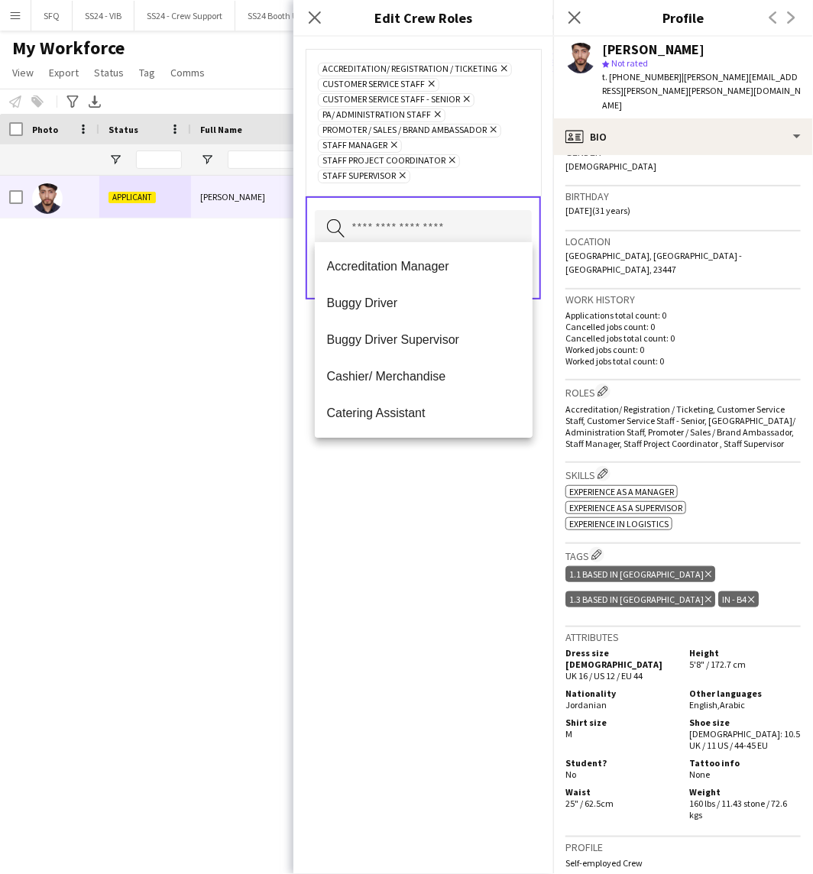
click at [359, 222] on input "text" at bounding box center [423, 229] width 217 height 38
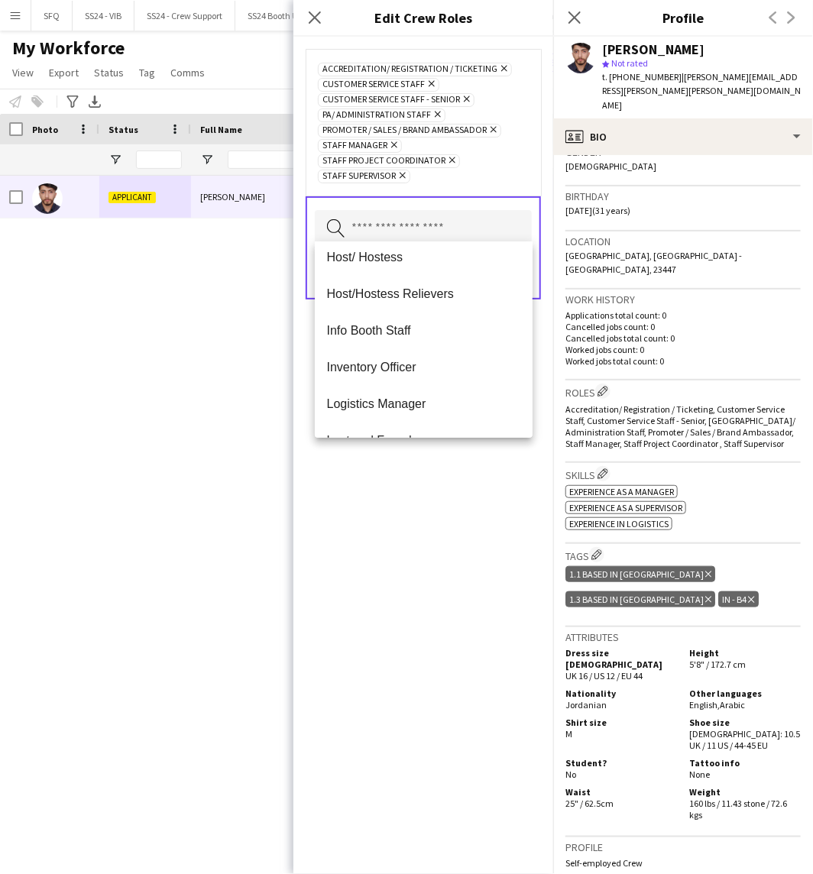
scroll to position [424, 0]
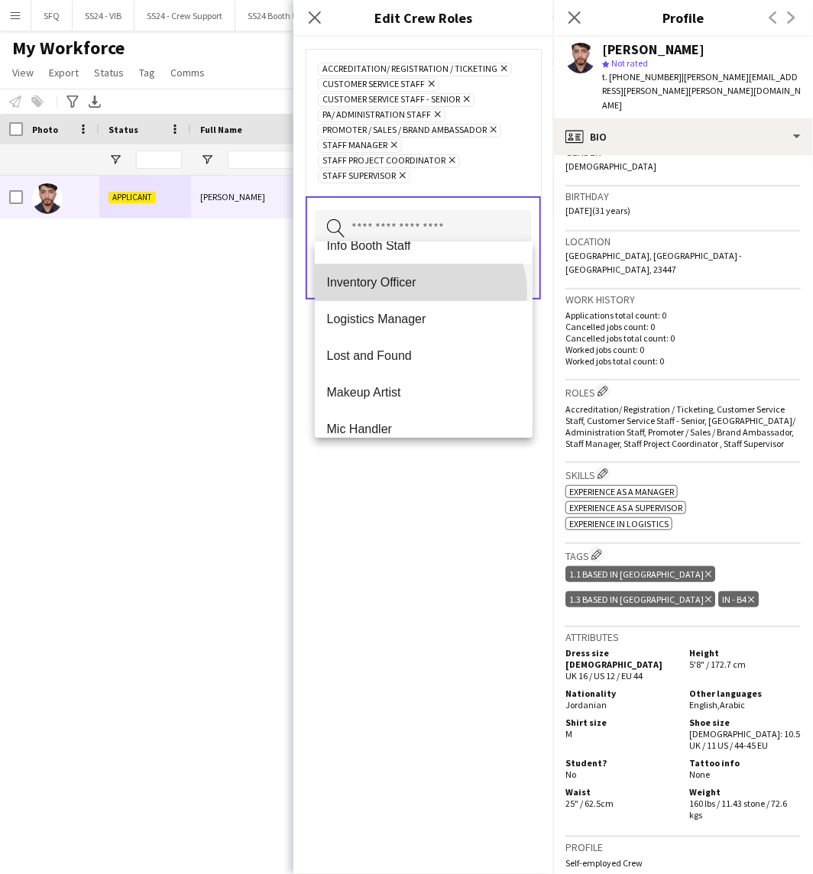
click at [419, 293] on mat-option "Inventory Officer" at bounding box center [424, 282] width 218 height 37
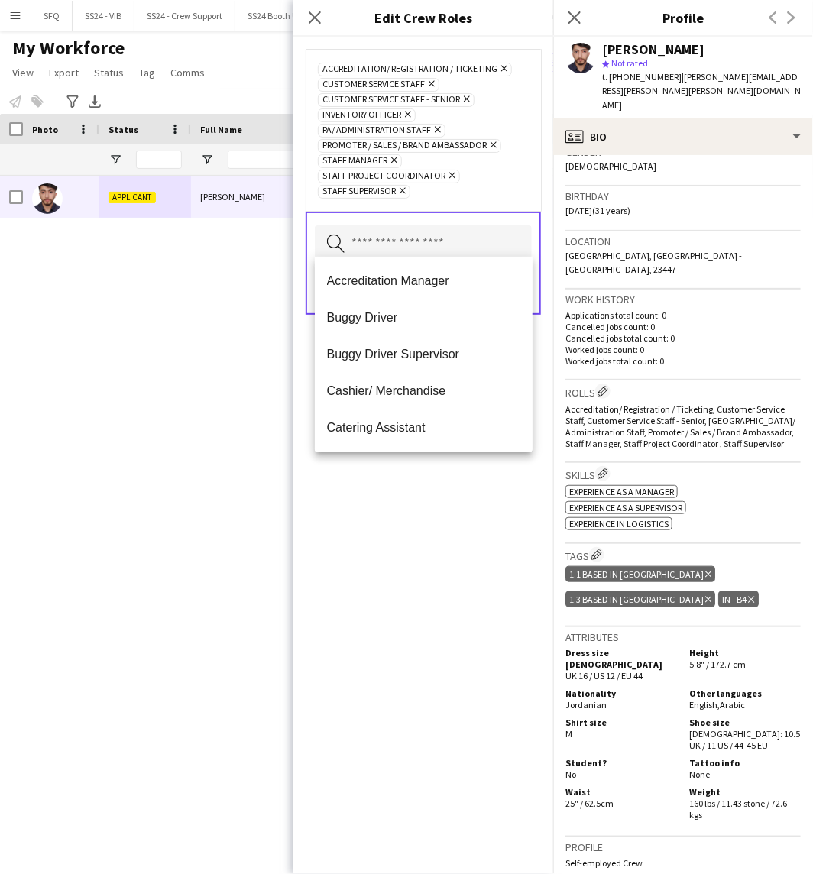
click at [377, 629] on div "Accreditation/ Registration / Ticketing Remove Customer Service Staff Remove Cu…" at bounding box center [423, 455] width 260 height 837
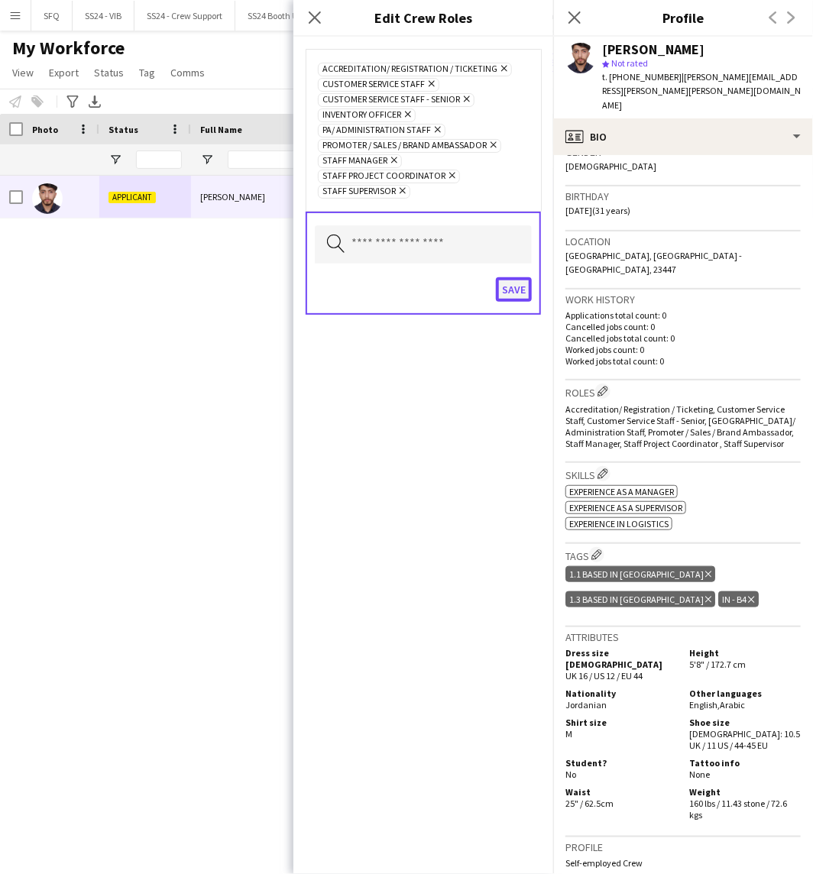
click at [506, 281] on button "Save" at bounding box center [514, 289] width 36 height 24
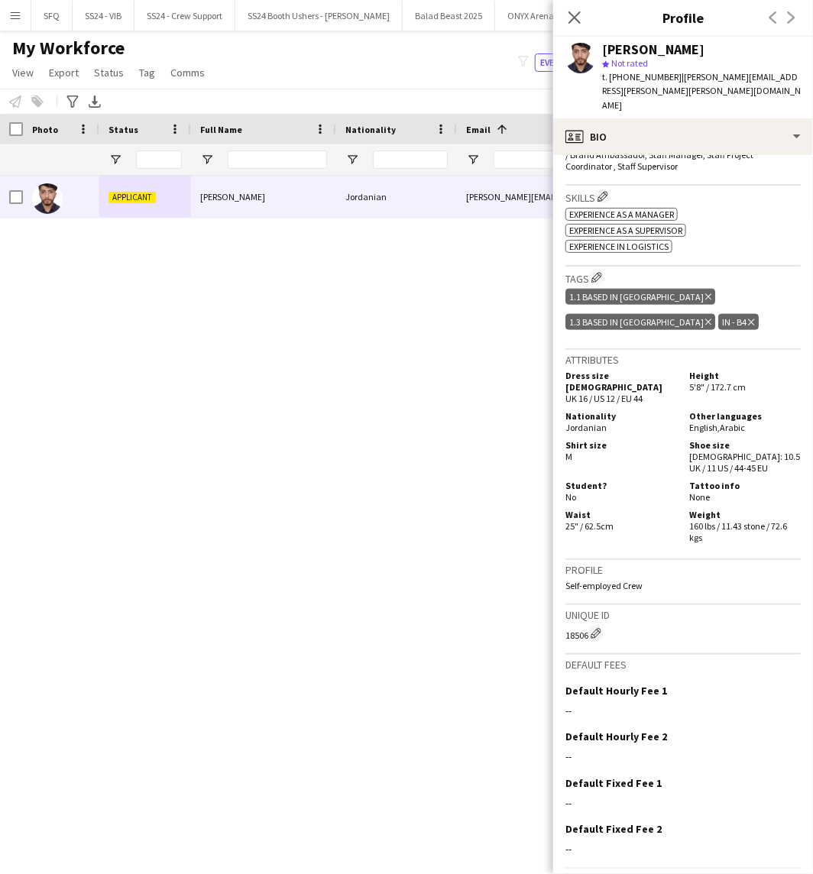
scroll to position [550, 0]
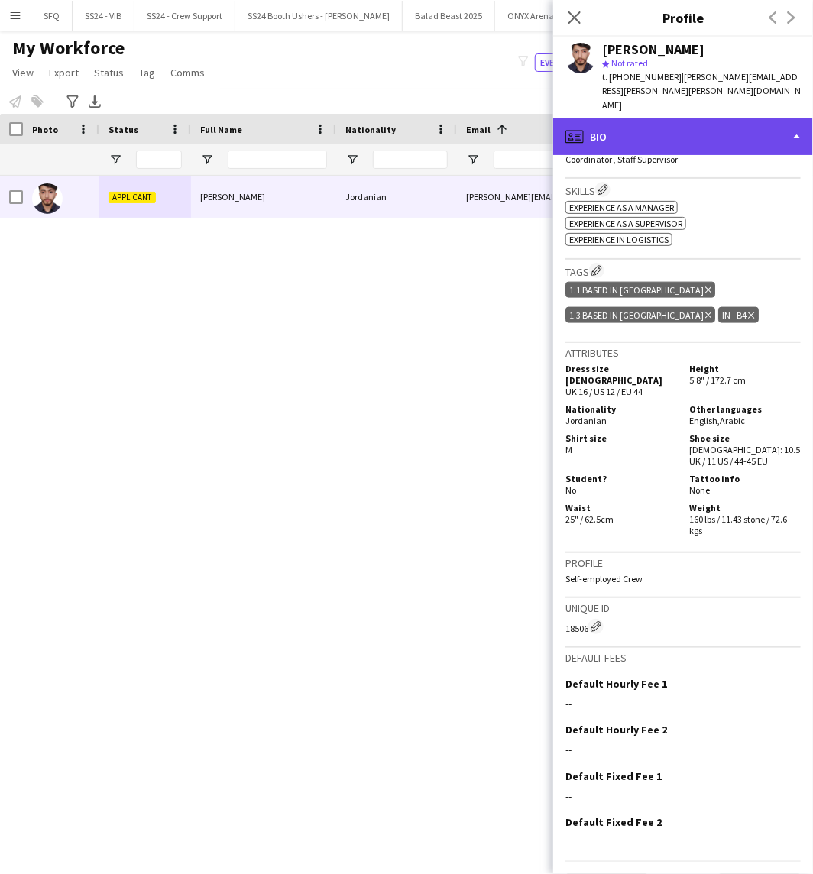
click at [652, 122] on div "profile Bio" at bounding box center [683, 136] width 260 height 37
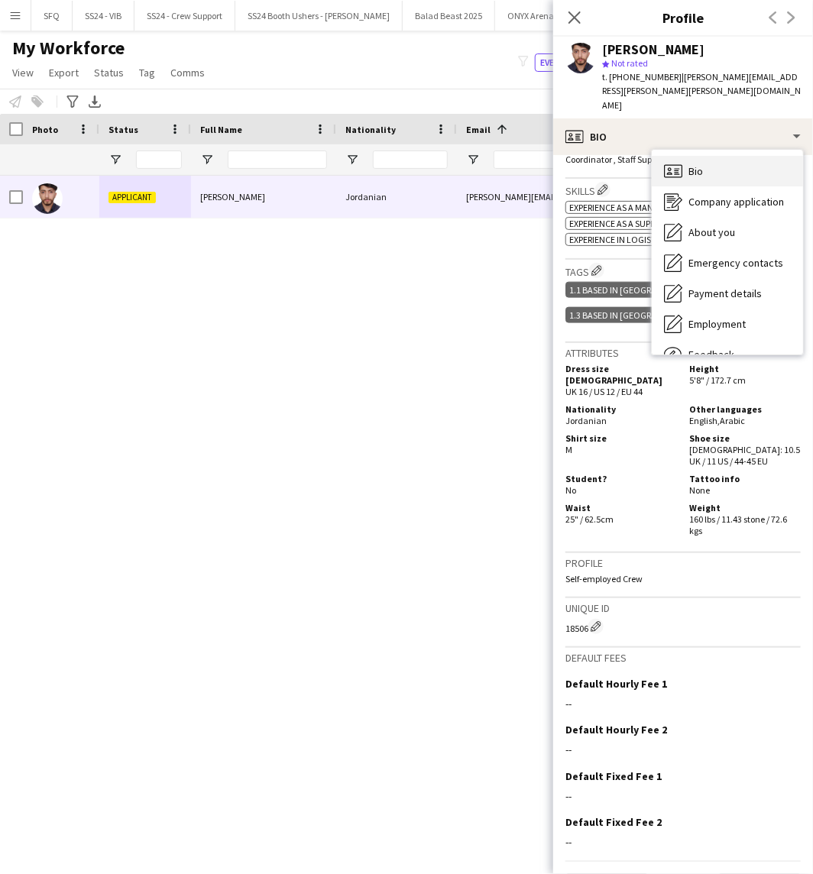
click at [683, 161] on div "Bio Bio" at bounding box center [727, 171] width 151 height 31
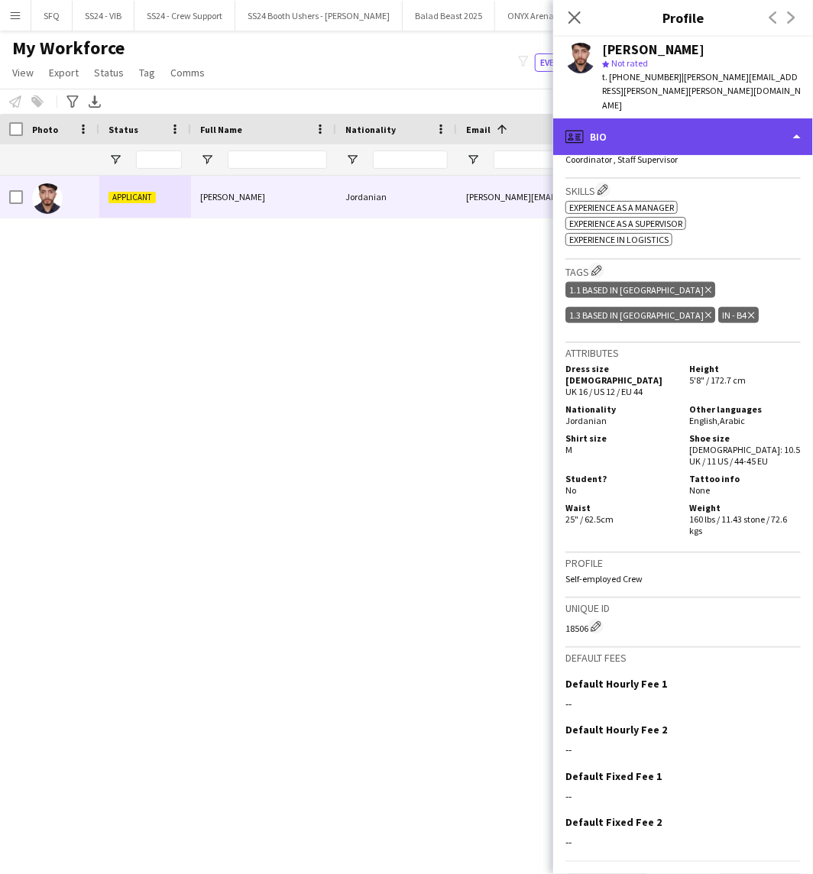
click at [662, 137] on div "profile Bio" at bounding box center [683, 136] width 260 height 37
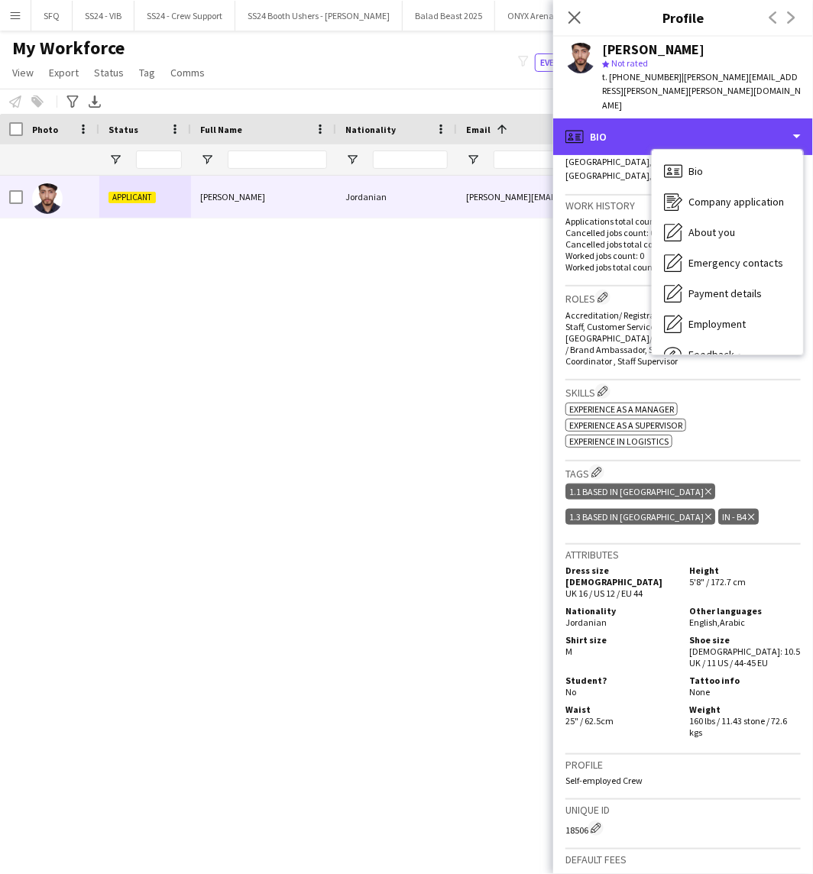
scroll to position [0, 0]
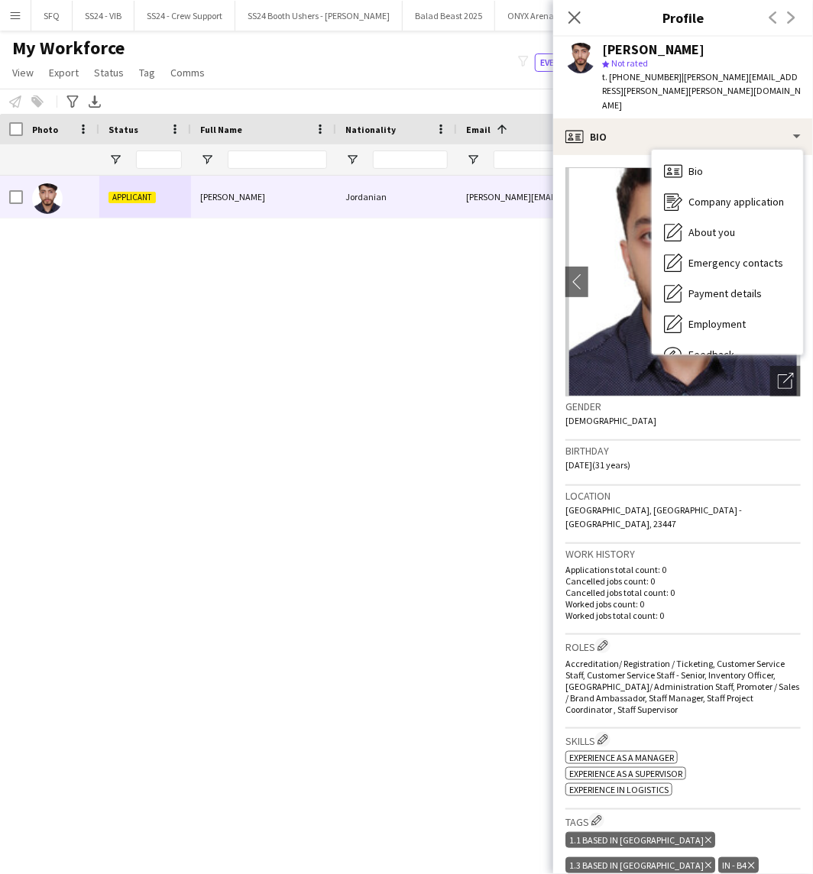
click at [719, 444] on h3 "Birthday" at bounding box center [682, 451] width 235 height 14
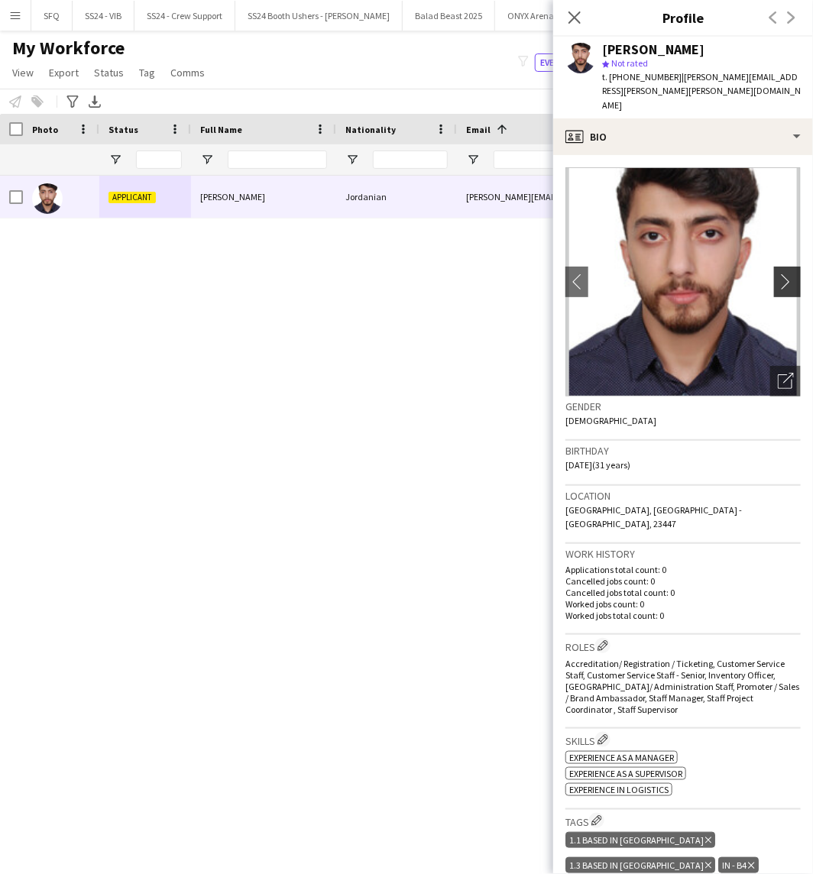
click at [774, 267] on button "chevron-right" at bounding box center [789, 282] width 31 height 31
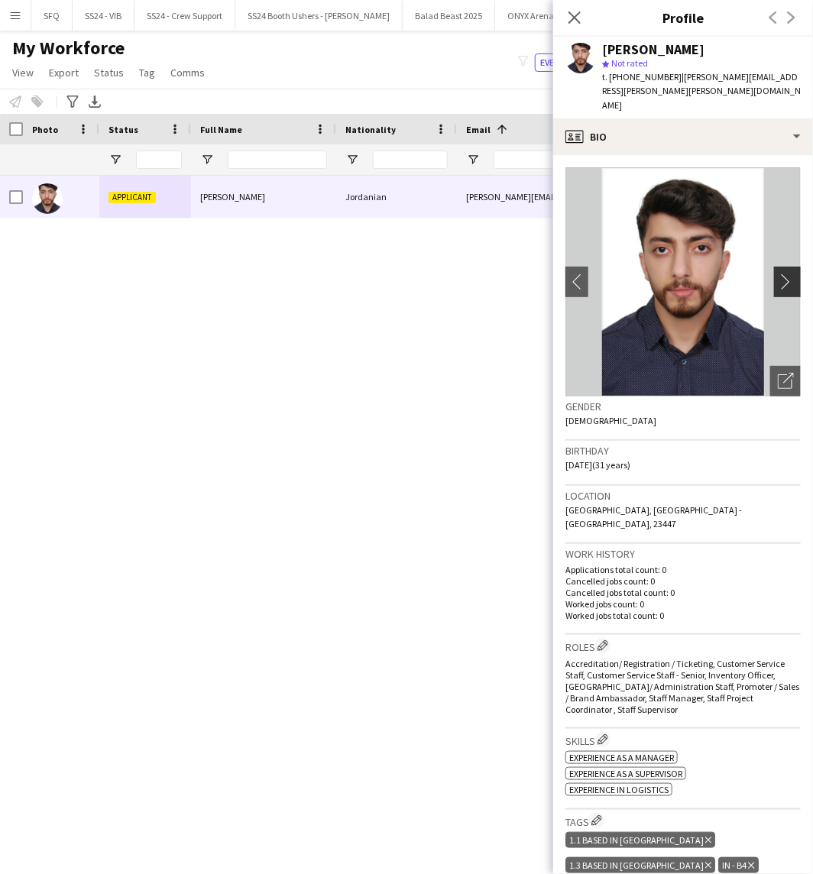
click at [774, 267] on button "chevron-right" at bounding box center [789, 282] width 31 height 31
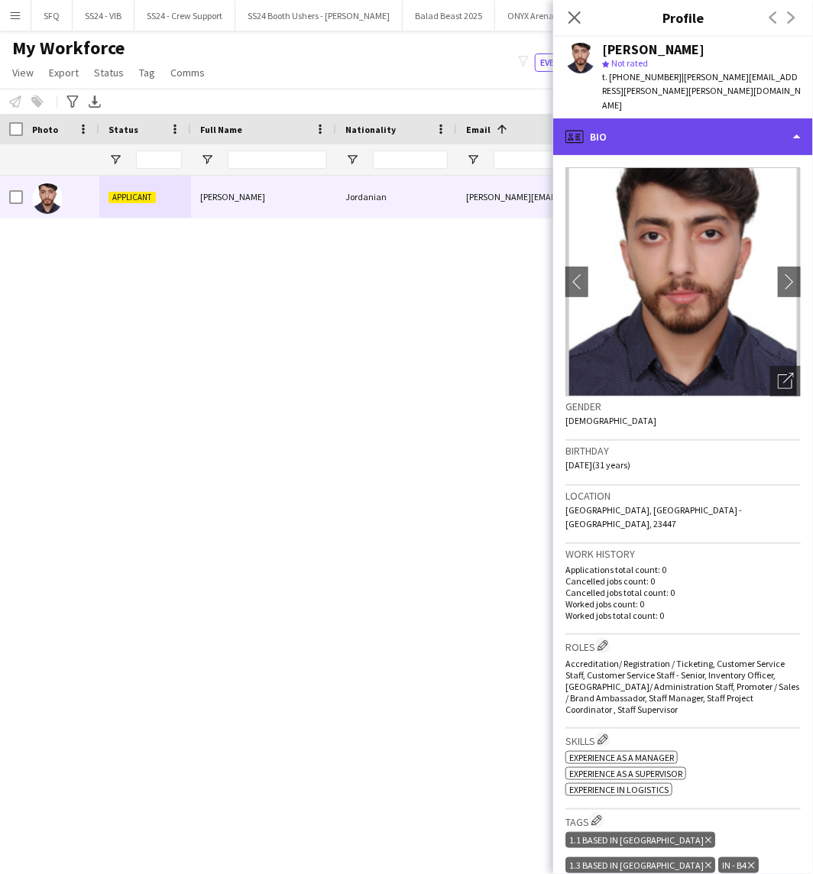
click at [681, 138] on div "profile Bio" at bounding box center [683, 136] width 260 height 37
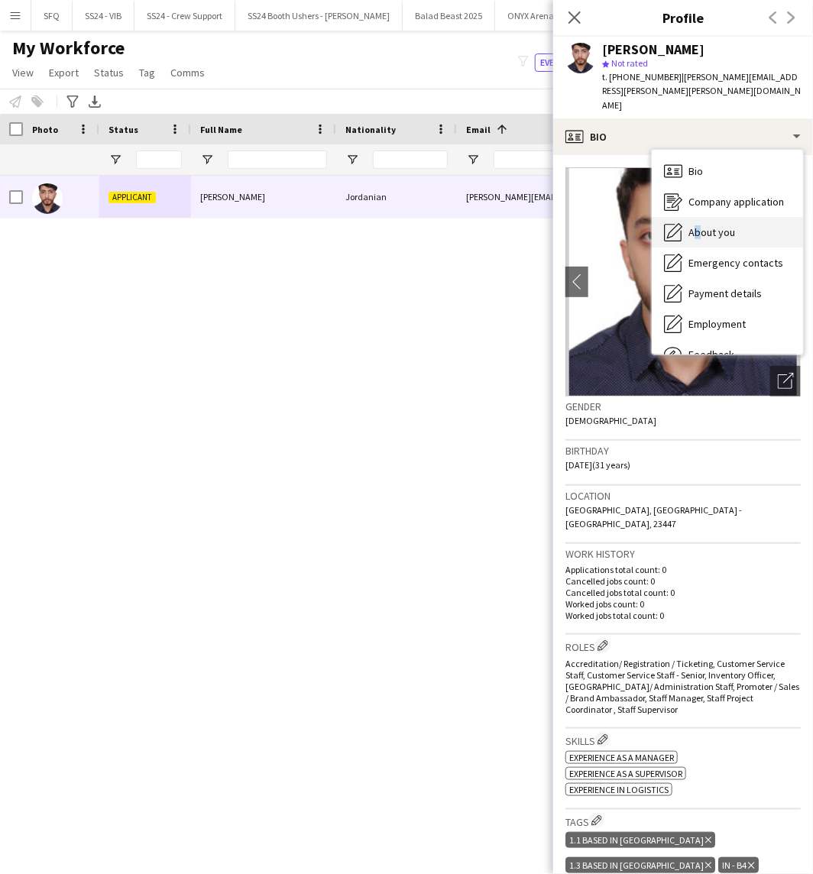
click at [688, 225] on span "About you" at bounding box center [711, 232] width 47 height 14
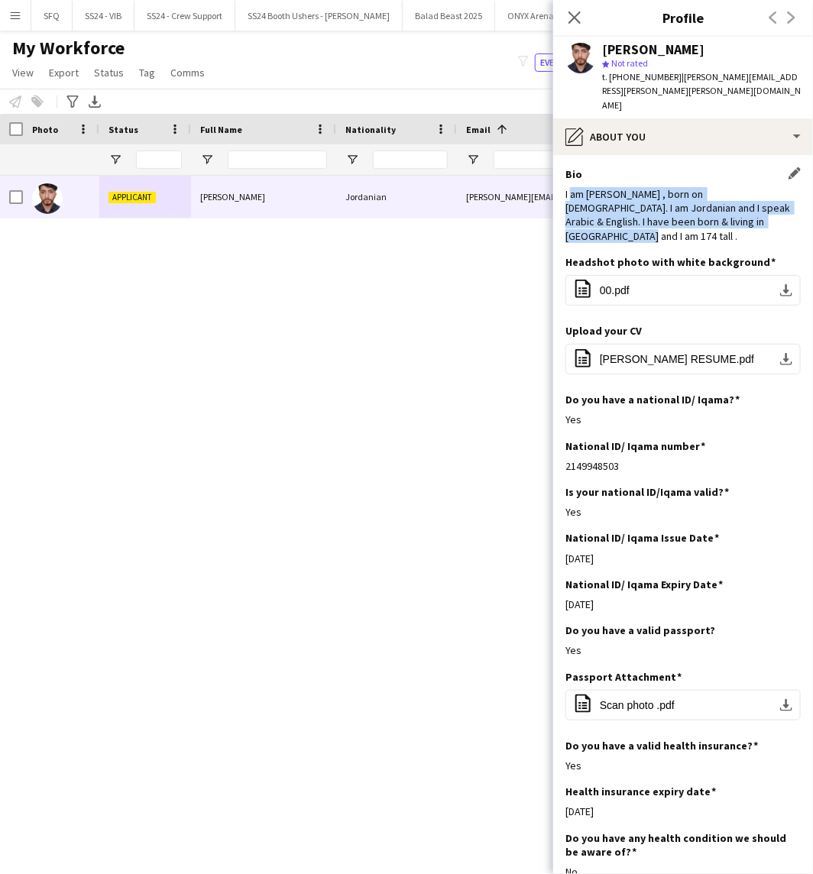
drag, startPoint x: 569, startPoint y: 185, endPoint x: 752, endPoint y: 202, distance: 184.2
click at [752, 202] on div "I am [PERSON_NAME] , born on [DEMOGRAPHIC_DATA]. I am Jordanian and I speak Ara…" at bounding box center [682, 215] width 235 height 56
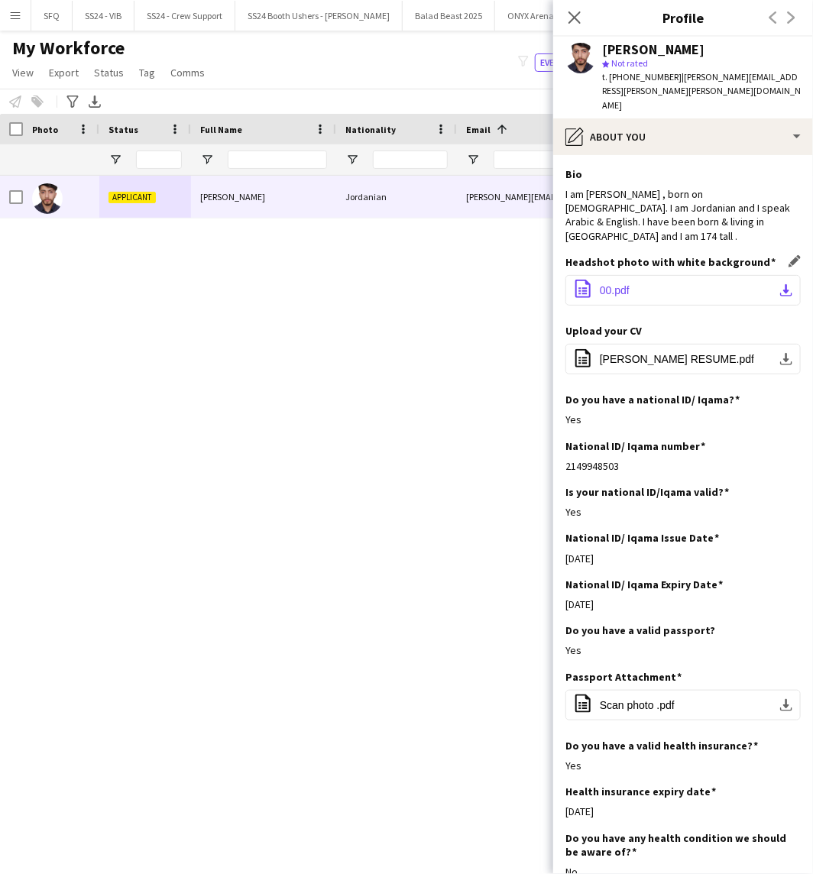
click at [714, 275] on button "office-file-sheet 00.pdf download-bottom" at bounding box center [682, 290] width 235 height 31
click at [665, 353] on span "[PERSON_NAME] RESUME.pdf" at bounding box center [677, 359] width 154 height 12
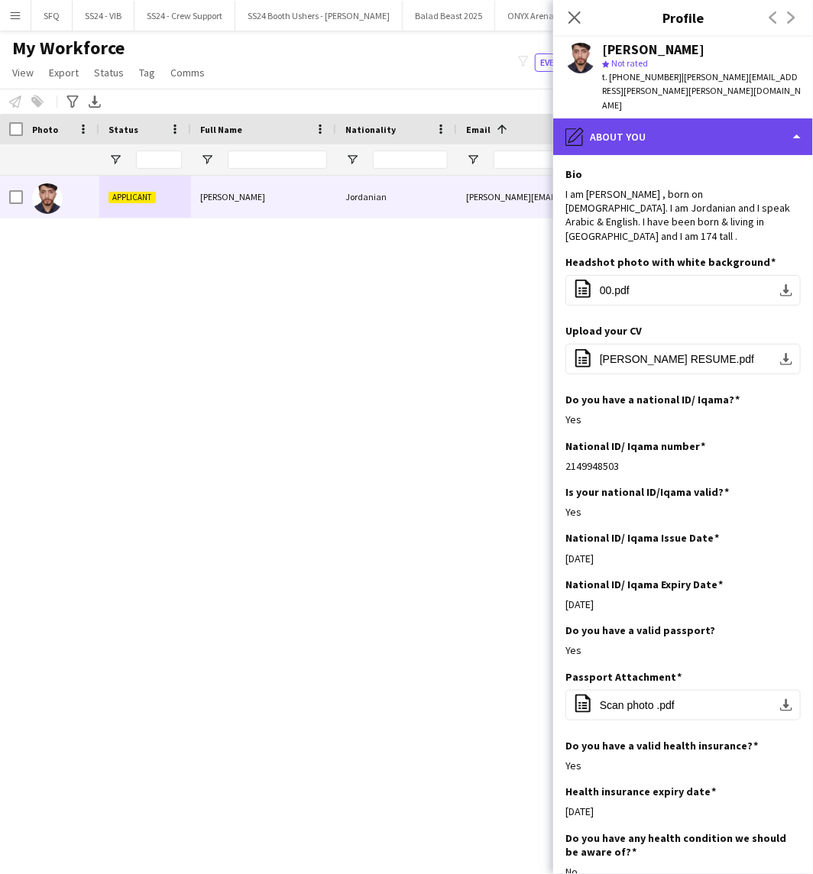
click at [635, 122] on div "pencil4 About you" at bounding box center [683, 136] width 260 height 37
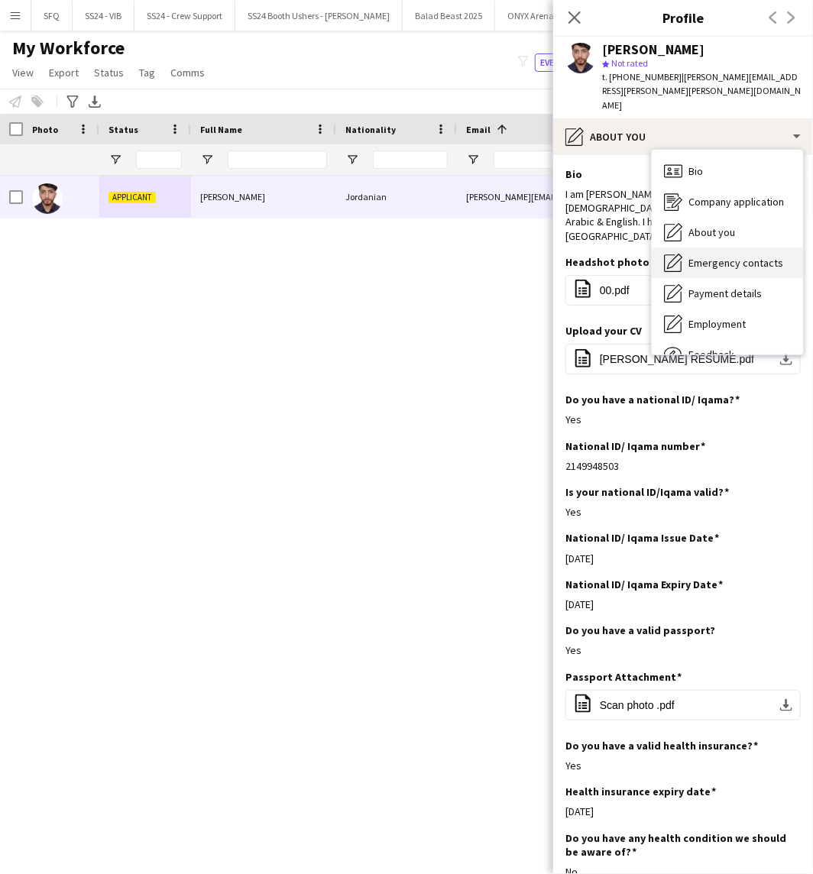
click at [687, 247] on div "Emergency contacts Emergency contacts" at bounding box center [727, 262] width 151 height 31
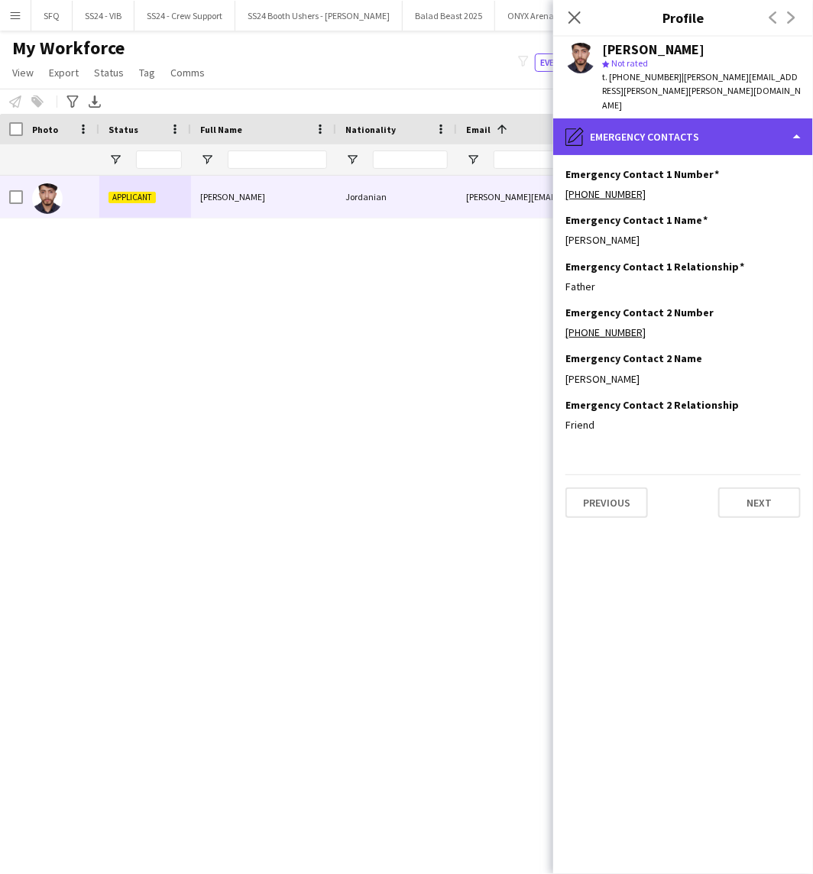
click at [620, 118] on div "pencil4 Emergency contacts" at bounding box center [683, 136] width 260 height 37
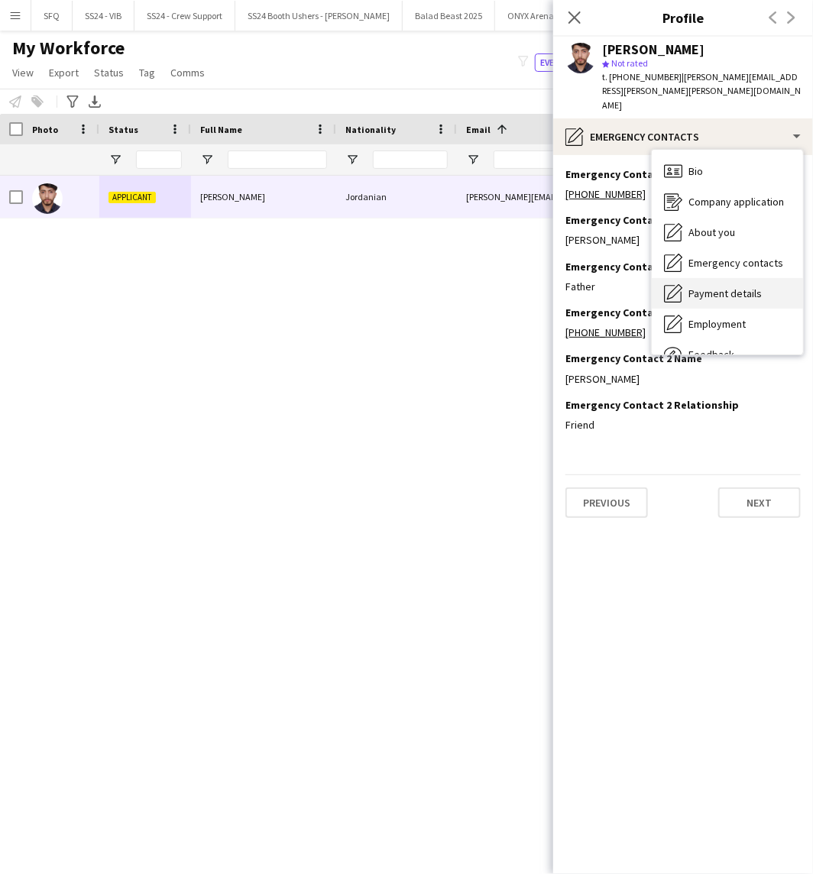
click at [722, 287] on div "Payment details Payment details" at bounding box center [727, 293] width 151 height 31
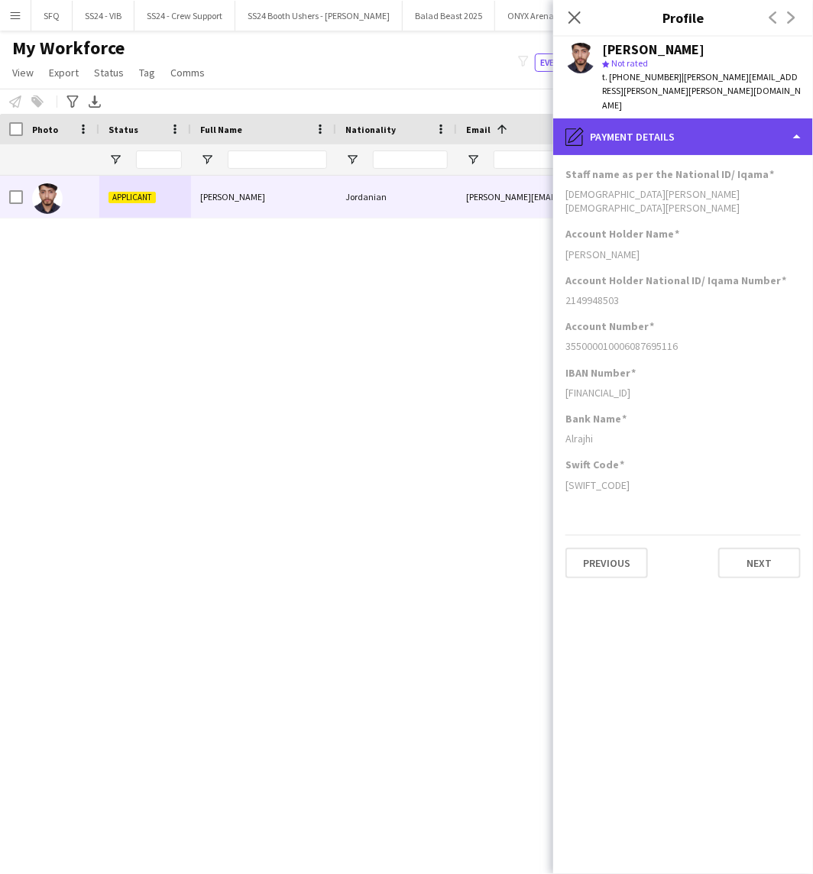
click at [651, 120] on div "pencil4 Payment details" at bounding box center [683, 136] width 260 height 37
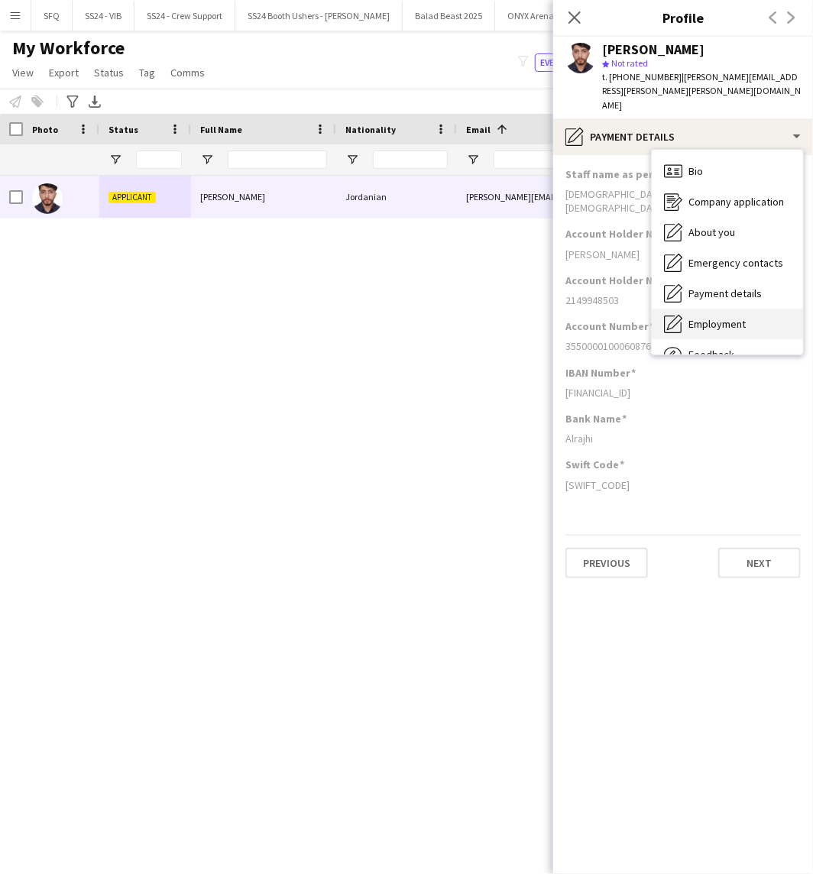
click at [712, 319] on div "Employment Employment" at bounding box center [727, 324] width 151 height 31
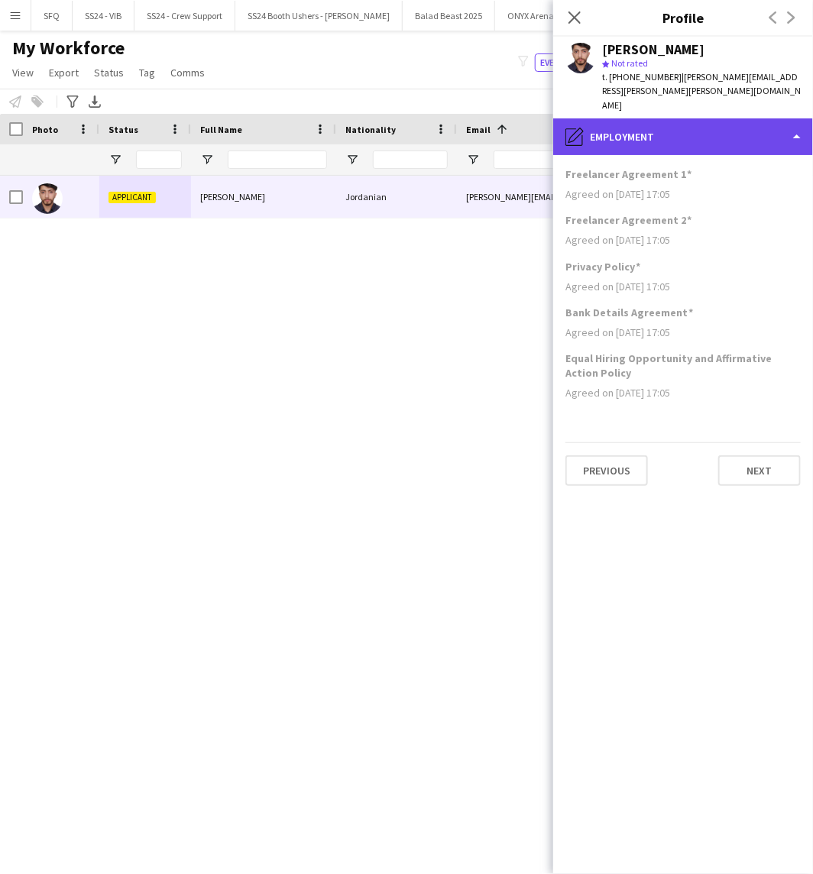
click at [600, 128] on div "pencil4 Employment" at bounding box center [683, 136] width 260 height 37
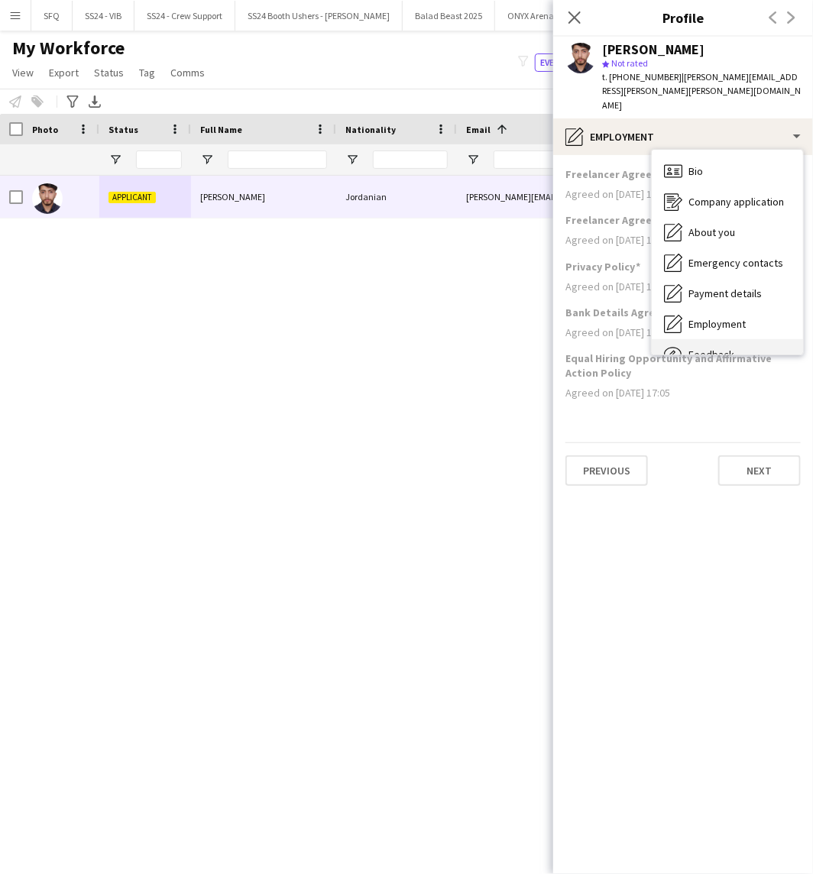
click at [716, 339] on div "Feedback Feedback" at bounding box center [727, 354] width 151 height 31
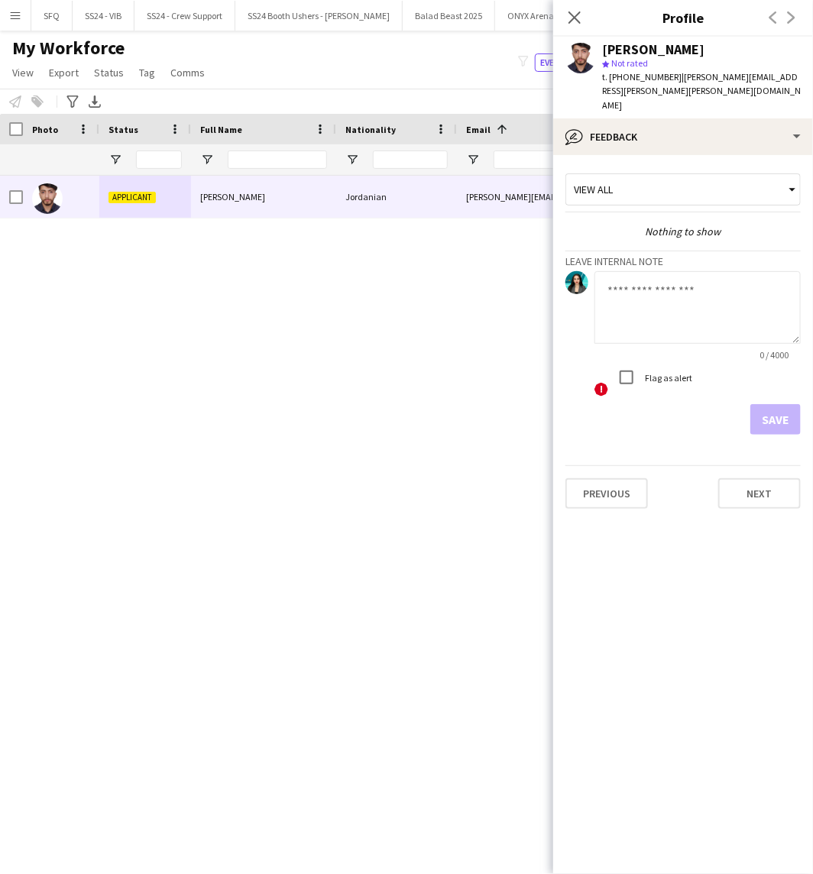
click at [678, 293] on textarea at bounding box center [697, 307] width 206 height 73
type textarea "**********"
click at [762, 406] on button "Save" at bounding box center [775, 419] width 50 height 31
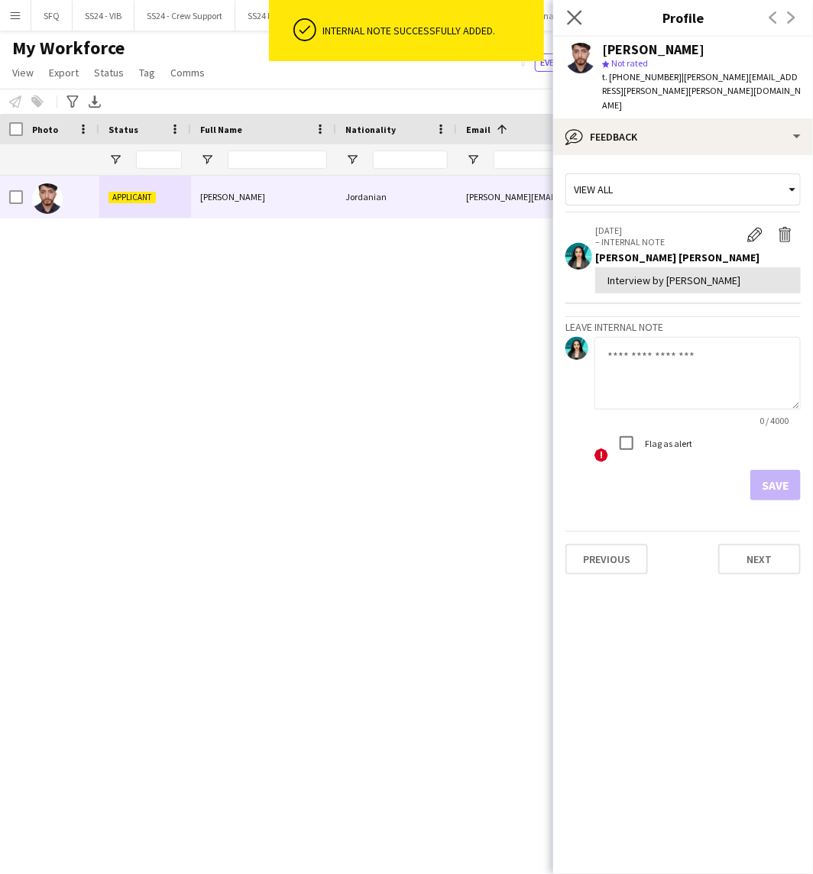
click at [575, 27] on app-icon "Close pop-in" at bounding box center [575, 18] width 22 height 22
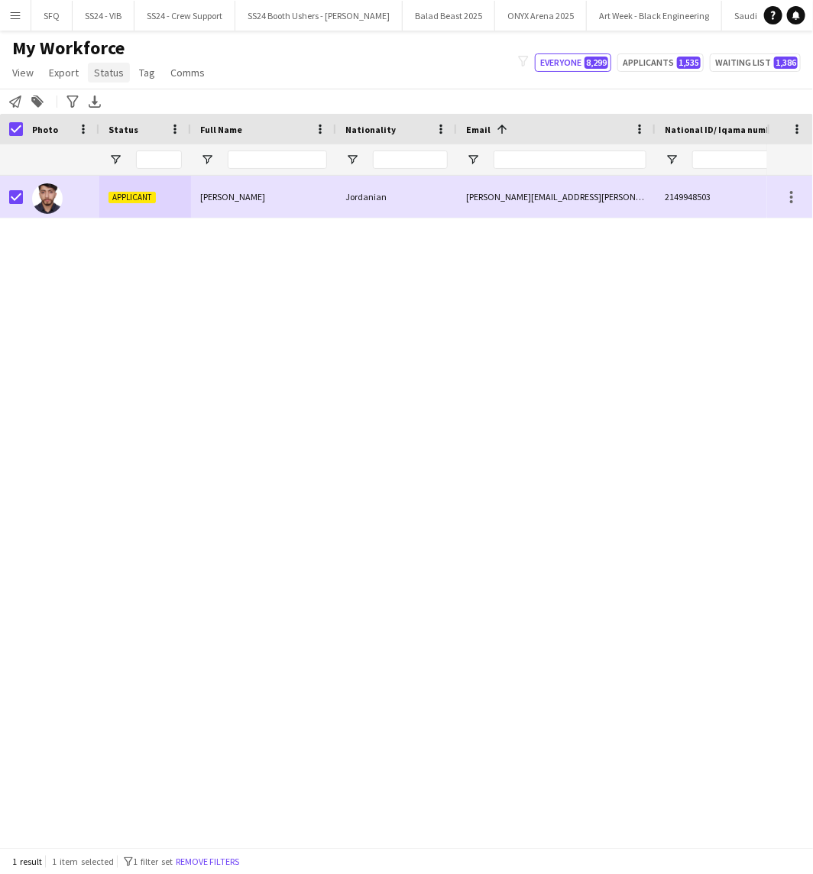
click at [100, 82] on link "Status" at bounding box center [109, 73] width 42 height 20
click at [151, 115] on link "Edit" at bounding box center [141, 105] width 107 height 32
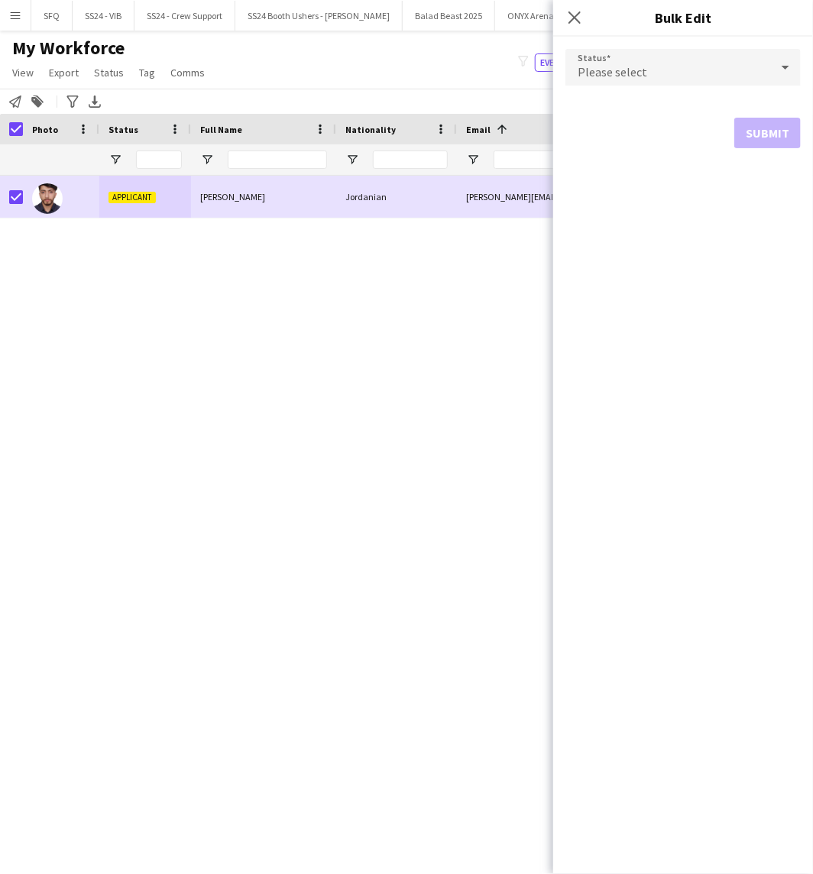
click at [636, 75] on span "Please select" at bounding box center [612, 71] width 70 height 15
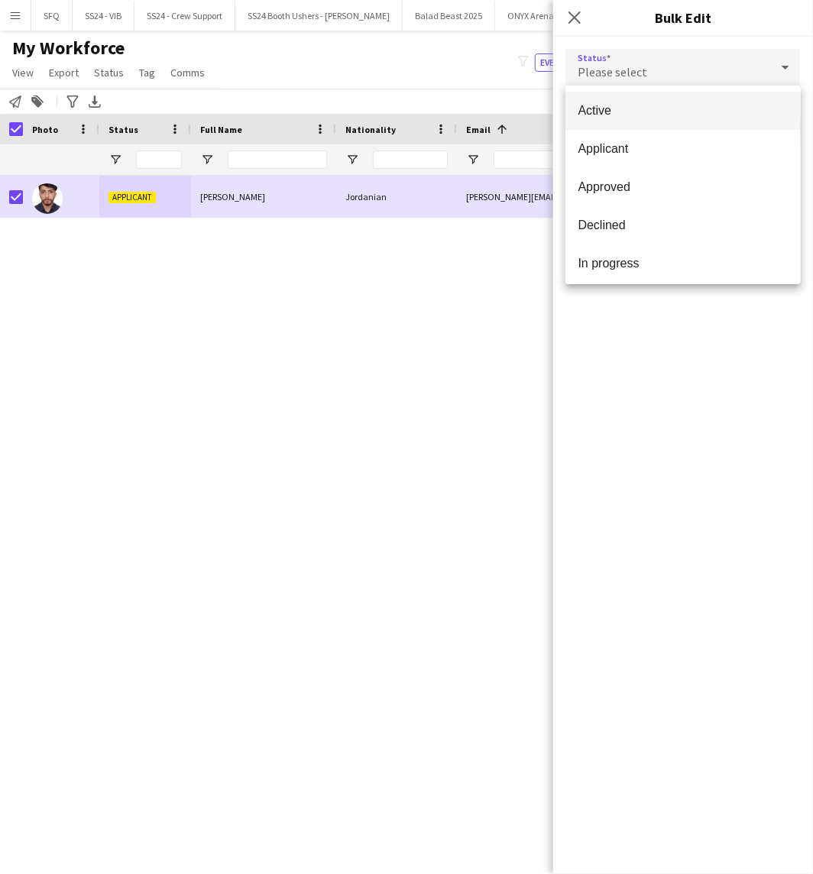
click at [660, 108] on span "Active" at bounding box center [682, 110] width 211 height 15
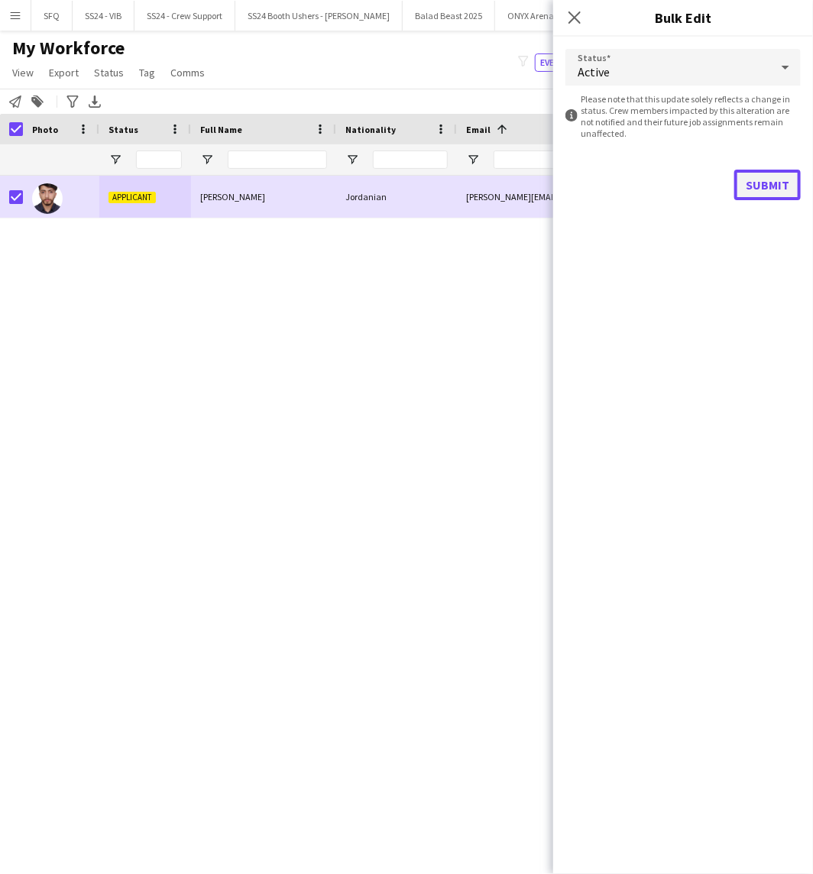
click at [779, 191] on button "Submit" at bounding box center [767, 185] width 66 height 31
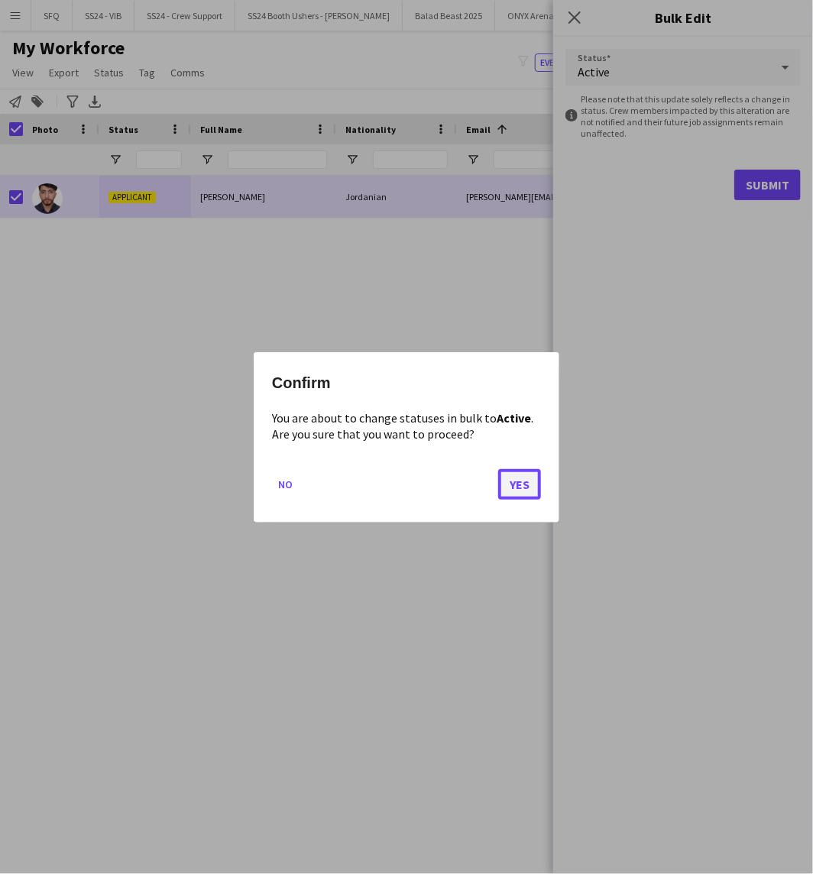
click at [525, 491] on button "Yes" at bounding box center [519, 483] width 43 height 31
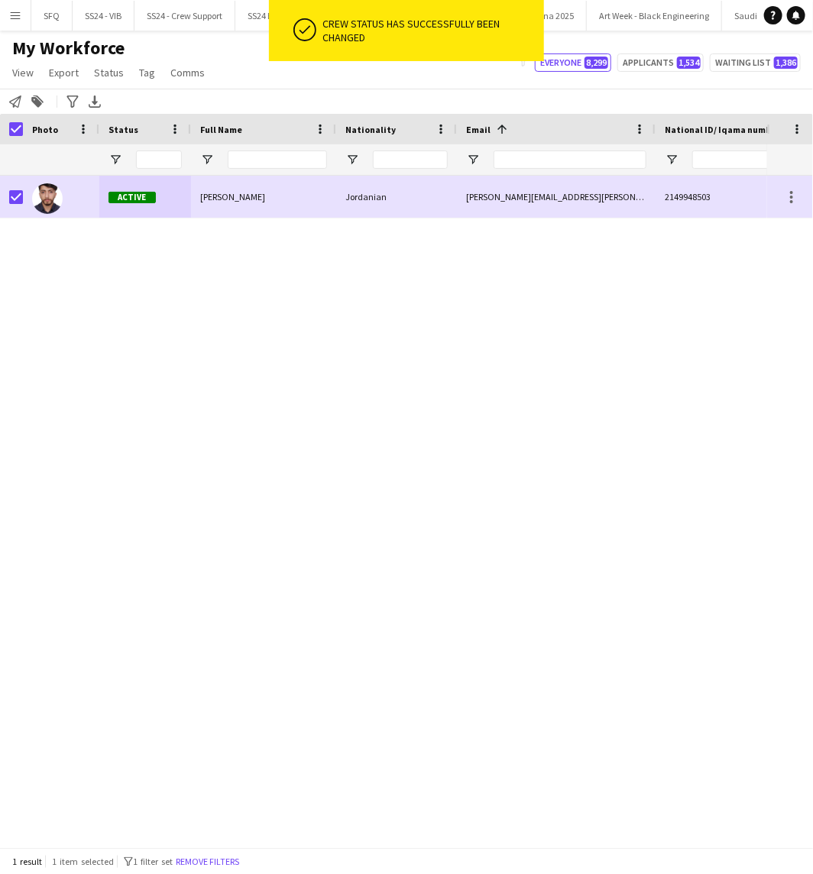
click at [397, 96] on div "Notify workforce Add to tag Search tags magnifier Add tag Advanced filters Adva…" at bounding box center [406, 101] width 813 height 25
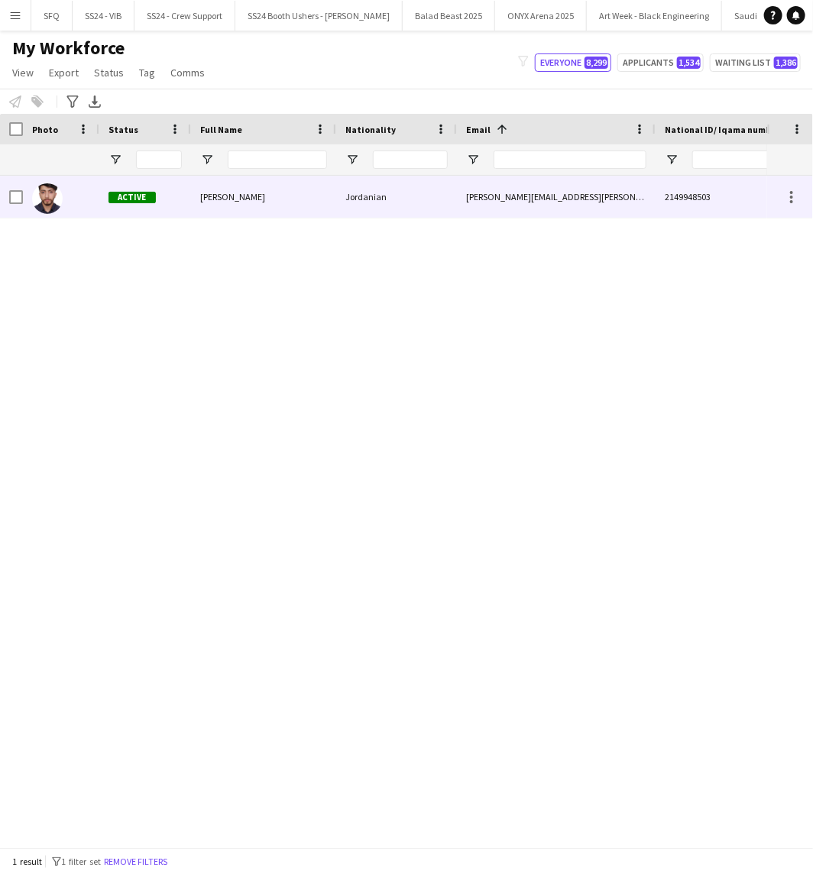
click at [299, 208] on div "[PERSON_NAME]" at bounding box center [263, 197] width 145 height 42
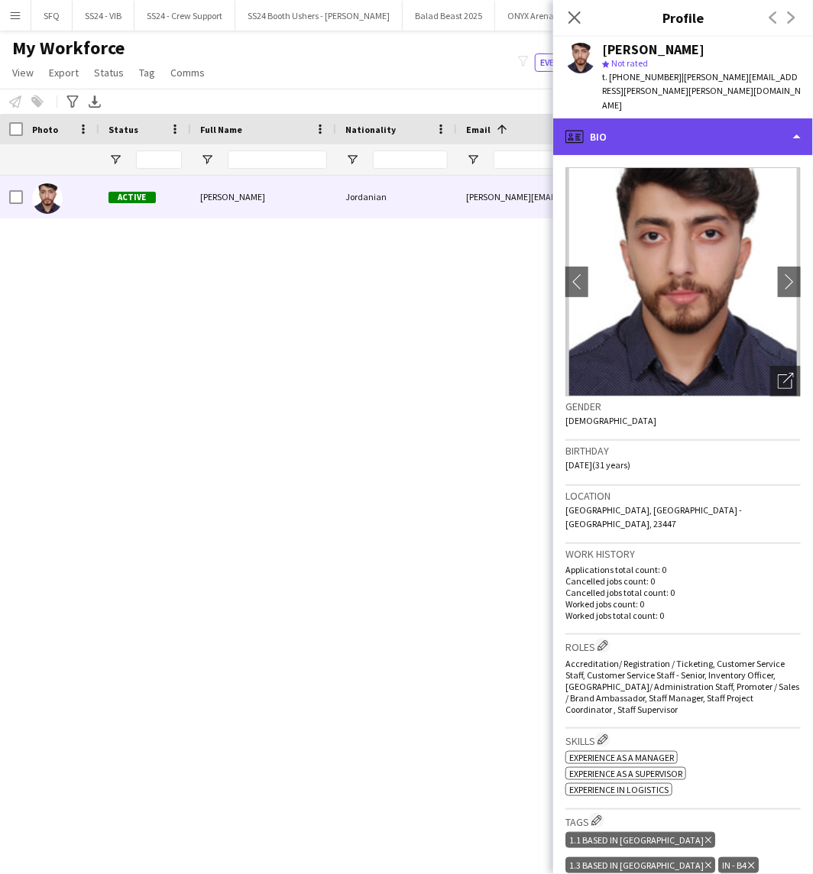
click at [671, 130] on div "profile Bio" at bounding box center [683, 136] width 260 height 37
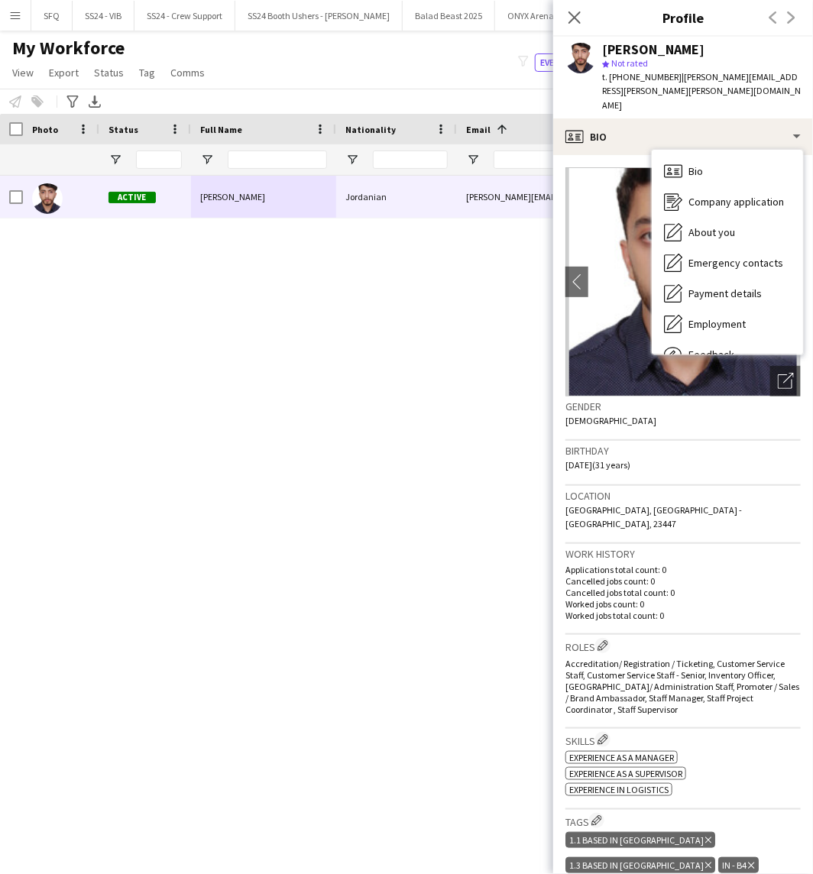
click at [639, 94] on div "t. [PHONE_NUMBER] | [PERSON_NAME][EMAIL_ADDRESS][PERSON_NAME][PERSON_NAME][DOMA…" at bounding box center [701, 91] width 199 height 42
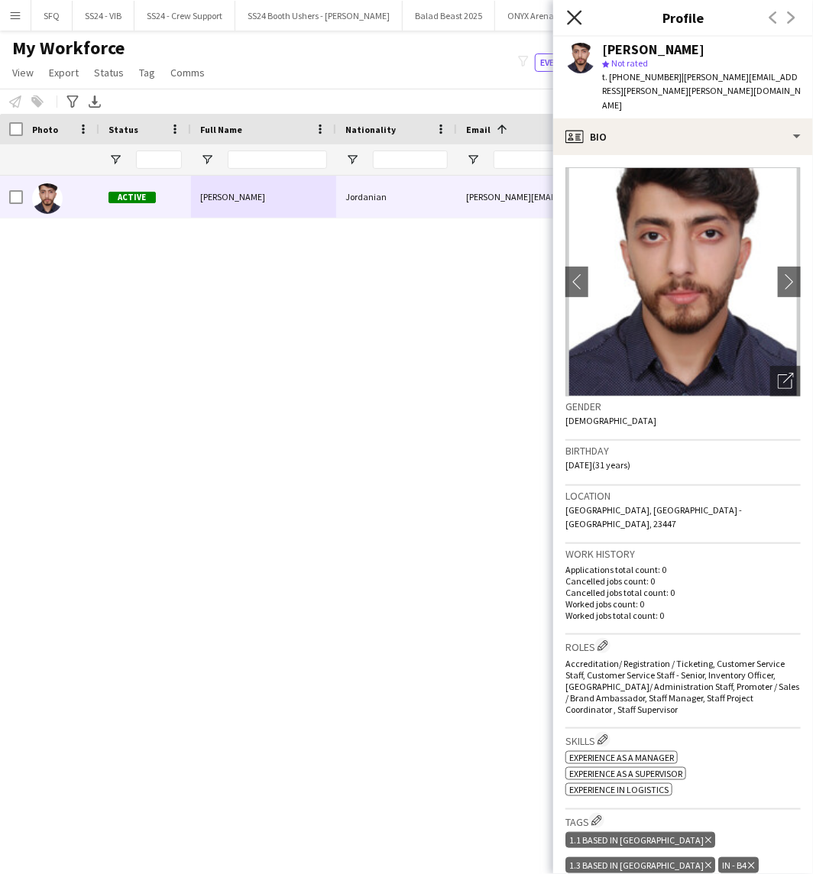
click at [570, 20] on icon "Close pop-in" at bounding box center [574, 17] width 15 height 15
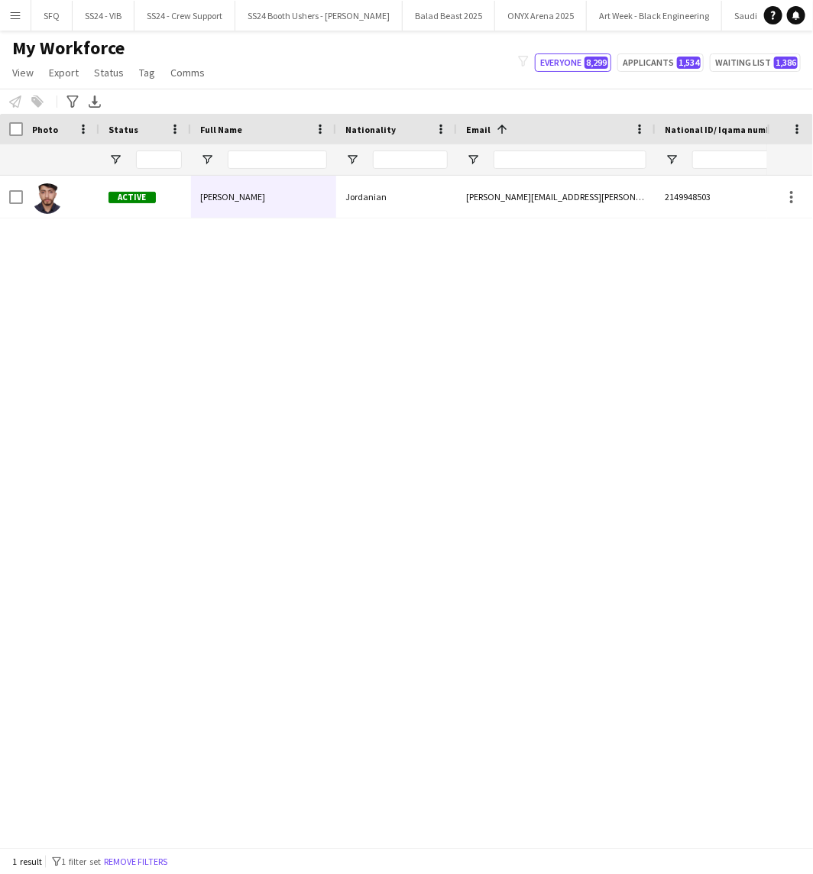
click at [734, 411] on div "Active [PERSON_NAME] [PERSON_NAME][EMAIL_ADDRESS][PERSON_NAME][PERSON_NAME][DOM…" at bounding box center [383, 505] width 767 height 658
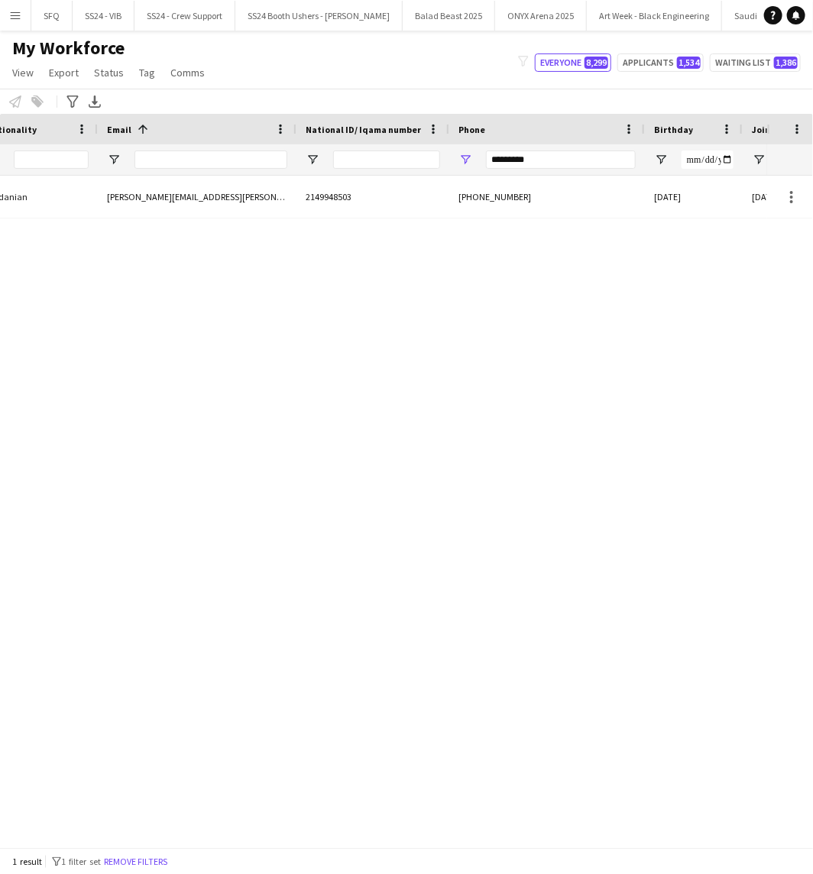
scroll to position [0, 390]
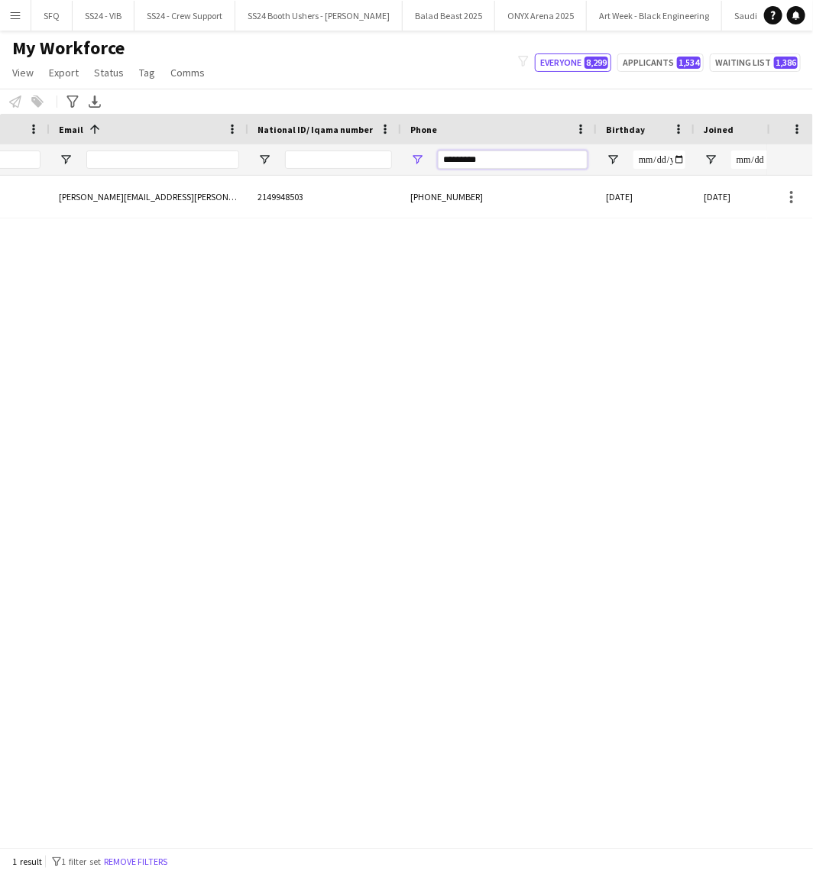
click at [495, 159] on input "*********" at bounding box center [513, 159] width 150 height 18
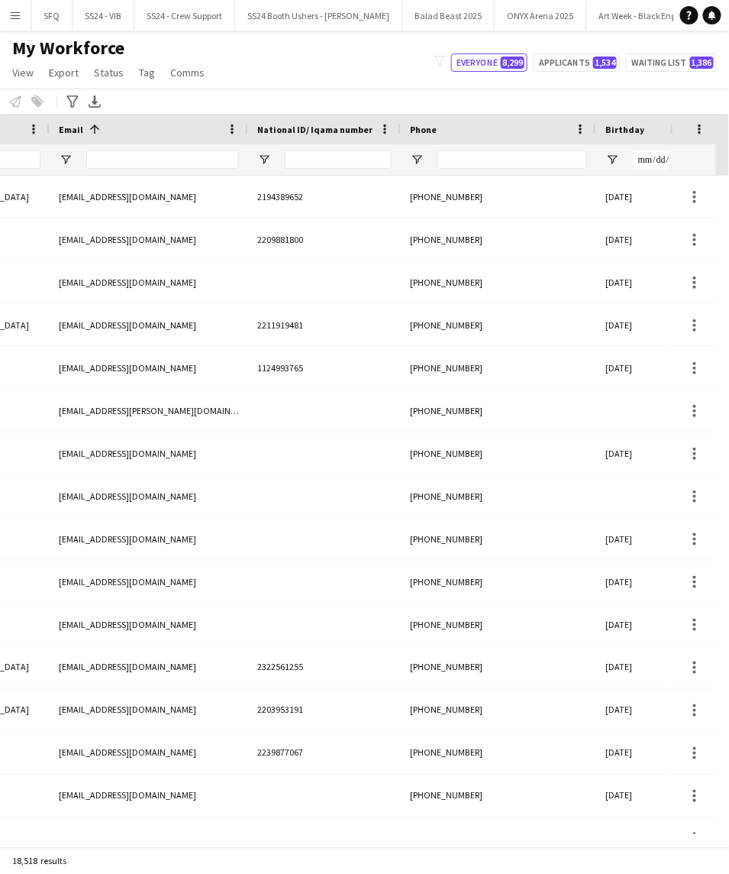
click at [640, 87] on div "My Workforce View Views Default view [PERSON_NAME] [PERSON_NAME] [PERSON_NAME] …" at bounding box center [364, 63] width 729 height 52
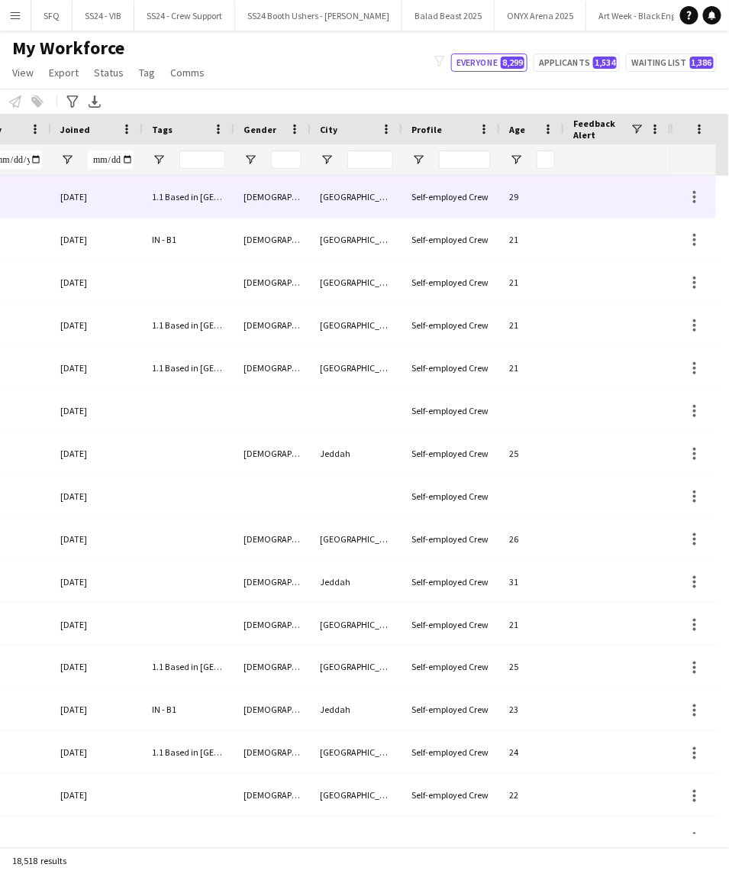
scroll to position [0, 1050]
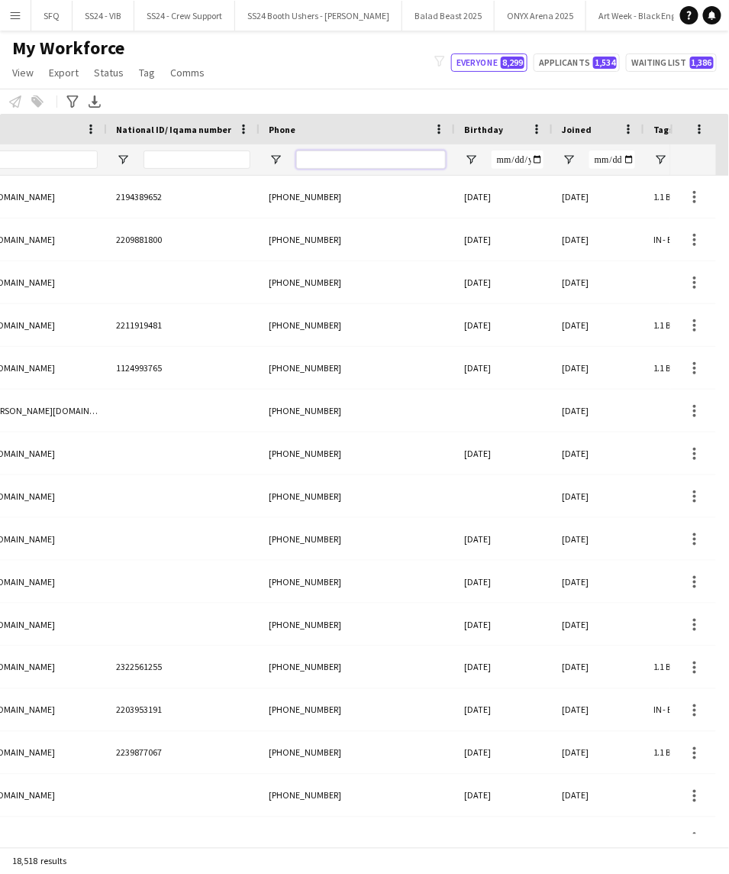
click at [400, 159] on input "Phone Filter Input" at bounding box center [371, 159] width 150 height 18
paste input "*********"
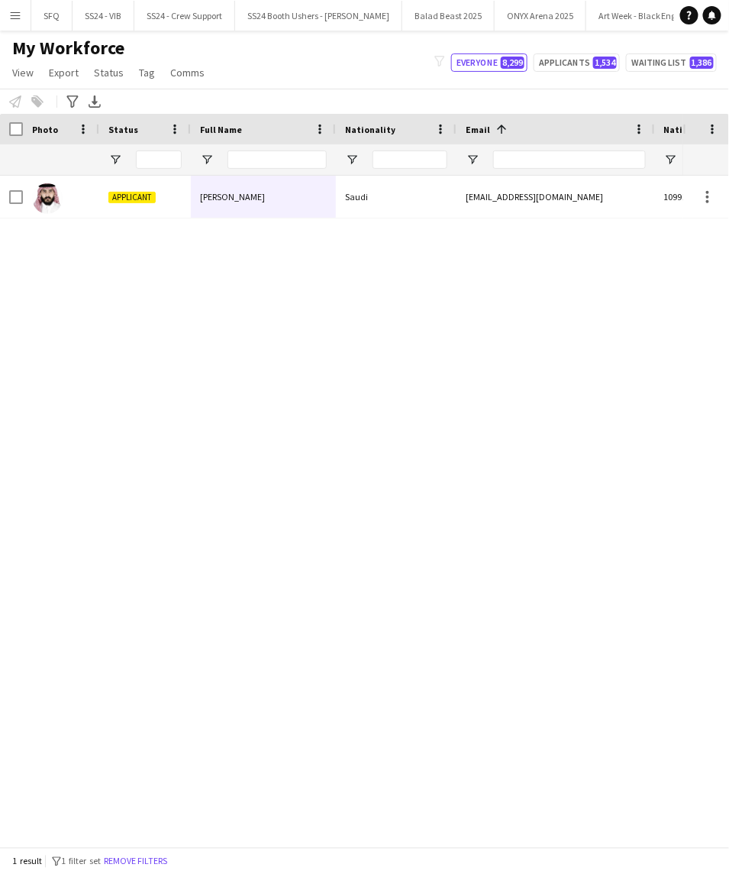
type input "*********"
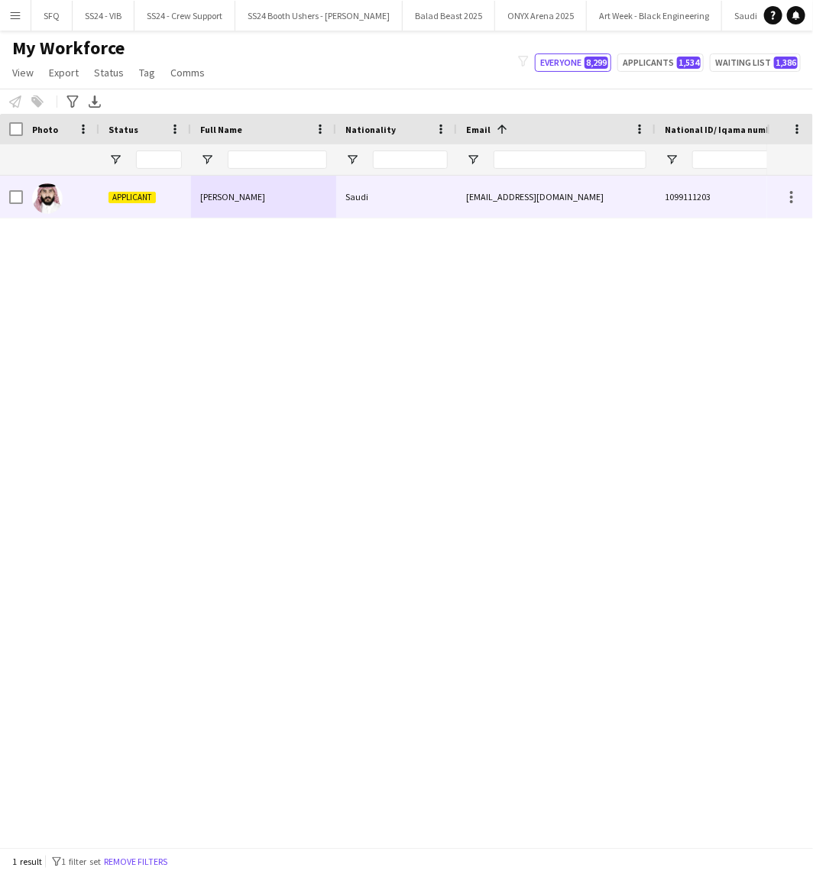
drag, startPoint x: 161, startPoint y: 206, endPoint x: 459, endPoint y: 180, distance: 299.0
click at [161, 206] on div "Applicant" at bounding box center [145, 197] width 92 height 42
click at [454, 210] on div "Saudi" at bounding box center [396, 197] width 121 height 42
click at [105, 197] on div "Applicant" at bounding box center [145, 197] width 92 height 42
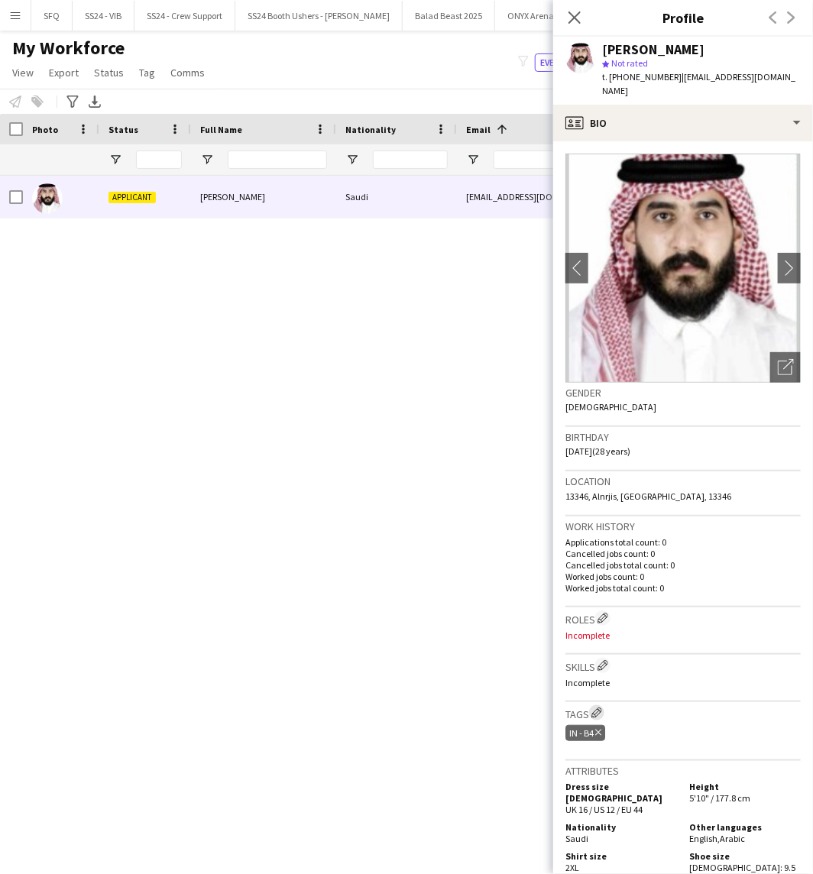
click at [600, 707] on app-icon "Edit crew company tags" at bounding box center [596, 712] width 11 height 11
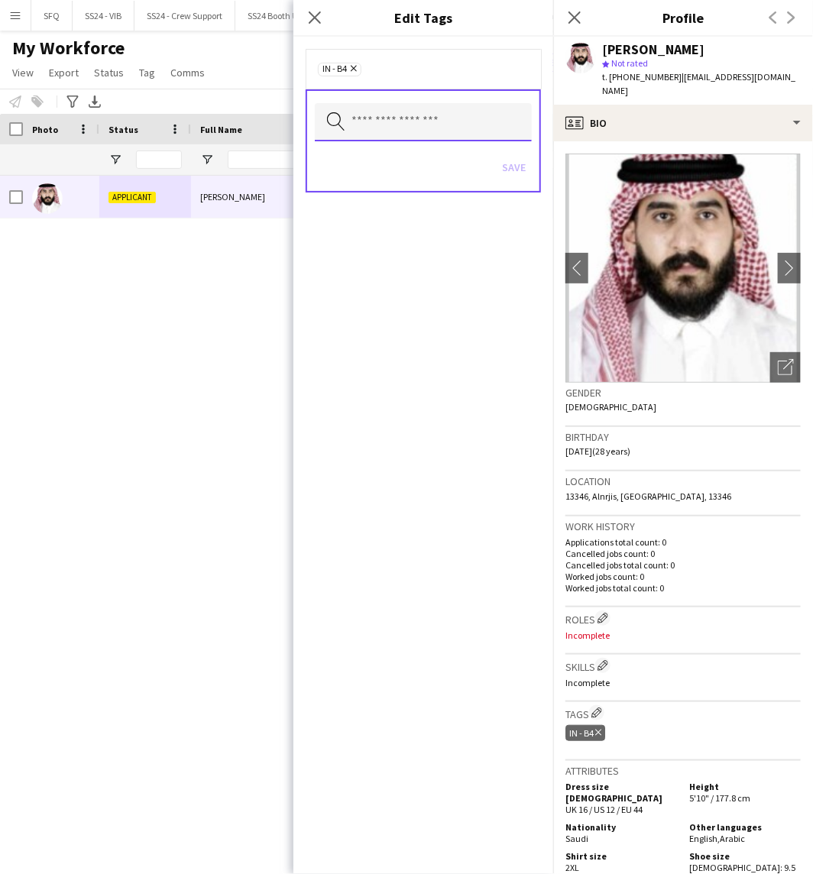
click at [364, 113] on input "text" at bounding box center [423, 122] width 217 height 38
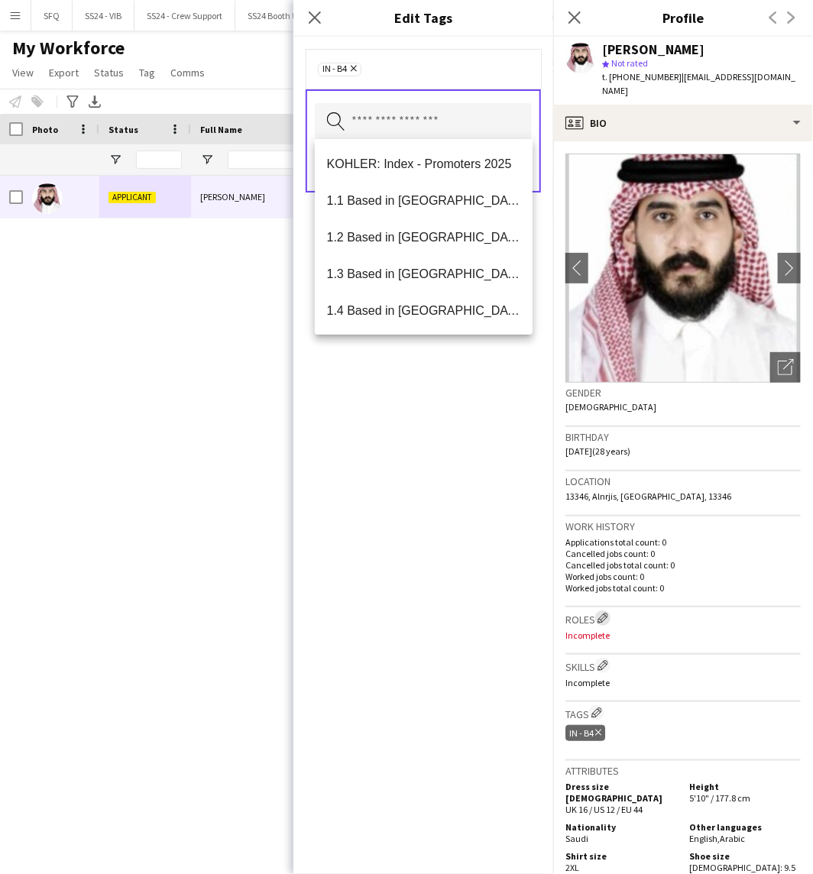
click at [602, 613] on app-icon "Edit crew company roles" at bounding box center [602, 618] width 11 height 11
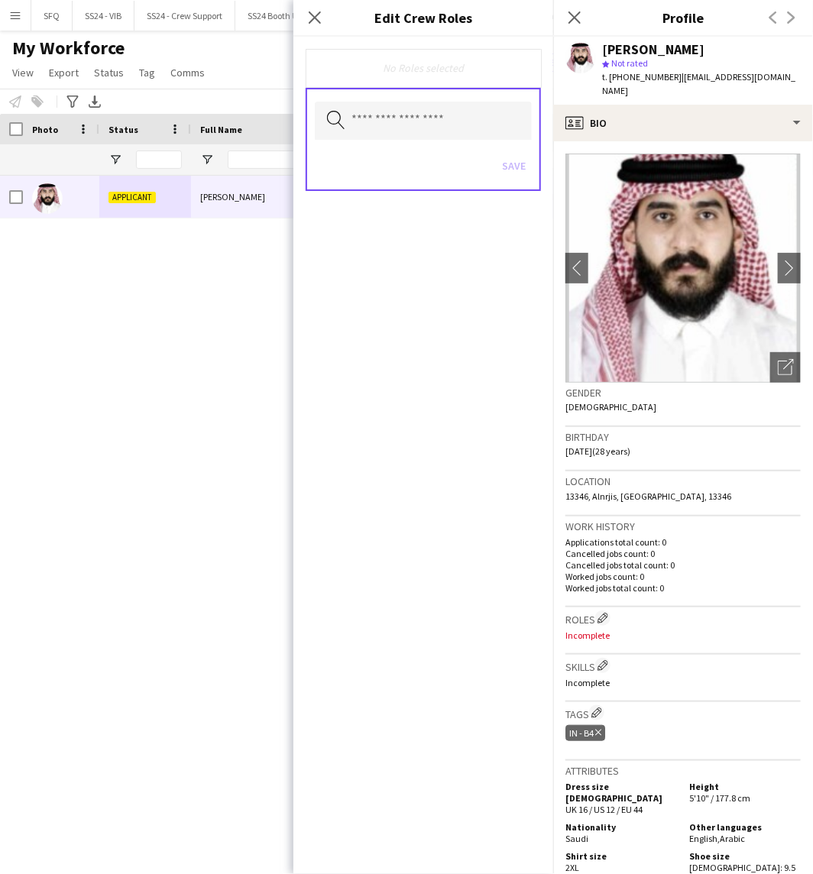
click at [596, 705] on h3 "Tags Edit crew company tags" at bounding box center [682, 713] width 235 height 16
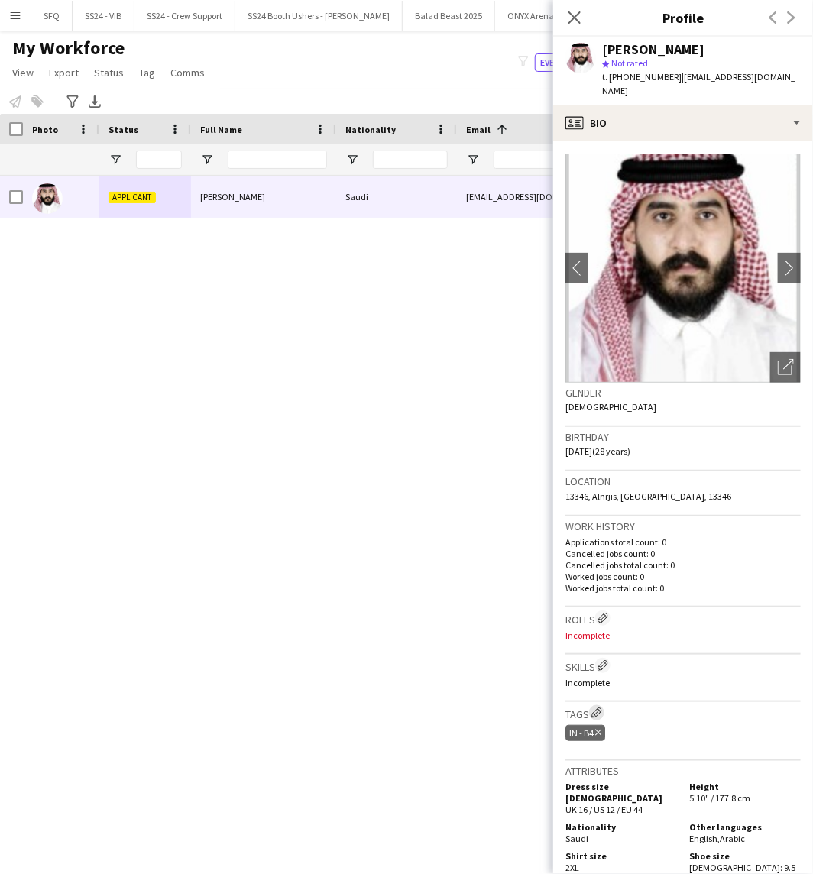
click at [598, 707] on app-icon "Edit crew company tags" at bounding box center [596, 712] width 11 height 11
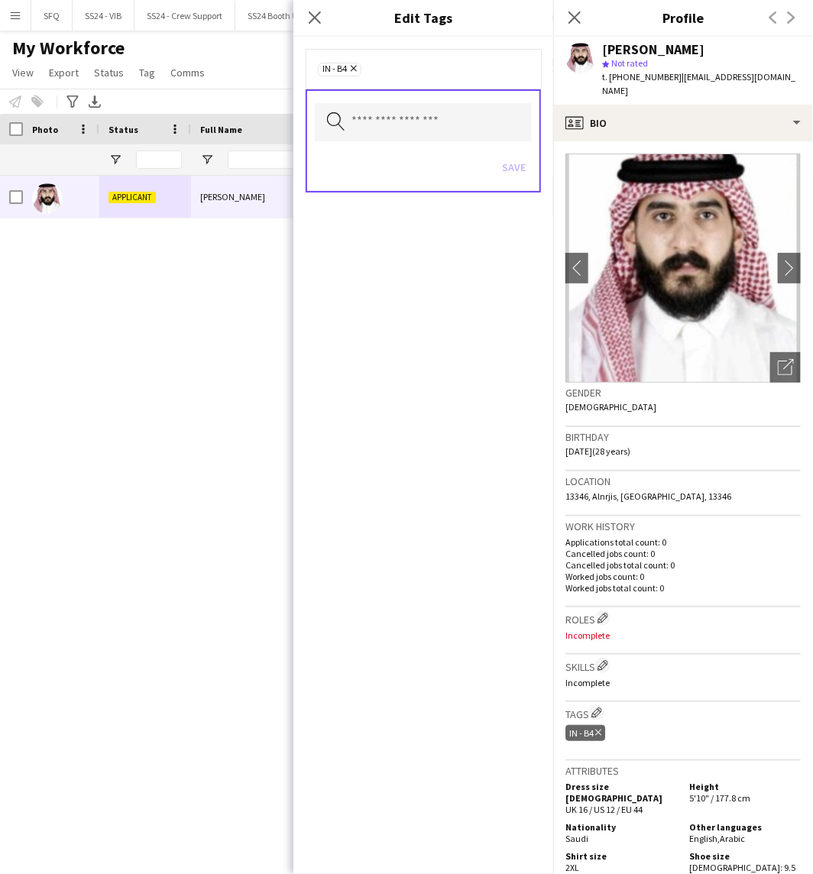
click at [415, 147] on div "Save" at bounding box center [423, 169] width 217 height 44
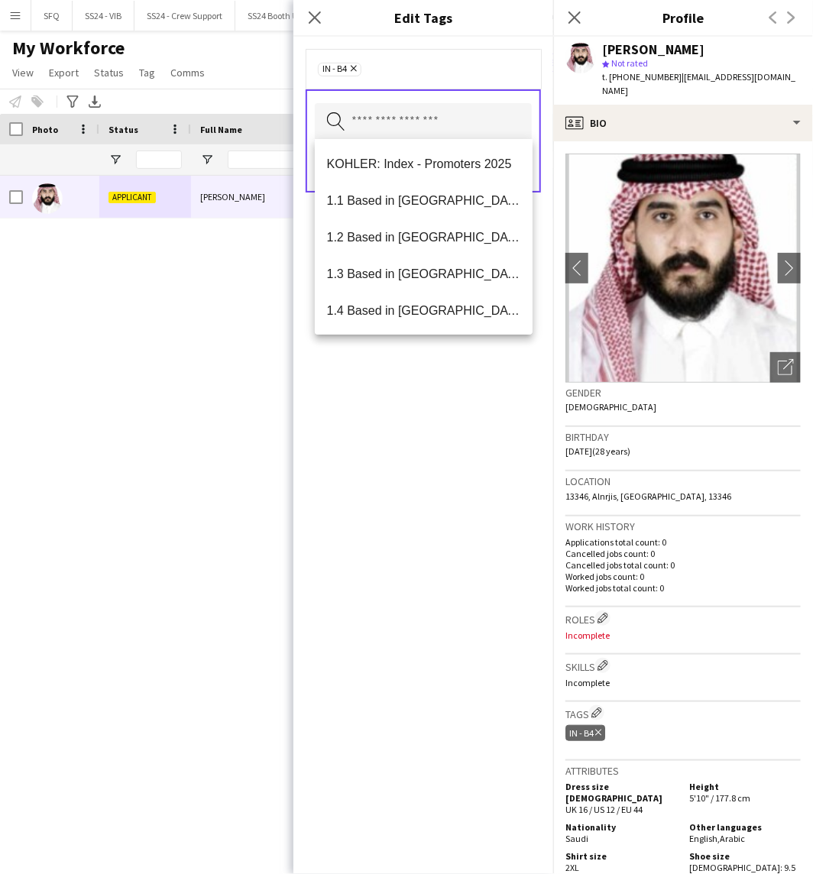
click at [409, 141] on body "Menu Boards Boards Boards All jobs Status Workforce Workforce My Workforce Recr…" at bounding box center [406, 437] width 813 height 874
click at [425, 203] on span "1.1 Based in [GEOGRAPHIC_DATA]" at bounding box center [424, 200] width 194 height 15
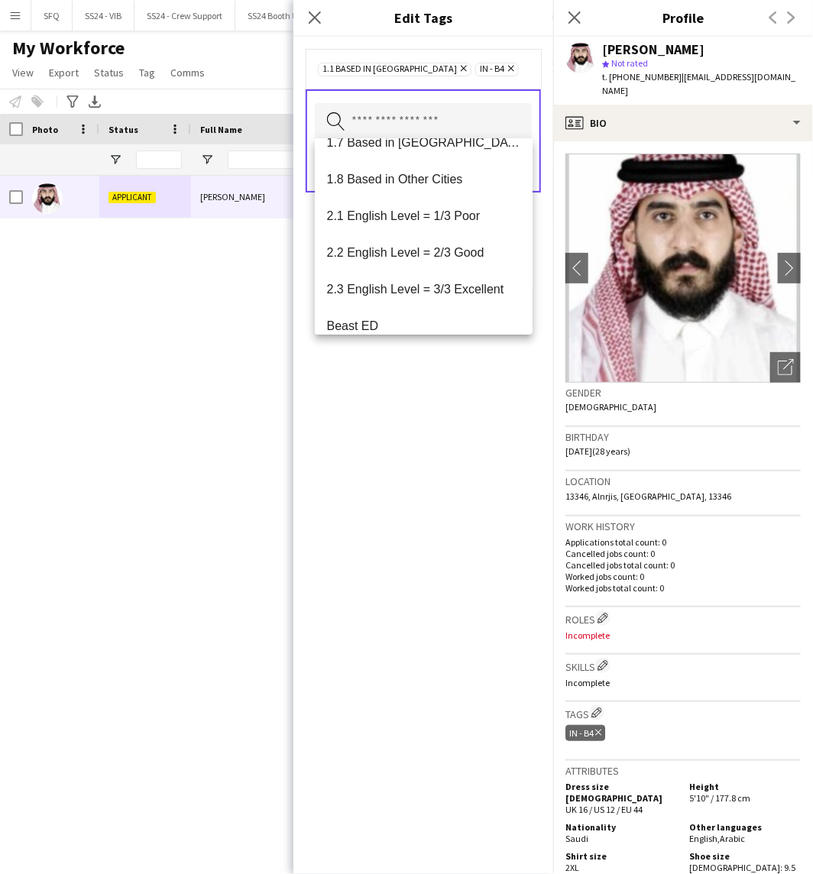
scroll to position [254, 0]
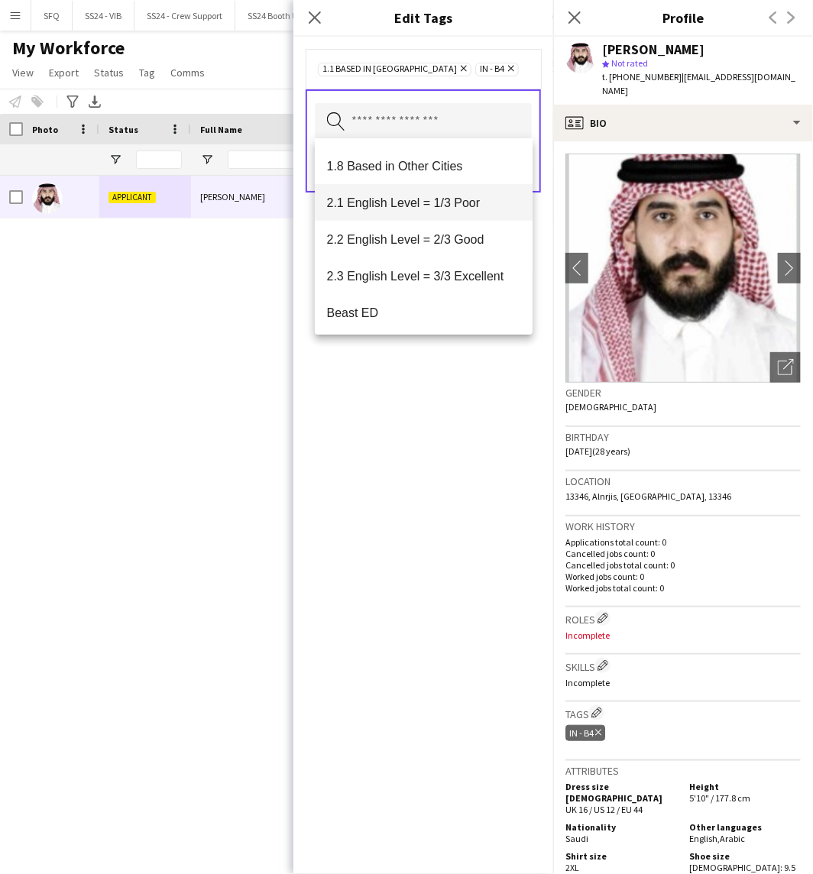
click at [432, 214] on mat-option "2.1 English Level = 1/3 Poor" at bounding box center [424, 202] width 218 height 37
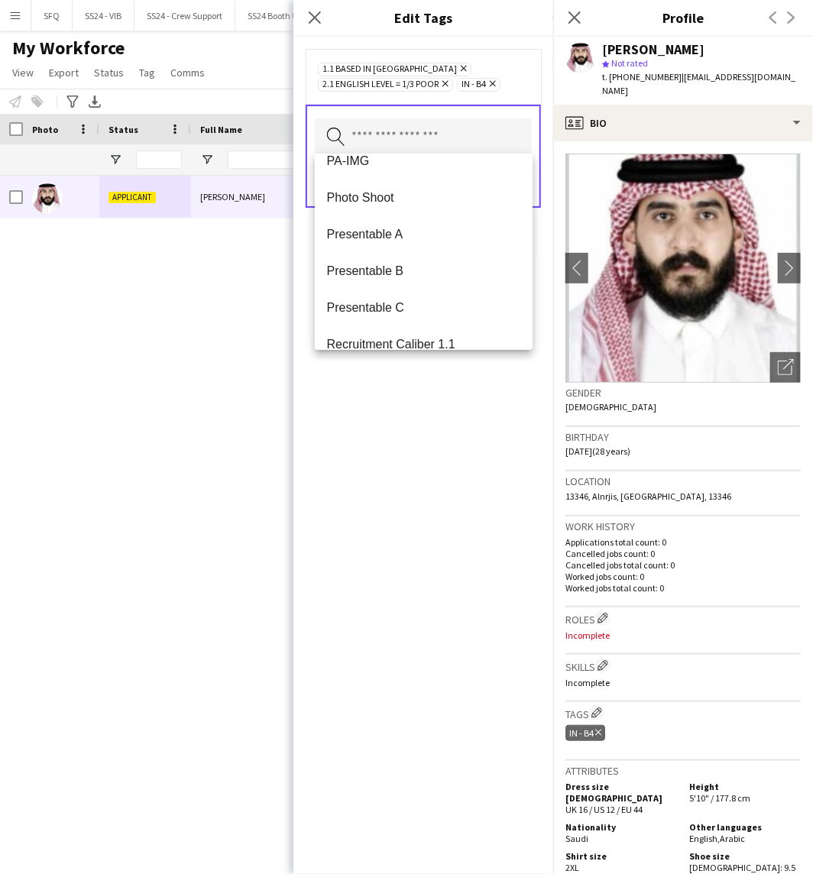
scroll to position [2036, 0]
click at [416, 255] on mat-option "Presentable B" at bounding box center [424, 269] width 218 height 37
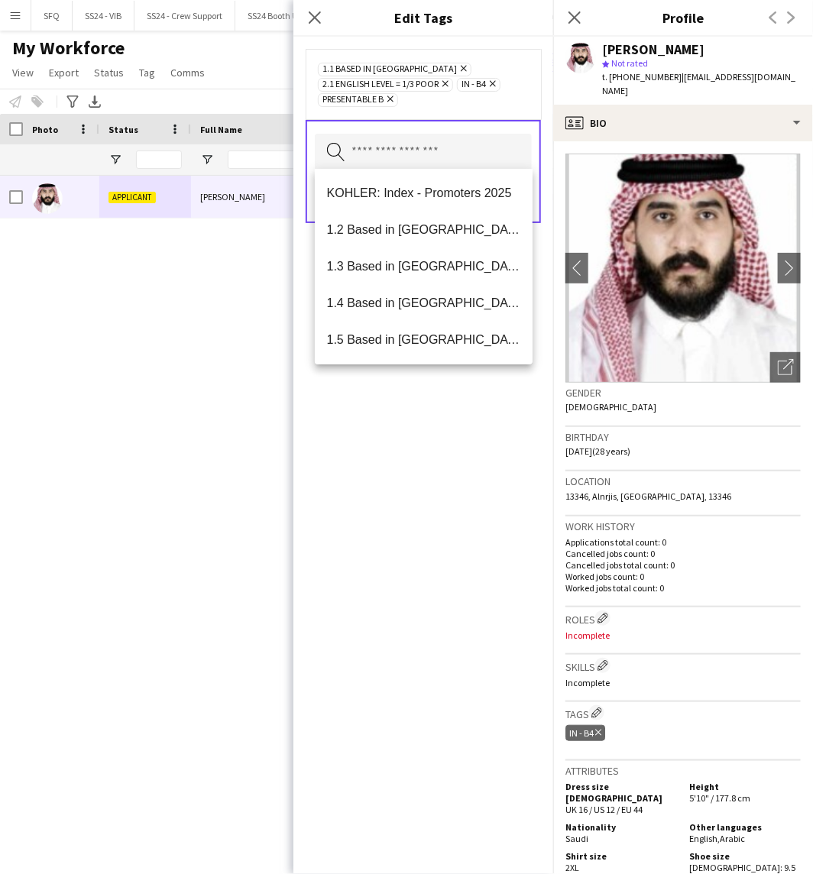
click at [475, 482] on div "1.1 Based in [GEOGRAPHIC_DATA] Remove 2.1 English Level = 1/3 Poor Remove IN - …" at bounding box center [423, 455] width 260 height 837
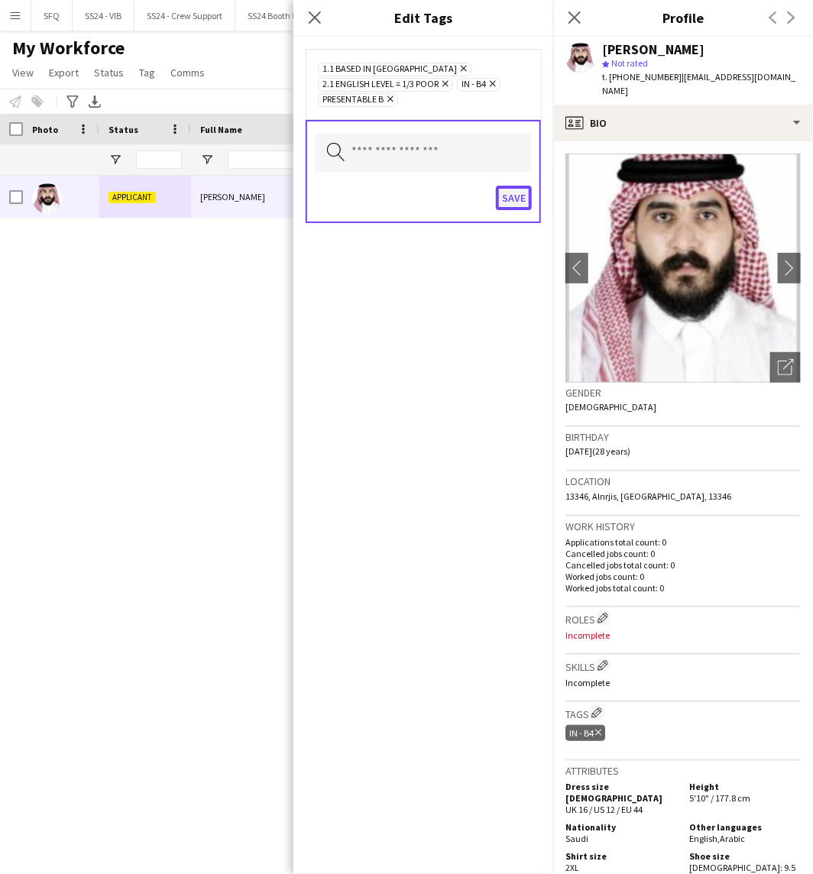
click at [517, 200] on button "Save" at bounding box center [514, 198] width 36 height 24
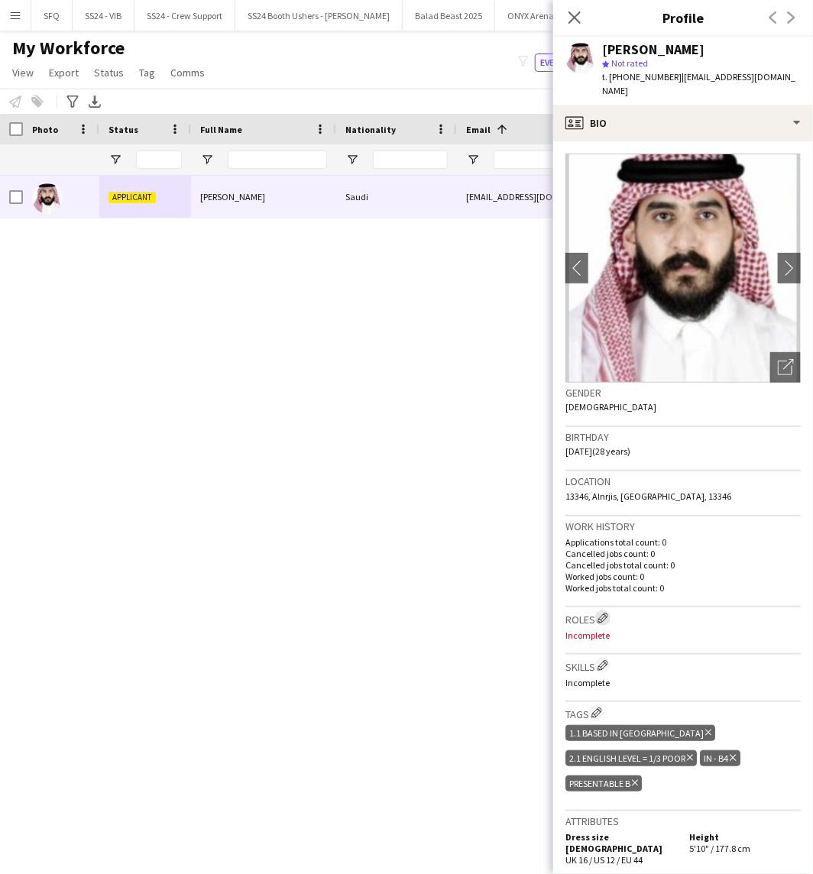
click at [608, 613] on app-icon "Edit crew company roles" at bounding box center [602, 618] width 11 height 11
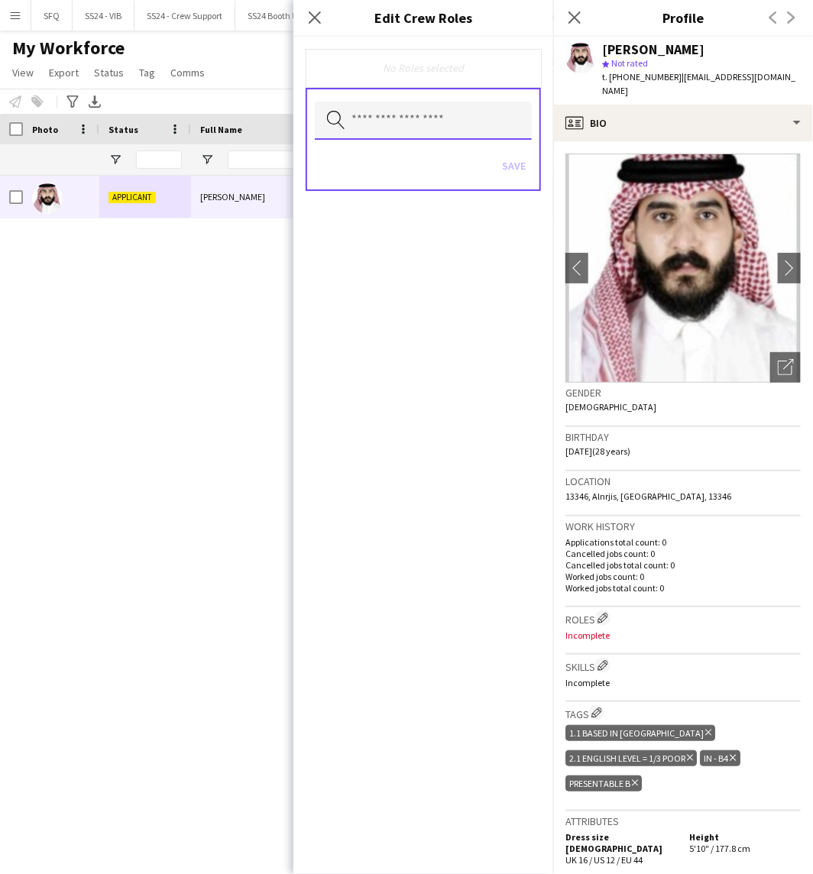
click at [510, 131] on input "text" at bounding box center [423, 121] width 217 height 38
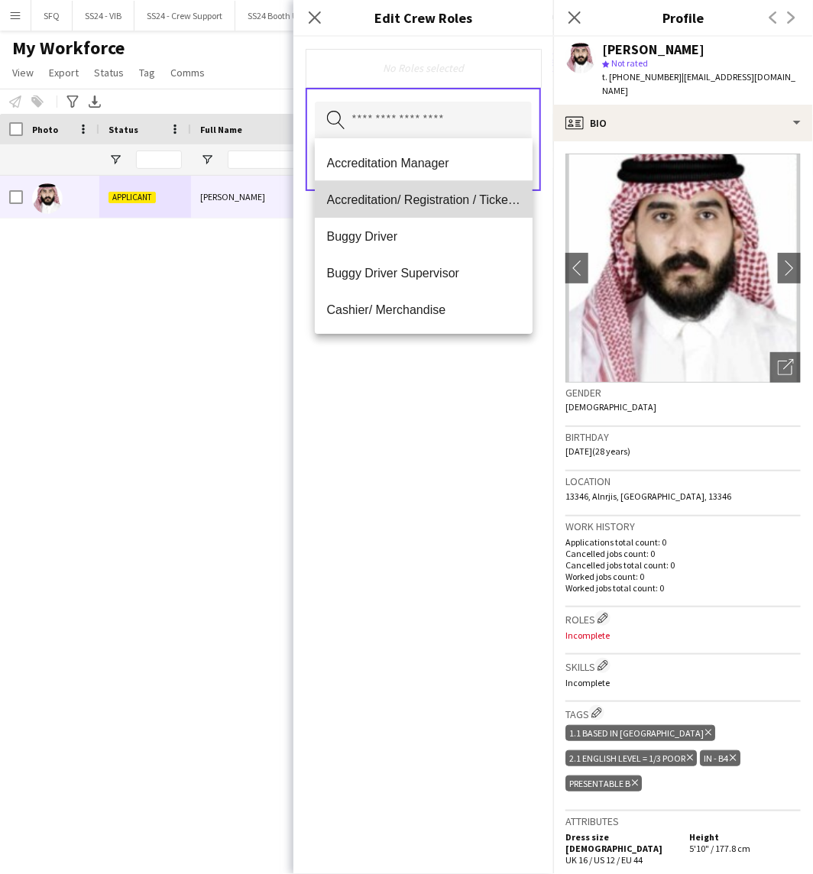
click at [482, 195] on span "Accreditation/ Registration / Ticketing" at bounding box center [424, 199] width 194 height 15
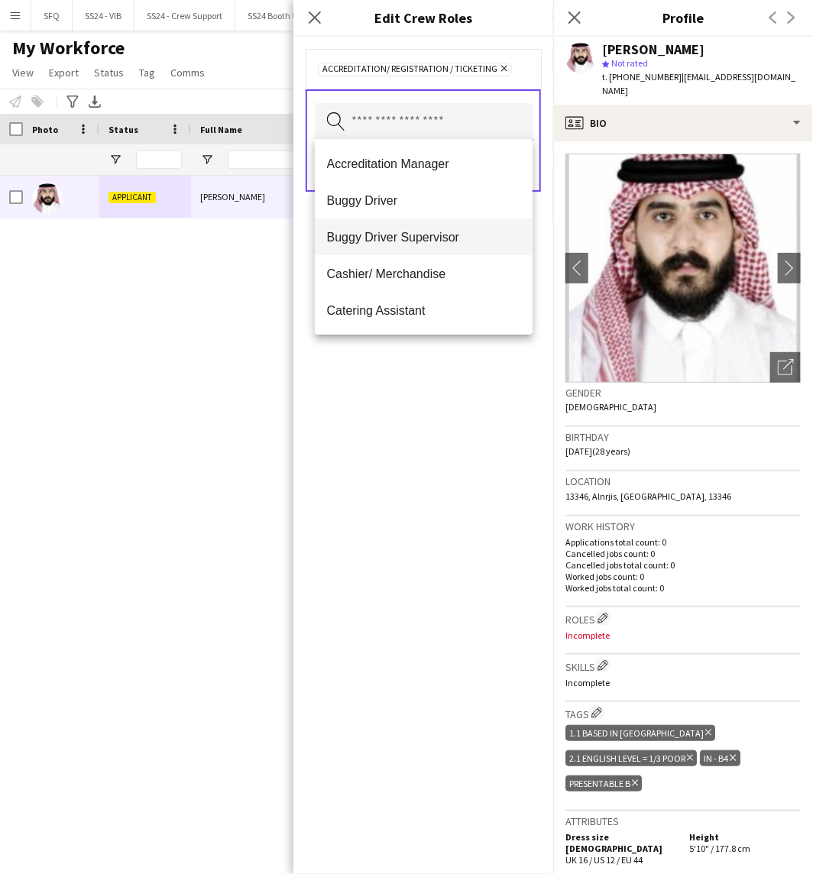
scroll to position [85, 0]
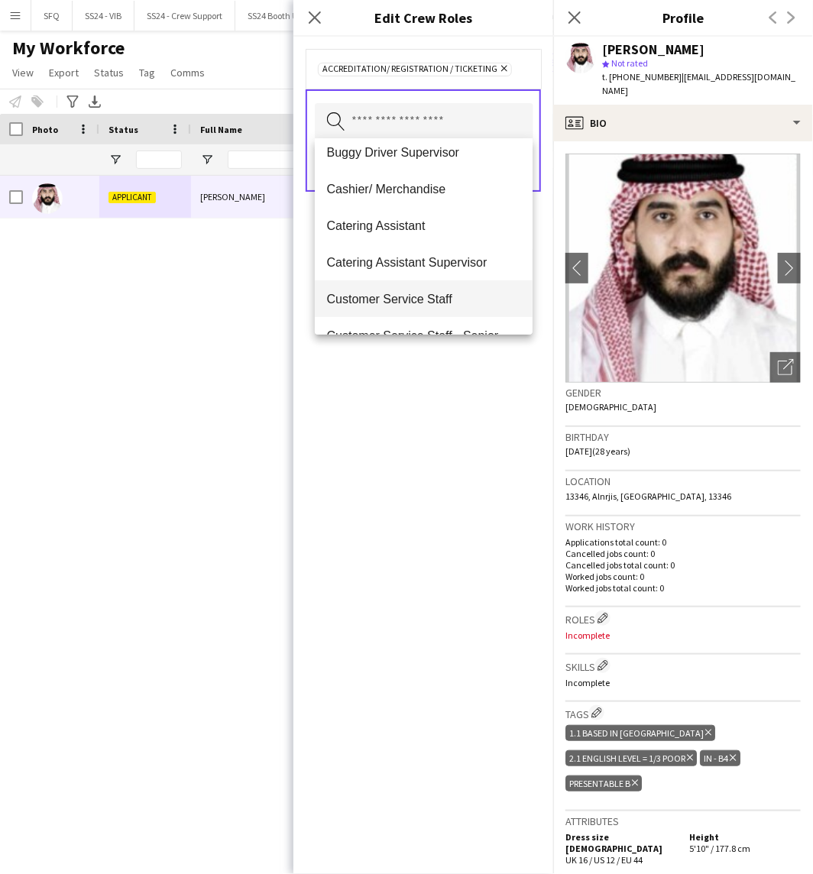
click at [481, 300] on span "Customer Service Staff" at bounding box center [424, 299] width 194 height 15
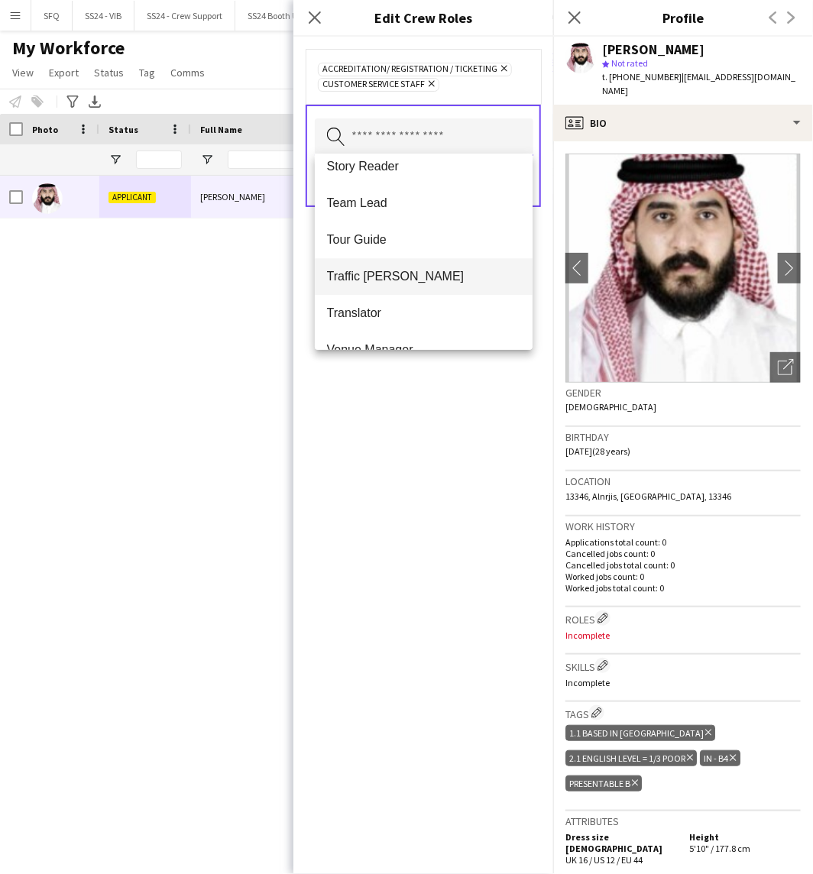
scroll to position [1465, 0]
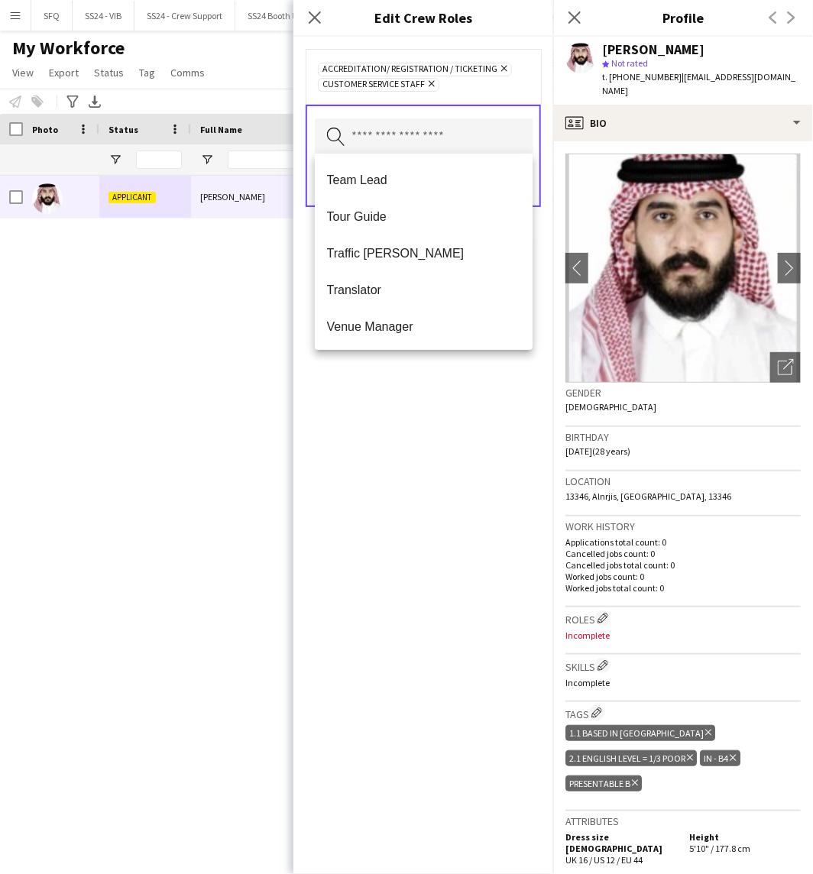
drag, startPoint x: 416, startPoint y: 403, endPoint x: 419, endPoint y: 390, distance: 13.2
click at [416, 402] on div "Accreditation/ Registration / Ticketing Remove Customer Service Staff Remove Se…" at bounding box center [423, 455] width 260 height 837
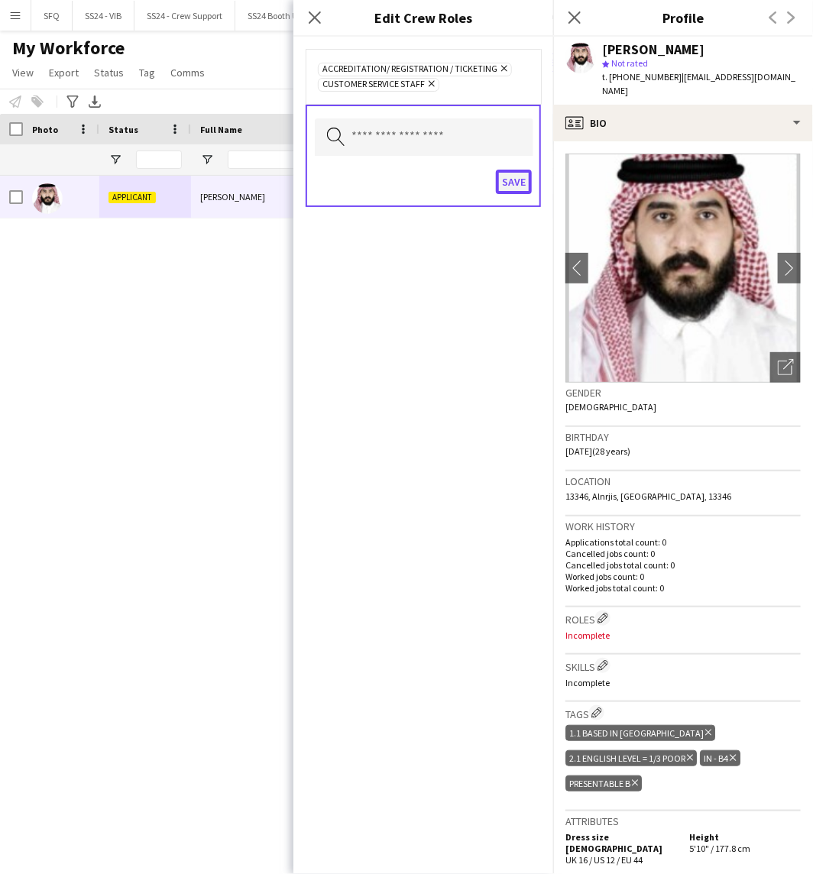
click at [513, 176] on button "Save" at bounding box center [514, 182] width 36 height 24
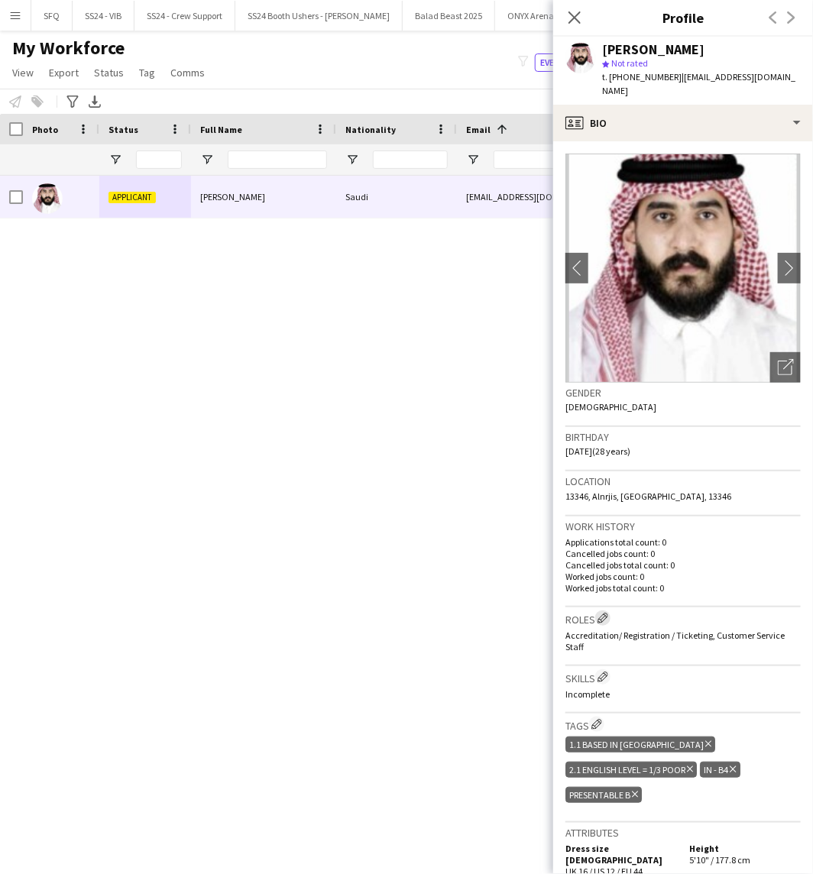
click at [604, 613] on app-icon "Edit crew company roles" at bounding box center [602, 618] width 11 height 11
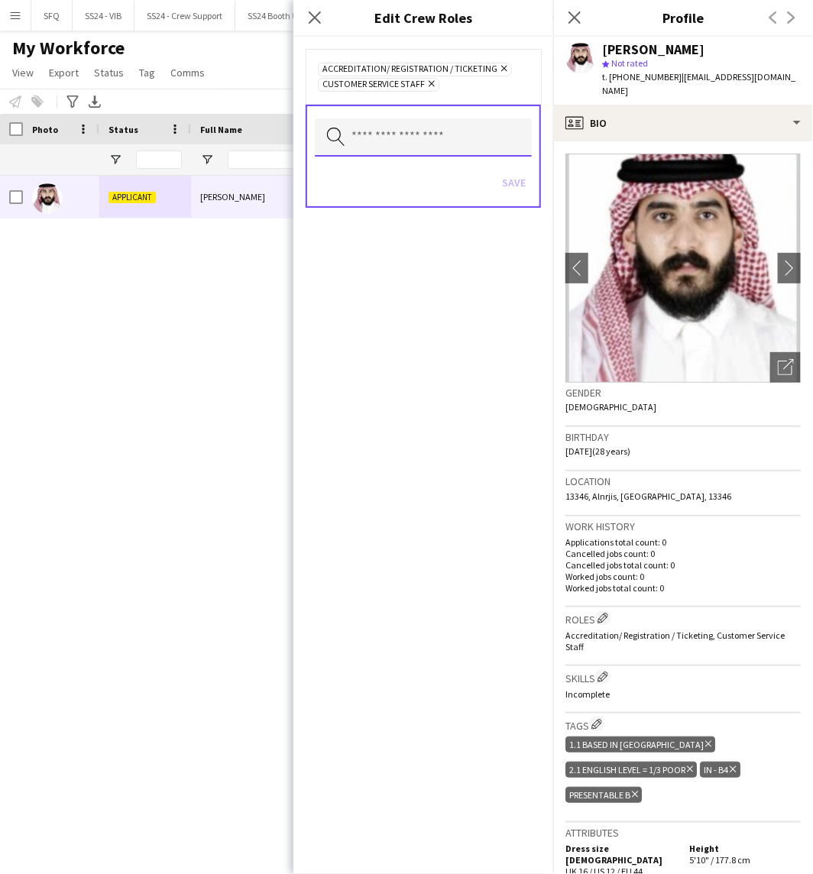
click at [490, 128] on input "text" at bounding box center [423, 137] width 217 height 38
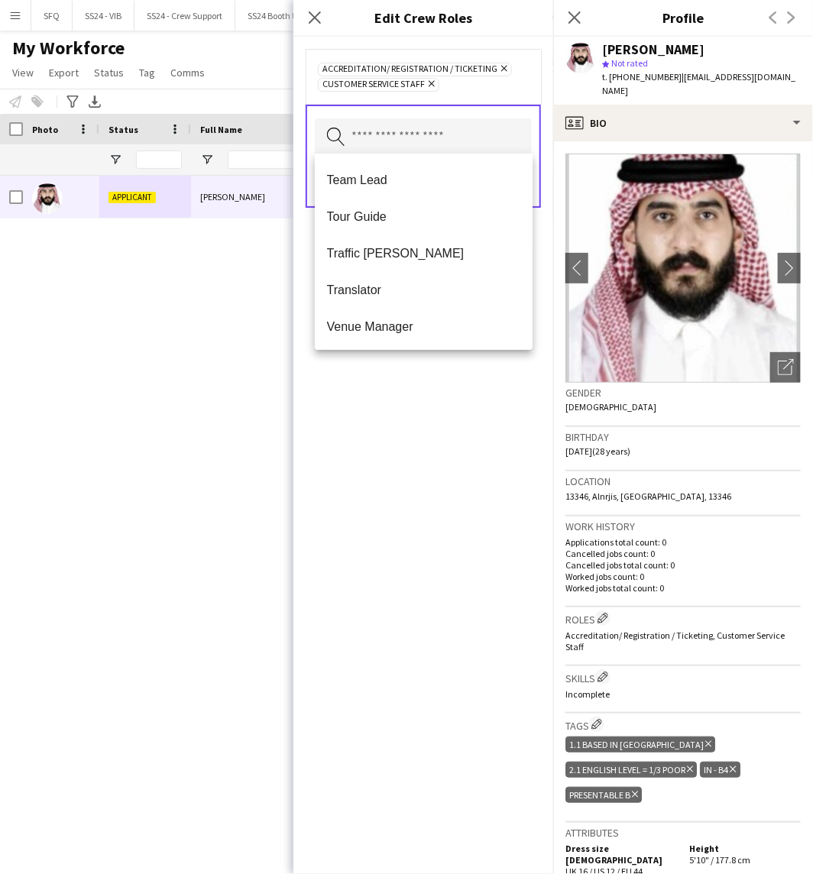
click at [452, 597] on div "Accreditation/ Registration / Ticketing Remove Customer Service Staff Remove Se…" at bounding box center [423, 455] width 260 height 837
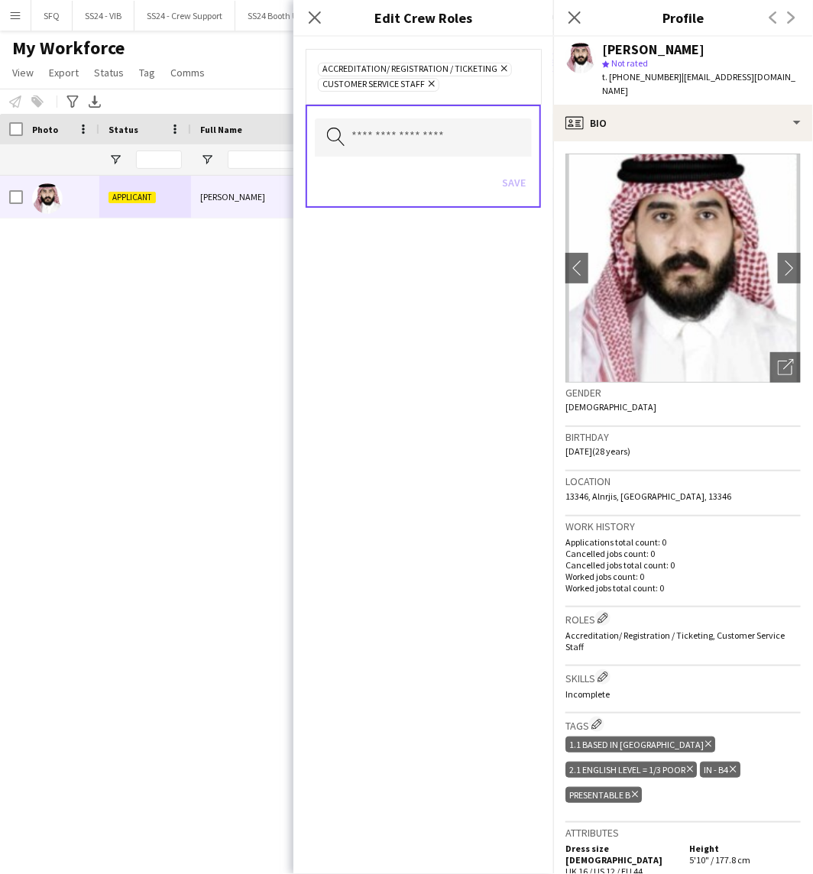
click at [453, 591] on div "Accreditation/ Registration / Ticketing Remove Customer Service Staff Remove Se…" at bounding box center [423, 455] width 260 height 837
click at [598, 610] on button "Edit crew company roles" at bounding box center [602, 617] width 15 height 15
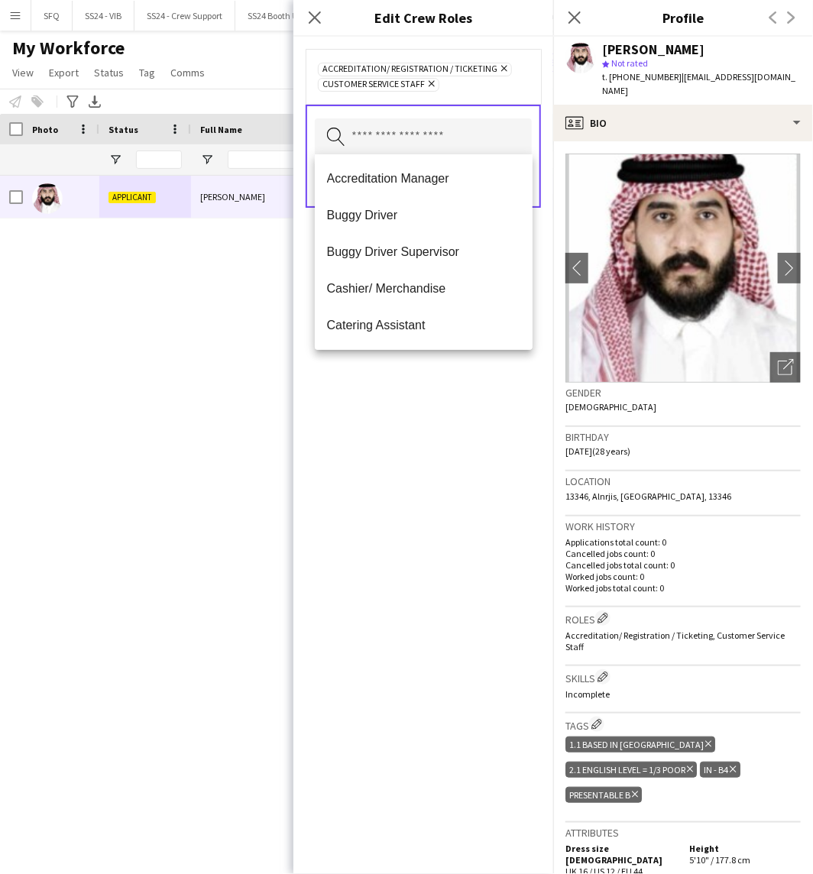
click at [461, 141] on input "text" at bounding box center [423, 137] width 217 height 38
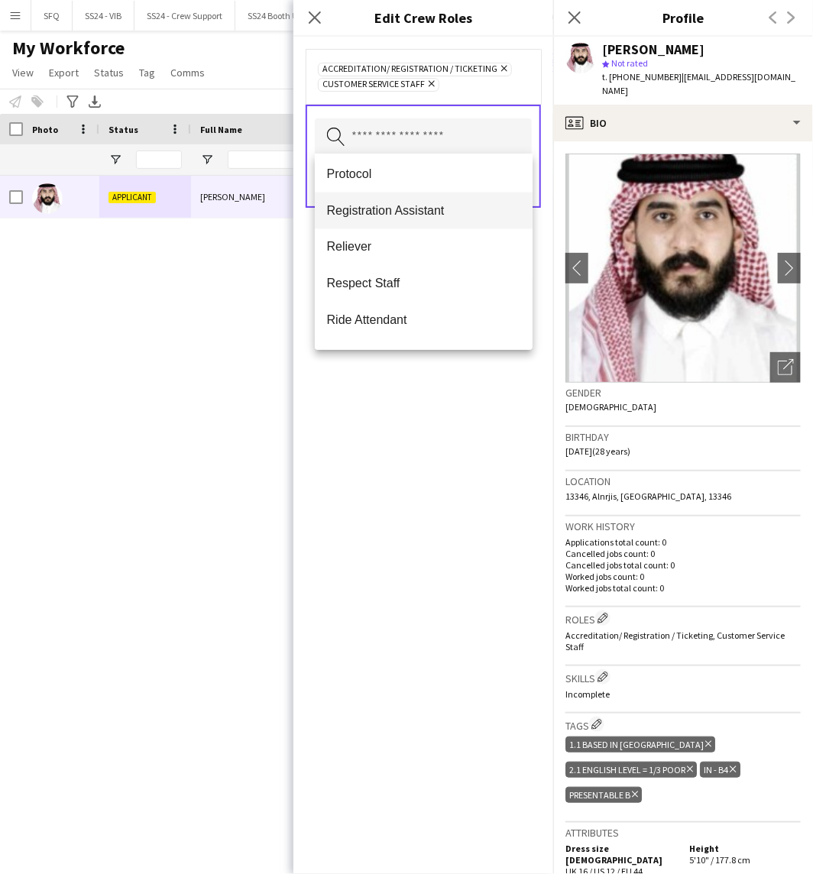
scroll to position [849, 0]
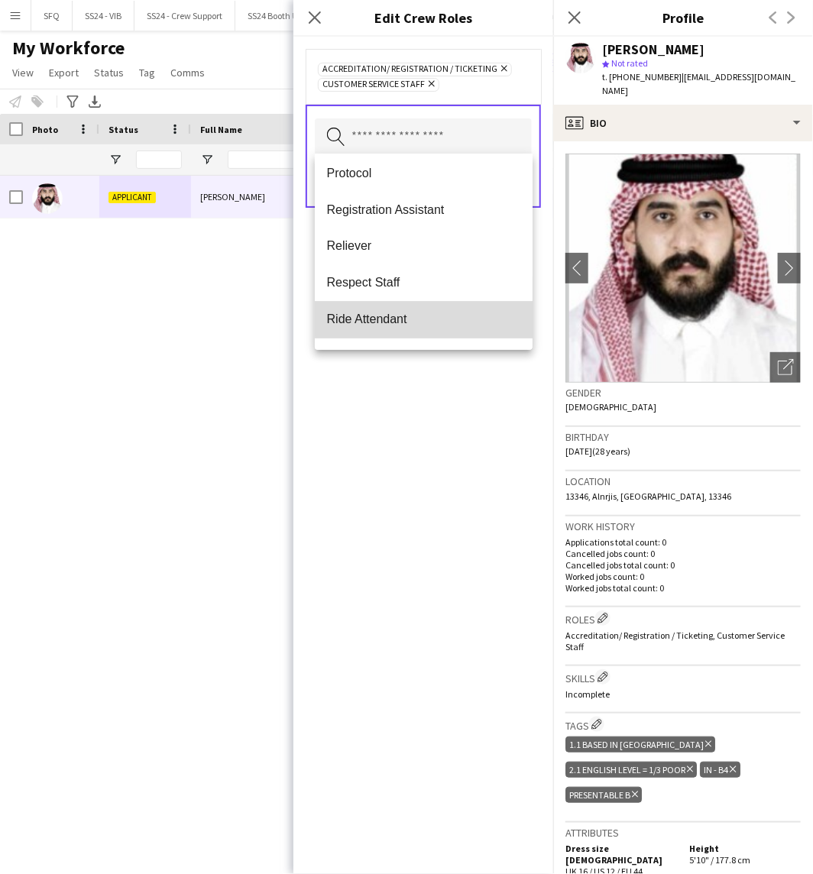
click at [441, 309] on mat-option "Ride Attendant" at bounding box center [424, 320] width 218 height 37
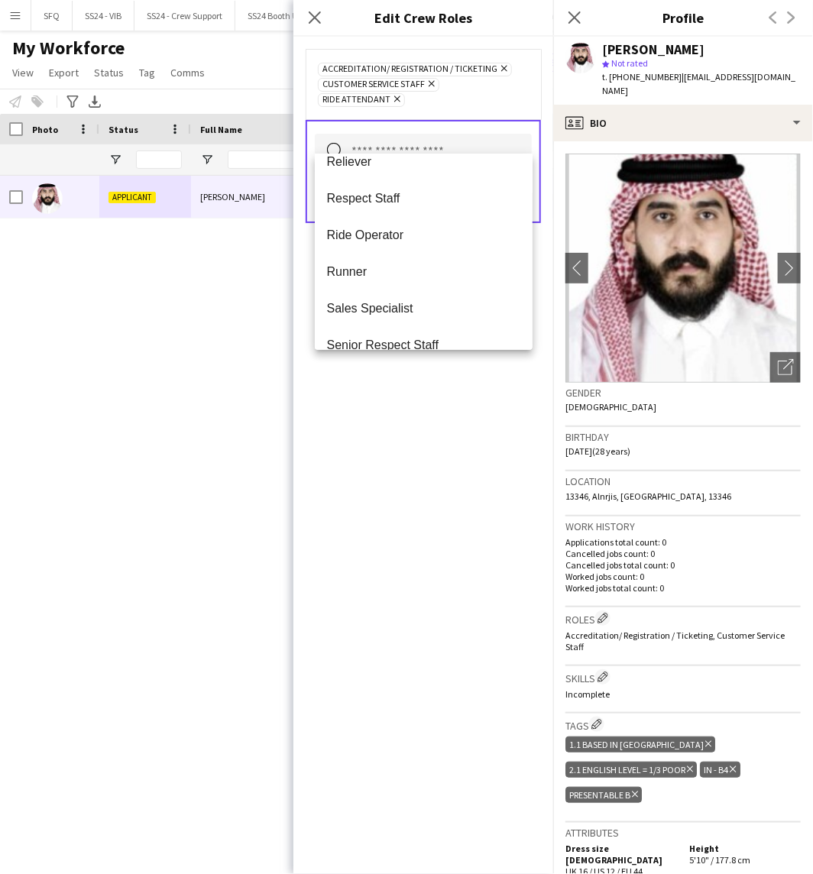
scroll to position [920, 0]
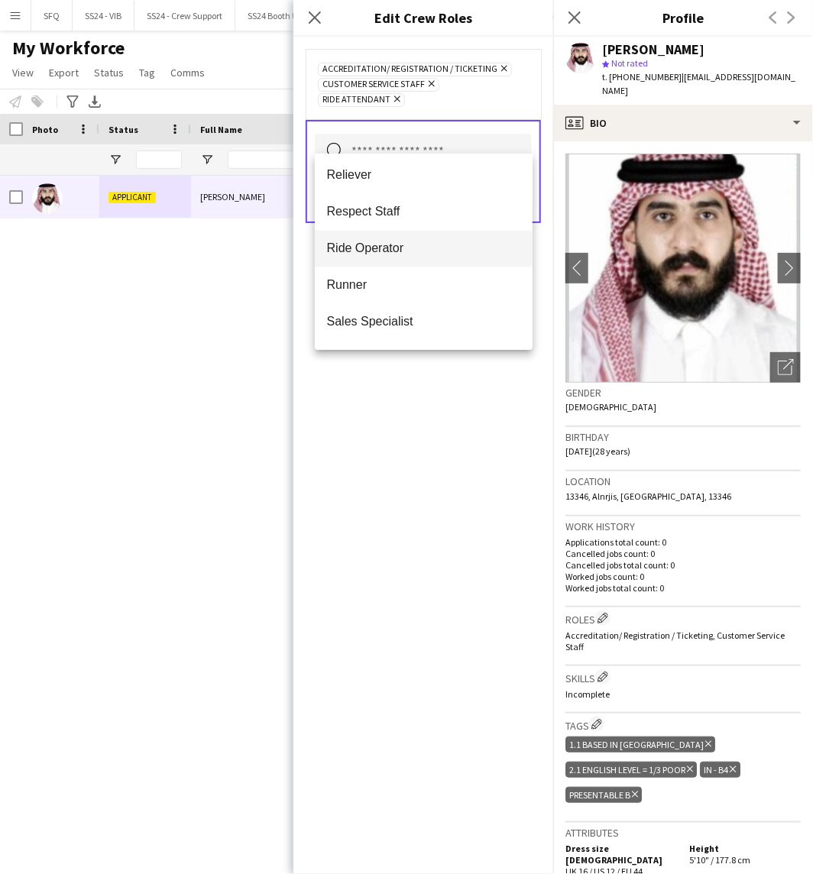
click at [391, 247] on span "Ride Operator" at bounding box center [424, 248] width 194 height 15
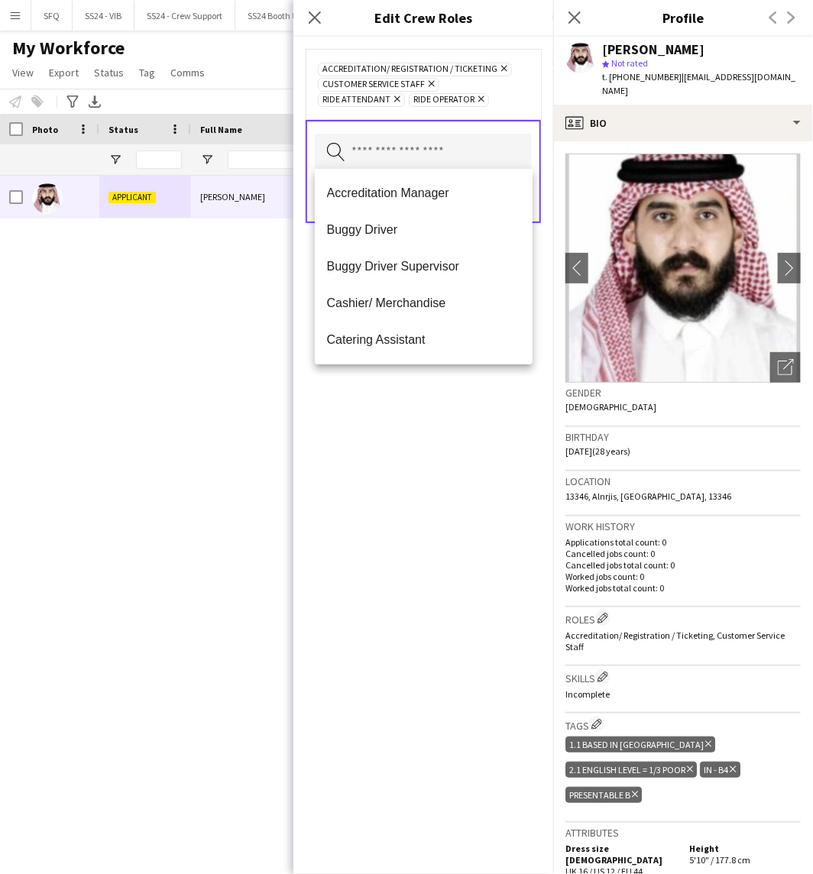
drag, startPoint x: 412, startPoint y: 449, endPoint x: 429, endPoint y: 400, distance: 51.4
click at [412, 439] on div "Accreditation/ Registration / Ticketing Remove Customer Service Staff Remove Ri…" at bounding box center [423, 455] width 260 height 837
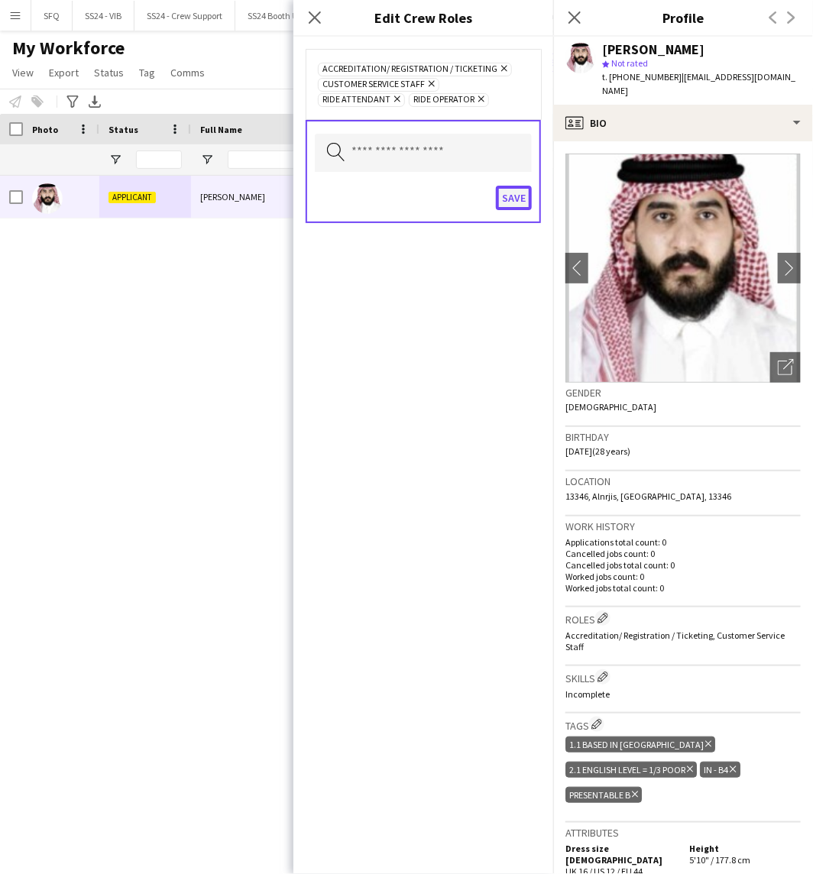
click at [525, 194] on button "Save" at bounding box center [514, 198] width 36 height 24
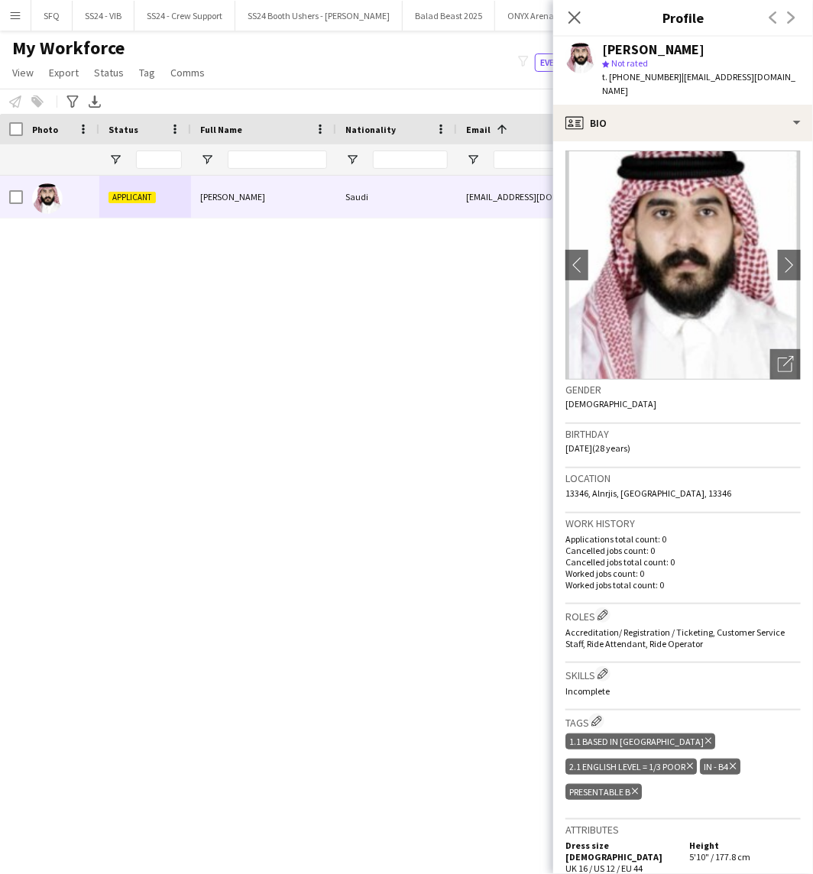
scroll to position [0, 0]
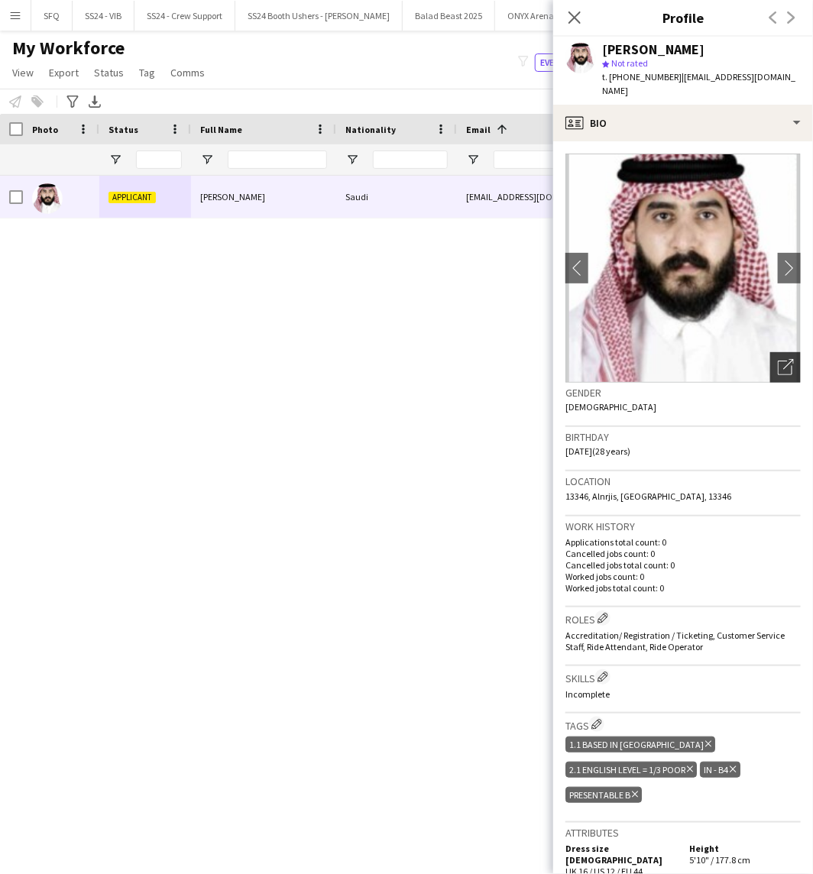
click at [778, 361] on icon at bounding box center [785, 368] width 15 height 15
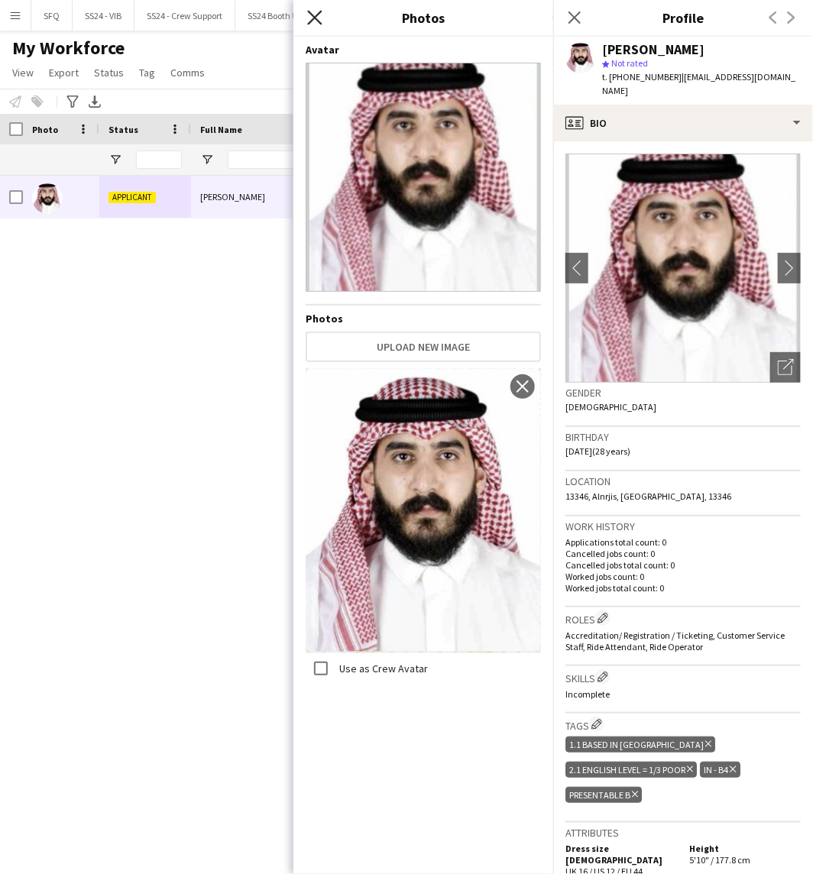
drag, startPoint x: 324, startPoint y: 15, endPoint x: 313, endPoint y: 18, distance: 10.9
click at [322, 16] on div "Close pop-in" at bounding box center [314, 17] width 43 height 35
click at [310, 18] on icon "Close pop-in" at bounding box center [314, 17] width 15 height 15
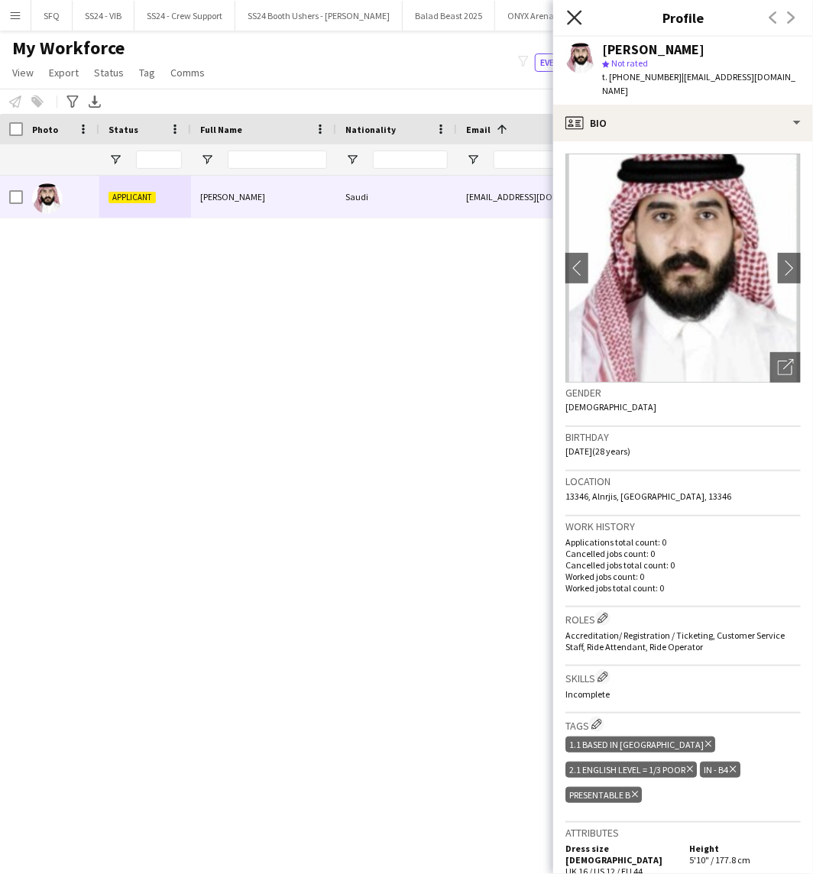
click at [574, 21] on icon "Close pop-in" at bounding box center [574, 17] width 15 height 15
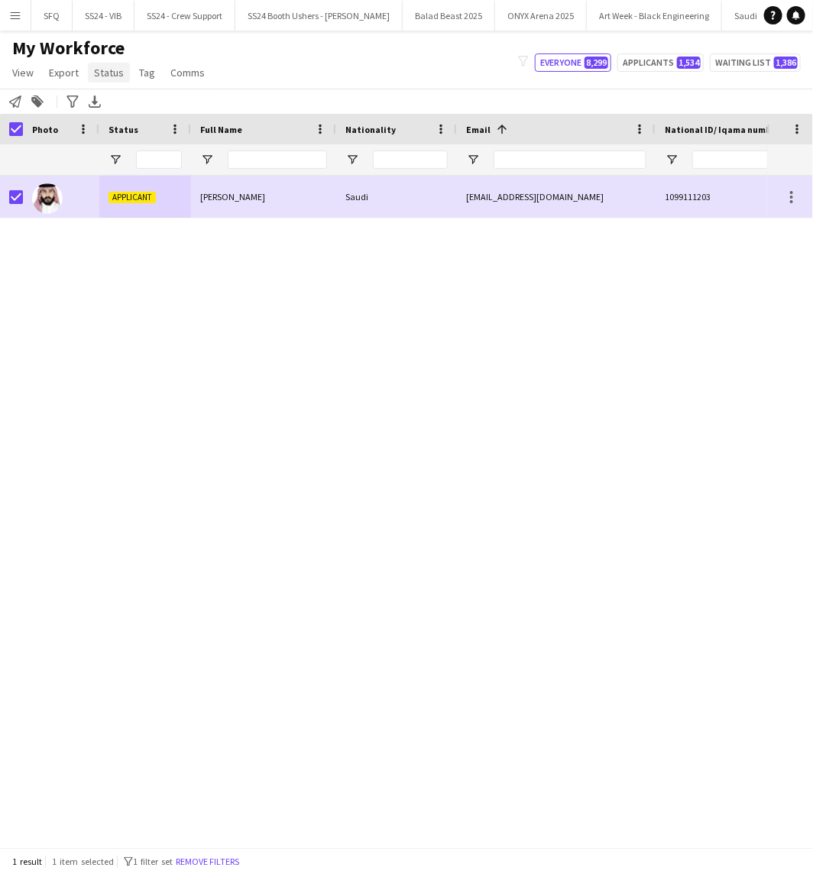
click at [113, 71] on span "Status" at bounding box center [109, 73] width 30 height 14
click at [154, 111] on link "Edit" at bounding box center [141, 105] width 107 height 32
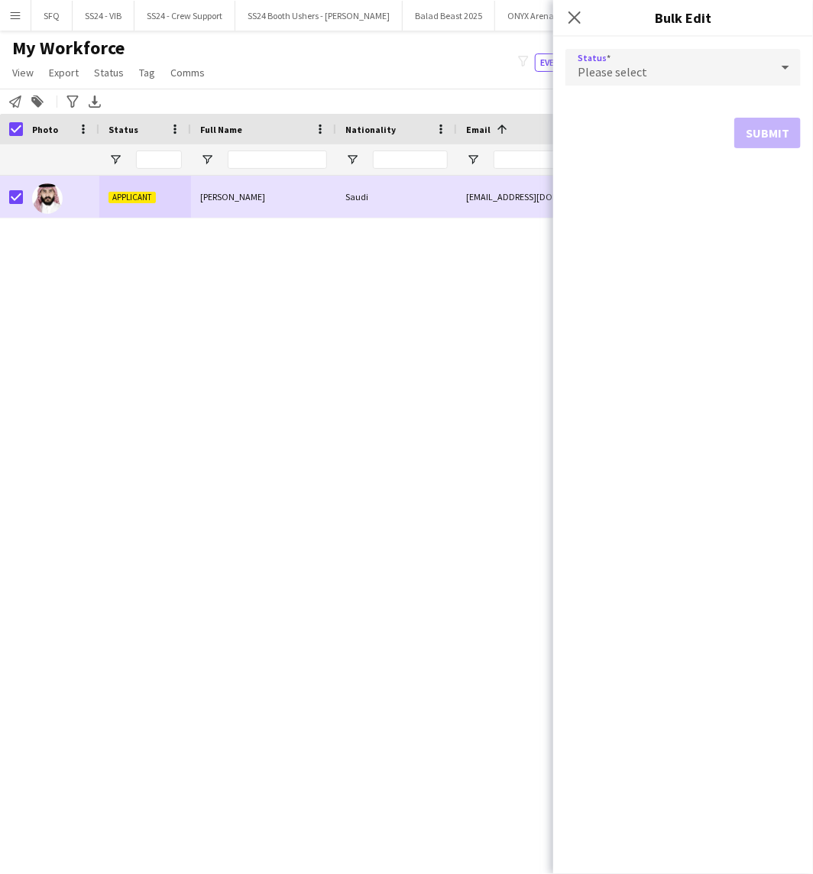
click at [658, 55] on div "Please select" at bounding box center [667, 67] width 205 height 37
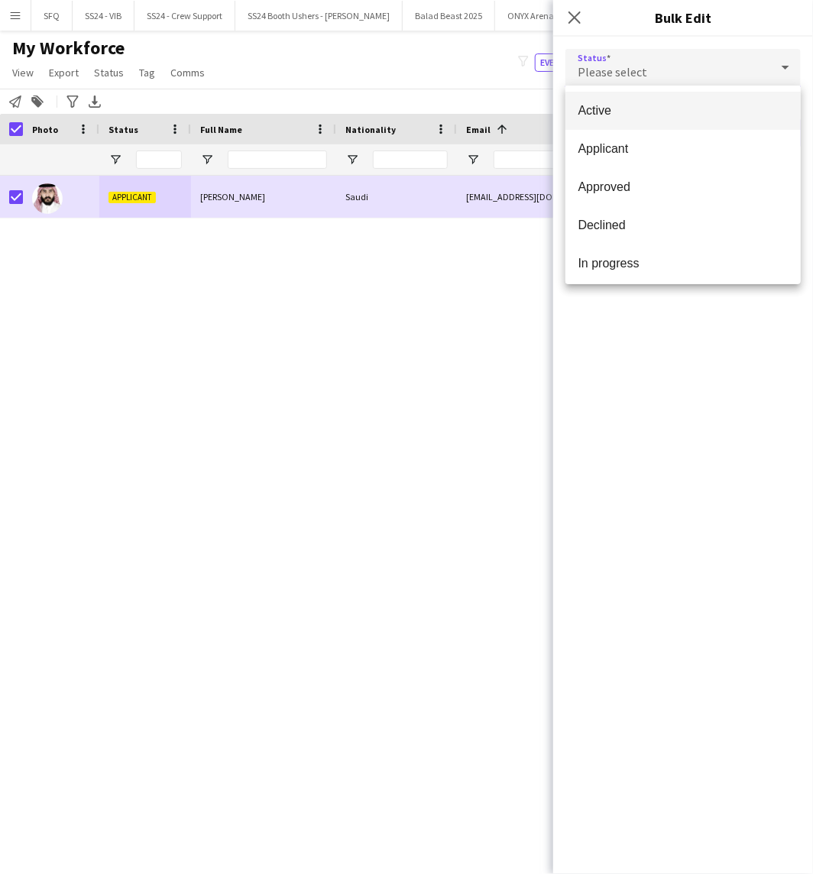
click at [687, 108] on span "Active" at bounding box center [682, 110] width 211 height 15
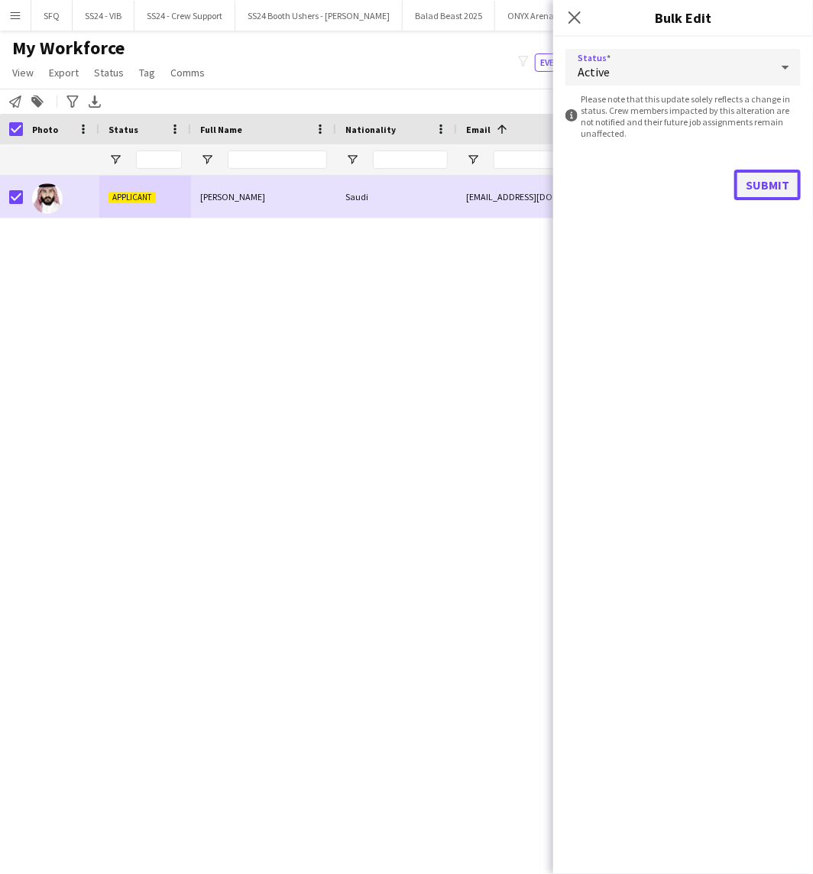
click at [758, 178] on button "Submit" at bounding box center [767, 185] width 66 height 31
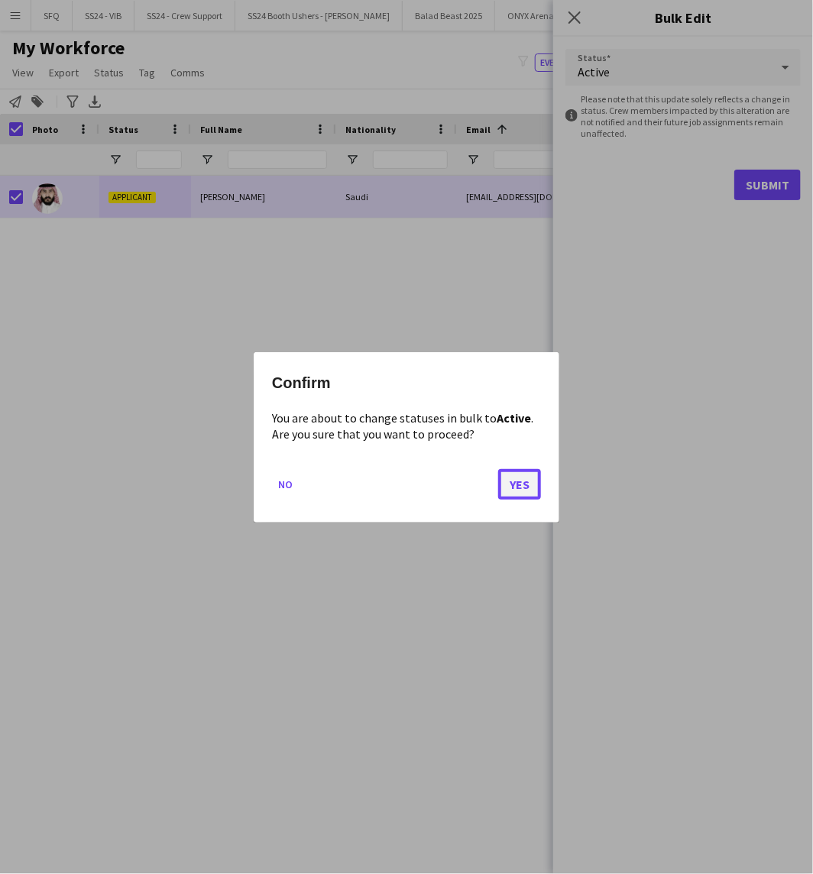
click at [523, 486] on button "Yes" at bounding box center [519, 483] width 43 height 31
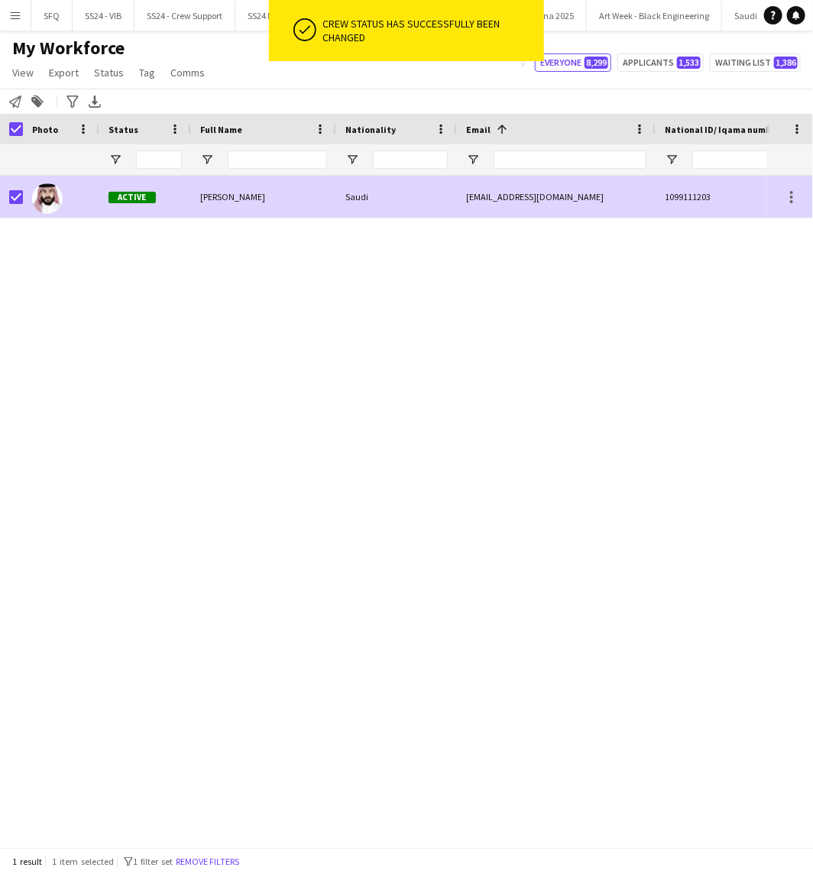
click at [173, 205] on div "Active" at bounding box center [145, 197] width 92 height 42
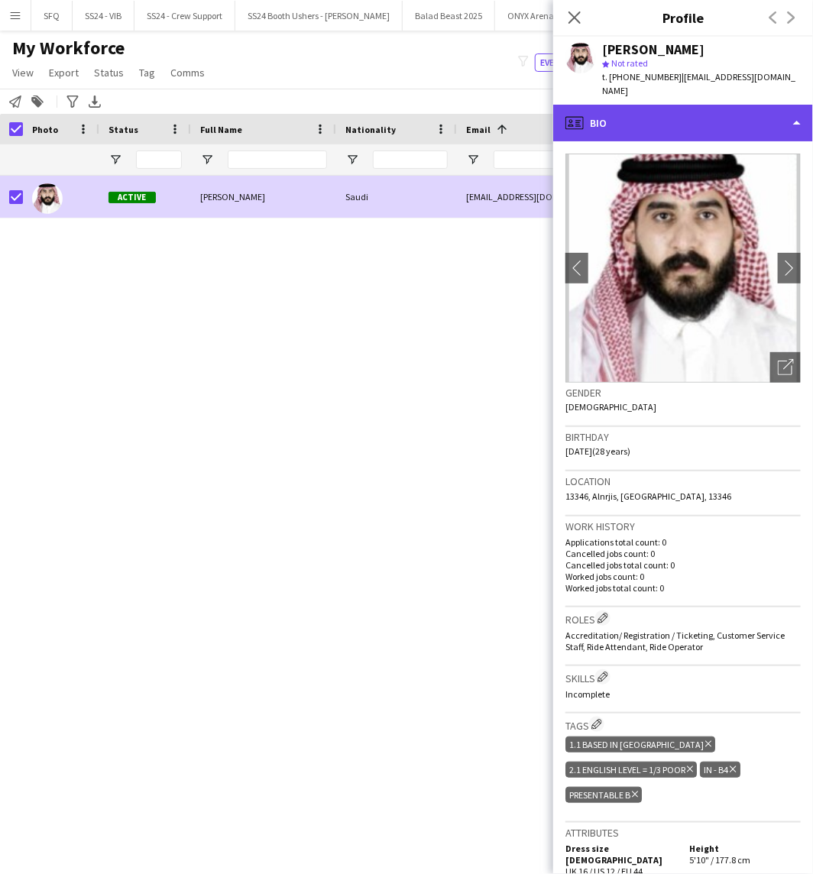
click at [747, 107] on div "profile Bio" at bounding box center [683, 123] width 260 height 37
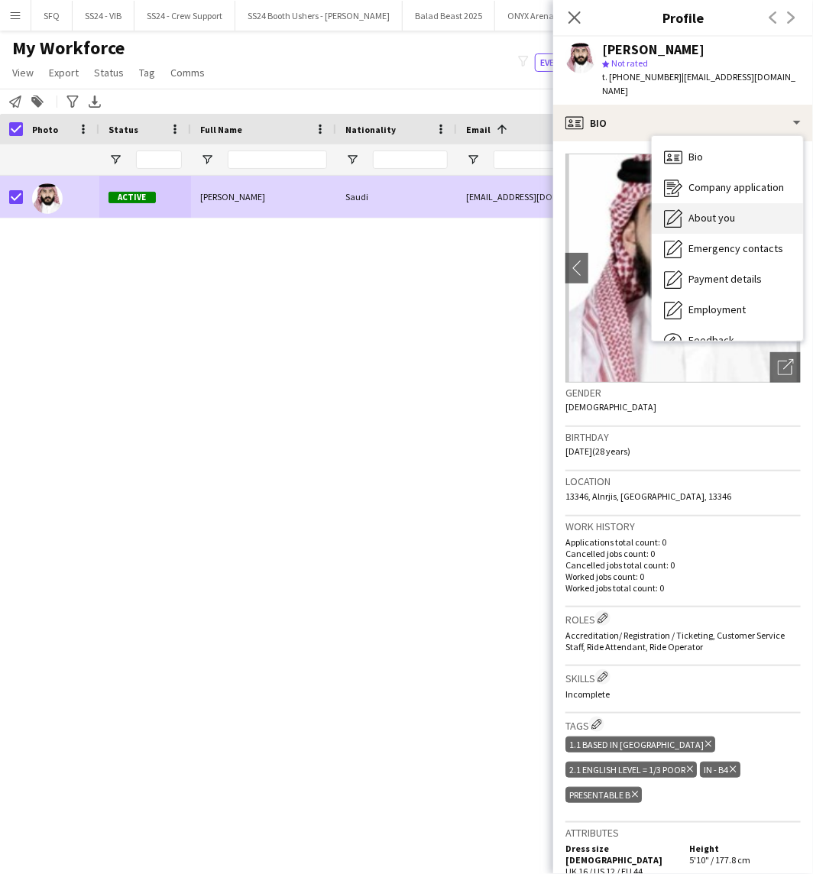
click at [741, 207] on div "About you About you" at bounding box center [727, 218] width 151 height 31
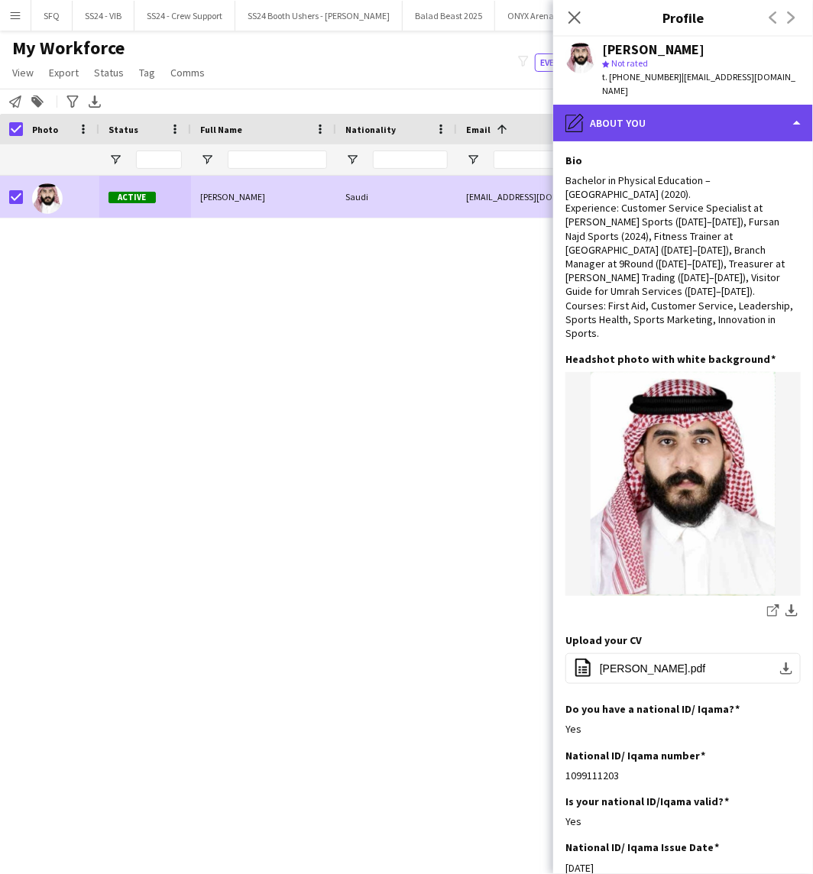
click at [619, 120] on div "pencil4 About you" at bounding box center [683, 123] width 260 height 37
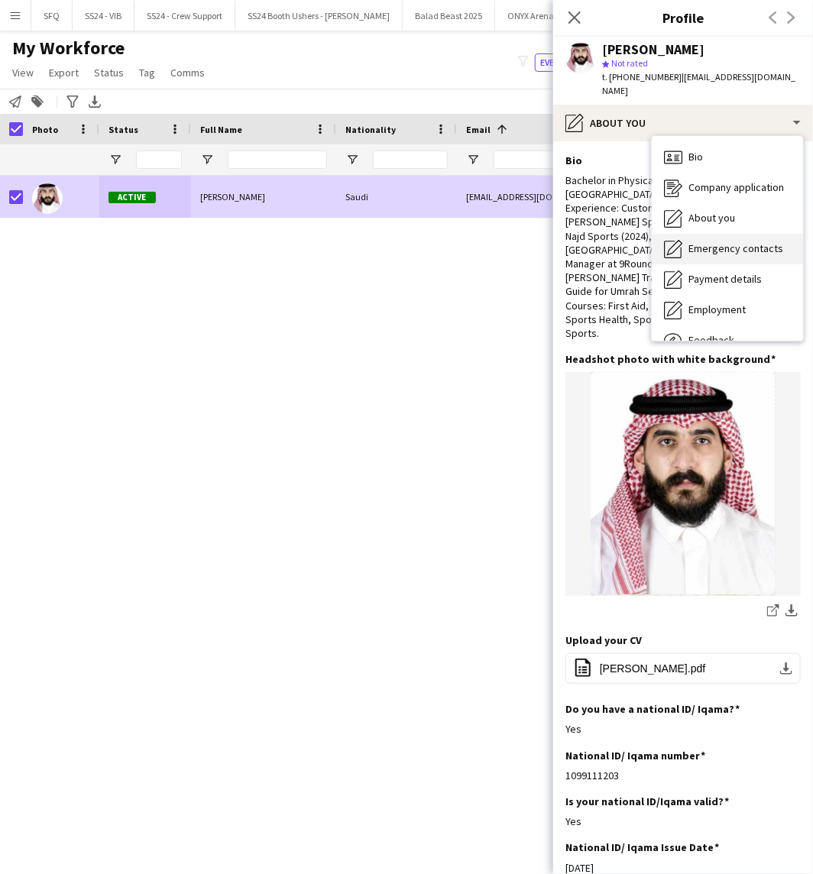
click at [699, 234] on div "Emergency contacts Emergency contacts" at bounding box center [727, 249] width 151 height 31
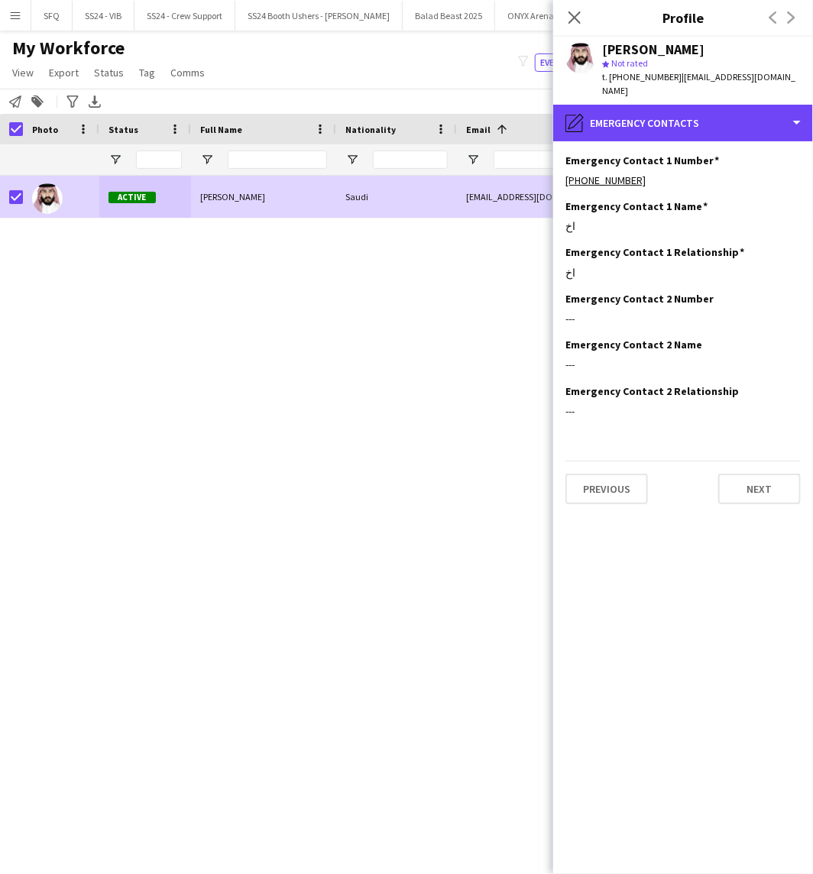
click at [749, 120] on div "pencil4 Emergency contacts" at bounding box center [683, 123] width 260 height 37
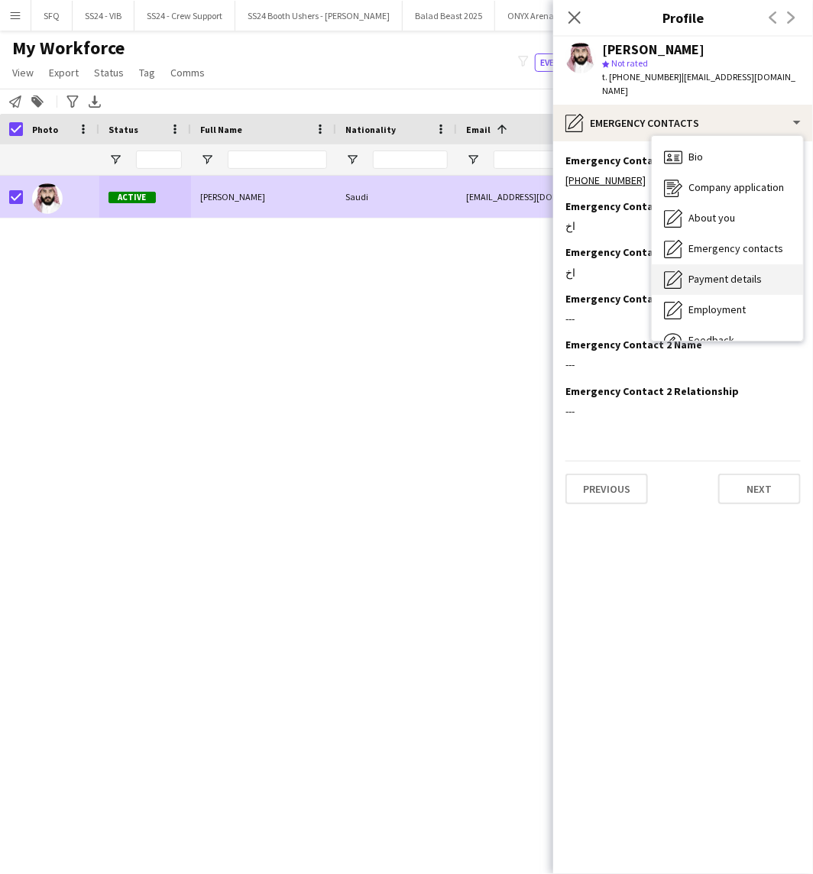
click at [710, 270] on div "Payment details Payment details" at bounding box center [727, 279] width 151 height 31
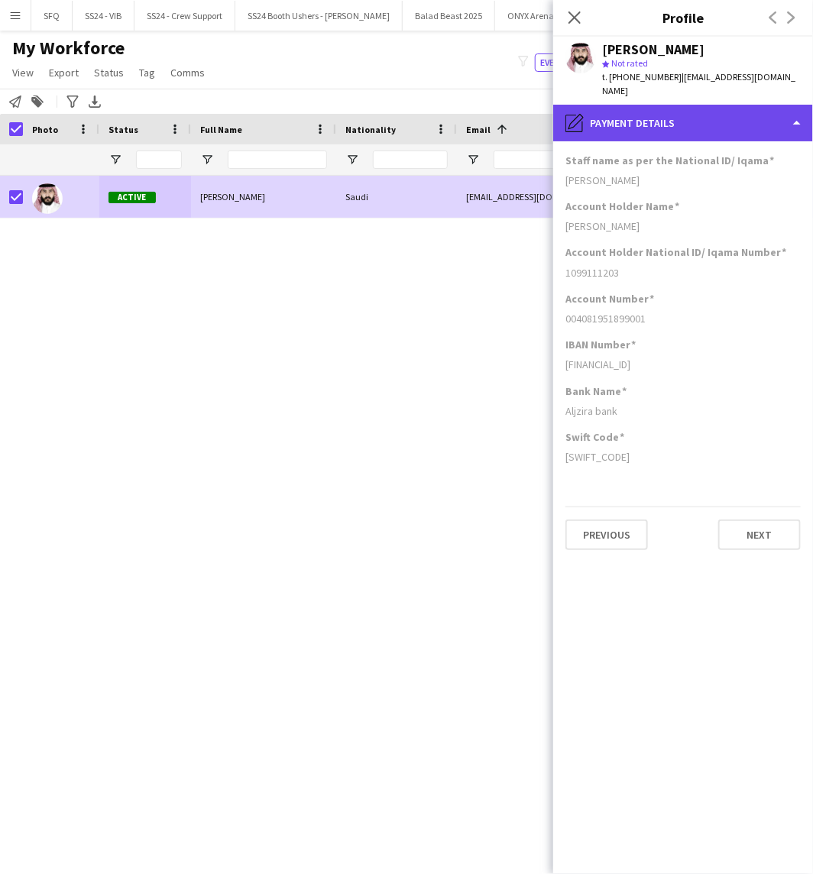
click at [620, 105] on div "pencil4 Payment details" at bounding box center [683, 123] width 260 height 37
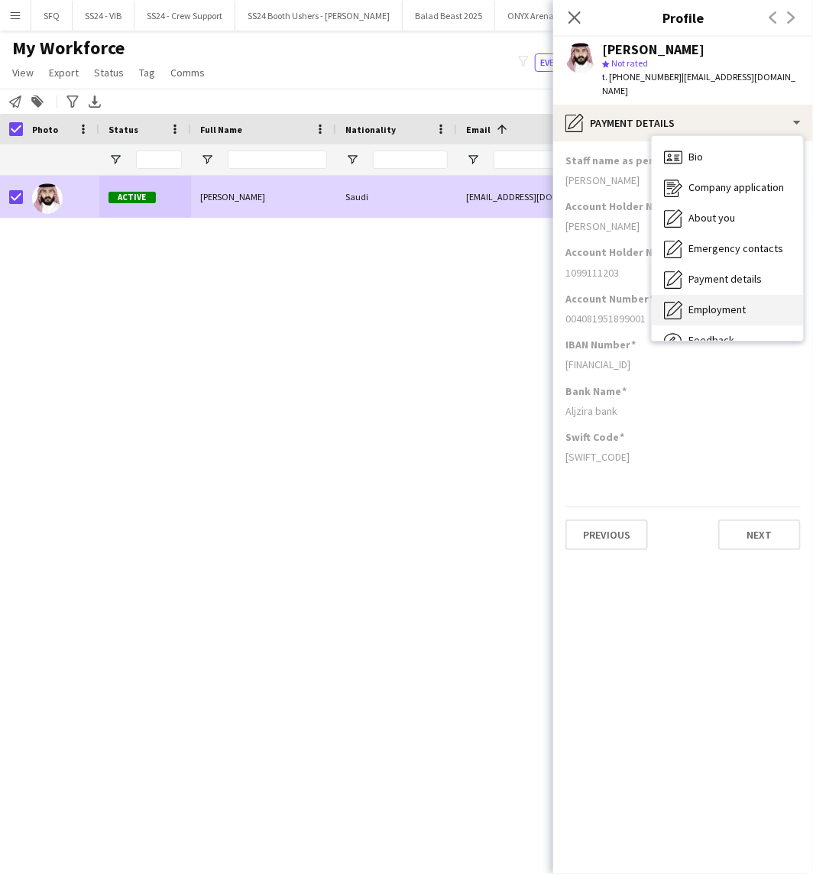
click at [719, 302] on span "Employment" at bounding box center [716, 309] width 57 height 14
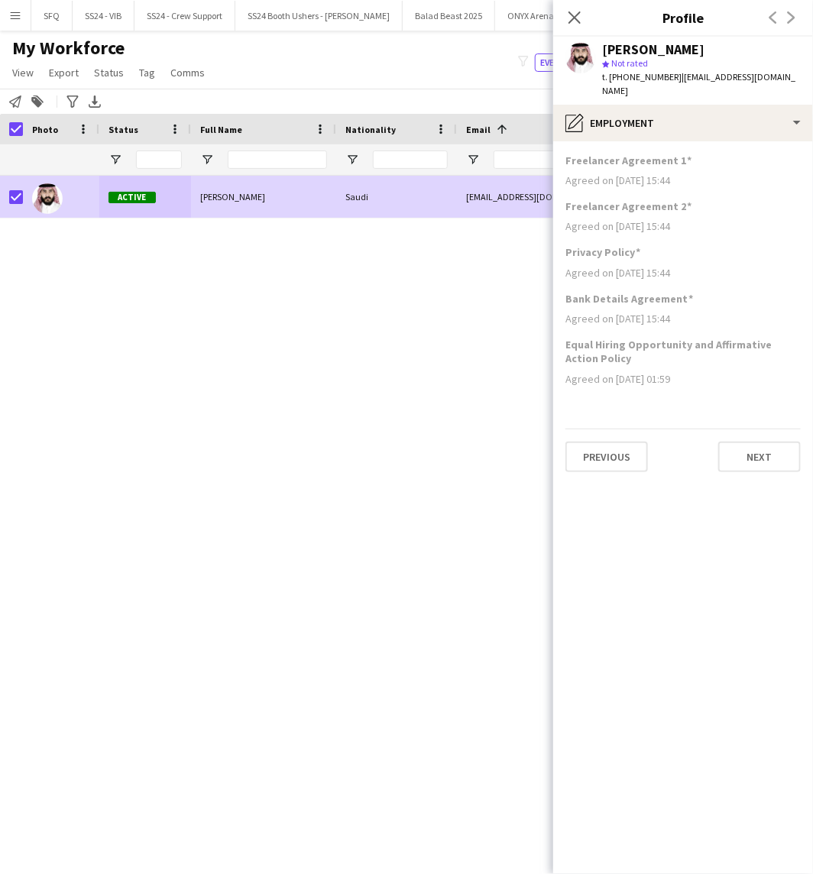
click at [619, 141] on app-section-data-types "Freelancer Agreement 1 Agreed on [DATE] 15:44 Freelancer Agreement 2 Agreed on …" at bounding box center [683, 507] width 260 height 733
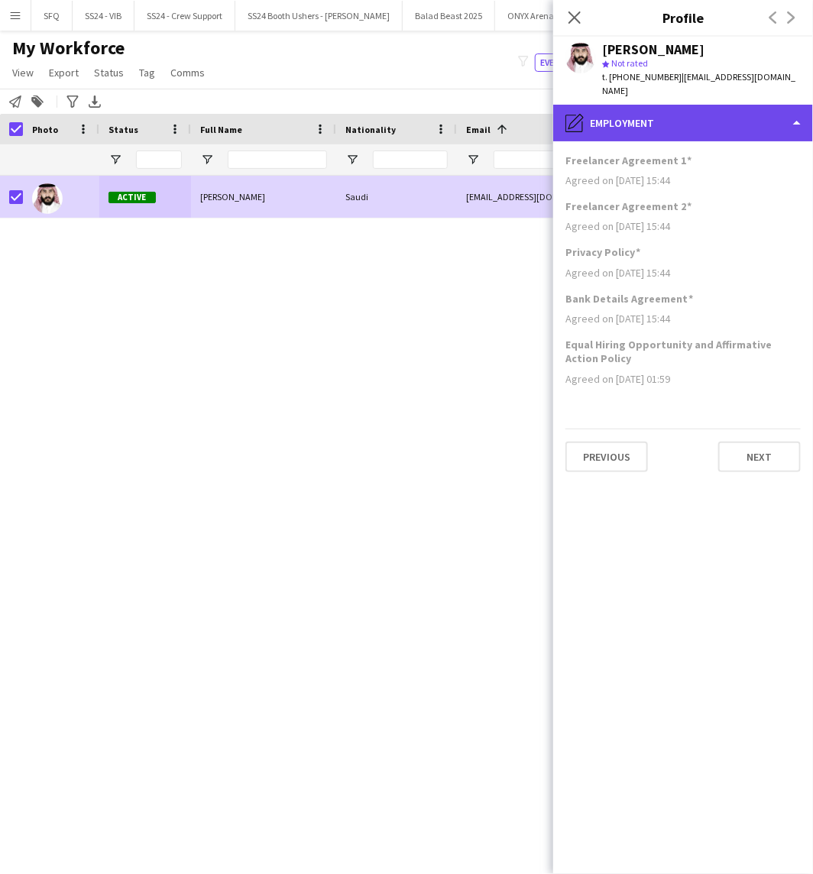
click at [650, 113] on div "pencil4 Employment" at bounding box center [683, 123] width 260 height 37
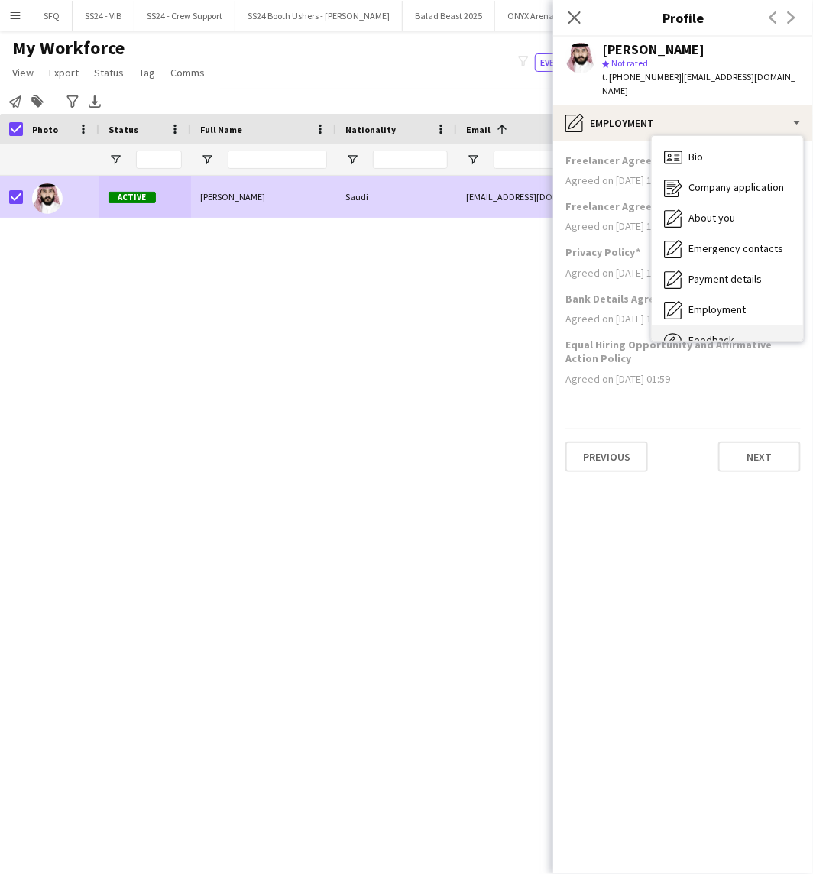
click at [690, 325] on div "Feedback Feedback" at bounding box center [727, 340] width 151 height 31
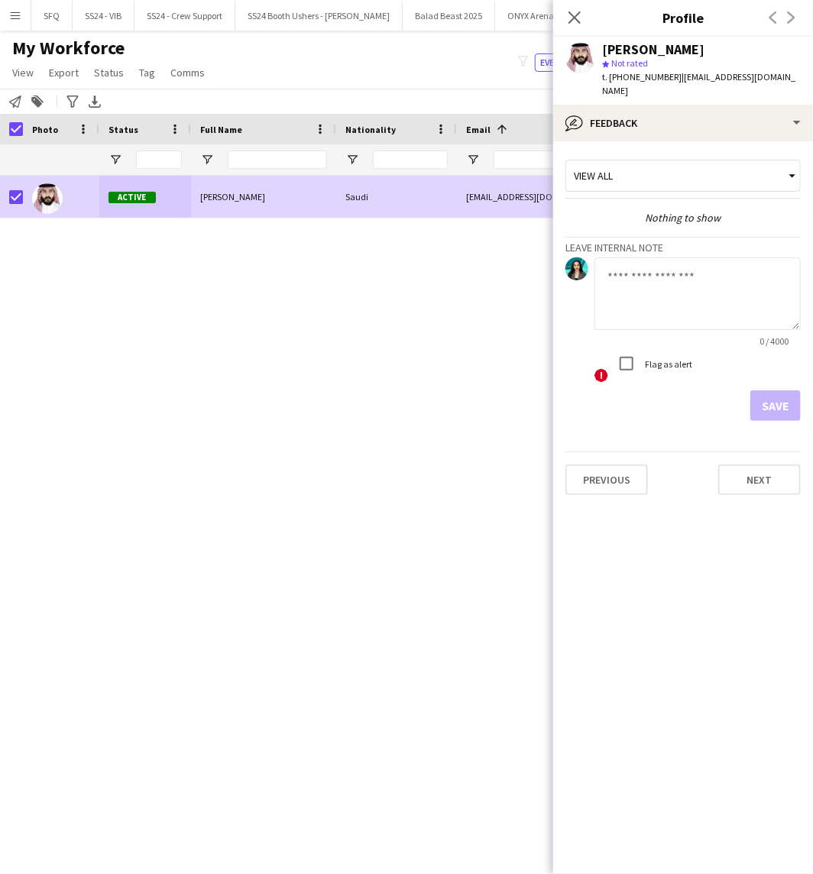
click at [661, 286] on textarea at bounding box center [697, 293] width 206 height 73
type textarea "**********"
click at [781, 393] on button "Save" at bounding box center [775, 405] width 50 height 31
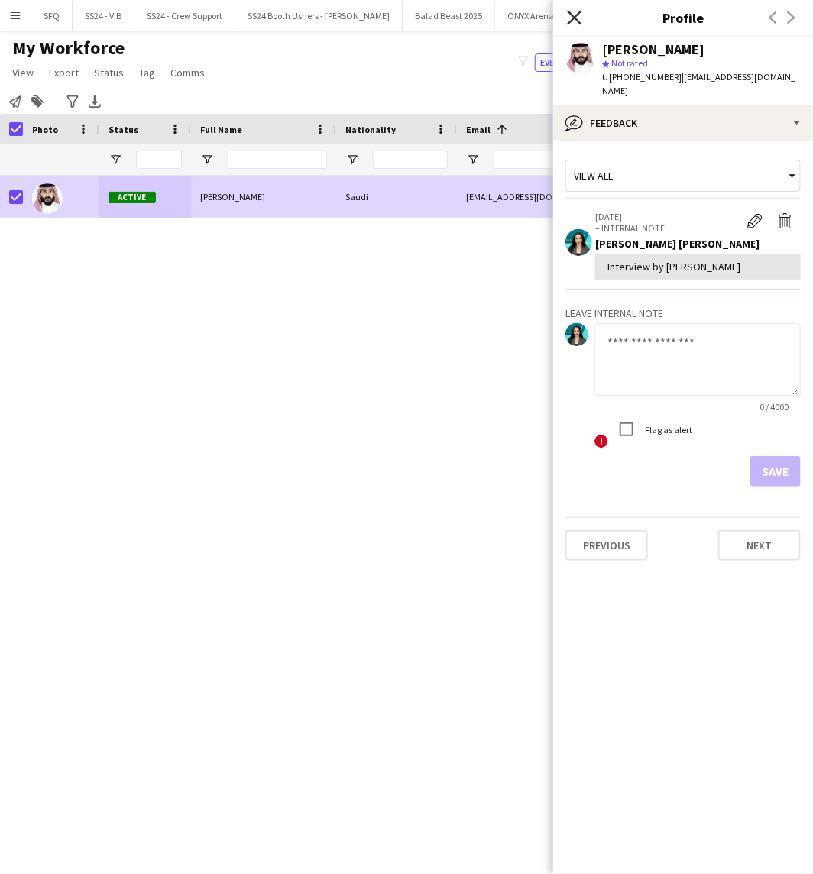
click at [573, 17] on icon at bounding box center [574, 17] width 15 height 15
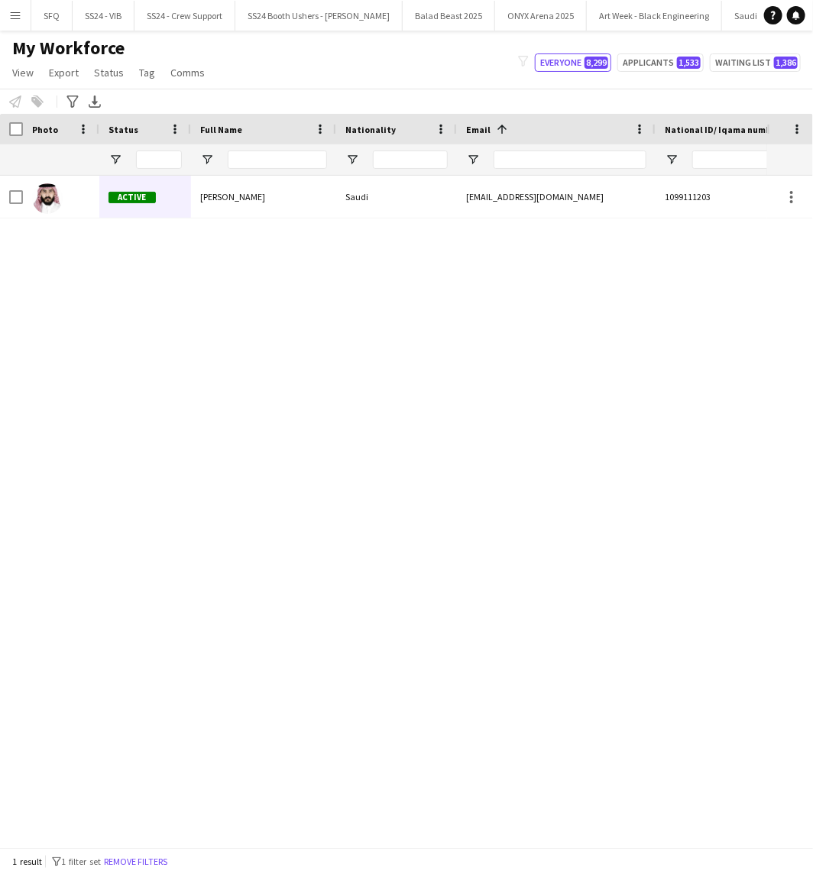
click at [283, 47] on div "My Workforce View Views Default view [PERSON_NAME] [PERSON_NAME] [PERSON_NAME] …" at bounding box center [406, 63] width 813 height 52
drag, startPoint x: 707, startPoint y: 330, endPoint x: 693, endPoint y: 302, distance: 31.1
click at [708, 333] on div "Saudi [EMAIL_ADDRESS][DOMAIN_NAME] 1099111203 [PHONE_NUMBER] [PERSON_NAME] Acti…" at bounding box center [383, 505] width 767 height 658
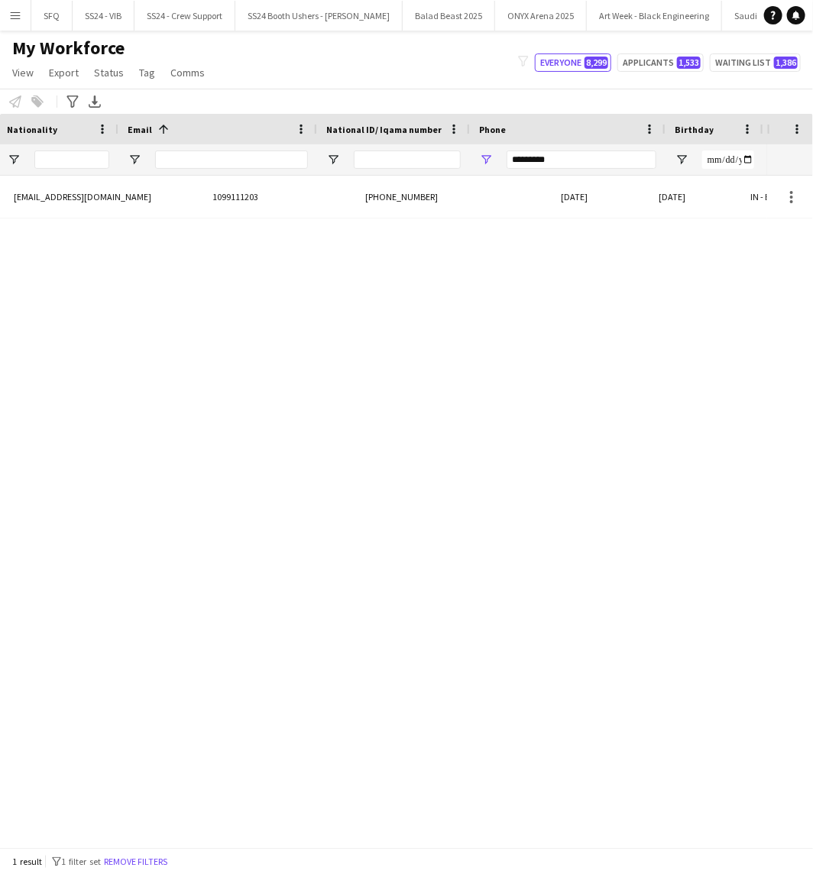
scroll to position [0, 455]
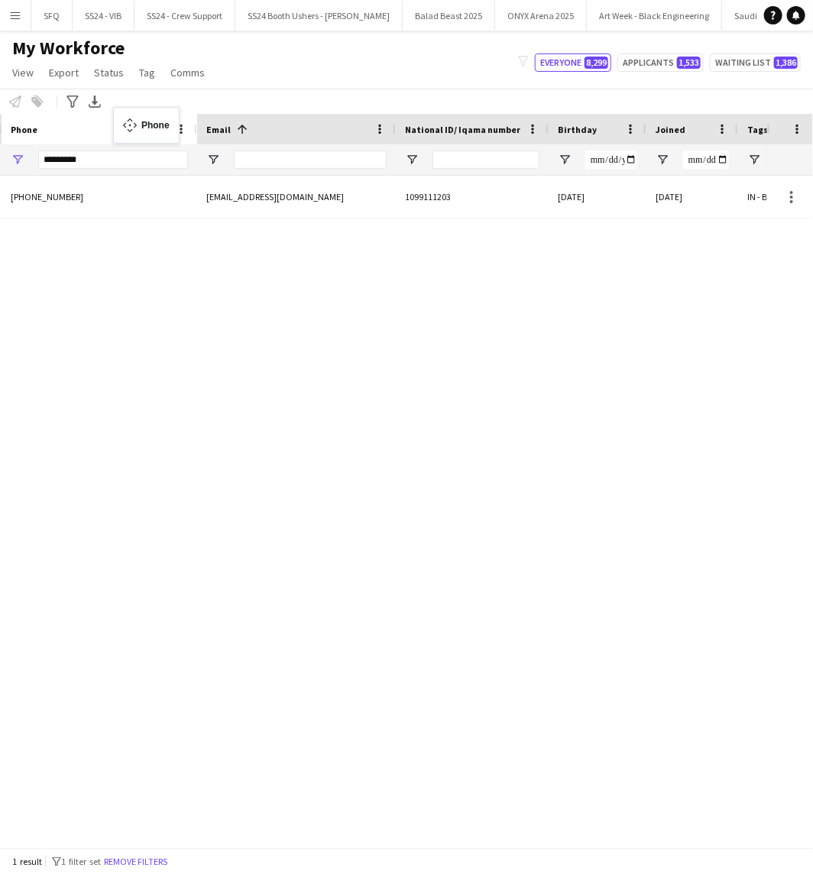
drag, startPoint x: 462, startPoint y: 134, endPoint x: 119, endPoint y: 116, distance: 343.4
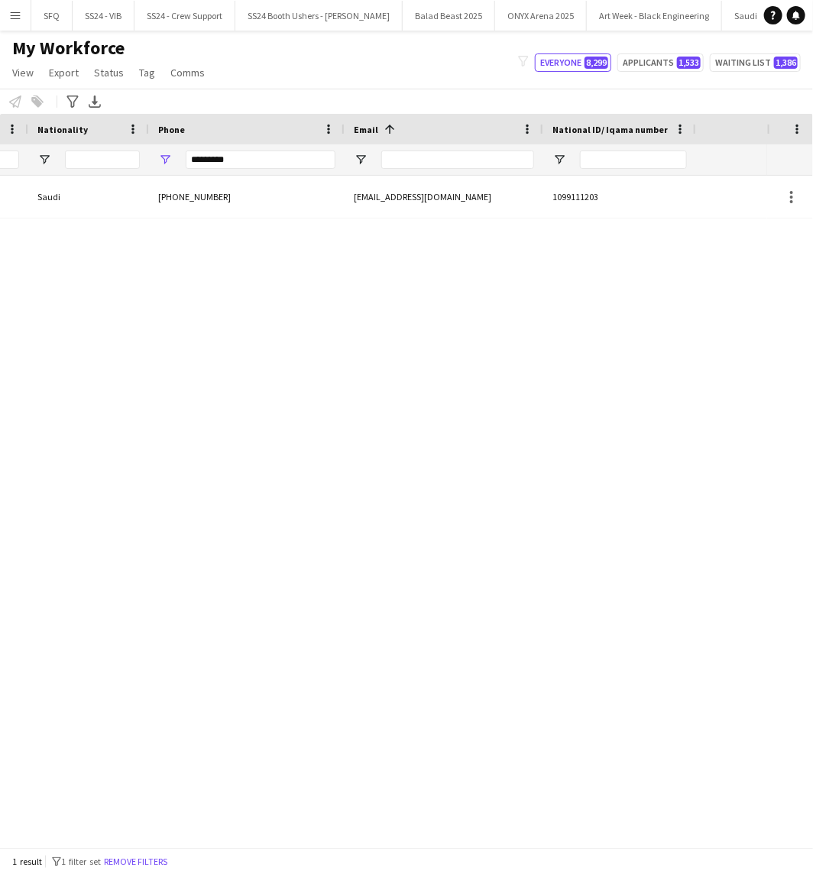
scroll to position [0, 0]
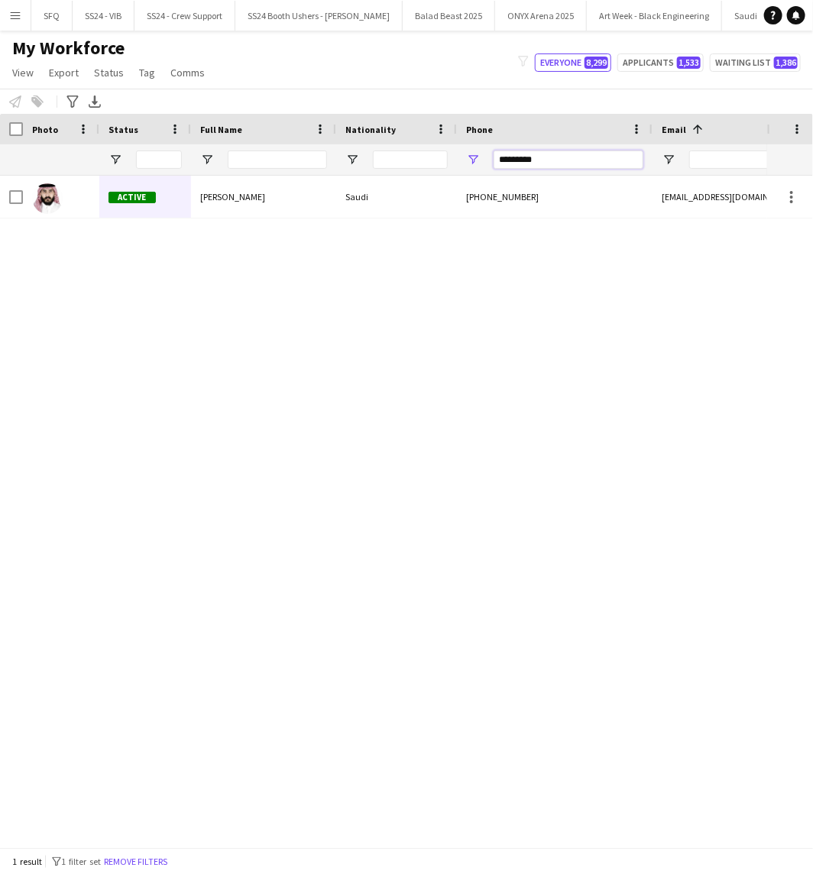
click at [528, 159] on input "*********" at bounding box center [568, 159] width 150 height 18
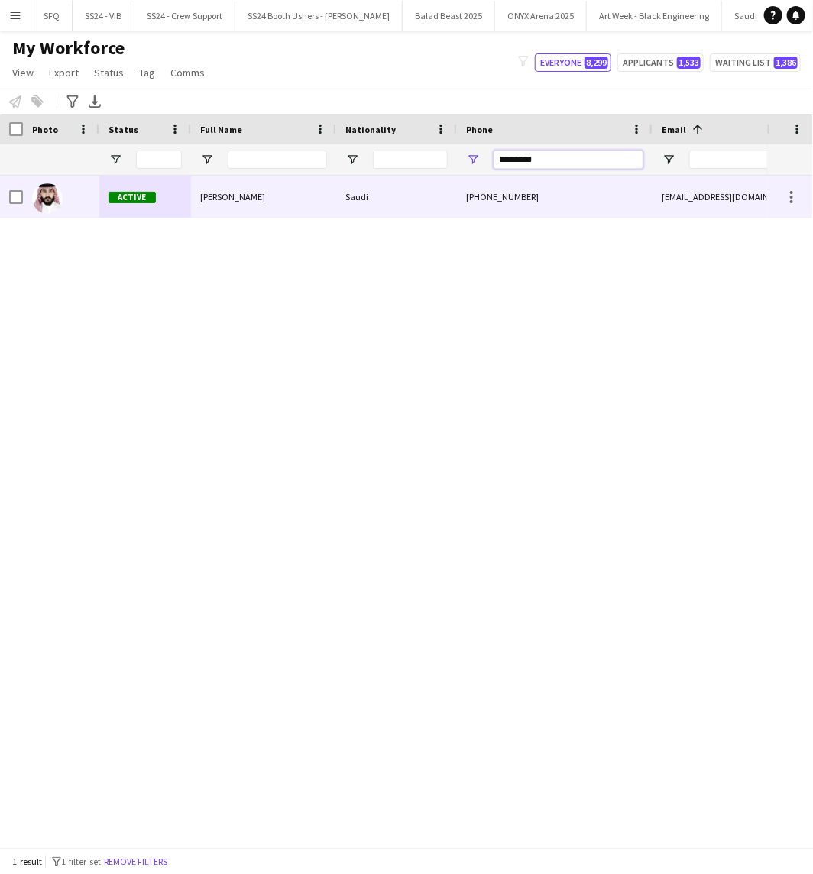
paste input "Phone Filter Input"
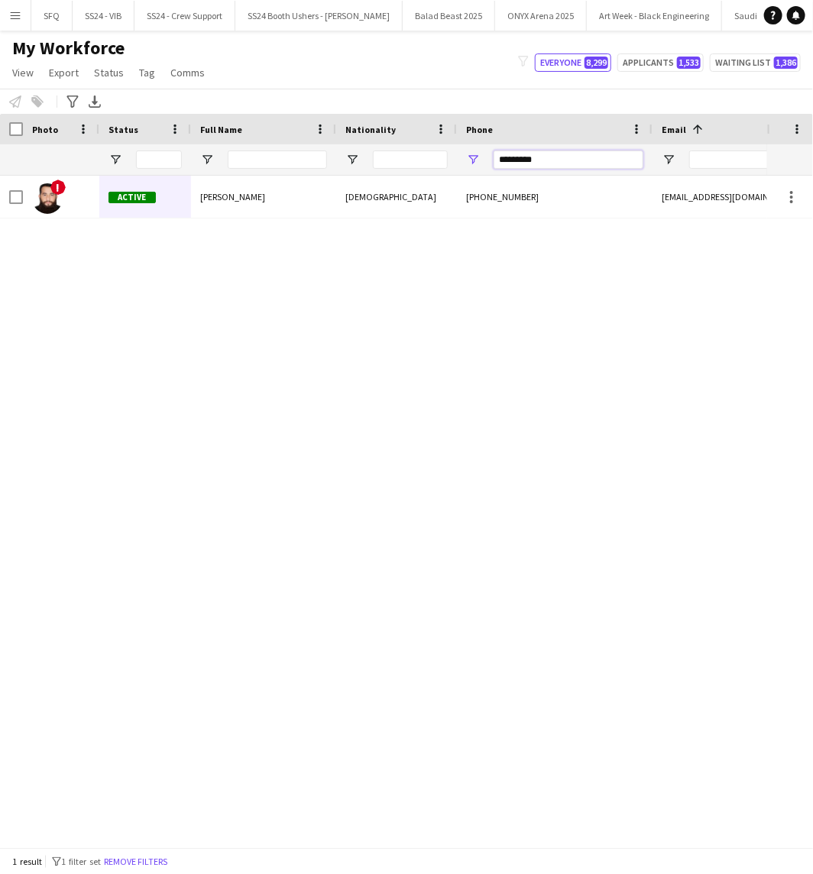
click at [560, 155] on input "*********" at bounding box center [568, 159] width 150 height 18
click at [558, 157] on input "*********" at bounding box center [568, 159] width 150 height 18
paste input "Phone Filter Input"
click at [560, 165] on input "*********" at bounding box center [568, 159] width 150 height 18
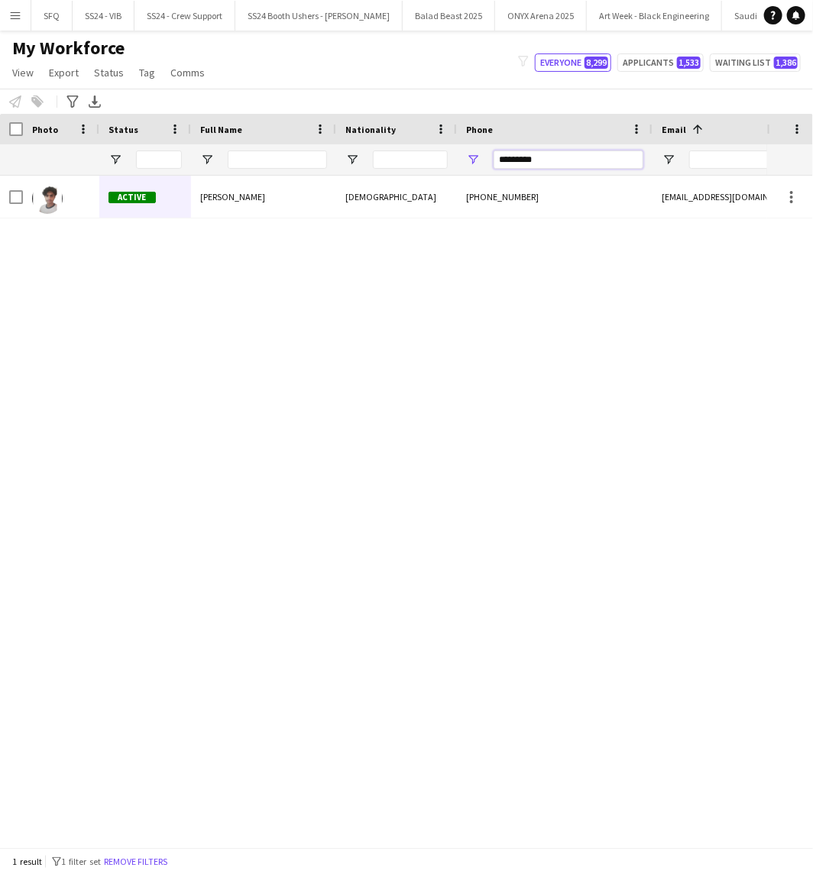
paste input "Phone Filter Input"
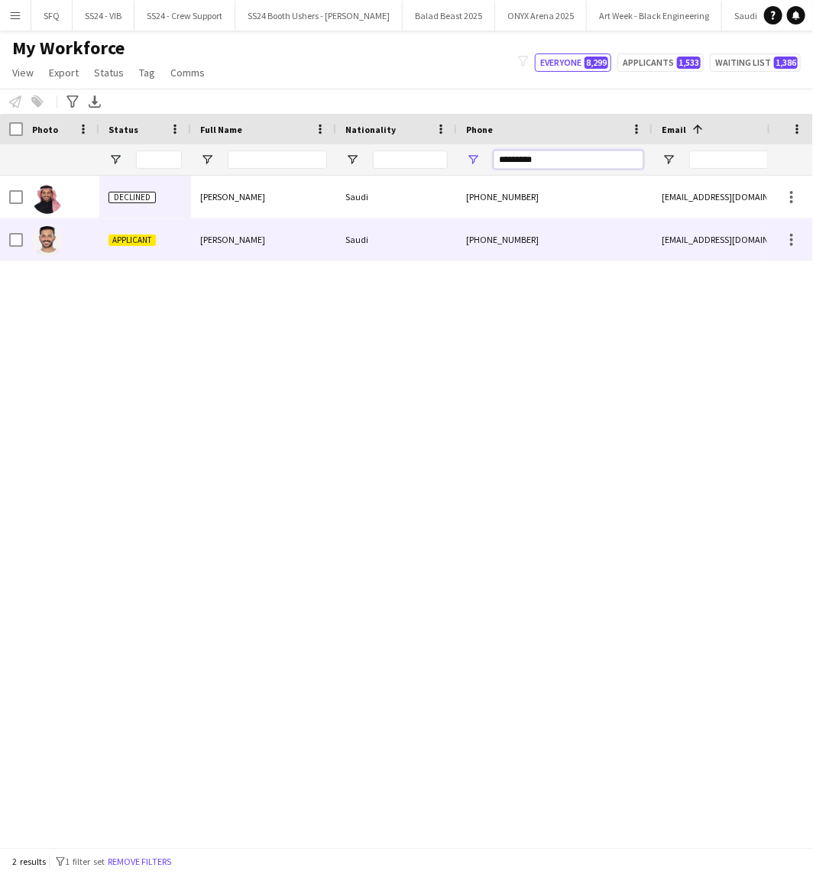
type input "*********"
click at [339, 246] on div "Saudi" at bounding box center [396, 239] width 121 height 42
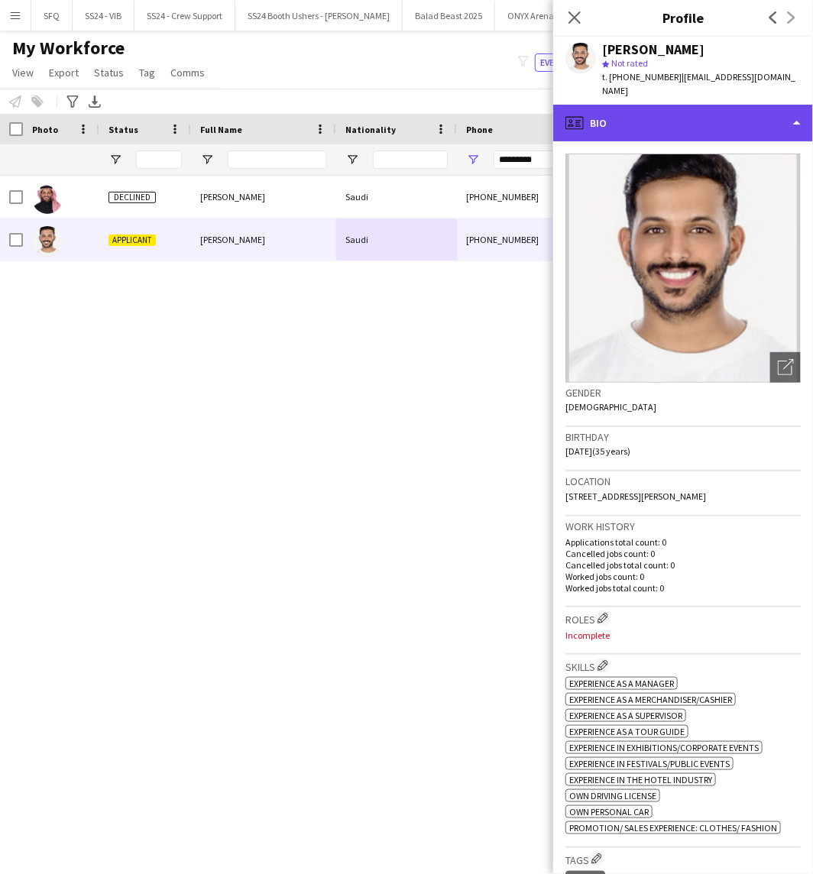
click at [619, 118] on div "profile Bio" at bounding box center [683, 123] width 260 height 37
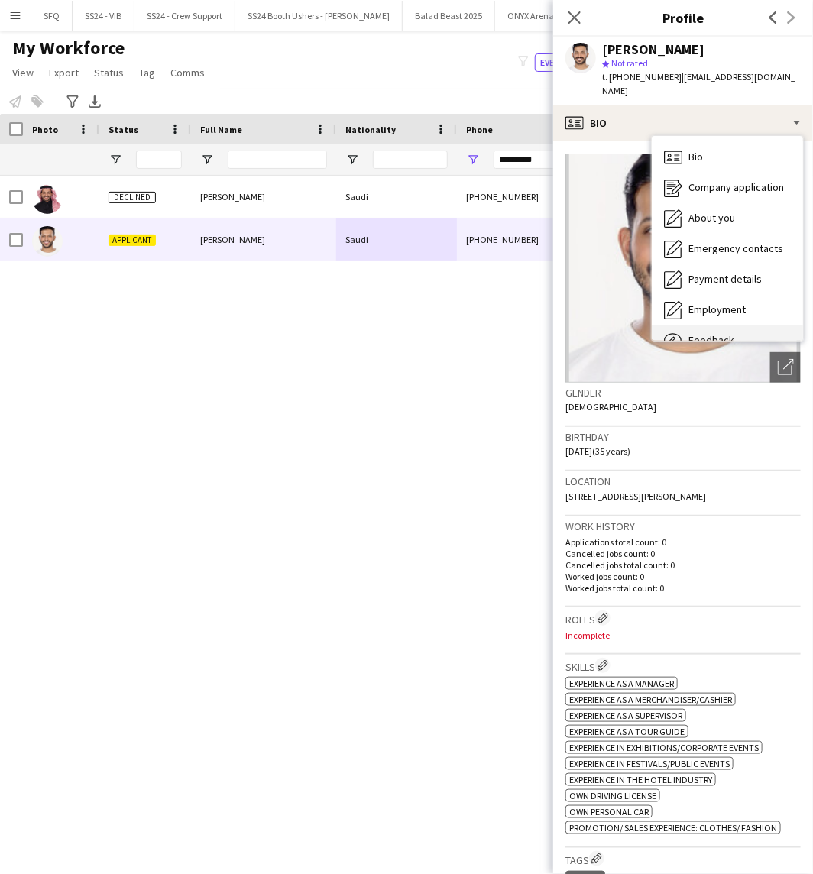
click at [701, 325] on div "Feedback Feedback" at bounding box center [727, 340] width 151 height 31
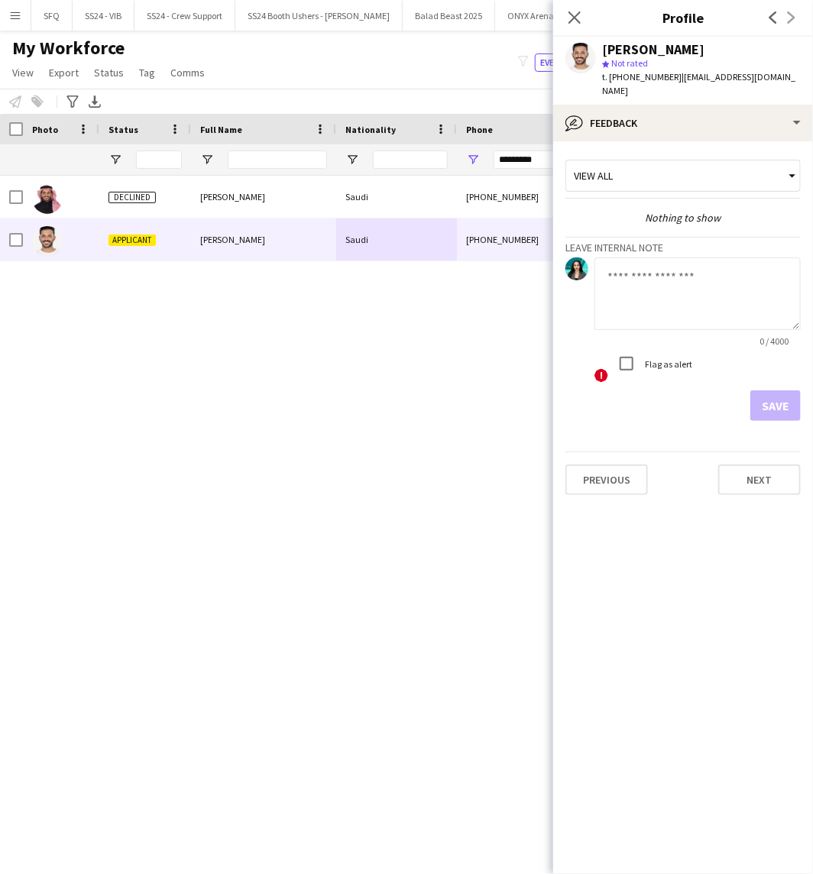
click at [688, 303] on textarea at bounding box center [697, 293] width 206 height 73
type textarea "*******"
click at [665, 358] on label "Flag as alert" at bounding box center [667, 363] width 50 height 11
click at [804, 386] on app-crew-profile-feedback-tab "View all Nothing to show Leave internal note ******* 7 / 4000 ! Flag as alert S…" at bounding box center [683, 507] width 260 height 733
click at [781, 393] on button "Save" at bounding box center [775, 405] width 50 height 31
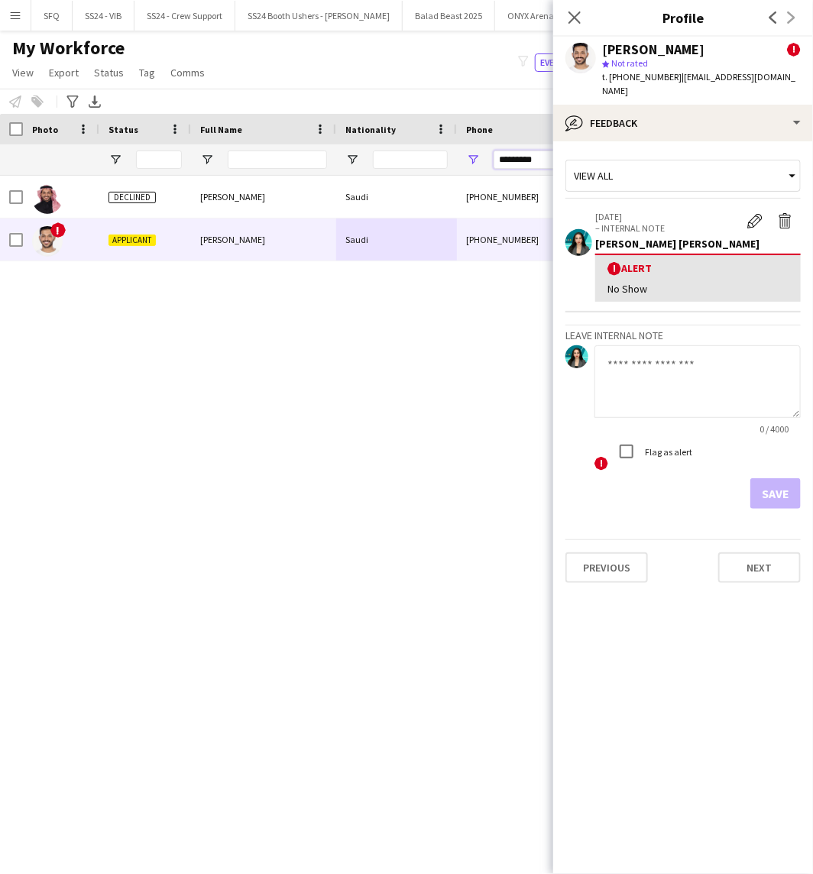
click at [517, 157] on input "*********" at bounding box center [568, 159] width 150 height 18
click at [525, 158] on input "*********" at bounding box center [568, 159] width 150 height 18
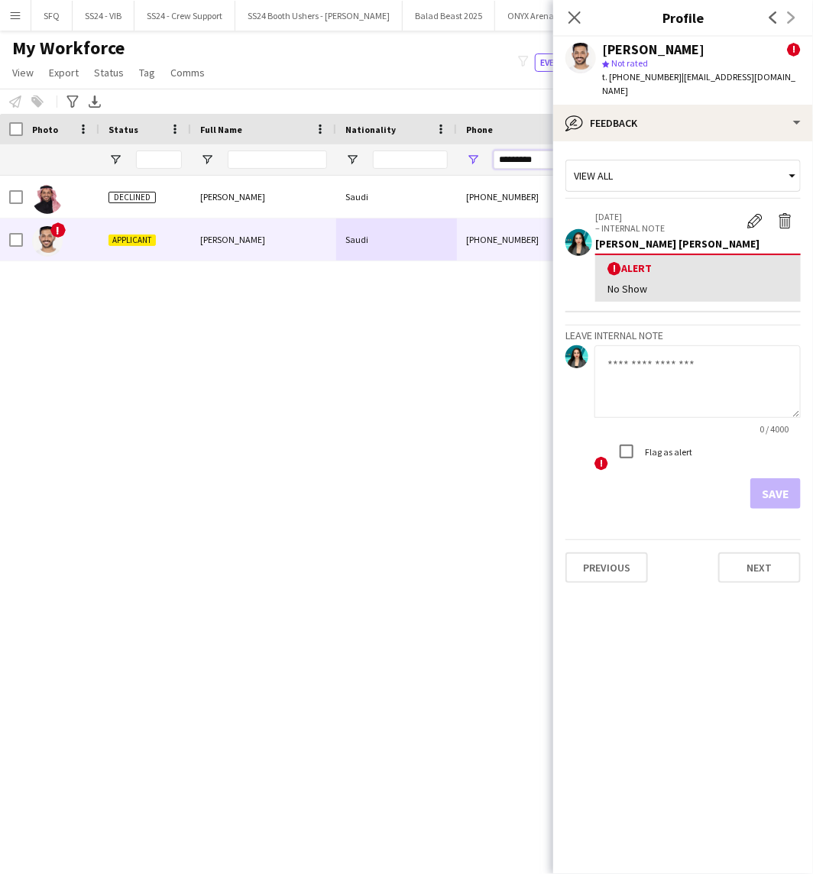
paste input "Phone Filter Input"
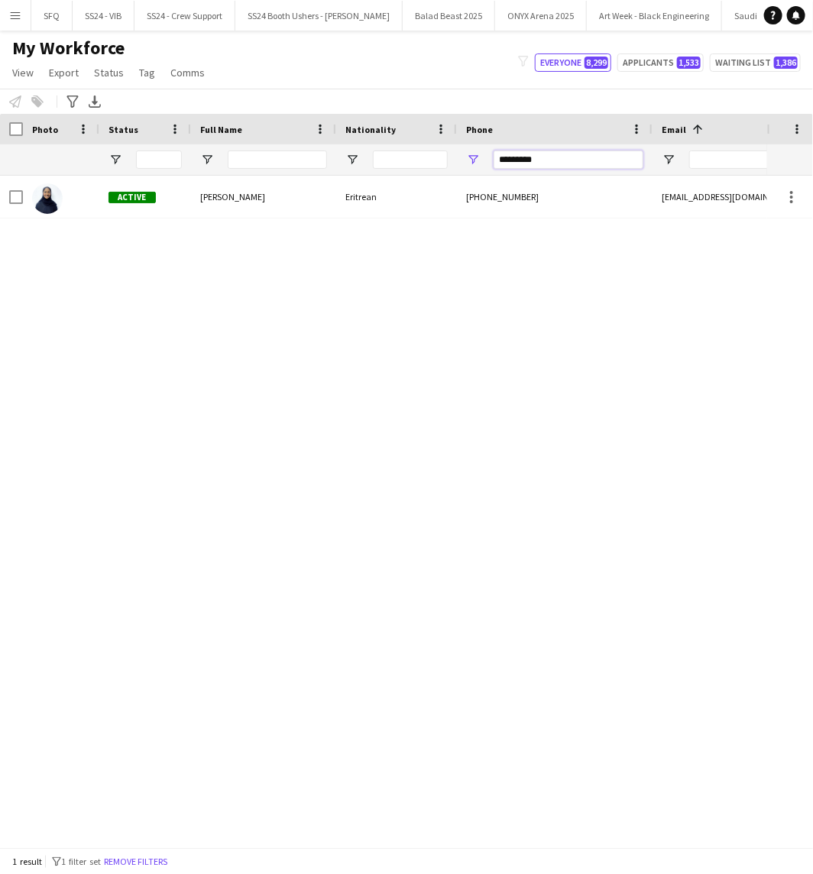
click at [526, 158] on input "*********" at bounding box center [568, 159] width 150 height 18
paste input "Phone Filter Input"
click at [522, 166] on input "*********" at bounding box center [568, 159] width 150 height 18
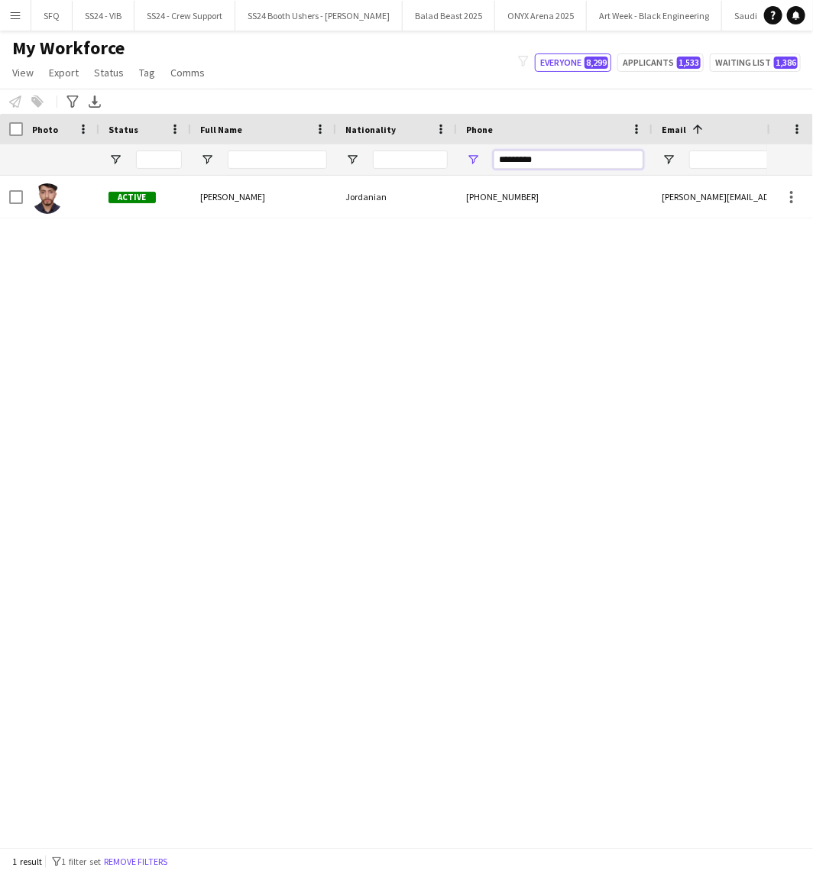
click at [554, 163] on input "*********" at bounding box center [568, 159] width 150 height 18
paste input "Phone Filter Input"
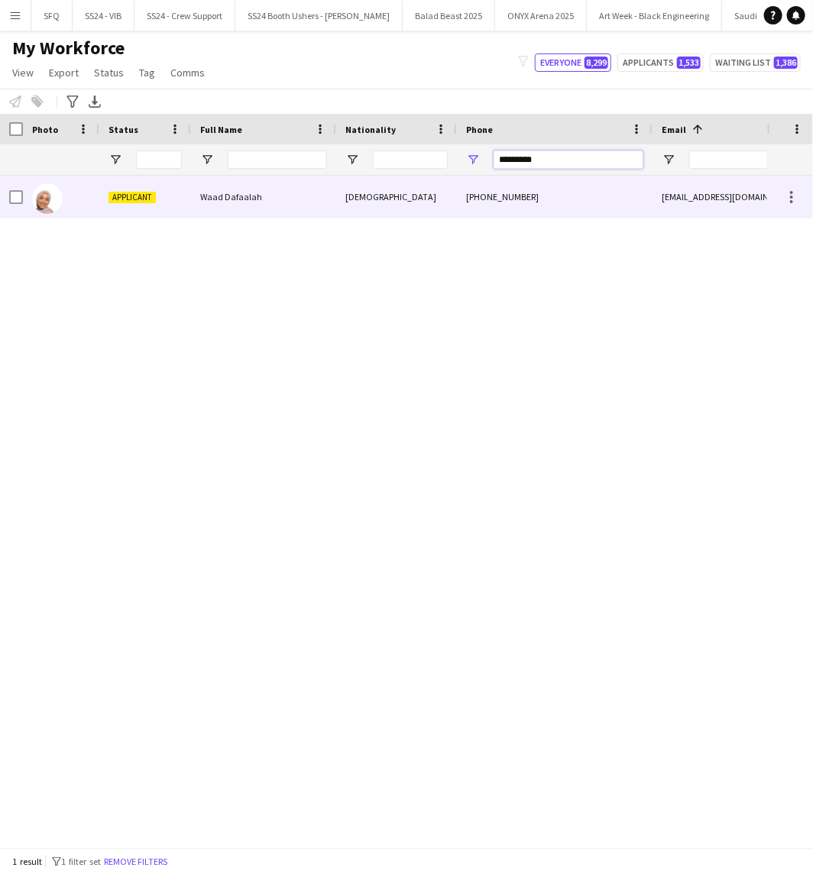
type input "*********"
click at [81, 212] on div at bounding box center [61, 197] width 76 height 42
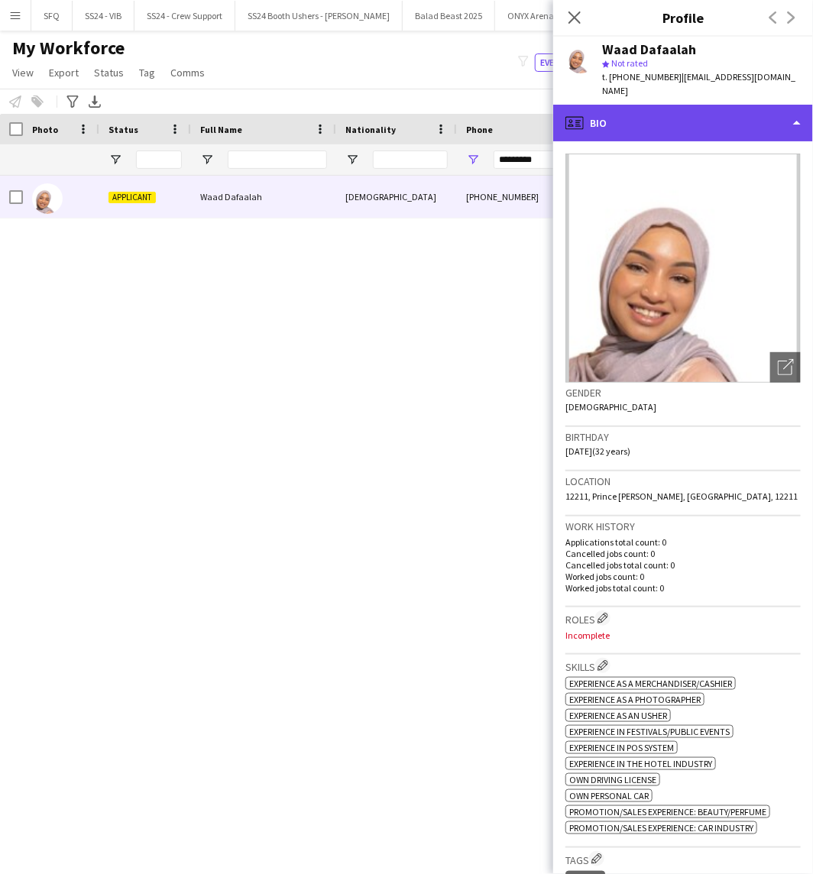
click at [615, 105] on div "profile Bio" at bounding box center [683, 123] width 260 height 37
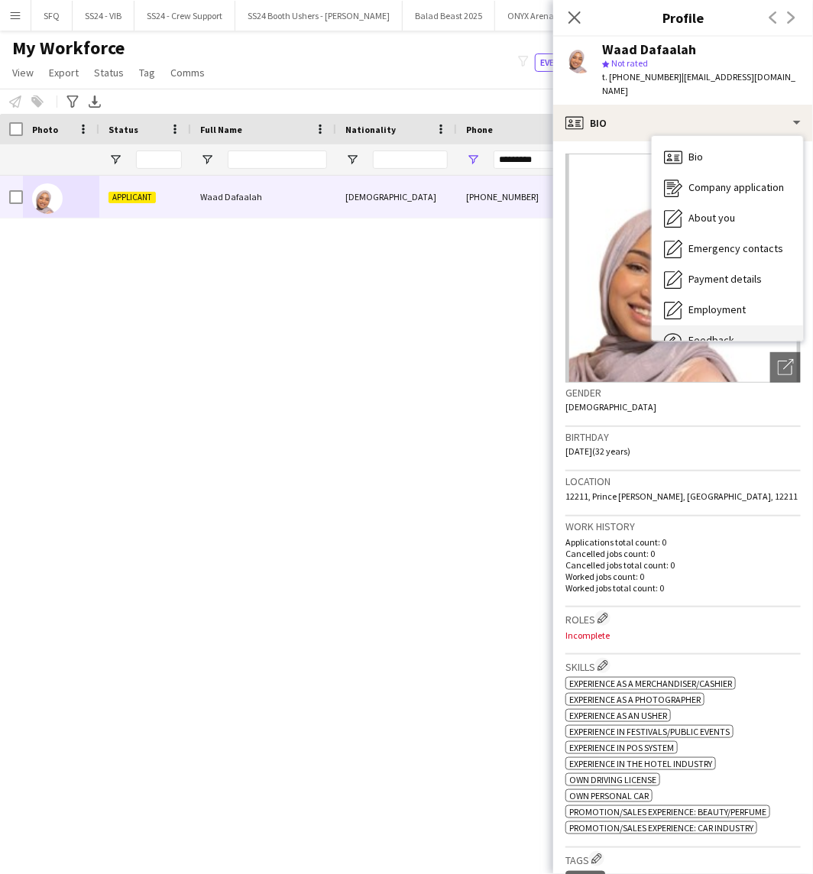
click at [722, 325] on div "Feedback Feedback" at bounding box center [727, 340] width 151 height 31
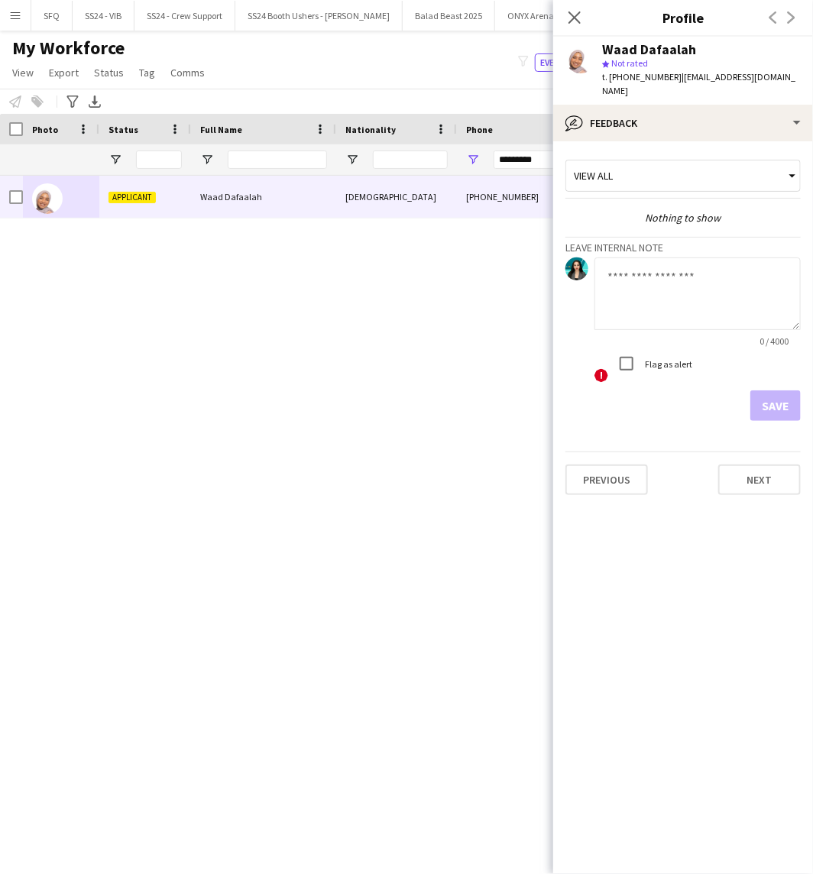
click at [690, 295] on textarea at bounding box center [697, 293] width 206 height 73
type textarea "*******"
click at [760, 390] on button "Save" at bounding box center [775, 405] width 50 height 31
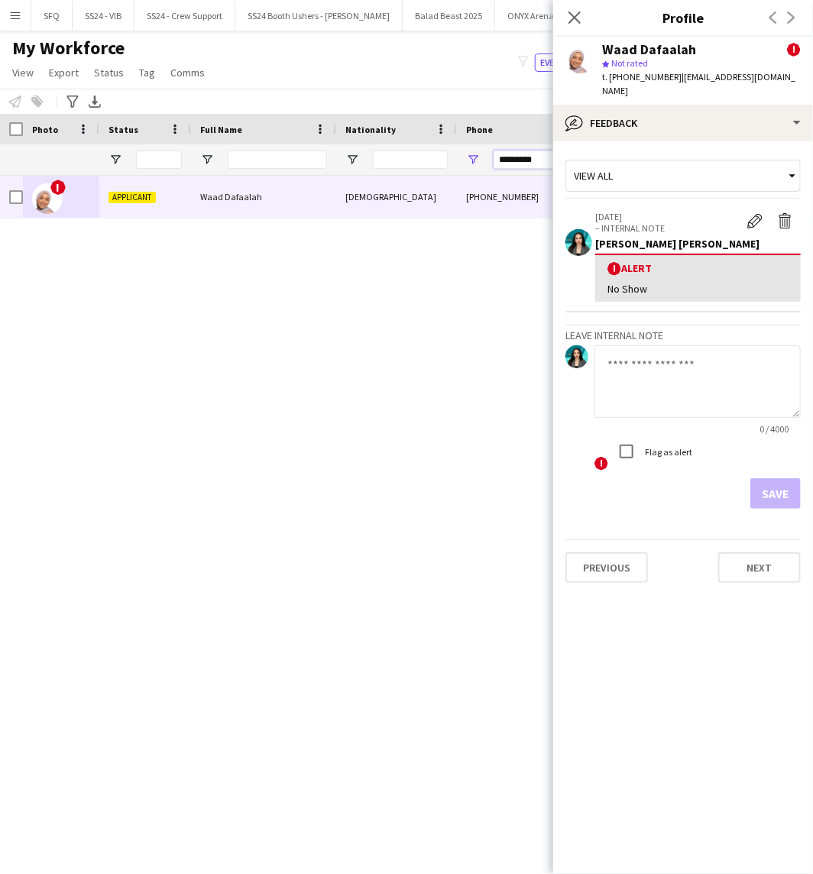
click at [527, 155] on input "*********" at bounding box center [568, 159] width 150 height 18
paste input "Phone Filter Input"
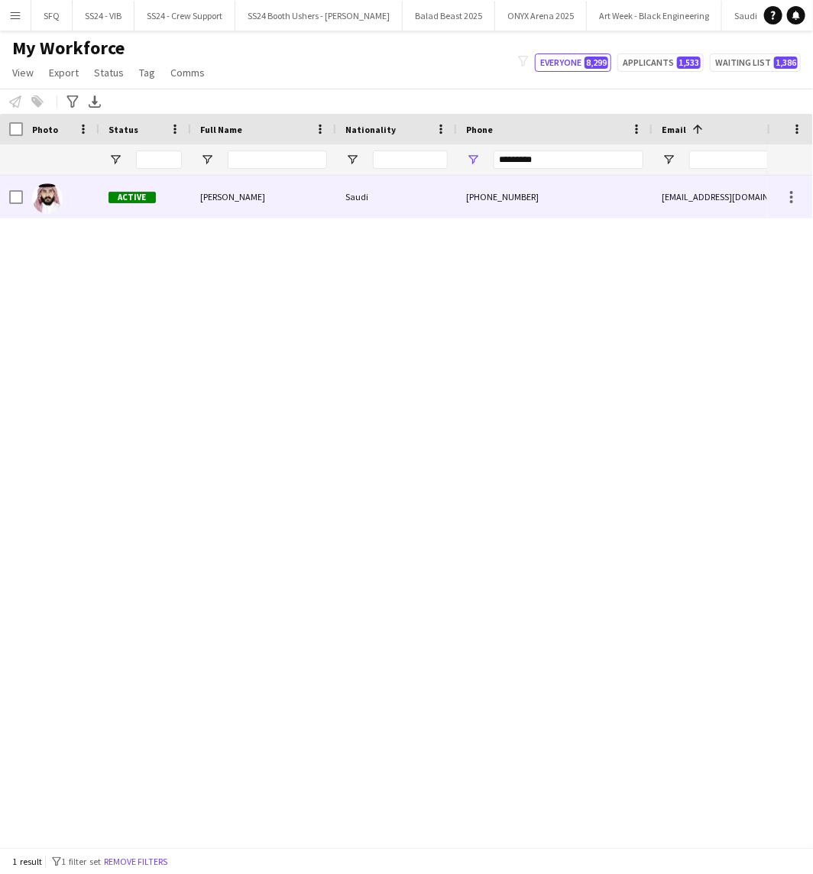
click at [139, 201] on span "Active" at bounding box center [131, 197] width 47 height 11
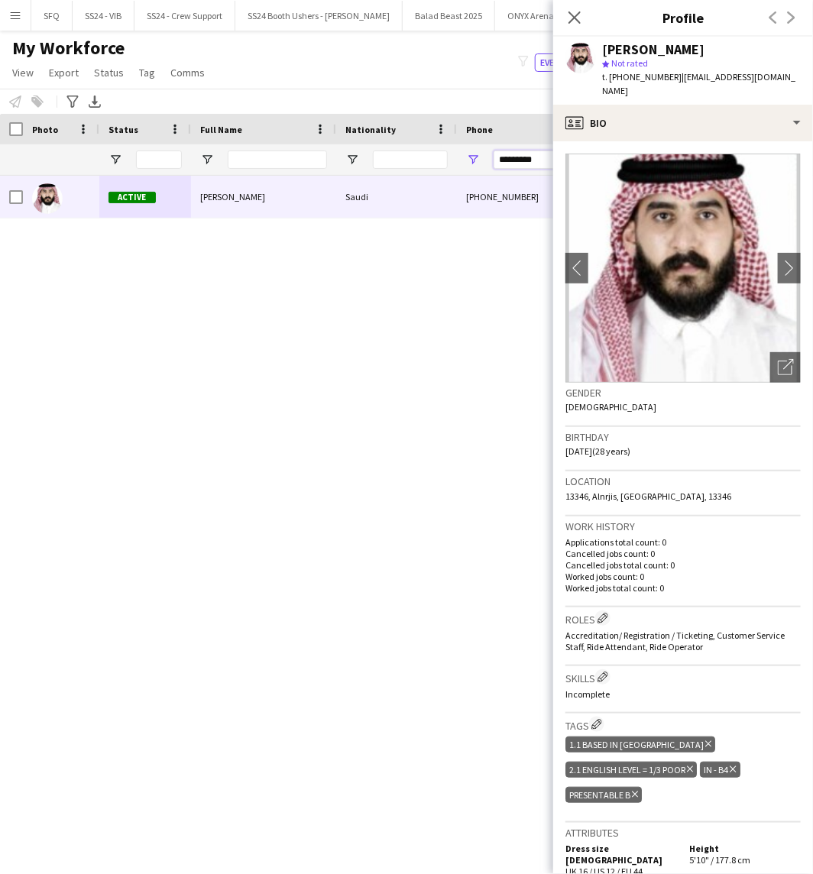
click at [510, 168] on input "*********" at bounding box center [568, 159] width 150 height 18
paste input "Phone Filter Input"
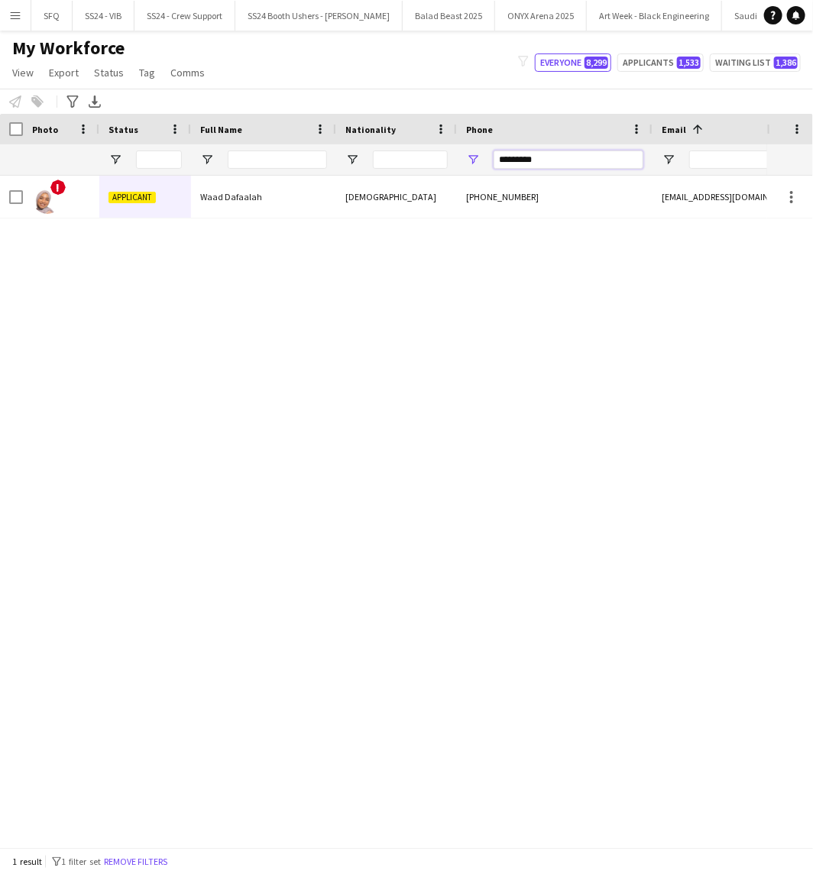
drag, startPoint x: 613, startPoint y: 157, endPoint x: 560, endPoint y: 173, distance: 55.1
click at [613, 157] on input "*********" at bounding box center [568, 159] width 150 height 18
drag, startPoint x: 597, startPoint y: 169, endPoint x: 585, endPoint y: 163, distance: 13.3
click at [597, 169] on input "*********" at bounding box center [568, 159] width 150 height 18
click at [585, 163] on input "*********" at bounding box center [568, 159] width 150 height 18
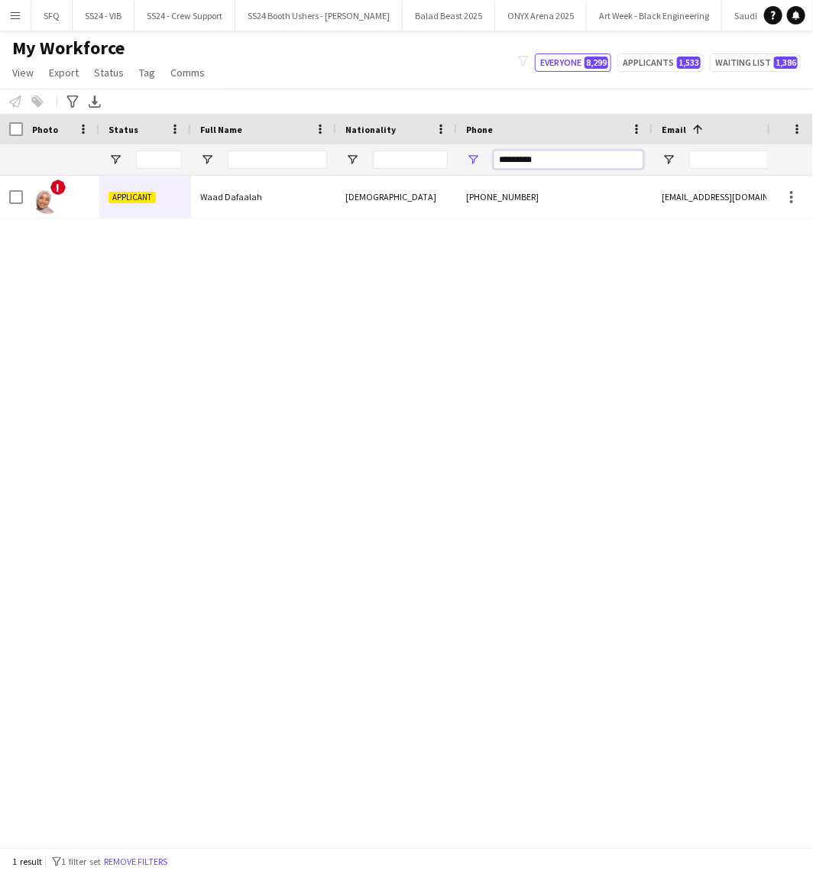
click at [585, 163] on input "*********" at bounding box center [568, 159] width 150 height 18
paste input "Phone Filter Input"
type input "*********"
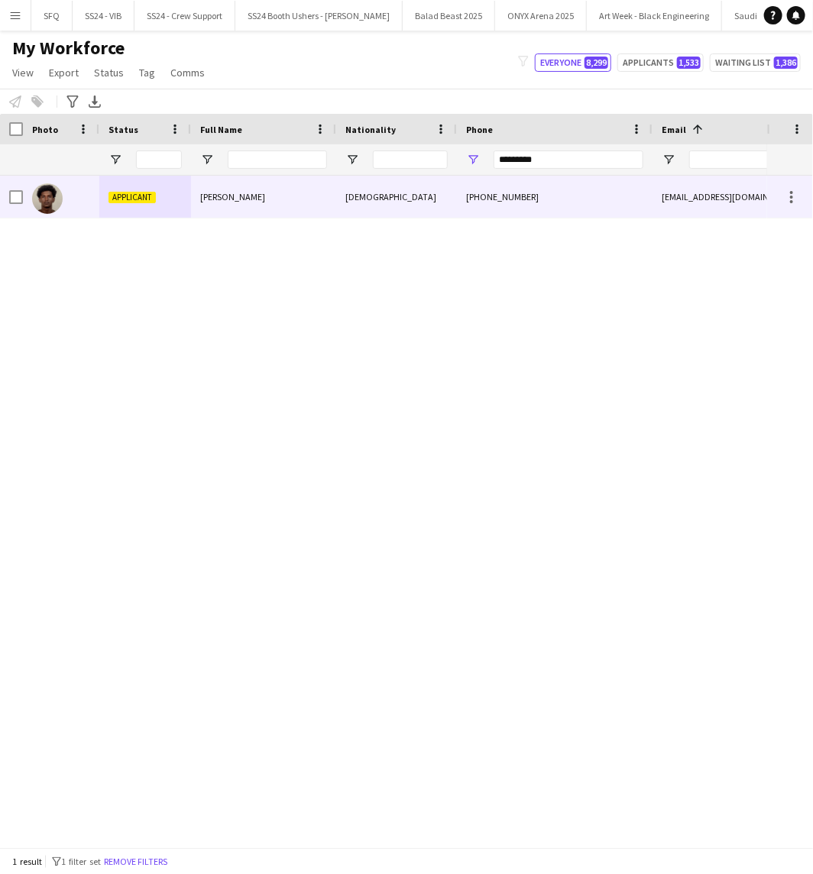
click at [143, 205] on div "Applicant" at bounding box center [145, 197] width 92 height 42
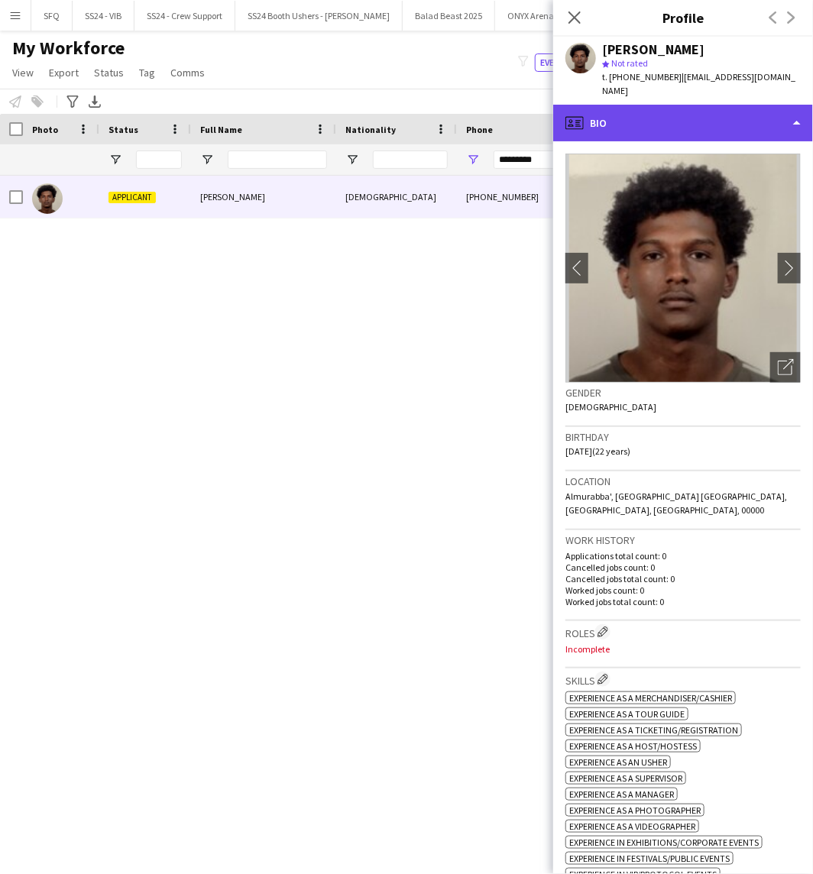
click at [676, 128] on div "profile Bio" at bounding box center [683, 123] width 260 height 37
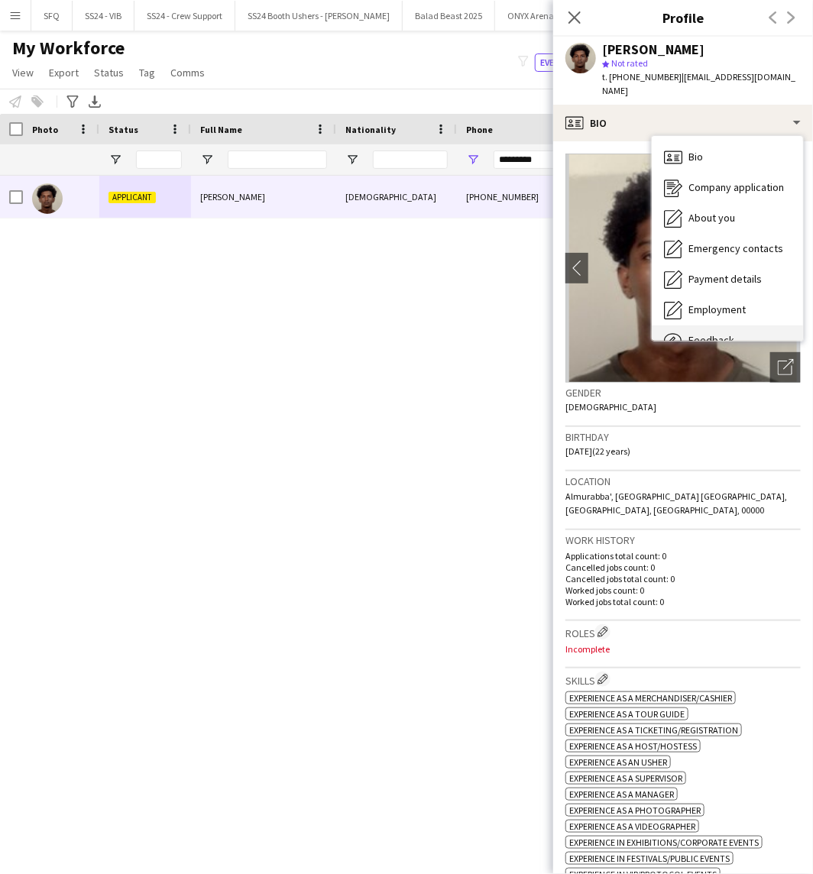
click at [743, 334] on div "Feedback Feedback" at bounding box center [727, 340] width 151 height 31
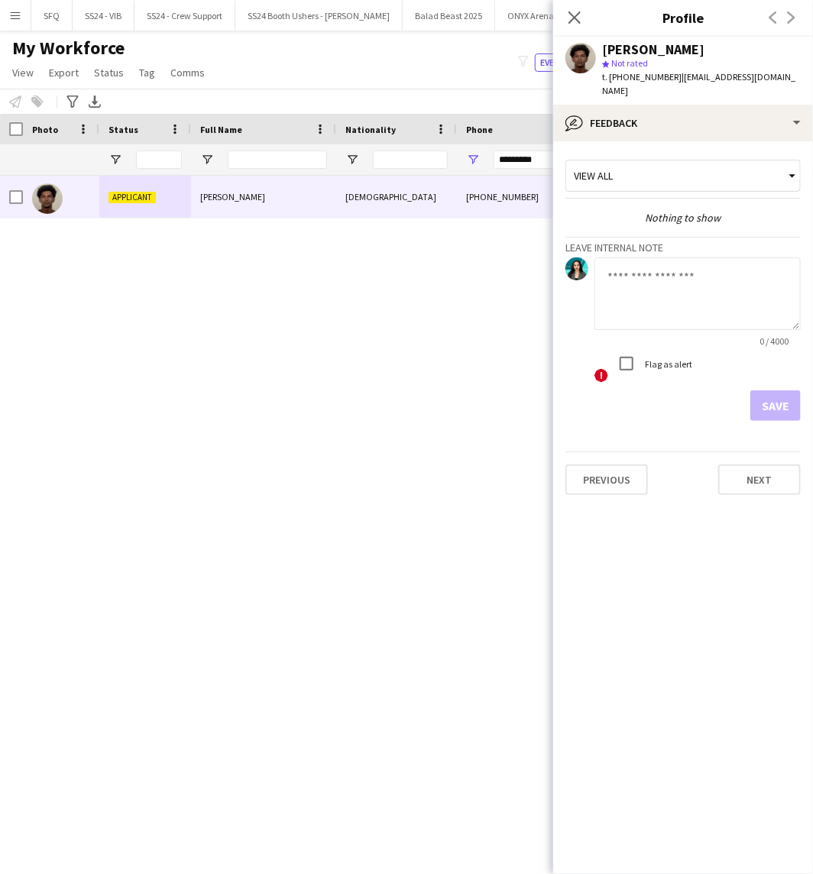
click at [707, 310] on textarea at bounding box center [697, 293] width 206 height 73
type textarea "*******"
click at [784, 403] on button "Save" at bounding box center [775, 405] width 50 height 31
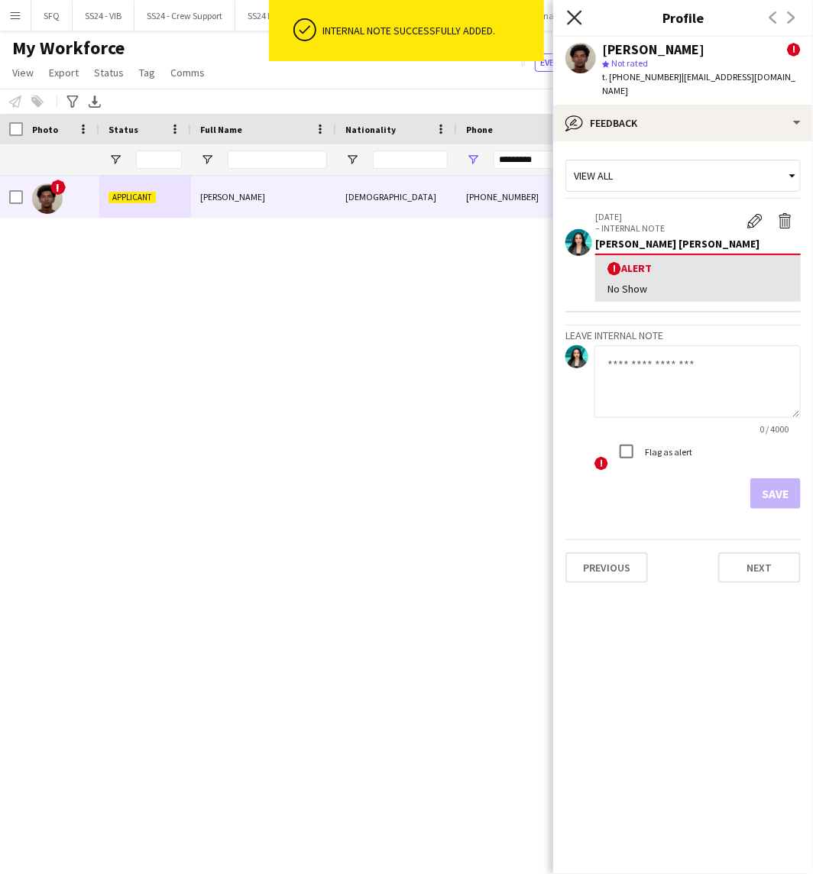
click at [578, 18] on icon "Close pop-in" at bounding box center [574, 17] width 15 height 15
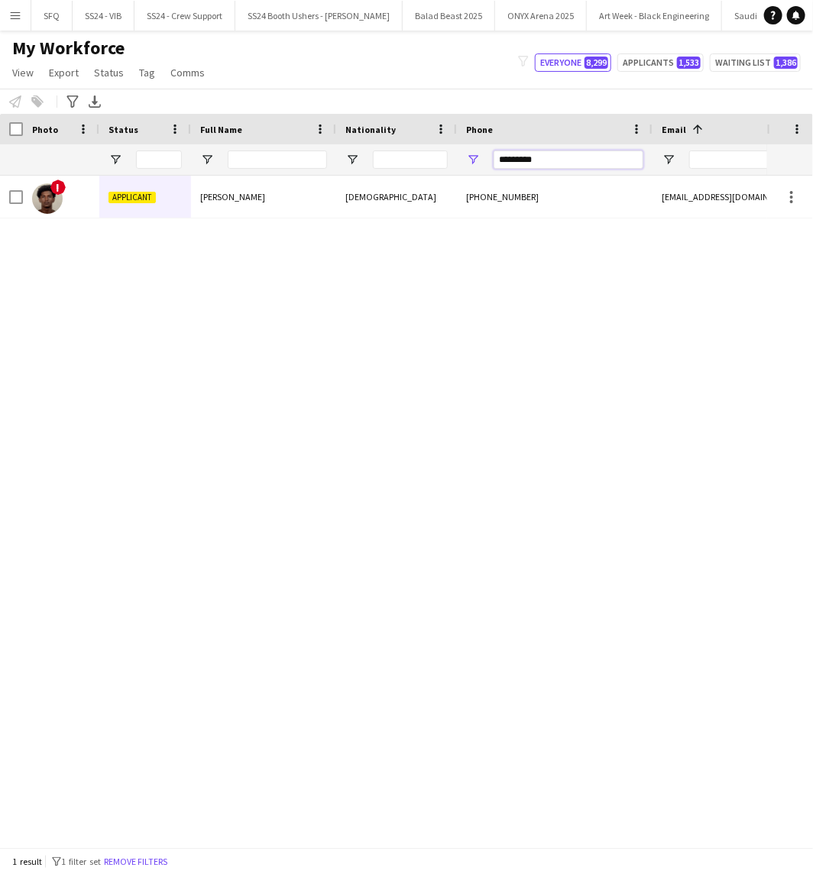
click at [555, 158] on input "*********" at bounding box center [568, 159] width 150 height 18
